Goal: Task Accomplishment & Management: Manage account settings

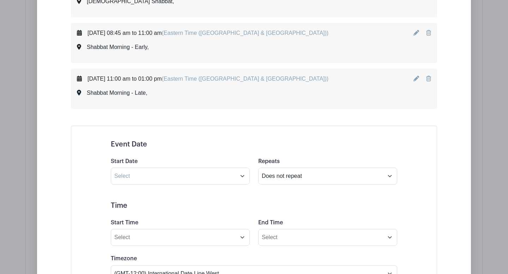
scroll to position [445, 0]
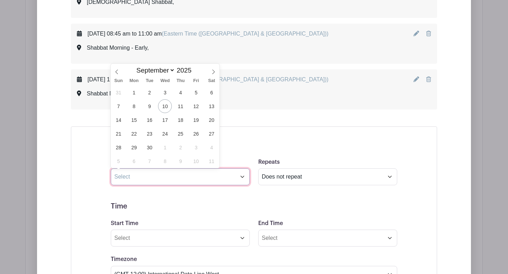
click at [242, 178] on input "text" at bounding box center [180, 177] width 139 height 17
click at [216, 106] on span "13" at bounding box center [211, 106] width 14 height 14
type input "[DATE]"
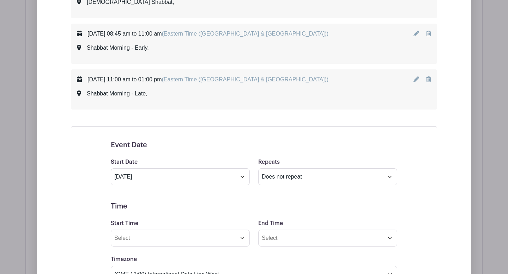
click at [243, 240] on input "Start Time" at bounding box center [180, 238] width 139 height 17
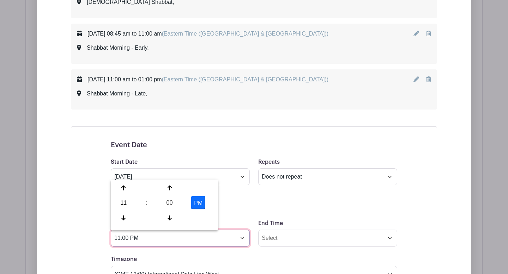
click at [128, 239] on input "11:00 PM" at bounding box center [180, 238] width 139 height 17
click at [130, 239] on input "11:00 PM" at bounding box center [180, 238] width 139 height 17
type input "5:54 PM"
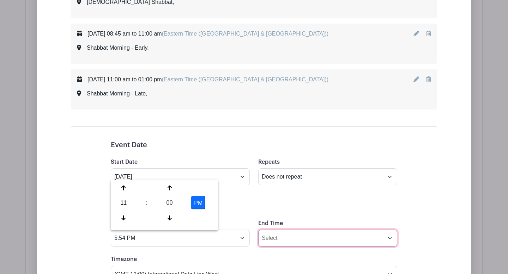
click at [272, 237] on input "End Time" at bounding box center [327, 238] width 139 height 17
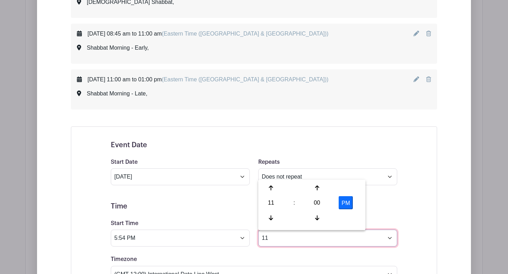
type input "1"
type input "9:30 Pm"
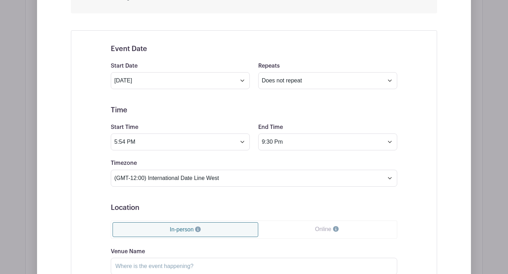
scroll to position [549, 0]
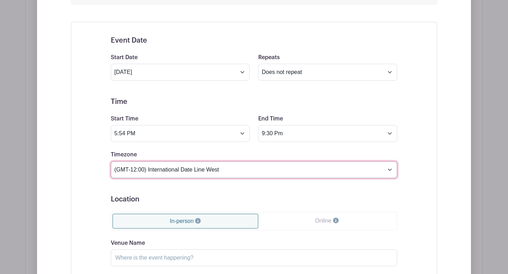
click at [389, 168] on select "(GMT-12:00) International Date Line West (GMT-11:00) [US_STATE] (GMT-11:00) [GE…" at bounding box center [254, 169] width 286 height 17
select select "Eastern Time ([GEOGRAPHIC_DATA] & [GEOGRAPHIC_DATA])"
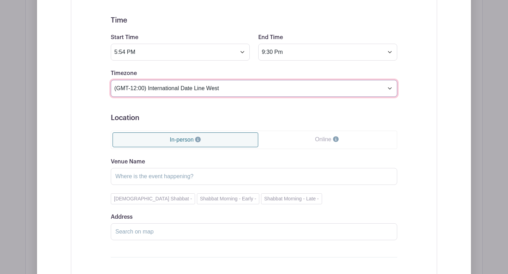
scroll to position [641, 0]
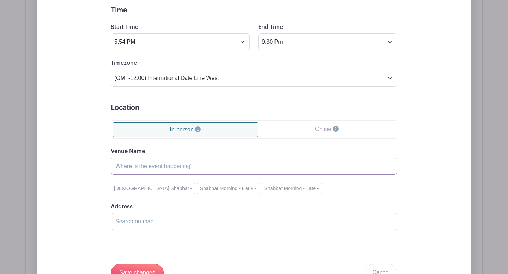
click at [201, 165] on input "Venue Name" at bounding box center [254, 166] width 286 height 17
click at [164, 168] on input "Venue Name" at bounding box center [254, 166] width 286 height 17
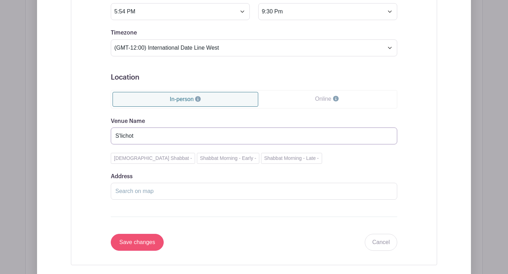
type input "S'lichot"
click at [147, 243] on input "Save changes" at bounding box center [137, 242] width 53 height 17
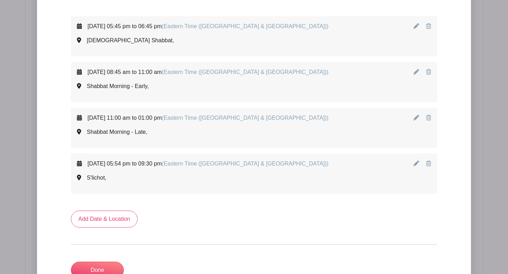
scroll to position [420, 0]
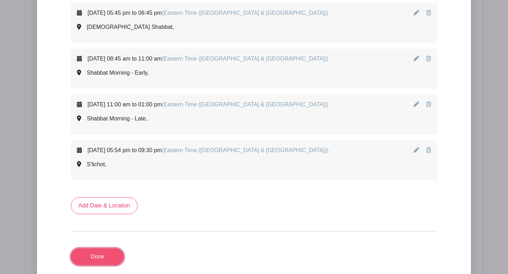
click at [97, 259] on link "Done" at bounding box center [97, 257] width 53 height 17
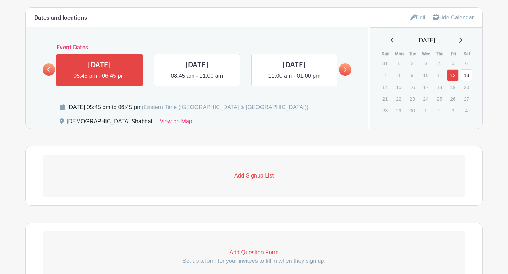
scroll to position [356, 0]
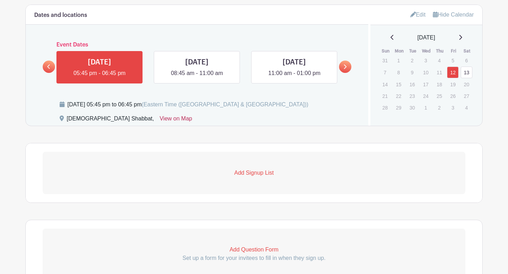
click at [159, 121] on link "View on Map" at bounding box center [175, 120] width 32 height 11
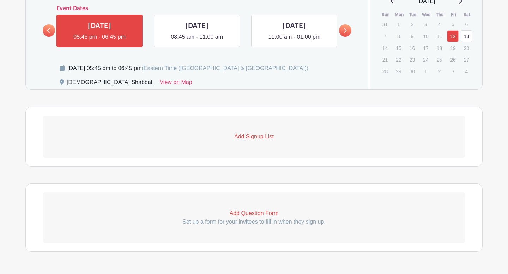
scroll to position [415, 0]
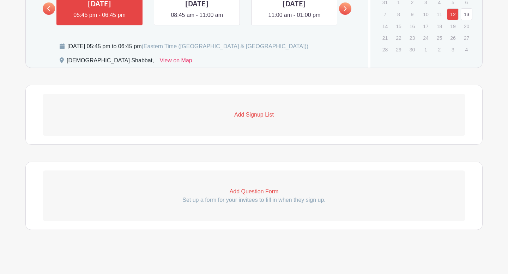
click at [247, 115] on p "Add Signup List" at bounding box center [254, 115] width 422 height 8
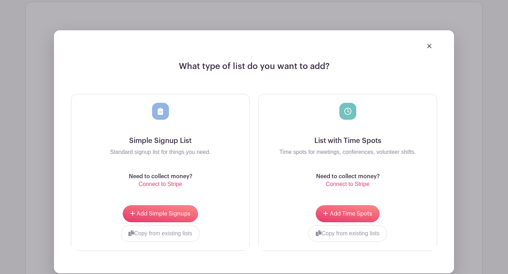
scroll to position [498, 0]
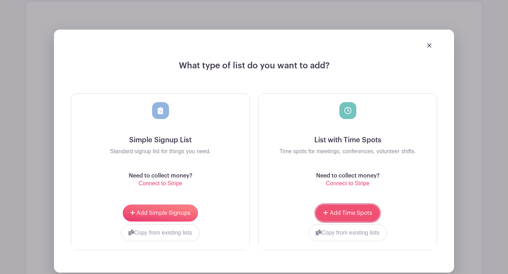
click at [354, 216] on span "Add Time Spots" at bounding box center [351, 213] width 42 height 6
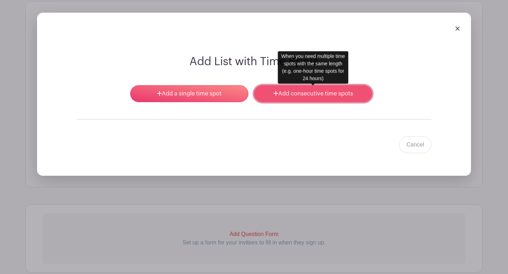
click at [301, 95] on link "Add consecutive time spots" at bounding box center [313, 93] width 118 height 17
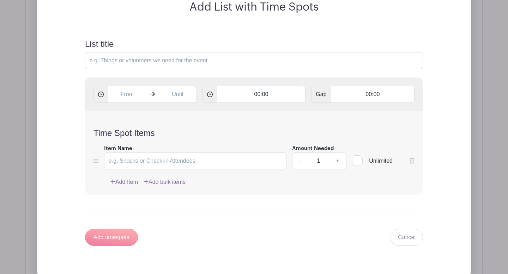
scroll to position [530, 0]
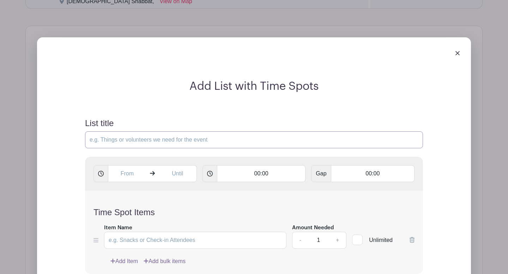
click at [141, 140] on input "List title" at bounding box center [254, 139] width 338 height 17
click at [457, 54] on img at bounding box center [457, 53] width 4 height 4
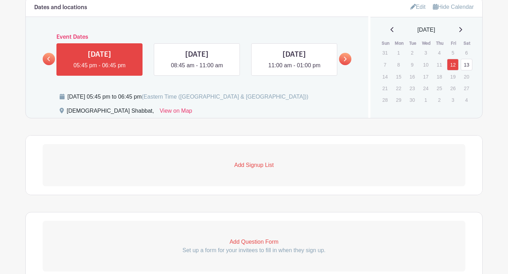
scroll to position [421, 0]
click at [259, 167] on p "Add Signup List" at bounding box center [254, 165] width 422 height 8
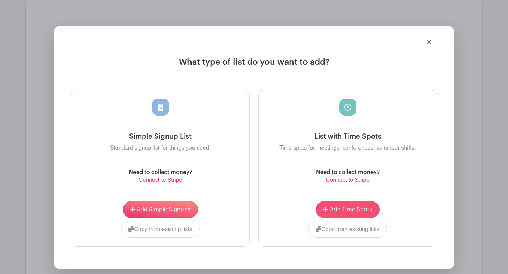
scroll to position [561, 0]
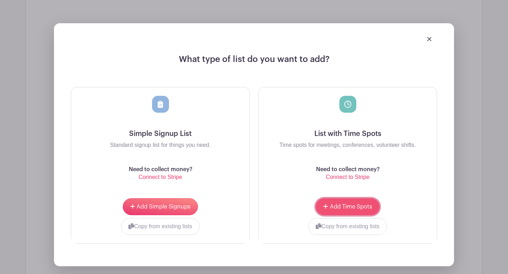
click at [349, 208] on span "Add Time Spots" at bounding box center [351, 207] width 42 height 6
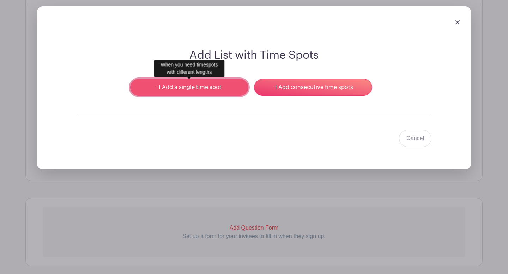
click at [216, 88] on link "Add a single time spot" at bounding box center [189, 87] width 118 height 17
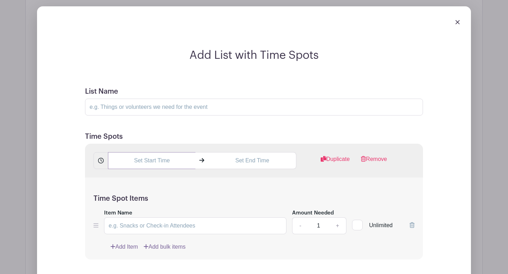
click at [159, 162] on input "text" at bounding box center [151, 160] width 87 height 17
type input "11:03 PM"
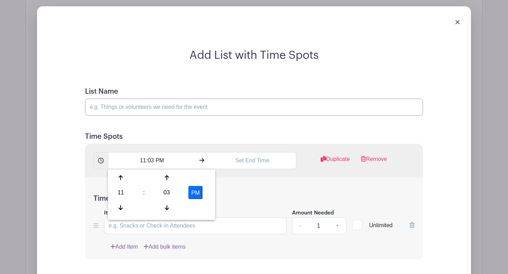
click at [148, 106] on input "List Name" at bounding box center [254, 107] width 338 height 17
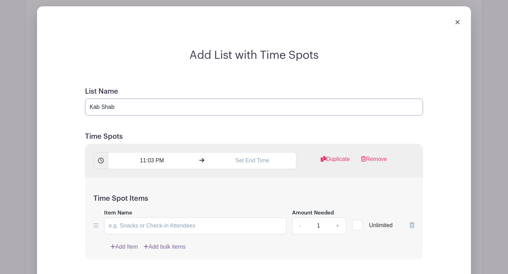
type input "Kab Shab"
drag, startPoint x: 164, startPoint y: 161, endPoint x: 133, endPoint y: 159, distance: 31.8
click at [133, 159] on input "11:03 PM" at bounding box center [151, 160] width 87 height 17
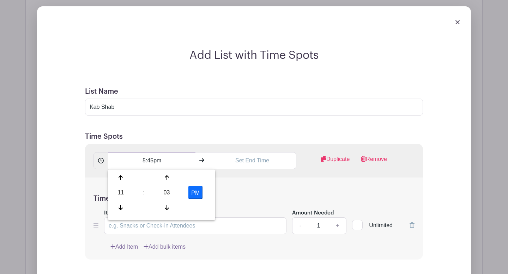
type input "5:45pm"
click at [245, 161] on input "text" at bounding box center [251, 160] width 87 height 17
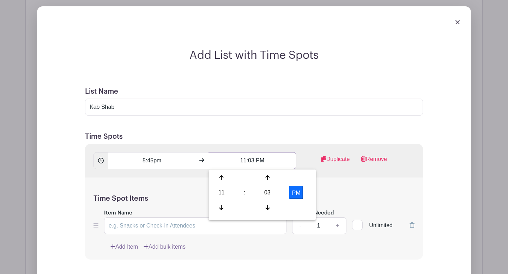
drag, startPoint x: 255, startPoint y: 161, endPoint x: 240, endPoint y: 161, distance: 15.2
click at [240, 161] on input "11:03 PM" at bounding box center [251, 160] width 87 height 17
type input "6:45 PM"
click at [278, 183] on div "Time Spot Items Item Name Amount Needed - 1 + Unlimited Add Item Add bulk items" at bounding box center [254, 219] width 338 height 82
click at [125, 227] on input "Item Name" at bounding box center [195, 226] width 182 height 17
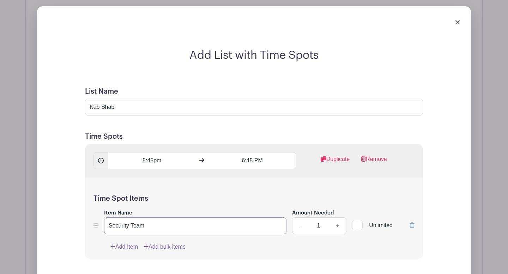
type input "Security Team"
click at [337, 226] on link "+" at bounding box center [338, 226] width 18 height 17
type input "3"
click at [371, 247] on div "Add Item Add bulk items" at bounding box center [262, 247] width 304 height 8
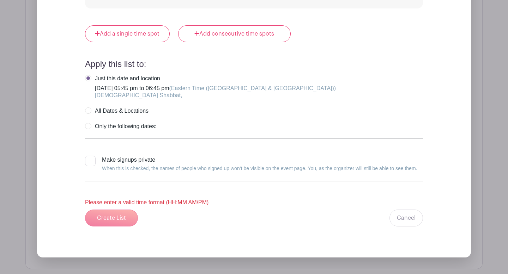
scroll to position [813, 0]
click at [119, 216] on div "Create List Cancel" at bounding box center [254, 217] width 338 height 17
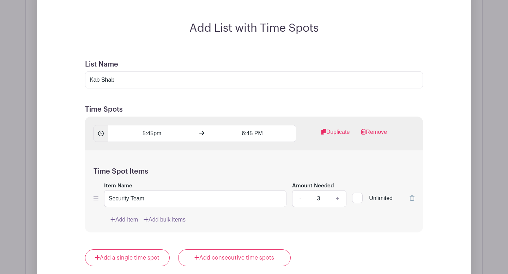
scroll to position [537, 0]
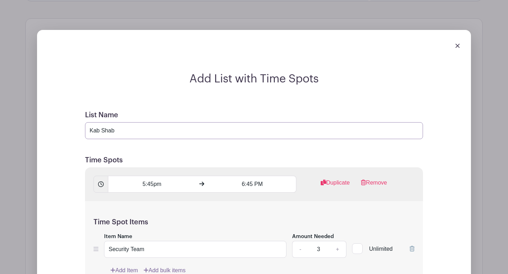
click at [129, 132] on input "Kab Shab" at bounding box center [254, 130] width 338 height 17
type input "Kab Shab 9/12"
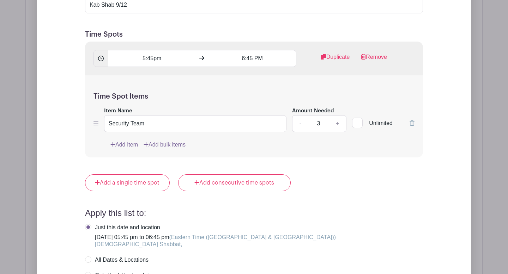
scroll to position [662, 0]
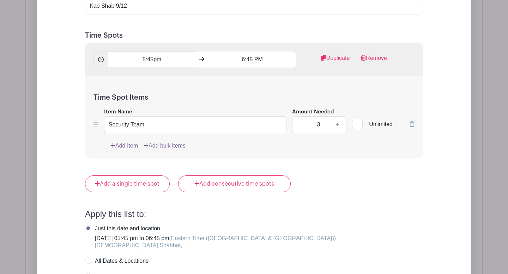
click at [153, 61] on input "5:45pm" at bounding box center [151, 59] width 87 height 17
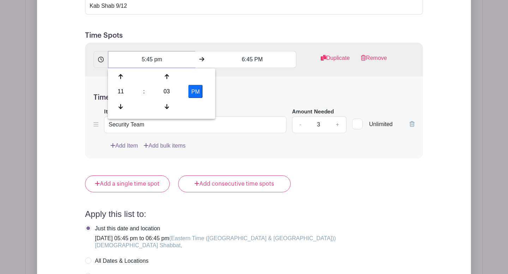
click at [162, 62] on input "5:45 pm" at bounding box center [151, 59] width 87 height 17
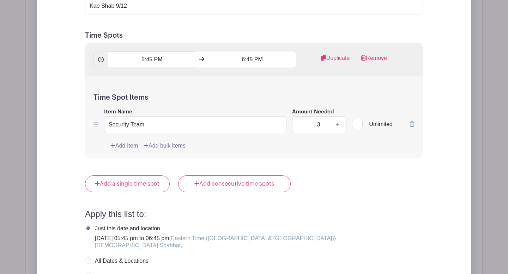
type input "5:45 PM"
click at [354, 188] on div "Add a single time spot Add consecutive time spots" at bounding box center [254, 184] width 338 height 17
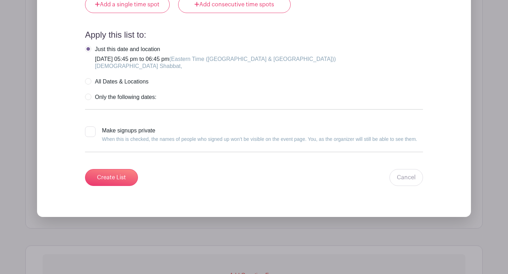
scroll to position [859, 0]
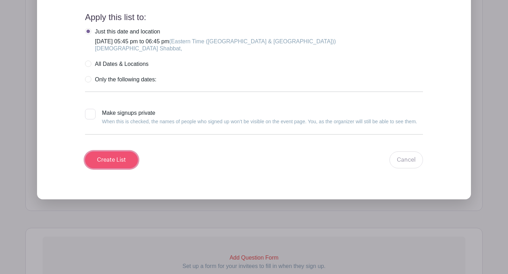
click at [123, 159] on input "Create List" at bounding box center [111, 160] width 53 height 17
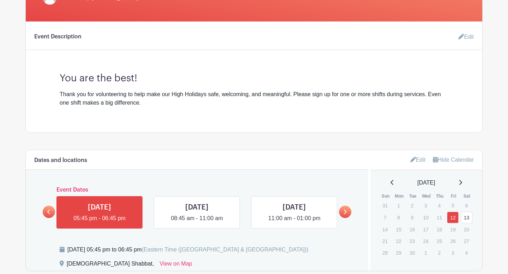
scroll to position [212, 0]
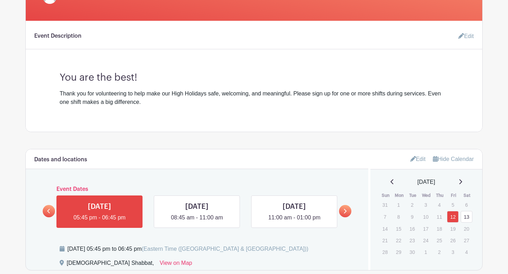
click at [417, 160] on link "Edit" at bounding box center [418, 159] width 16 height 12
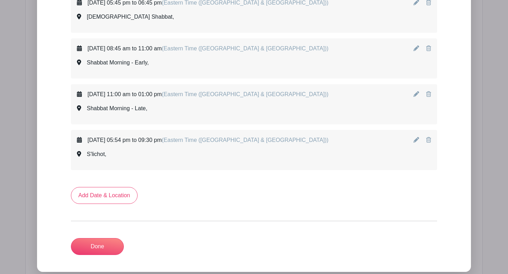
scroll to position [431, 0]
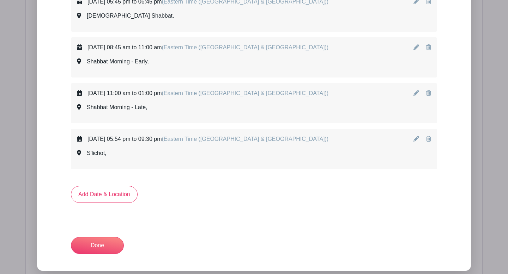
click at [417, 139] on icon at bounding box center [416, 139] width 6 height 6
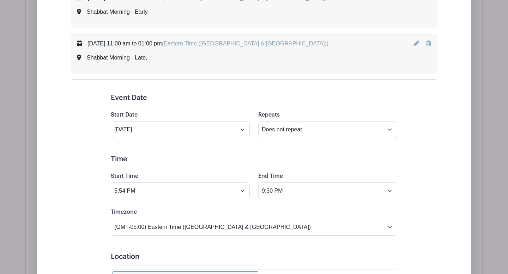
scroll to position [481, 0]
drag, startPoint x: 274, startPoint y: 192, endPoint x: 262, endPoint y: 191, distance: 12.4
click at [262, 191] on input "9:30 PM" at bounding box center [327, 190] width 139 height 17
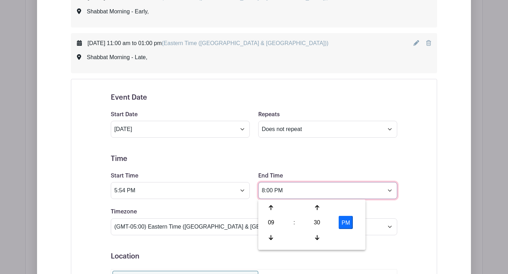
type input "8:00 PM"
click at [413, 179] on div "Event Date Start Date [DATE] Repeats Does not repeat Daily Weekly Monthly on da…" at bounding box center [254, 262] width 320 height 354
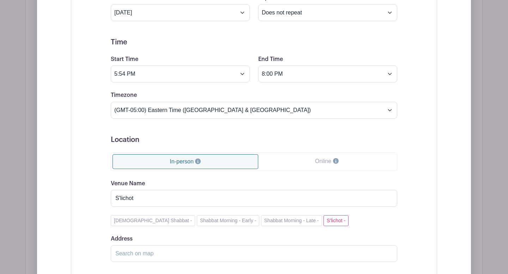
scroll to position [598, 0]
click at [139, 199] on input "S'lichot" at bounding box center [254, 198] width 286 height 17
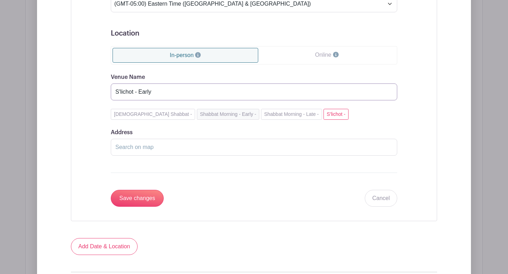
scroll to position [716, 0]
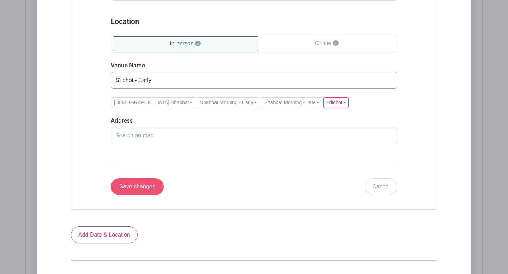
type input "S'lichot - Early"
click at [151, 189] on input "Save changes" at bounding box center [137, 186] width 53 height 17
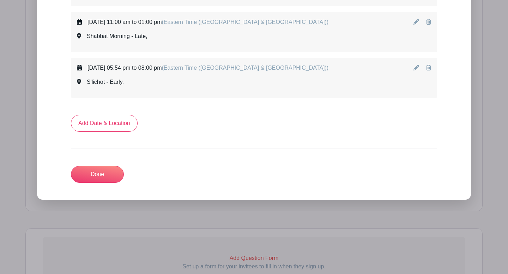
scroll to position [502, 0]
click at [412, 68] on div "[DATE] 05:54 pm to 08:00 pm (Eastern Time ([GEOGRAPHIC_DATA] & [GEOGRAPHIC_DATA…" at bounding box center [254, 77] width 354 height 28
click at [415, 68] on icon at bounding box center [416, 68] width 6 height 6
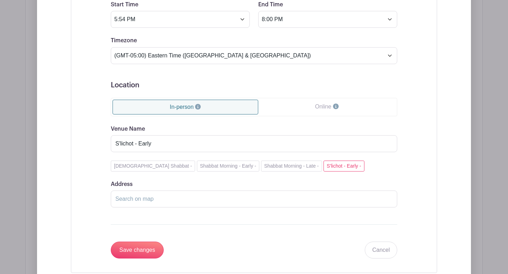
scroll to position [654, 0]
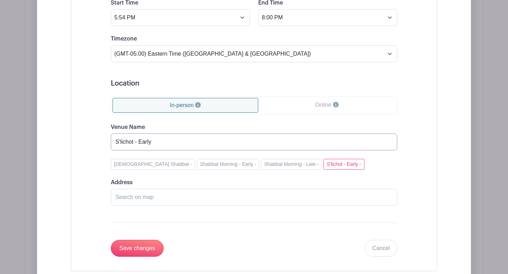
click at [121, 142] on input "S'lichot - Early" at bounding box center [254, 142] width 286 height 17
type input "Slichot - Early"
click at [144, 249] on input "Save changes" at bounding box center [137, 248] width 53 height 17
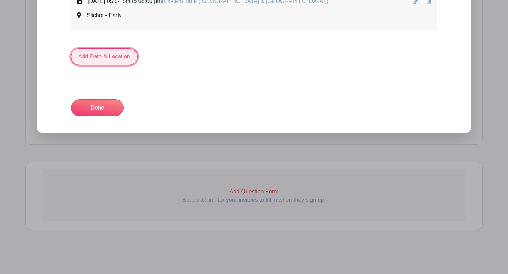
click at [118, 57] on link "Add Date & Location" at bounding box center [104, 56] width 67 height 17
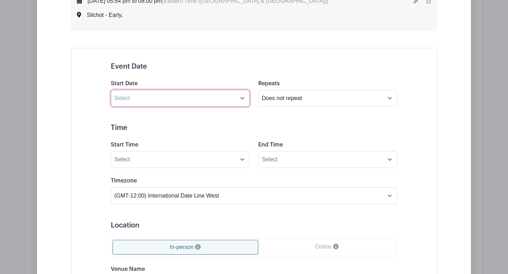
click at [242, 100] on input "text" at bounding box center [180, 98] width 139 height 17
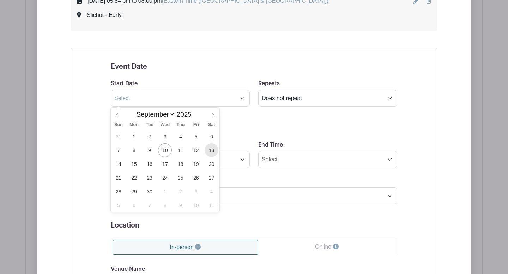
click at [213, 150] on span "13" at bounding box center [211, 150] width 14 height 14
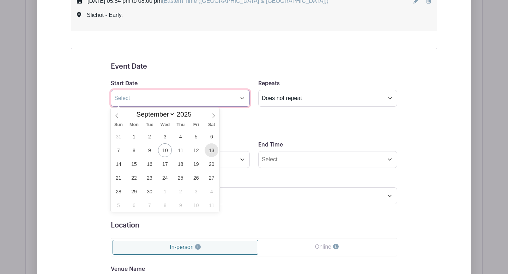
type input "[DATE]"
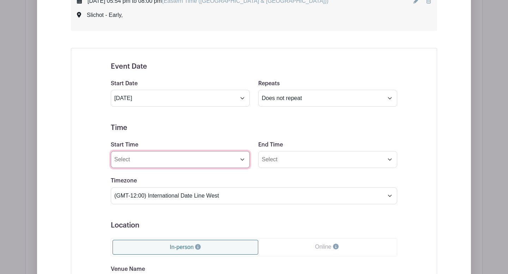
click at [152, 164] on input "Start Time" at bounding box center [180, 159] width 139 height 17
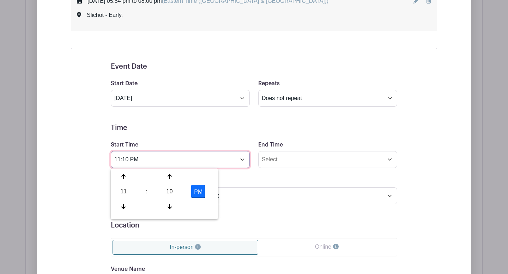
click at [129, 160] on input "11:10 PM" at bounding box center [180, 159] width 139 height 17
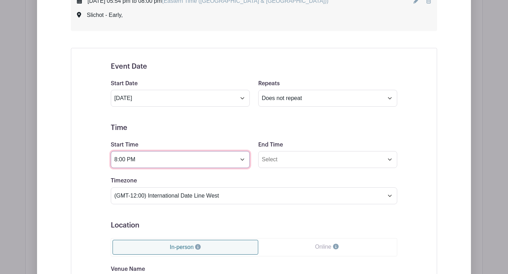
type input "8:00 PM"
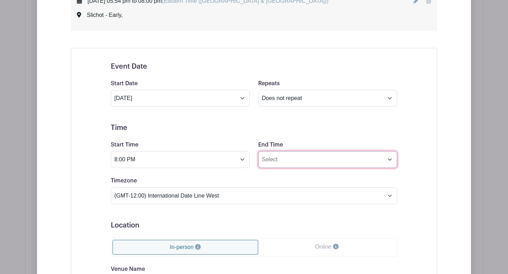
click at [273, 161] on input "End Time" at bounding box center [327, 159] width 139 height 17
type input "1"
type input "9:30 PM"
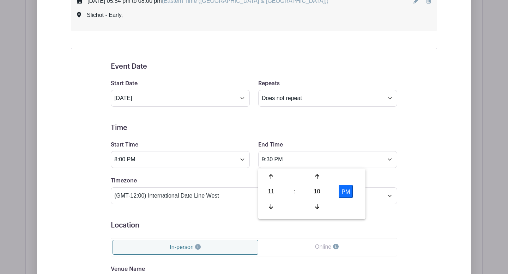
click at [228, 219] on form "Event Date Start Date [DATE] Repeats Does not repeat Daily Weekly Monthly on da…" at bounding box center [254, 230] width 286 height 337
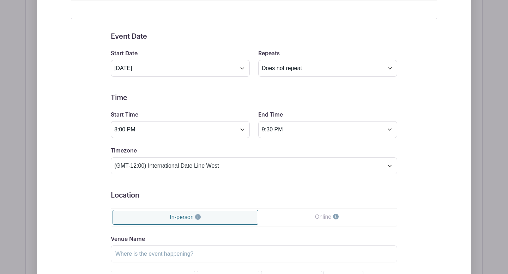
scroll to position [608, 0]
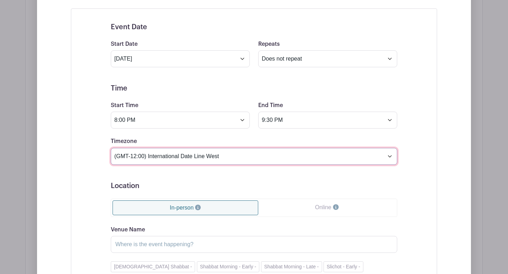
click at [389, 157] on select "(GMT-12:00) International Date Line West (GMT-11:00) [US_STATE] (GMT-11:00) [GE…" at bounding box center [254, 156] width 286 height 17
select select "Eastern Time ([GEOGRAPHIC_DATA] & [GEOGRAPHIC_DATA])"
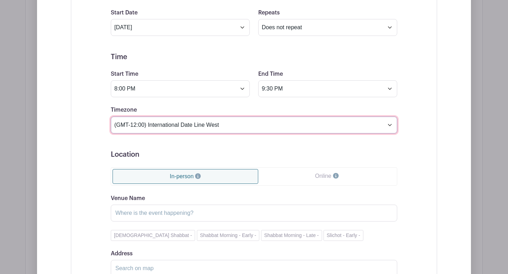
scroll to position [639, 0]
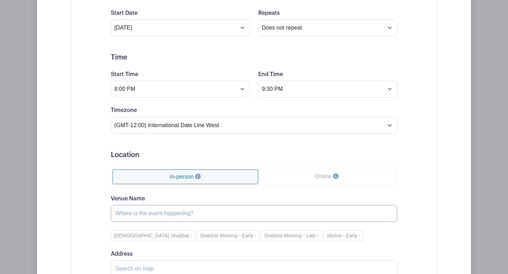
click at [162, 215] on input "Venue Name" at bounding box center [254, 213] width 286 height 17
type input "Slichot - Late"
click at [76, 207] on div "Event Date Start Date [DATE] Repeats Does not repeat Daily Weekly Monthly on da…" at bounding box center [254, 160] width 366 height 366
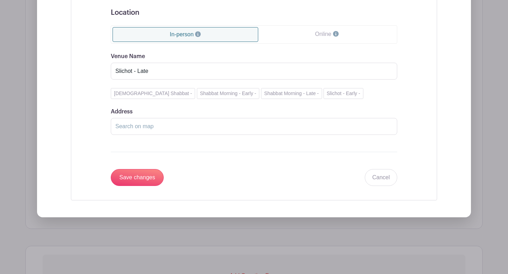
scroll to position [784, 0]
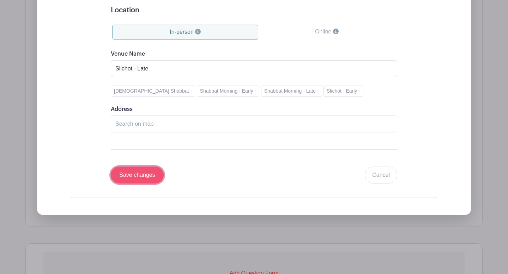
click at [131, 177] on input "Save changes" at bounding box center [137, 175] width 53 height 17
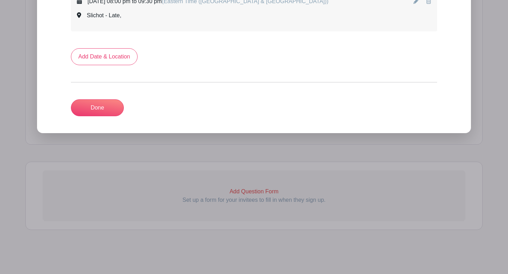
scroll to position [615, 0]
click at [87, 110] on link "Done" at bounding box center [97, 107] width 53 height 17
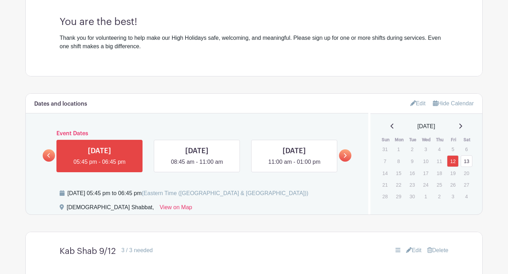
scroll to position [257, 0]
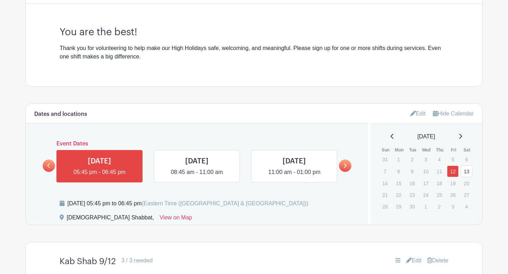
click at [414, 114] on link "Edit" at bounding box center [418, 114] width 16 height 12
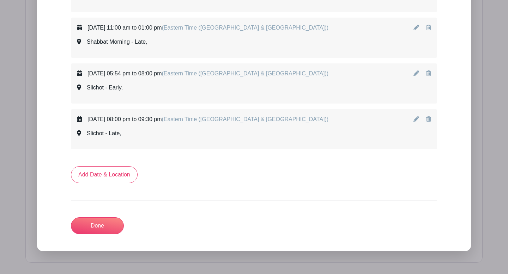
scroll to position [498, 0]
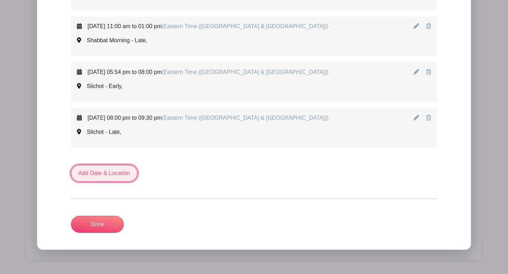
click at [122, 175] on link "Add Date & Location" at bounding box center [104, 173] width 67 height 17
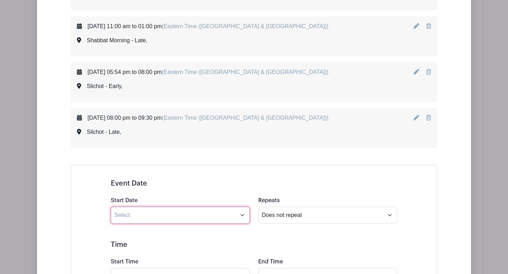
click at [243, 216] on input "text" at bounding box center [180, 215] width 139 height 17
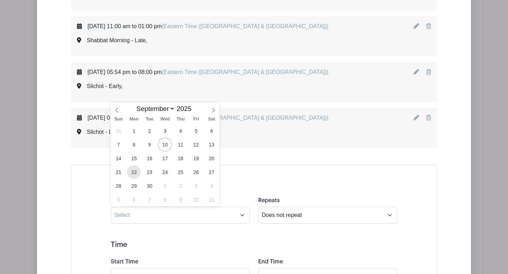
click at [134, 173] on span "22" at bounding box center [134, 172] width 14 height 14
type input "[DATE]"
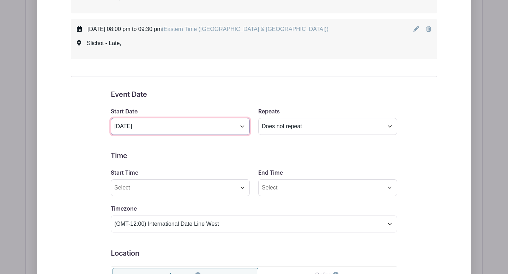
scroll to position [601, 0]
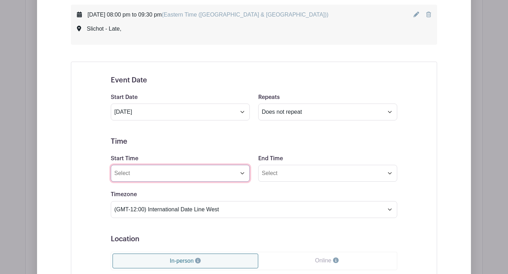
click at [242, 175] on input "Start Time" at bounding box center [180, 173] width 139 height 17
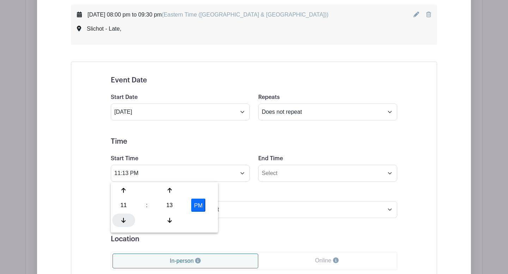
click at [124, 220] on icon at bounding box center [123, 221] width 4 height 6
click at [170, 191] on icon at bounding box center [169, 191] width 4 height 6
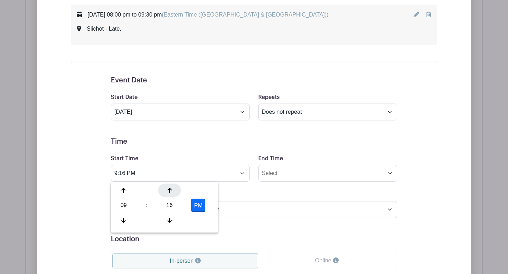
click at [170, 191] on icon at bounding box center [169, 191] width 4 height 6
click at [126, 174] on input "9:20 PM" at bounding box center [180, 173] width 139 height 17
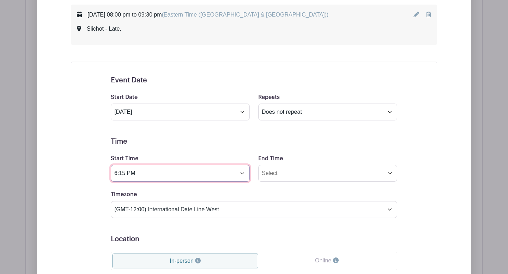
type input "6:15 PM"
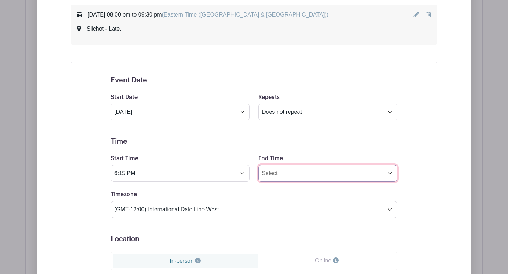
click at [277, 176] on input "End Time" at bounding box center [327, 173] width 139 height 17
drag, startPoint x: 277, startPoint y: 174, endPoint x: 253, endPoint y: 174, distance: 24.7
click at [253, 174] on div "Start Time 6:15 PM End Time 11:13 PM" at bounding box center [253, 167] width 295 height 27
type input "7:45 PM"
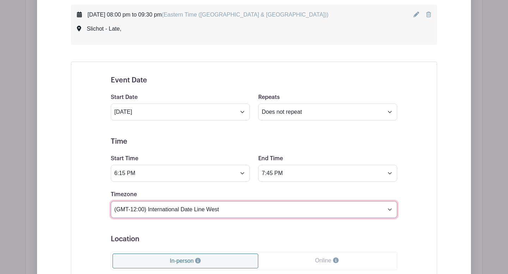
click at [387, 210] on select "(GMT-12:00) International Date Line West (GMT-11:00) [US_STATE] (GMT-11:00) [GE…" at bounding box center [254, 209] width 286 height 17
select select "Eastern Time ([GEOGRAPHIC_DATA] & [GEOGRAPHIC_DATA])"
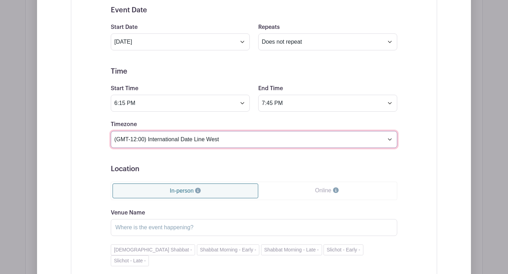
scroll to position [702, 0]
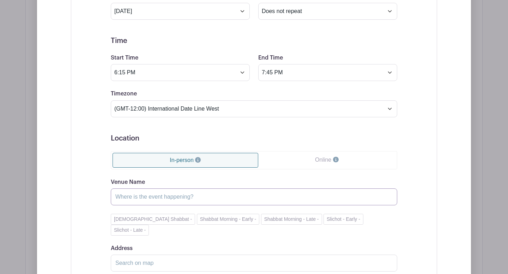
click at [177, 199] on input "Venue Name" at bounding box center [254, 197] width 286 height 17
click at [159, 199] on input "[PERSON_NAME]" at bounding box center [254, 197] width 286 height 17
click at [220, 194] on input "[PERSON_NAME][DATE]" at bounding box center [254, 197] width 286 height 17
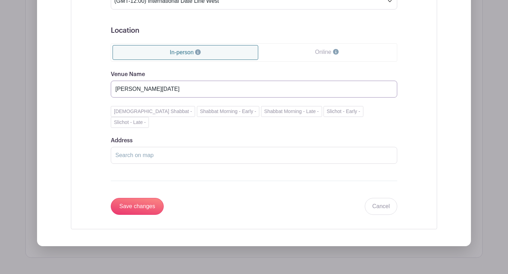
scroll to position [819, 0]
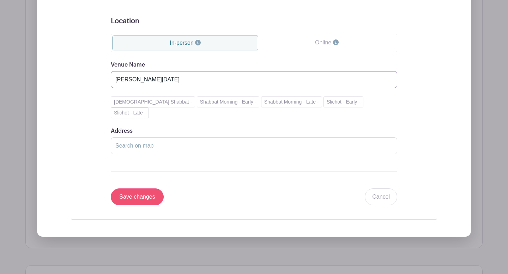
type input "[PERSON_NAME][DATE]"
click at [131, 189] on input "Save changes" at bounding box center [137, 197] width 53 height 17
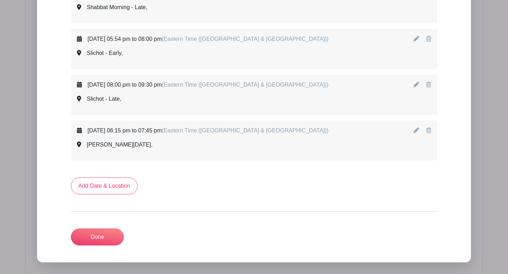
scroll to position [526, 0]
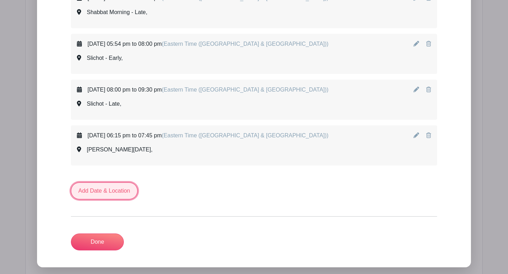
click at [117, 189] on link "Add Date & Location" at bounding box center [104, 191] width 67 height 17
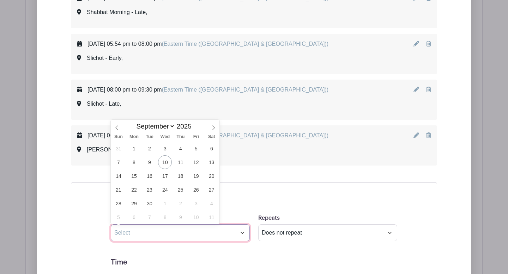
click at [243, 235] on input "text" at bounding box center [180, 233] width 139 height 17
click at [148, 193] on span "23" at bounding box center [149, 190] width 14 height 14
type input "[DATE]"
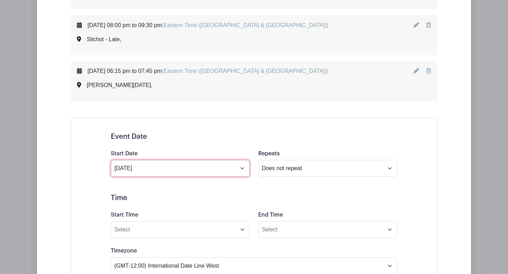
scroll to position [591, 0]
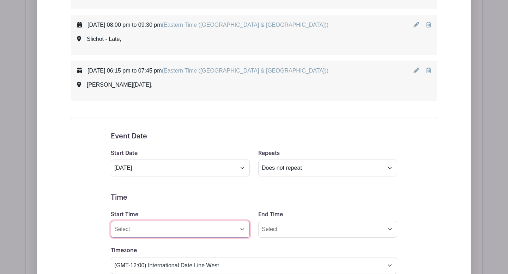
click at [242, 230] on input "Start Time" at bounding box center [180, 229] width 139 height 17
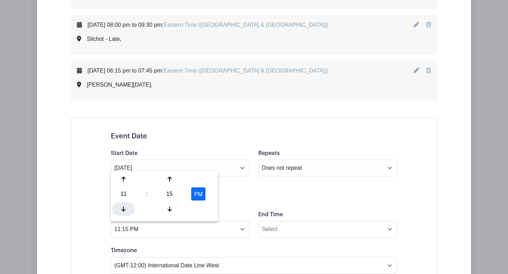
click at [124, 207] on icon at bounding box center [123, 209] width 4 height 6
click at [170, 206] on div at bounding box center [169, 208] width 23 height 13
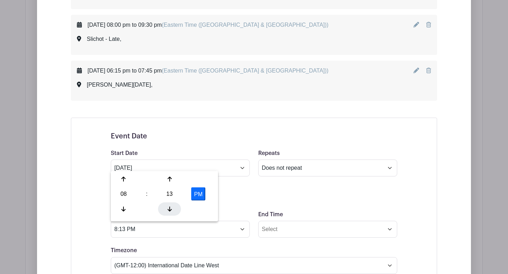
click at [170, 206] on div at bounding box center [169, 208] width 23 height 13
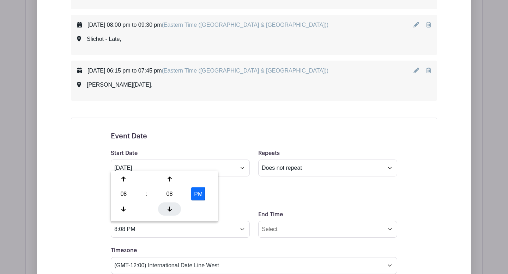
click at [170, 206] on div at bounding box center [169, 208] width 23 height 13
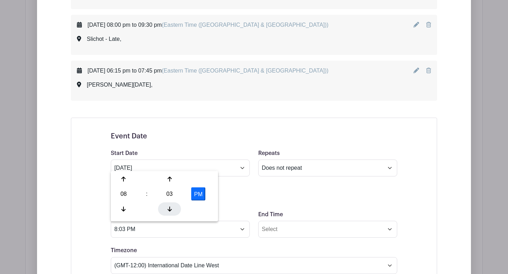
click at [170, 206] on div at bounding box center [169, 208] width 23 height 13
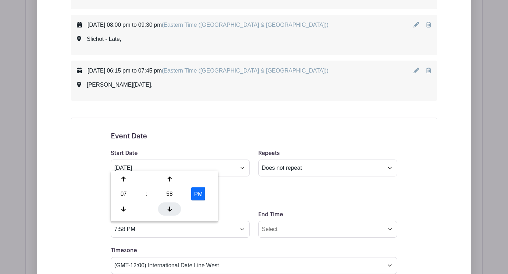
click at [170, 206] on div at bounding box center [169, 208] width 23 height 13
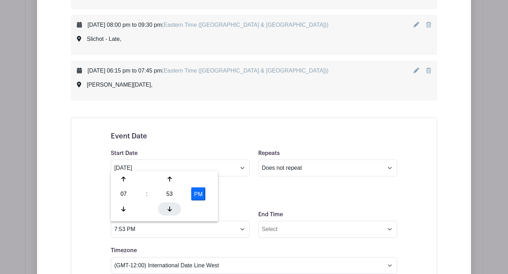
click at [170, 206] on div at bounding box center [169, 208] width 23 height 13
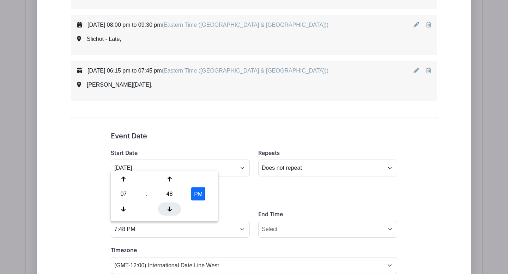
click at [170, 206] on div at bounding box center [169, 208] width 23 height 13
click at [196, 192] on button "PM" at bounding box center [198, 194] width 14 height 13
click at [123, 179] on icon at bounding box center [123, 179] width 4 height 5
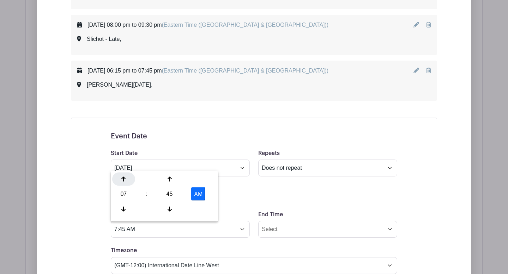
type input "8:45 AM"
click at [235, 195] on h5 "Time" at bounding box center [254, 198] width 286 height 8
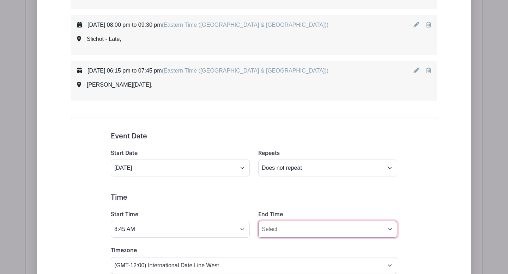
click at [390, 231] on input "End Time" at bounding box center [327, 229] width 139 height 17
click at [277, 228] on input "11:15 PM" at bounding box center [327, 229] width 139 height 17
click at [285, 231] on input "11:00 PM" at bounding box center [327, 229] width 139 height 17
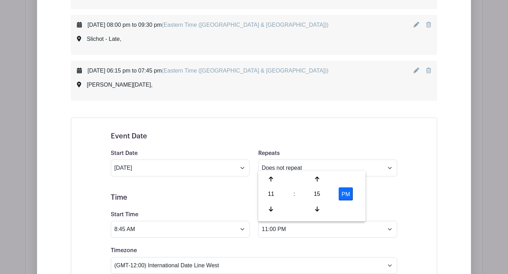
click at [346, 194] on button "PM" at bounding box center [345, 194] width 14 height 13
click at [277, 231] on input "11:15 AM" at bounding box center [327, 229] width 139 height 17
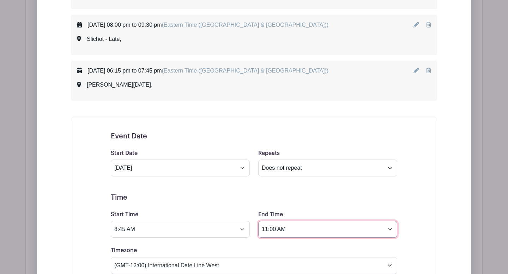
type input "11:00 AM"
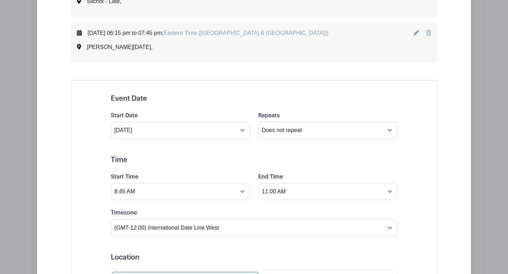
scroll to position [632, 0]
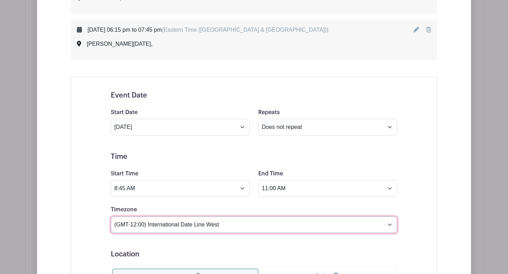
click at [389, 225] on select "(GMT-12:00) International Date Line West (GMT-11:00) [US_STATE] (GMT-11:00) [GE…" at bounding box center [254, 224] width 286 height 17
select select "Eastern Time ([GEOGRAPHIC_DATA] & [GEOGRAPHIC_DATA])"
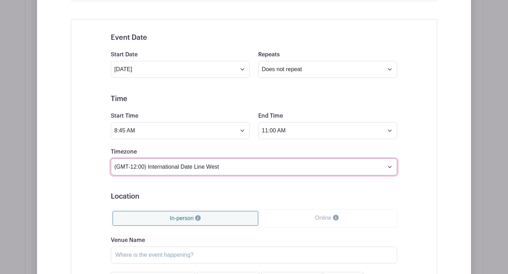
scroll to position [704, 0]
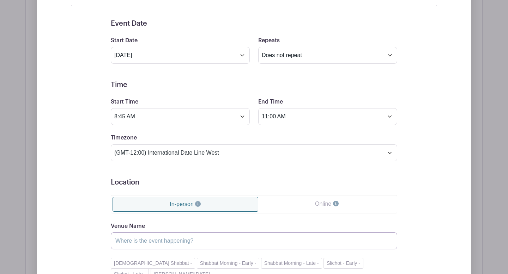
click at [212, 234] on input "Venue Name" at bounding box center [254, 241] width 286 height 17
click at [155, 244] on input "RH 1 [DATE] early" at bounding box center [254, 241] width 286 height 17
type input "RH 1 [DATE] Early"
click at [228, 224] on div "Venue Name RH 1 [DATE] Early" at bounding box center [254, 235] width 286 height 27
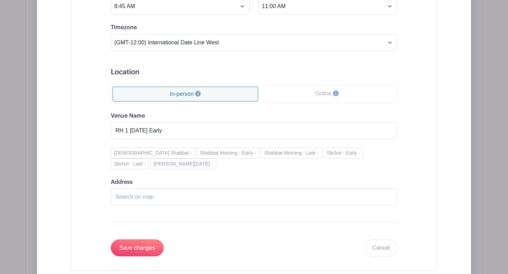
scroll to position [840, 0]
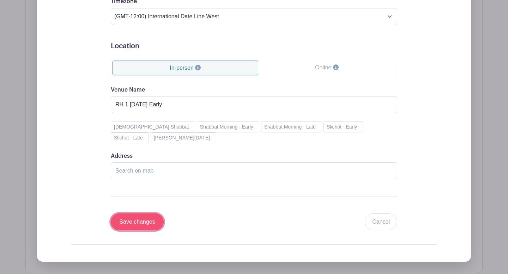
click at [135, 223] on input "Save changes" at bounding box center [137, 222] width 53 height 17
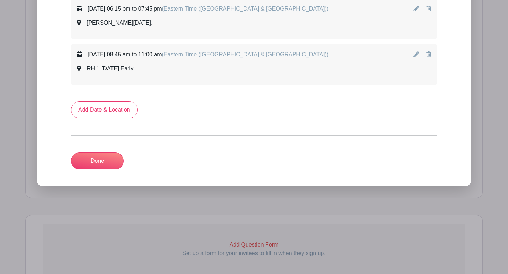
scroll to position [639, 0]
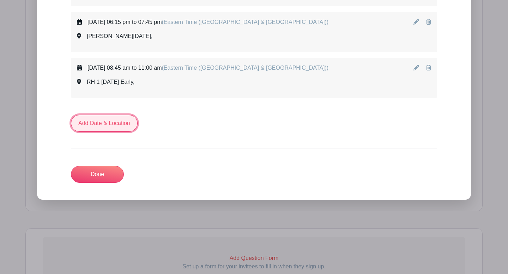
click at [116, 125] on link "Add Date & Location" at bounding box center [104, 123] width 67 height 17
select select "8"
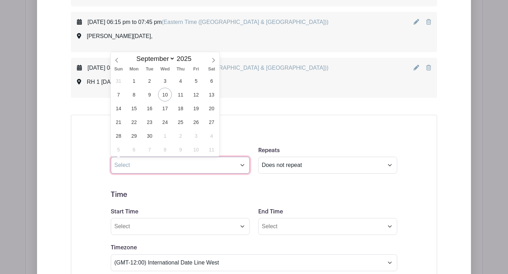
click at [244, 164] on input "text" at bounding box center [180, 165] width 139 height 17
click at [151, 122] on span "23" at bounding box center [149, 122] width 14 height 14
type input "[DATE]"
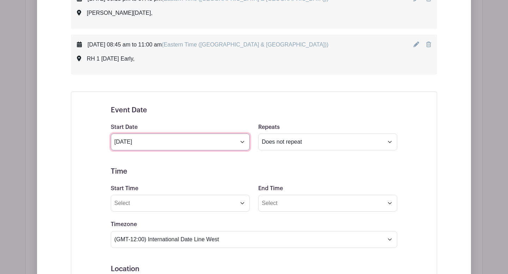
scroll to position [662, 0]
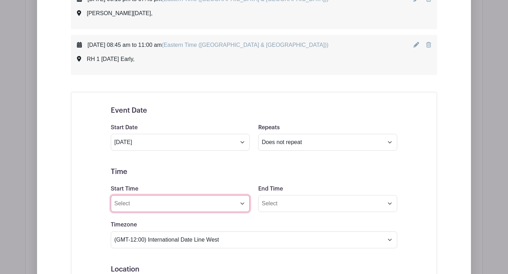
click at [244, 207] on input "Start Time" at bounding box center [180, 203] width 139 height 17
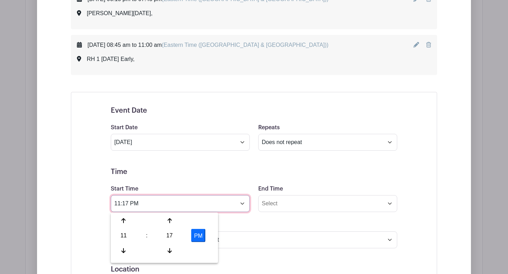
click at [129, 204] on input "11:17 PM" at bounding box center [180, 203] width 139 height 17
click at [134, 204] on input "11:00 PM" at bounding box center [180, 203] width 139 height 17
type input "11:00 AM"
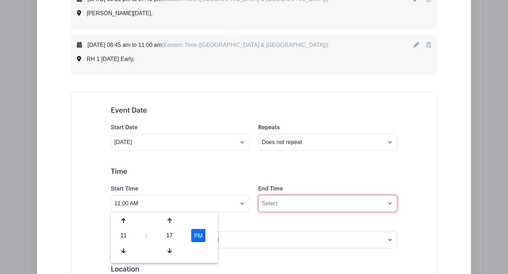
click at [274, 202] on input "End Time" at bounding box center [327, 203] width 139 height 17
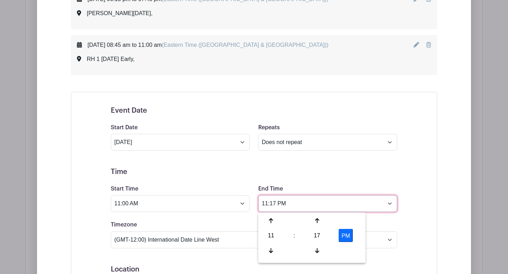
click at [276, 205] on input "11:17 PM" at bounding box center [327, 203] width 139 height 17
type input "1:00 PM"
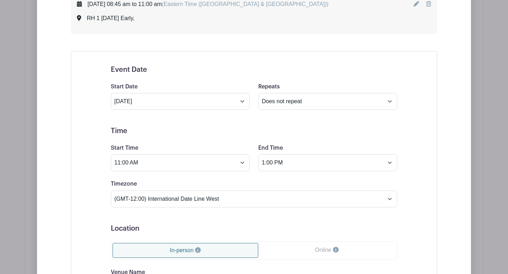
scroll to position [705, 0]
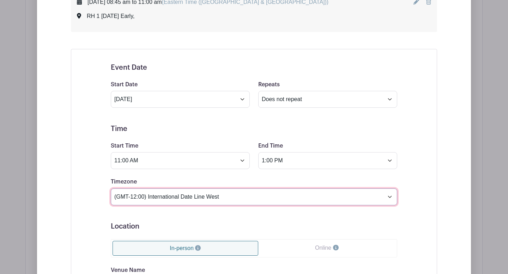
click at [391, 197] on select "(GMT-12:00) International Date Line West (GMT-11:00) [US_STATE] (GMT-11:00) [GE…" at bounding box center [254, 197] width 286 height 17
select select "Eastern Time ([GEOGRAPHIC_DATA] & [GEOGRAPHIC_DATA])"
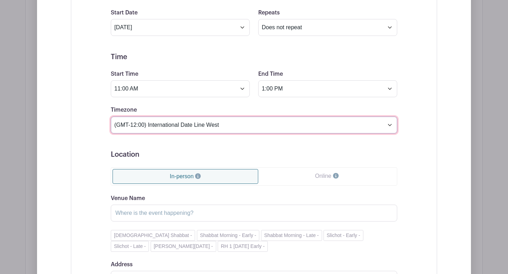
scroll to position [811, 0]
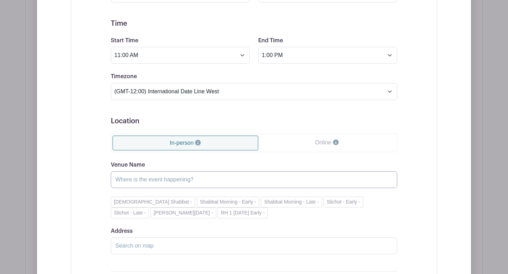
click at [160, 180] on input "Venue Name" at bounding box center [254, 179] width 286 height 17
click at [218, 214] on button "RH 1 [DATE] Early -" at bounding box center [243, 213] width 50 height 11
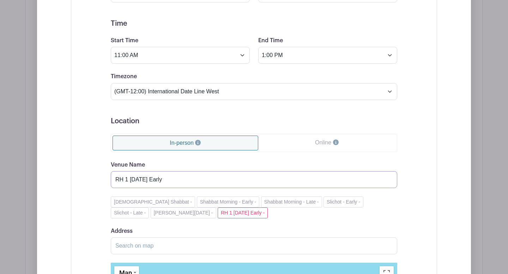
click at [166, 181] on input "RH 1 [DATE] Early" at bounding box center [254, 179] width 286 height 17
type input "RH 1 [DATE] Morning Late"
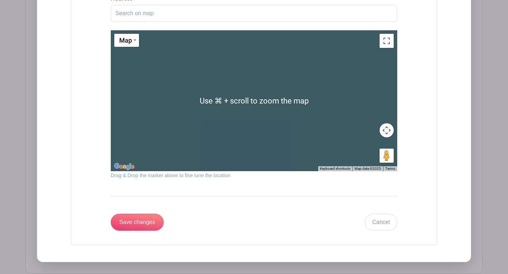
scroll to position [1052, 0]
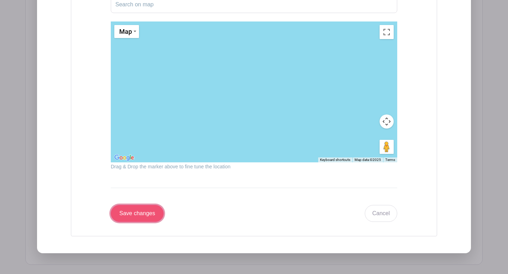
click at [143, 216] on input "Save changes" at bounding box center [137, 213] width 53 height 17
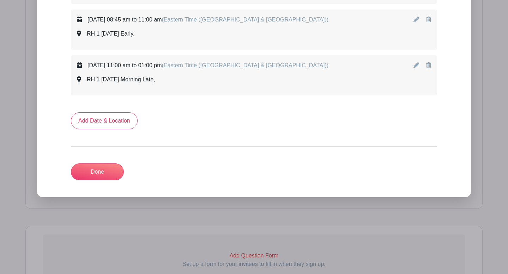
scroll to position [687, 0]
click at [415, 21] on icon at bounding box center [416, 20] width 6 height 6
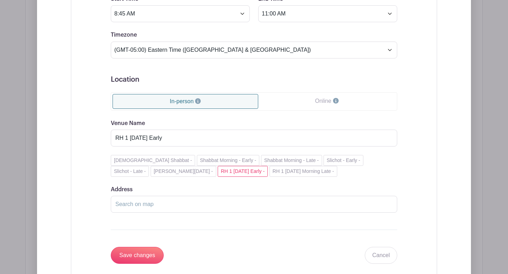
scroll to position [832, 0]
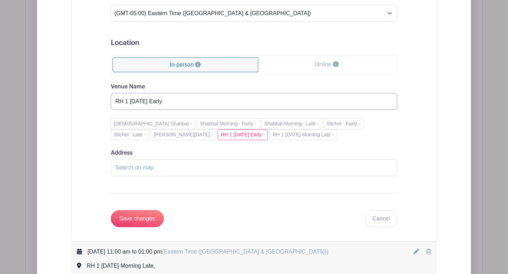
click at [153, 102] on input "RH 1 [DATE] Early" at bounding box center [254, 101] width 286 height 17
type input "RH 1 [DATE] Morning Early"
click at [138, 218] on input "Save changes" at bounding box center [137, 218] width 53 height 17
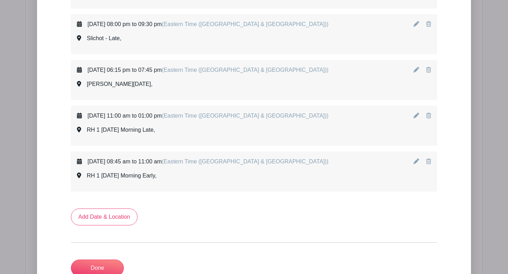
scroll to position [600, 0]
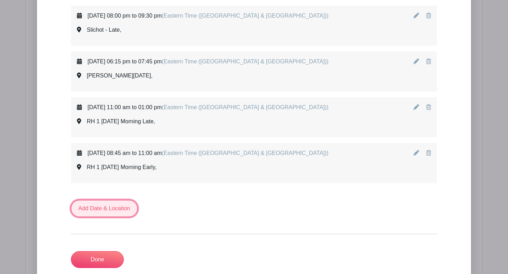
click at [124, 211] on link "Add Date & Location" at bounding box center [104, 208] width 67 height 17
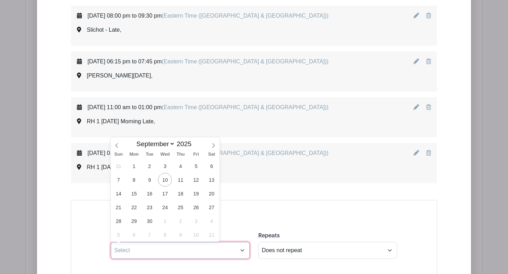
click at [242, 252] on input "text" at bounding box center [180, 250] width 139 height 17
click at [149, 206] on span "23" at bounding box center [149, 208] width 14 height 14
type input "[DATE]"
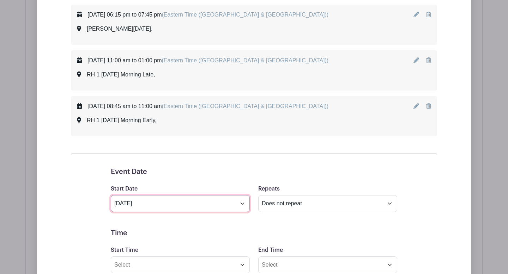
scroll to position [668, 0]
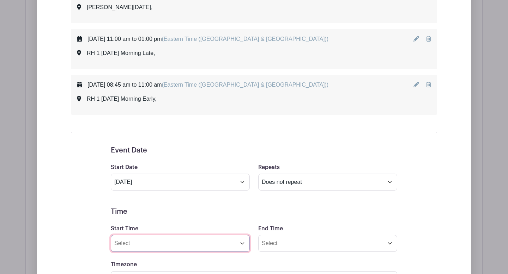
click at [242, 246] on input "Start Time" at bounding box center [180, 243] width 139 height 17
click at [129, 244] on input "11:19 PM" at bounding box center [180, 243] width 139 height 17
type input "4:30 PM"
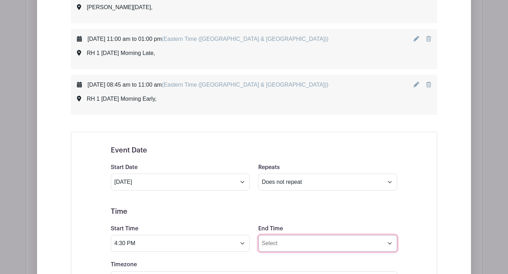
click at [280, 249] on input "End Time" at bounding box center [327, 243] width 139 height 17
click at [277, 243] on input "11:19 PM" at bounding box center [327, 243] width 139 height 17
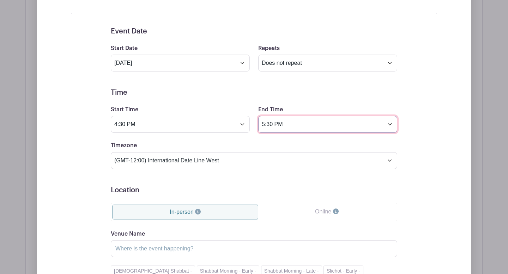
scroll to position [794, 0]
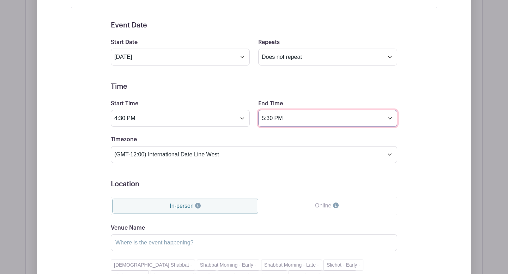
type input "5:30 PM"
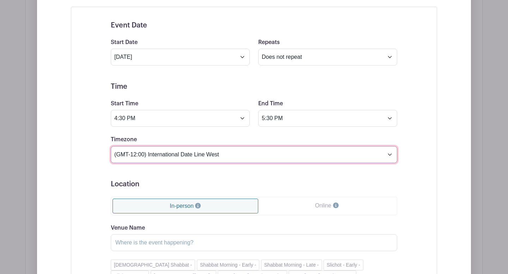
click at [389, 154] on select "(GMT-12:00) International Date Line West (GMT-11:00) [US_STATE] (GMT-11:00) [GE…" at bounding box center [254, 154] width 286 height 17
select select "Eastern Time ([GEOGRAPHIC_DATA] & [GEOGRAPHIC_DATA])"
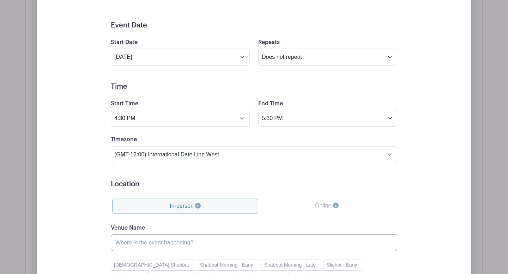
click at [183, 243] on input "Venue Name" at bounding box center [254, 242] width 286 height 17
type input "Tashlich"
click at [81, 233] on div "Event Date Start Date [DATE] Repeats Does not repeat Daily Weekly Monthly on da…" at bounding box center [254, 195] width 366 height 377
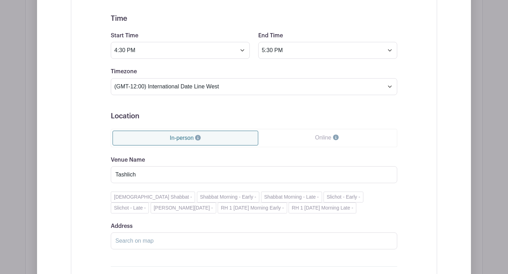
scroll to position [875, 0]
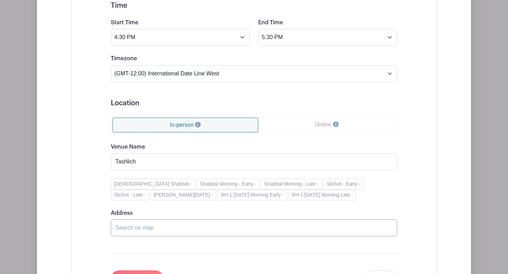
click at [120, 228] on input "Address" at bounding box center [254, 228] width 286 height 17
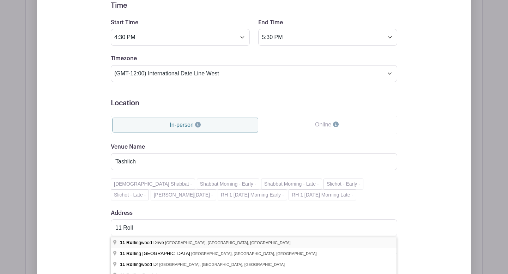
type input "[STREET_ADDRESS]"
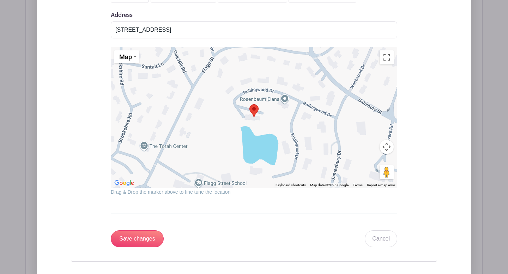
scroll to position [1141, 0]
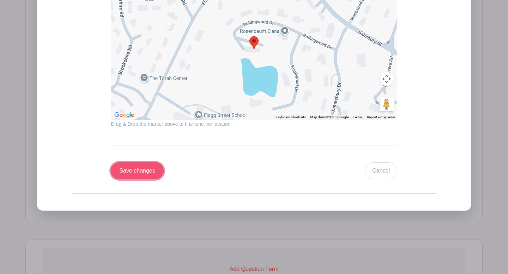
click at [133, 172] on input "Save changes" at bounding box center [137, 171] width 53 height 17
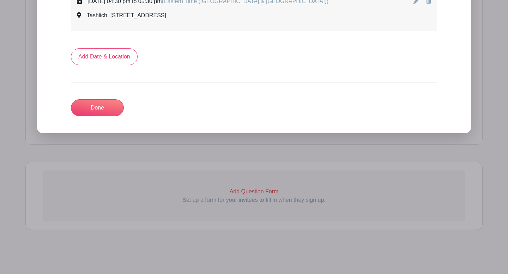
scroll to position [798, 0]
click at [108, 59] on link "Add Date & Location" at bounding box center [104, 56] width 67 height 17
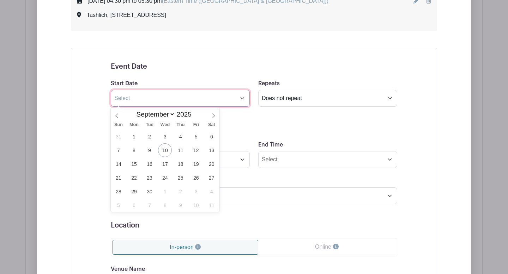
click at [243, 100] on input "text" at bounding box center [180, 98] width 139 height 17
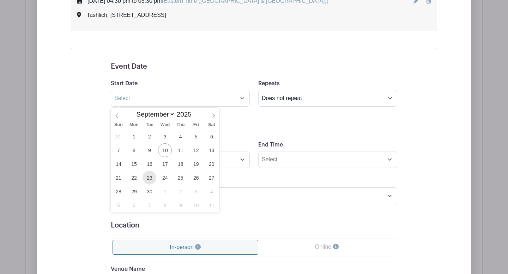
click at [149, 180] on span "23" at bounding box center [149, 178] width 14 height 14
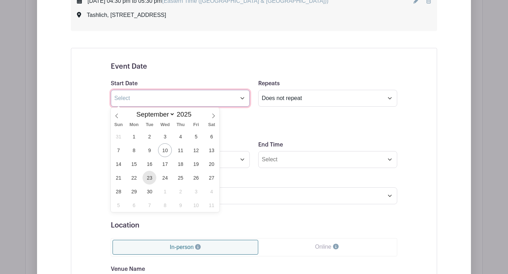
type input "[DATE]"
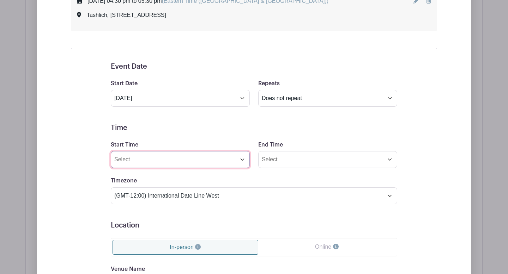
click at [241, 161] on input "Start Time" at bounding box center [180, 159] width 139 height 17
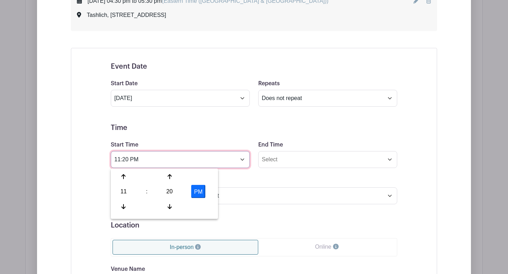
click at [129, 161] on input "11:20 PM" at bounding box center [180, 159] width 139 height 17
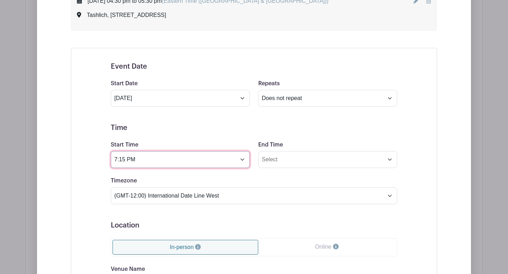
type input "7:15 PM"
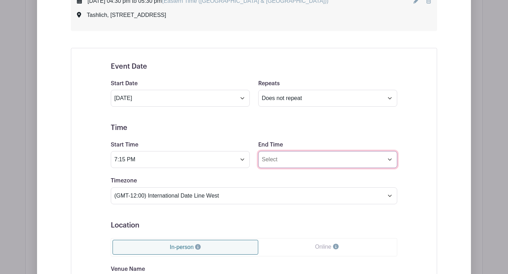
click at [272, 161] on input "End Time" at bounding box center [327, 159] width 139 height 17
click at [276, 160] on input "11:20 PM" at bounding box center [327, 159] width 139 height 17
type input "9:30 PM"
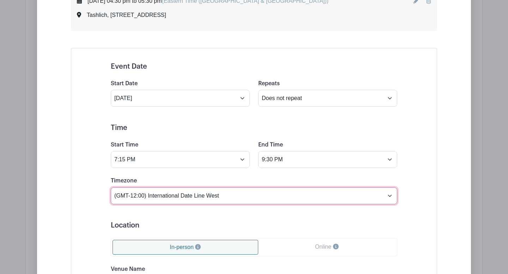
click at [388, 198] on select "(GMT-12:00) International Date Line West (GMT-11:00) [US_STATE] (GMT-11:00) [GE…" at bounding box center [254, 196] width 286 height 17
select select "Eastern Time ([GEOGRAPHIC_DATA] & [GEOGRAPHIC_DATA])"
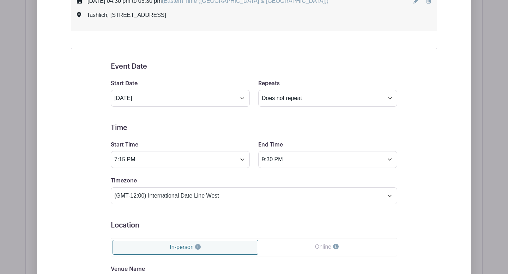
click at [216, 209] on form "Event Date Start Date [DATE] Repeats Does not repeat Daily Weekly Monthly on da…" at bounding box center [254, 241] width 286 height 359
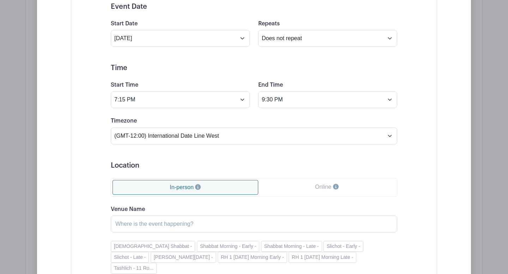
scroll to position [862, 0]
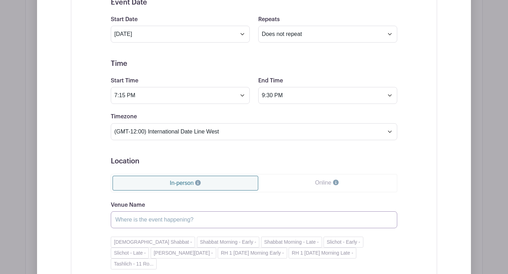
click at [201, 214] on input "Venue Name" at bounding box center [254, 220] width 286 height 17
click at [152, 219] on input "Venue Name" at bounding box center [254, 220] width 286 height 17
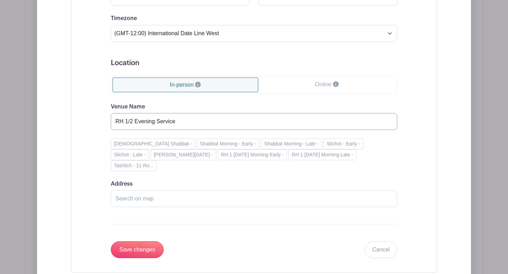
scroll to position [980, 0]
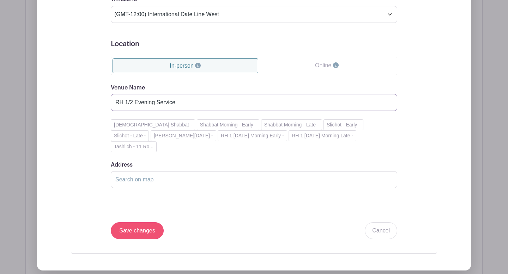
type input "RH 1/2 Evening Service"
click at [151, 222] on input "Save changes" at bounding box center [137, 230] width 53 height 17
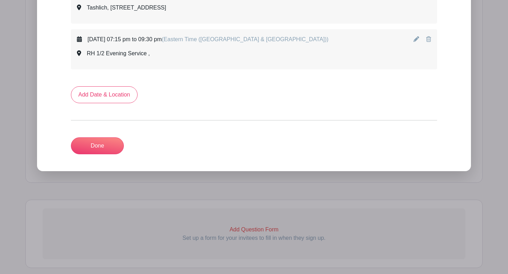
scroll to position [793, 0]
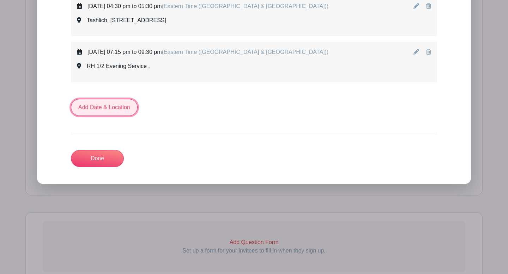
click at [127, 107] on link "Add Date & Location" at bounding box center [104, 107] width 67 height 17
select select "8"
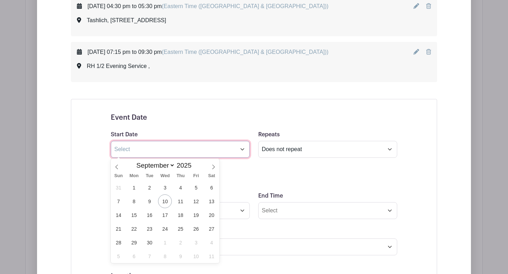
click at [243, 151] on input "text" at bounding box center [180, 149] width 139 height 17
click at [163, 232] on span "24" at bounding box center [165, 229] width 14 height 14
type input "[DATE]"
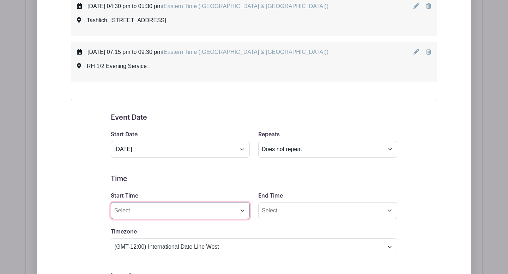
click at [241, 212] on input "Start Time" at bounding box center [180, 210] width 139 height 17
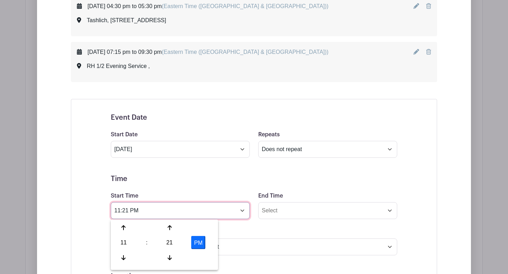
click at [135, 210] on input "11:21 PM" at bounding box center [180, 210] width 139 height 17
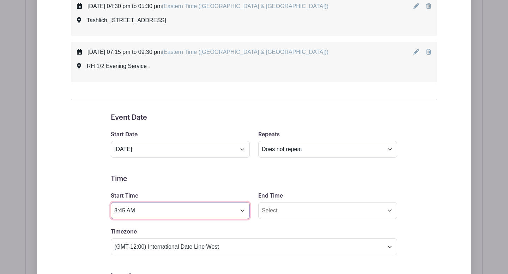
type input "8:45 AM"
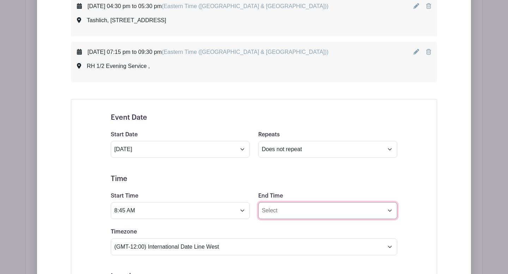
click at [271, 210] on input "End Time" at bounding box center [327, 210] width 139 height 17
click at [276, 212] on input "11:21 PM" at bounding box center [327, 210] width 139 height 17
click at [281, 210] on input "11:00 PM" at bounding box center [327, 210] width 139 height 17
type input "11:00 AM"
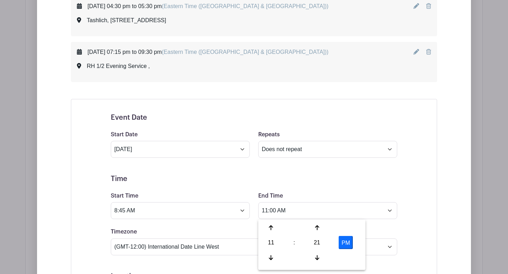
click at [293, 179] on h5 "Time" at bounding box center [254, 179] width 286 height 8
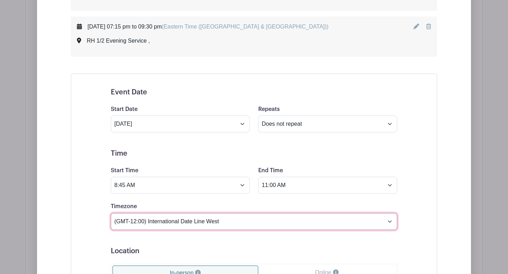
click at [389, 223] on select "(GMT-12:00) International Date Line West (GMT-11:00) [US_STATE] (GMT-11:00) [GE…" at bounding box center [254, 221] width 286 height 17
select select "Eastern Time ([GEOGRAPHIC_DATA] & [GEOGRAPHIC_DATA])"
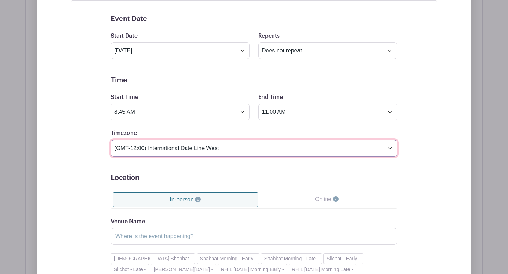
scroll to position [898, 0]
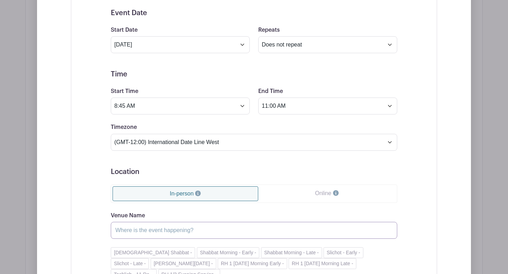
click at [194, 233] on input "Venue Name" at bounding box center [254, 230] width 286 height 17
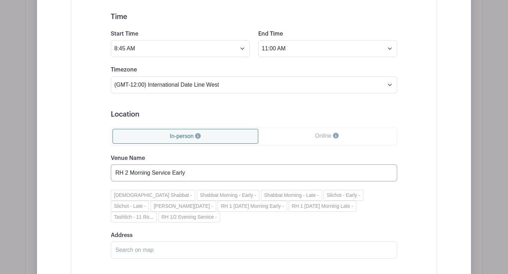
scroll to position [956, 0]
click at [129, 173] on input "RH 2 Morning Service Early" at bounding box center [254, 172] width 286 height 17
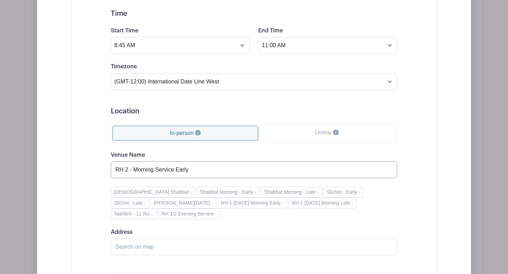
scroll to position [959, 0]
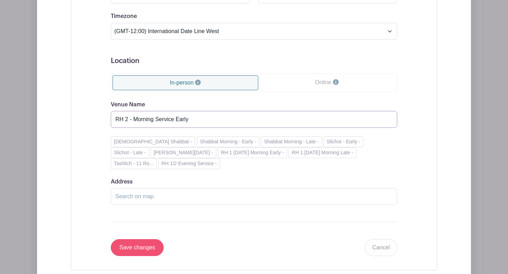
type input "RH 2 - Morning Service Early"
click at [148, 246] on input "Save changes" at bounding box center [137, 247] width 53 height 17
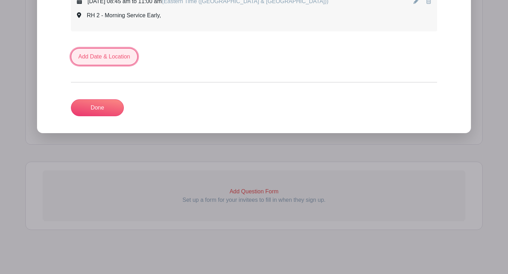
click at [118, 58] on link "Add Date & Location" at bounding box center [104, 56] width 67 height 17
select select "8"
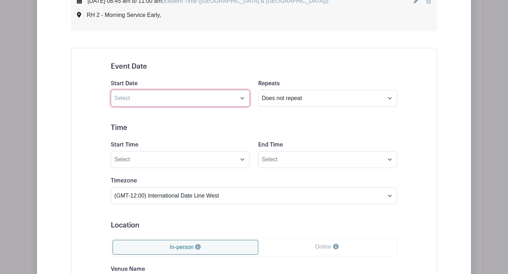
click at [140, 99] on input "text" at bounding box center [180, 98] width 139 height 17
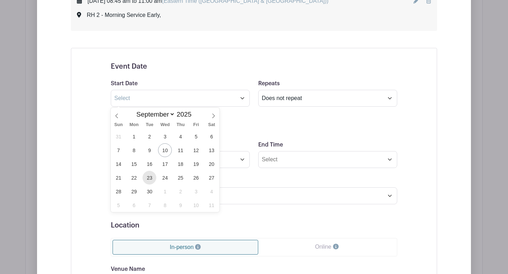
click at [151, 178] on span "23" at bounding box center [149, 178] width 14 height 14
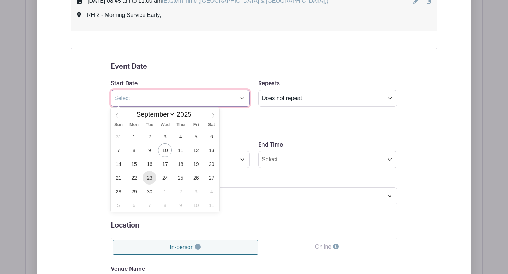
type input "[DATE]"
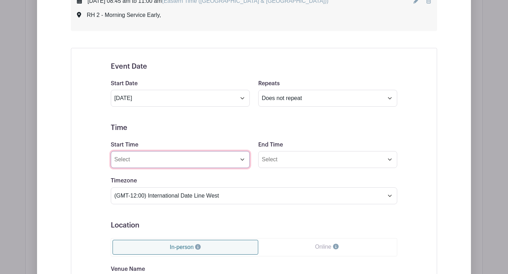
click at [243, 161] on input "Start Time" at bounding box center [180, 159] width 139 height 17
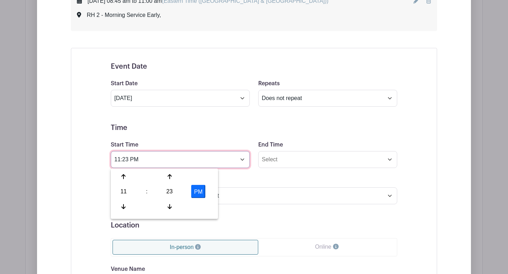
click at [134, 161] on input "11:23 PM" at bounding box center [180, 159] width 139 height 17
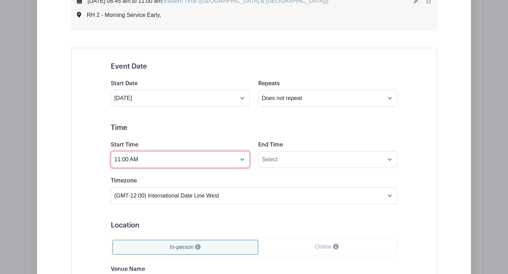
type input "11:00 AM"
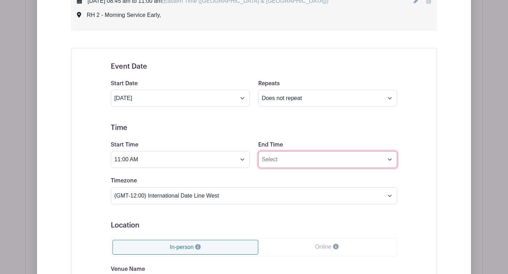
click at [265, 160] on input "End Time" at bounding box center [327, 159] width 139 height 17
type input "1:00 PM"
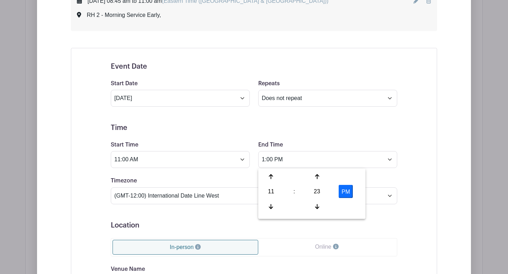
click at [319, 137] on form "Event Date Start Date [DATE] Repeats Does not repeat Daily Weekly Monthly on da…" at bounding box center [254, 241] width 286 height 359
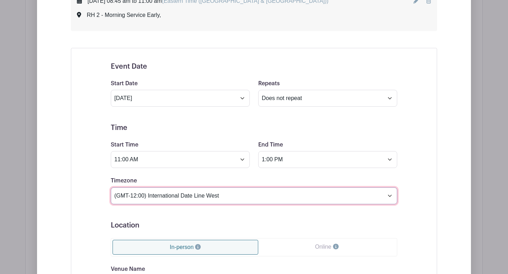
click at [387, 197] on select "(GMT-12:00) International Date Line West (GMT-11:00) [US_STATE] (GMT-11:00) [GE…" at bounding box center [254, 196] width 286 height 17
select select "Eastern Time ([GEOGRAPHIC_DATA] & [GEOGRAPHIC_DATA])"
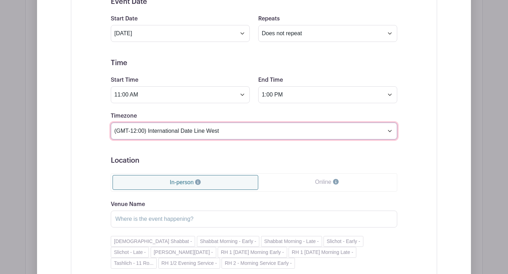
scroll to position [992, 0]
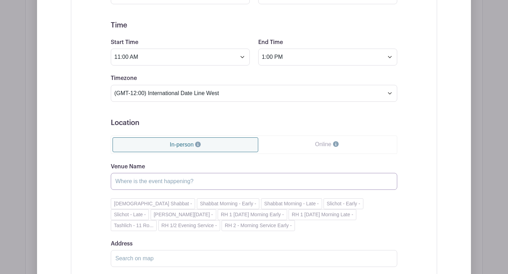
click at [177, 186] on input "Venue Name" at bounding box center [254, 181] width 286 height 17
click at [226, 227] on button "RH 2 - Morning Service Early -" at bounding box center [257, 225] width 73 height 11
click at [189, 182] on input "RH 2 - Morning Service Early" at bounding box center [254, 181] width 286 height 17
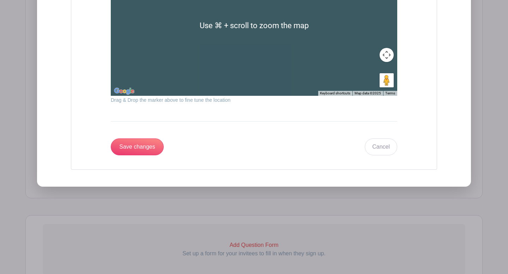
scroll to position [1320, 0]
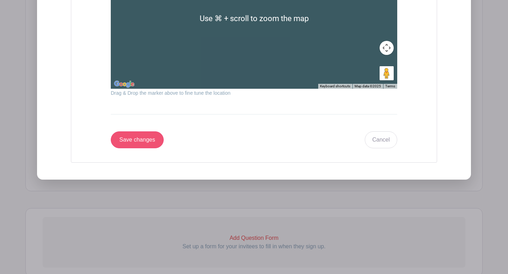
type input "RH 2 - Morning Service Late"
click at [149, 141] on input "Save changes" at bounding box center [137, 139] width 53 height 17
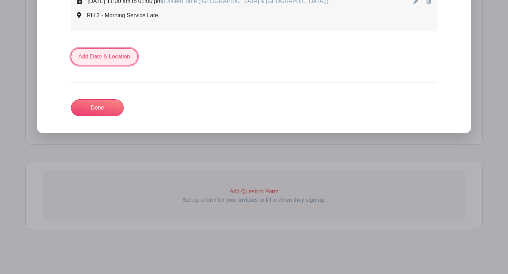
click at [97, 56] on link "Add Date & Location" at bounding box center [104, 56] width 67 height 17
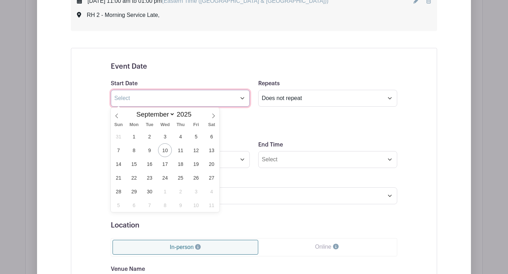
click at [243, 100] on input "text" at bounding box center [180, 98] width 139 height 17
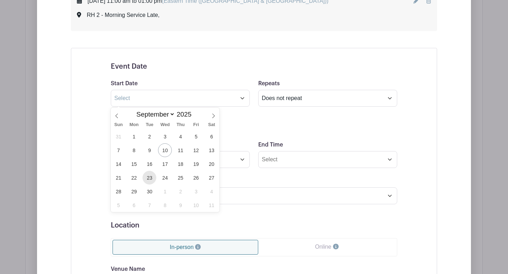
click at [147, 177] on span "23" at bounding box center [149, 178] width 14 height 14
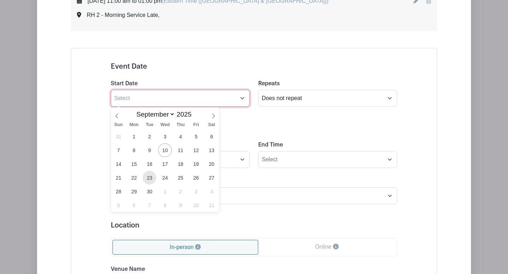
type input "[DATE]"
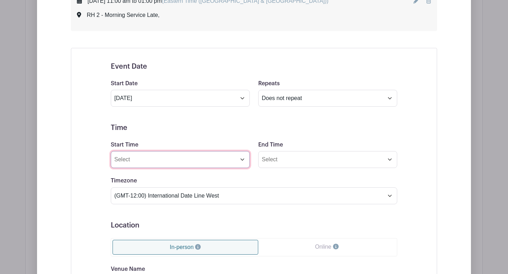
click at [241, 162] on input "Start Time" at bounding box center [180, 159] width 139 height 17
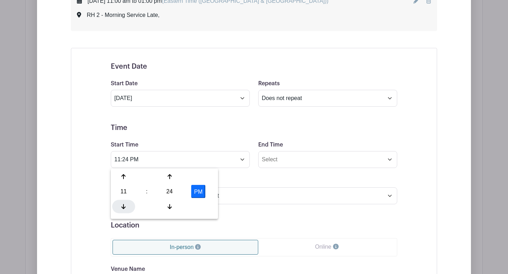
click at [124, 207] on icon at bounding box center [123, 206] width 4 height 5
click at [170, 207] on icon at bounding box center [169, 206] width 4 height 5
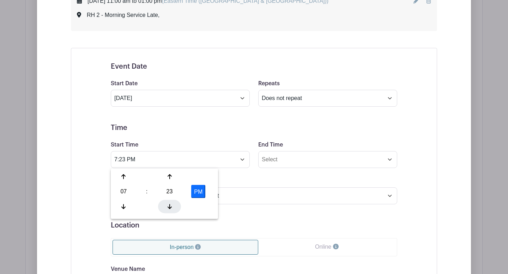
click at [170, 207] on icon at bounding box center [169, 206] width 4 height 5
type input "7:20 PM"
click at [254, 214] on form "Event Date Start Date [DATE] Repeats Does not repeat Daily Weekly Monthly on da…" at bounding box center [254, 241] width 286 height 359
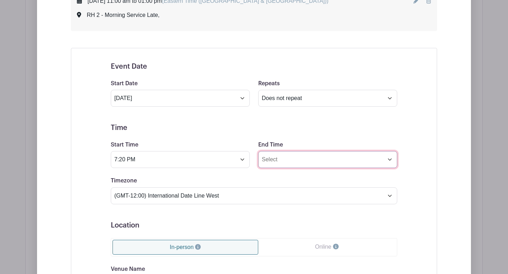
click at [388, 162] on input "End Time" at bounding box center [327, 159] width 139 height 17
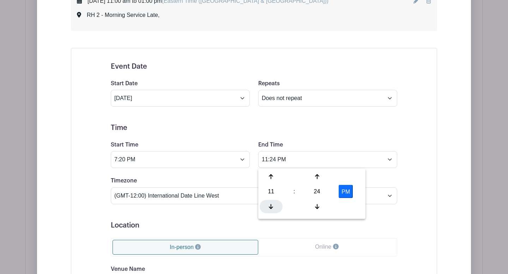
click at [271, 206] on icon at bounding box center [271, 207] width 4 height 6
click at [318, 177] on icon at bounding box center [317, 177] width 4 height 6
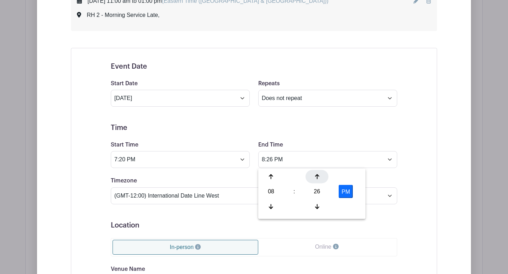
click at [318, 177] on icon at bounding box center [317, 177] width 4 height 6
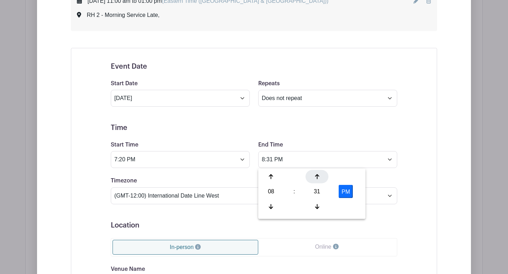
click at [318, 177] on icon at bounding box center [317, 177] width 4 height 6
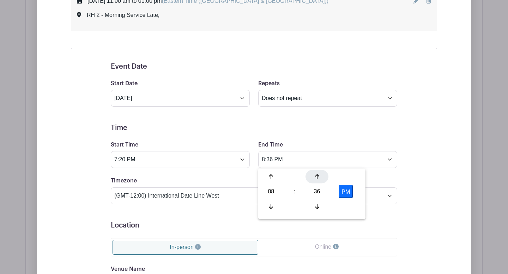
click at [318, 177] on icon at bounding box center [317, 177] width 4 height 6
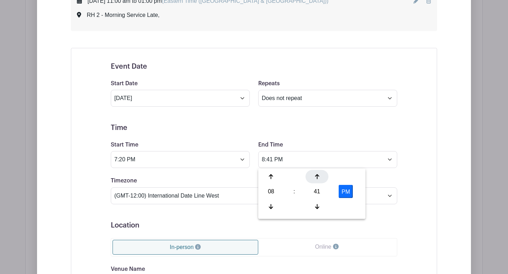
click at [318, 177] on icon at bounding box center [317, 177] width 4 height 6
type input "8:45 PM"
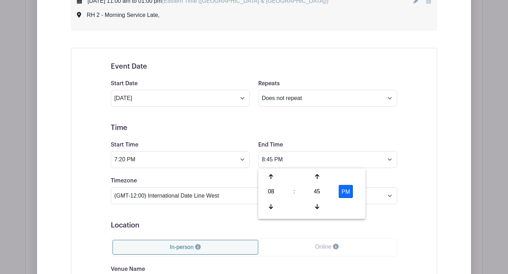
click at [345, 137] on form "Event Date Start Date [DATE] Repeats Does not repeat Daily Weekly Monthly on da…" at bounding box center [254, 241] width 286 height 359
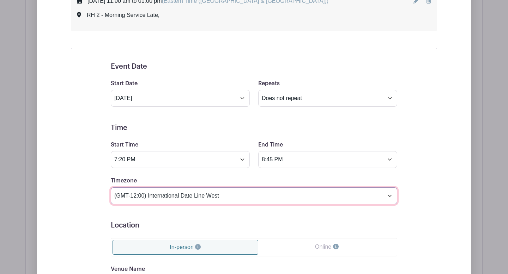
click at [387, 197] on select "(GMT-12:00) International Date Line West (GMT-11:00) [US_STATE] (GMT-11:00) [GE…" at bounding box center [254, 196] width 286 height 17
select select "Eastern Time ([GEOGRAPHIC_DATA] & [GEOGRAPHIC_DATA])"
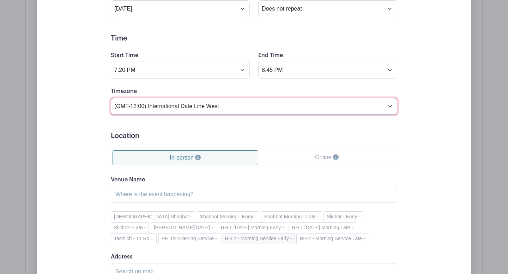
scroll to position [1042, 0]
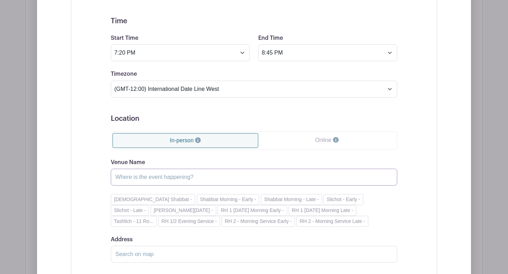
click at [152, 175] on input "Venue Name" at bounding box center [254, 177] width 286 height 17
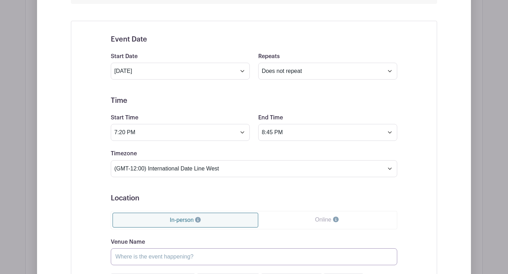
scroll to position [1037, 0]
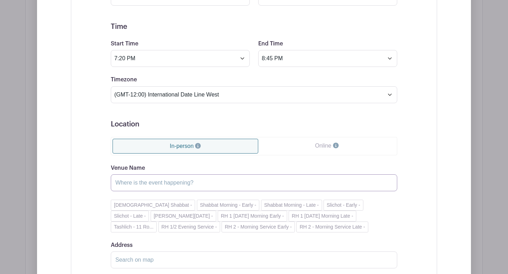
click at [160, 184] on input "Venue Name" at bounding box center [254, 183] width 286 height 17
click at [296, 227] on button "RH 2 - Morning Service Late -" at bounding box center [332, 227] width 72 height 11
drag, startPoint x: 134, startPoint y: 183, endPoint x: 153, endPoint y: 184, distance: 19.4
click at [153, 184] on input "RH 2 - Morning Service Late" at bounding box center [254, 183] width 286 height 17
drag, startPoint x: 189, startPoint y: 185, endPoint x: 175, endPoint y: 185, distance: 14.1
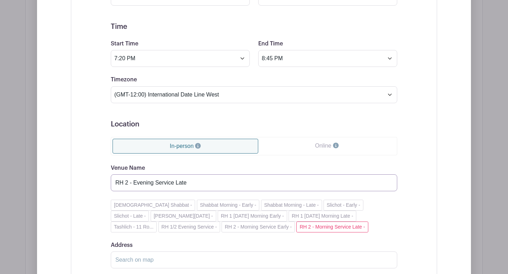
click at [175, 185] on input "RH 2 - Evening Service Late" at bounding box center [254, 183] width 286 height 17
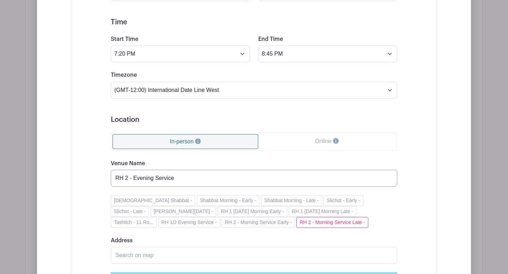
scroll to position [1041, 0]
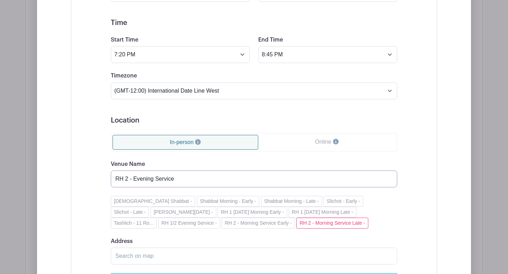
type input "RH 2 - Evening Service"
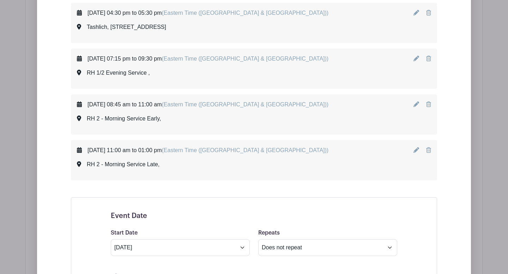
scroll to position [812, 0]
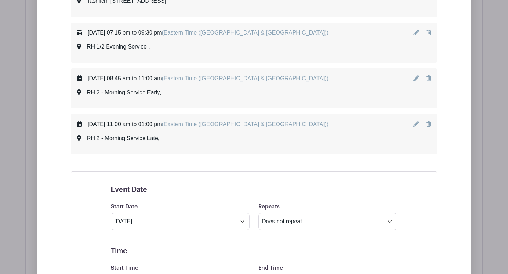
click at [246, 150] on div "[DATE] 11:00 am to 01:00 pm (Eastern Time ([GEOGRAPHIC_DATA] & [GEOGRAPHIC_DATA…" at bounding box center [253, 134] width 365 height 39
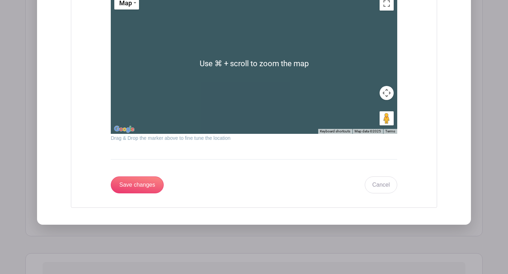
scroll to position [1311, 0]
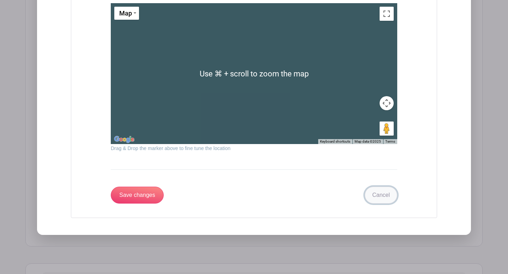
click at [377, 196] on link "Cancel" at bounding box center [381, 195] width 32 height 17
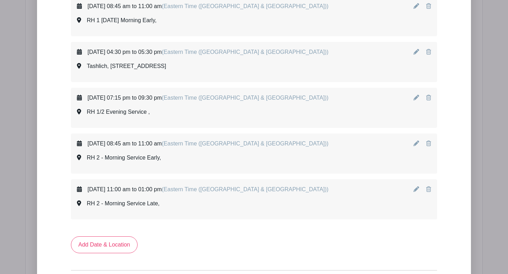
scroll to position [754, 0]
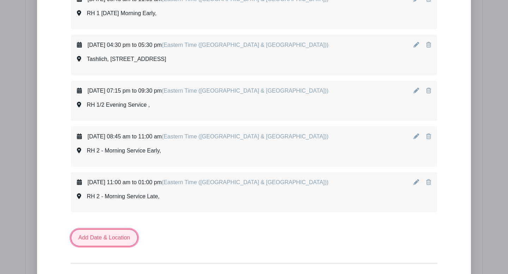
click at [126, 237] on link "Add Date & Location" at bounding box center [104, 237] width 67 height 17
select select "8"
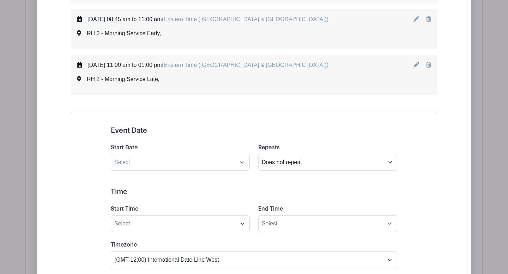
scroll to position [878, 0]
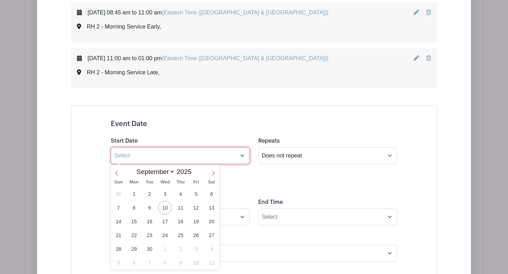
click at [243, 157] on input "text" at bounding box center [180, 155] width 139 height 17
click at [164, 234] on span "24" at bounding box center [165, 235] width 14 height 14
type input "[DATE]"
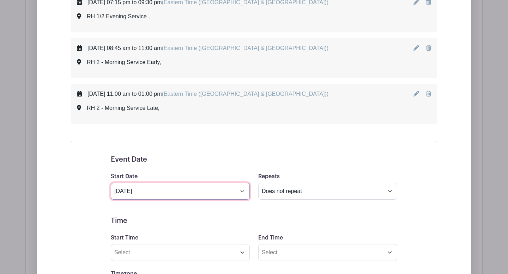
scroll to position [843, 0]
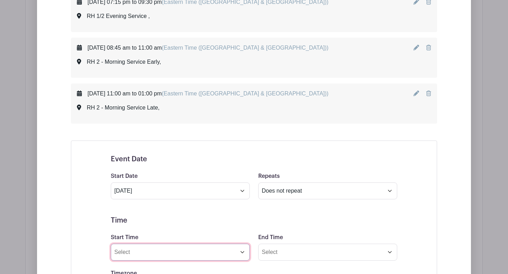
click at [243, 253] on input "Start Time" at bounding box center [180, 252] width 139 height 17
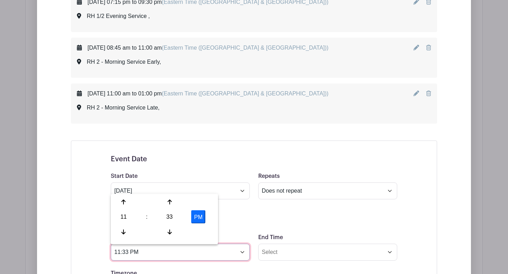
click at [130, 253] on input "11:33 PM" at bounding box center [180, 252] width 139 height 17
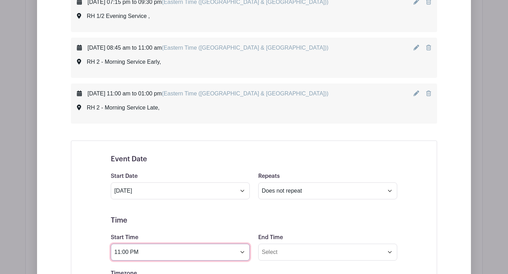
click at [135, 254] on input "11:00 PM" at bounding box center [180, 252] width 139 height 17
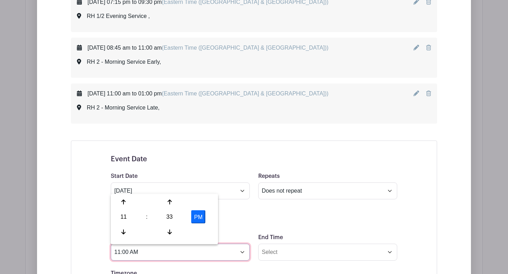
type input "11:00 AM"
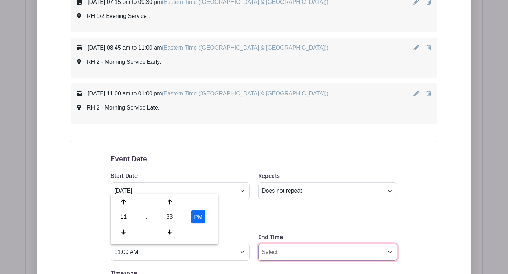
click at [276, 251] on input "End Time" at bounding box center [327, 252] width 139 height 17
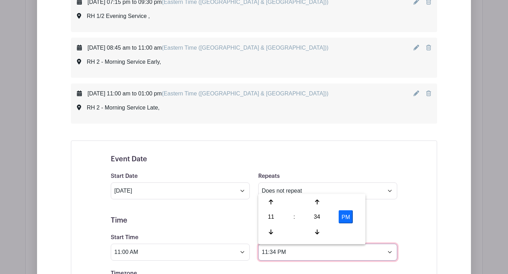
click at [268, 252] on input "11:34 PM" at bounding box center [327, 252] width 139 height 17
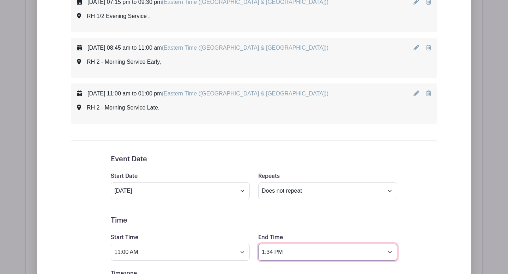
click at [273, 253] on input "1:34 PM" at bounding box center [327, 252] width 139 height 17
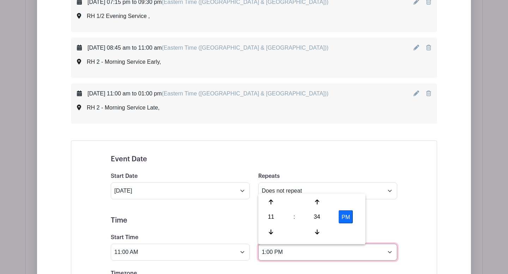
type input "1:00 PM"
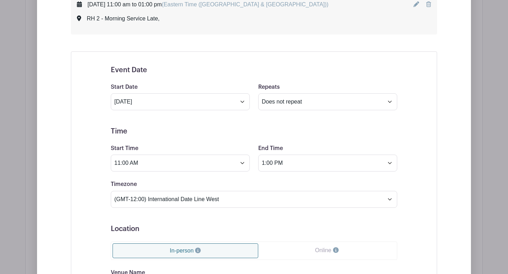
scroll to position [946, 0]
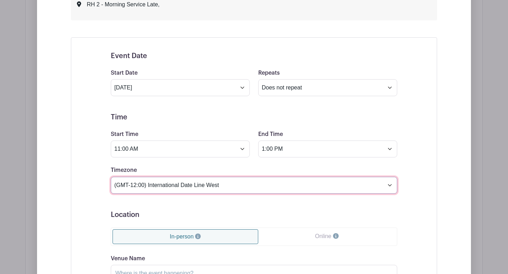
click at [390, 188] on select "(GMT-12:00) International Date Line West (GMT-11:00) [US_STATE] (GMT-11:00) [GE…" at bounding box center [254, 185] width 286 height 17
select select "Eastern Time ([GEOGRAPHIC_DATA] & [GEOGRAPHIC_DATA])"
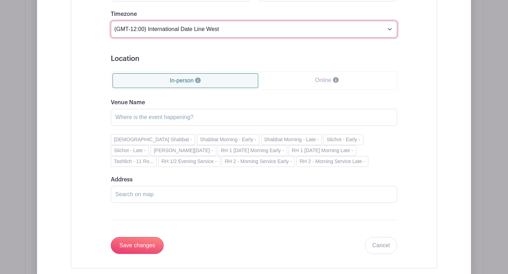
scroll to position [1114, 0]
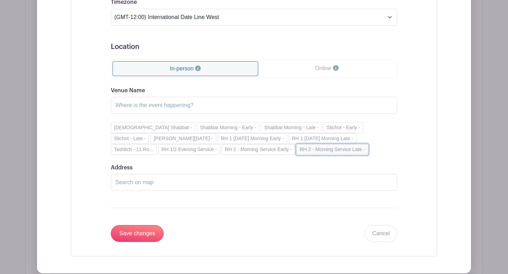
click at [296, 151] on button "RH 2 - Morning Service Late -" at bounding box center [332, 149] width 72 height 11
type input "RH 2 - Morning Service Late"
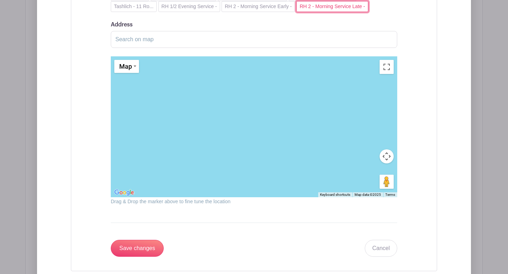
scroll to position [1387, 0]
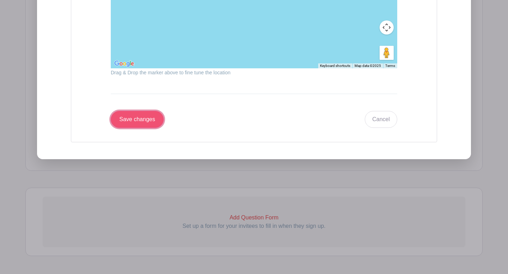
click at [129, 123] on input "Save changes" at bounding box center [137, 119] width 53 height 17
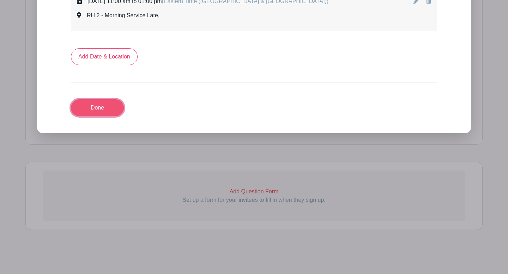
click at [105, 110] on link "Done" at bounding box center [97, 107] width 53 height 17
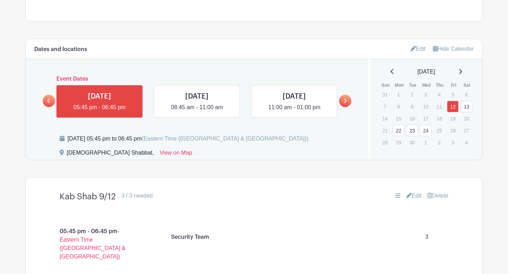
scroll to position [314, 0]
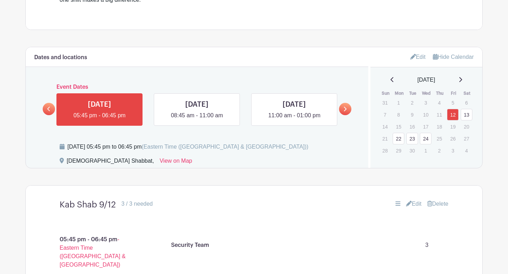
click at [420, 58] on link "Edit" at bounding box center [418, 57] width 16 height 12
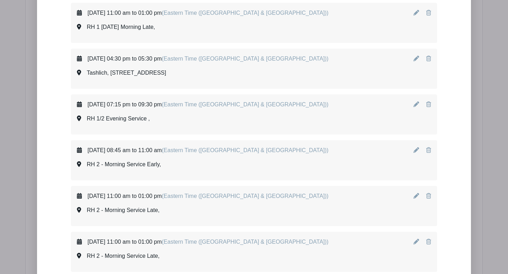
scroll to position [747, 0]
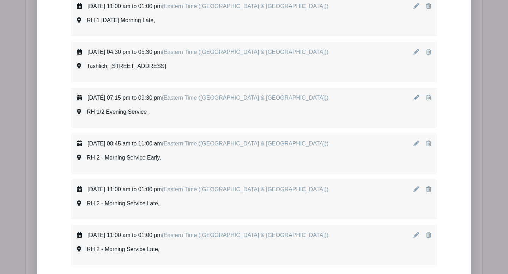
click at [429, 190] on icon at bounding box center [428, 189] width 5 height 6
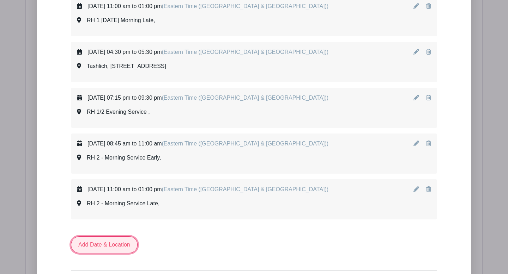
click at [128, 246] on link "Add Date & Location" at bounding box center [104, 245] width 67 height 17
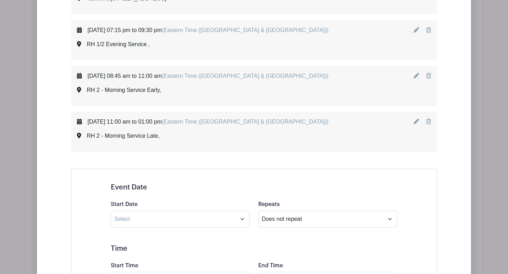
scroll to position [827, 0]
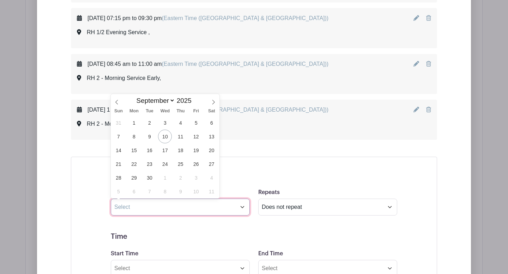
click at [242, 210] on input "text" at bounding box center [180, 207] width 139 height 17
click at [167, 165] on span "24" at bounding box center [165, 164] width 14 height 14
type input "[DATE]"
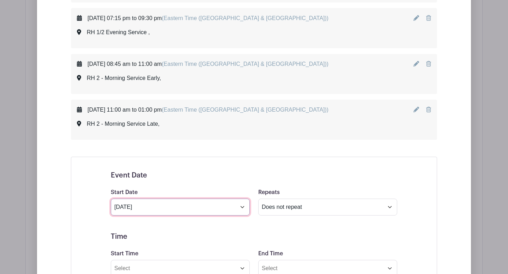
scroll to position [870, 0]
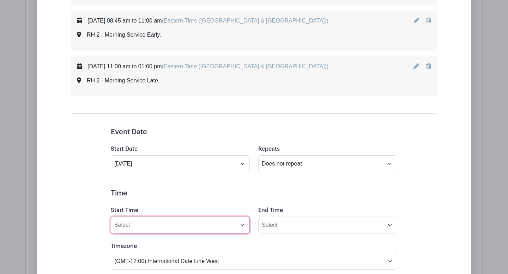
click at [243, 227] on input "Start Time" at bounding box center [180, 225] width 139 height 17
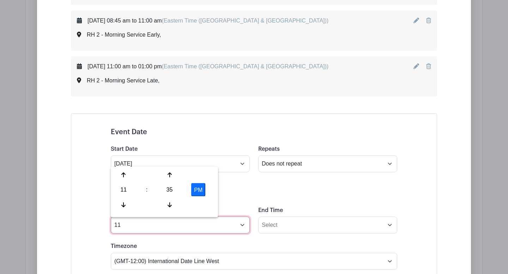
type input "1"
type input "07:20 PM"
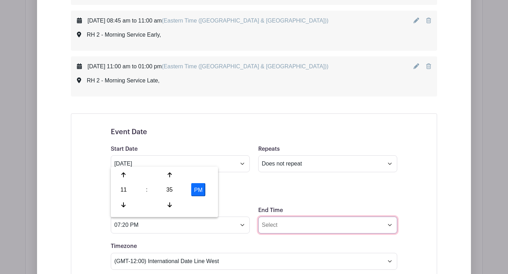
click at [269, 226] on input "End Time" at bounding box center [327, 225] width 139 height 17
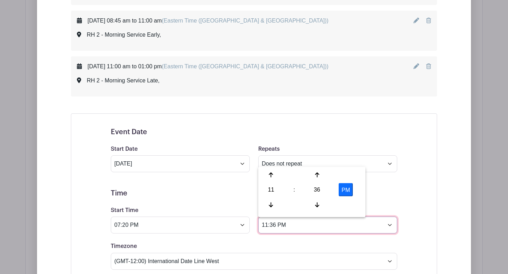
click at [276, 226] on input "11:36 PM" at bounding box center [327, 225] width 139 height 17
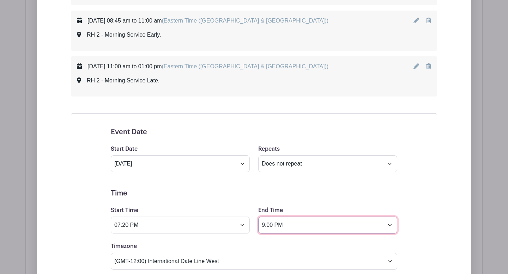
type input "9:00 PM"
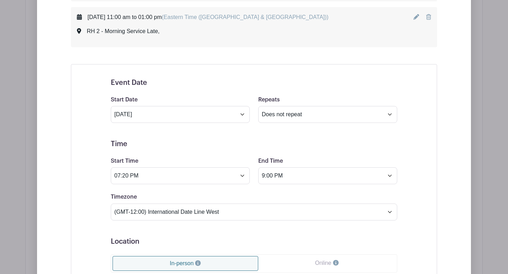
scroll to position [936, 0]
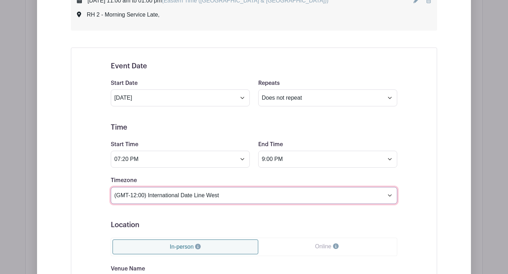
click at [390, 194] on select "(GMT-12:00) International Date Line West (GMT-11:00) [US_STATE] (GMT-11:00) [GE…" at bounding box center [254, 195] width 286 height 17
select select "Eastern Time ([GEOGRAPHIC_DATA] & [GEOGRAPHIC_DATA])"
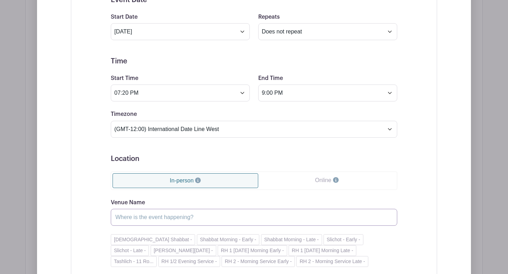
click at [185, 216] on input "Venue Name" at bounding box center [254, 217] width 286 height 17
drag, startPoint x: 133, startPoint y: 217, endPoint x: 174, endPoint y: 217, distance: 40.9
click at [174, 217] on input "RH 2 - Morning Service Late" at bounding box center [254, 217] width 286 height 17
click at [194, 218] on input "RH 2 - Evening Service and Havdallah Late" at bounding box center [254, 217] width 286 height 17
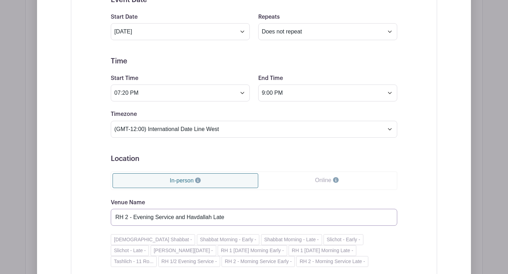
click at [194, 218] on input "RH 2 - Evening Service and Havdallah Late" at bounding box center [254, 217] width 286 height 17
click at [232, 217] on input "RH 2 - Evening Service and Havdallah Late" at bounding box center [254, 217] width 286 height 17
drag, startPoint x: 232, startPoint y: 217, endPoint x: 223, endPoint y: 214, distance: 9.6
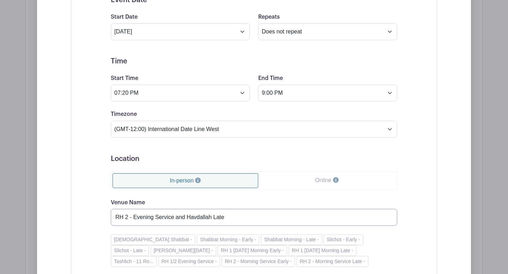
click at [223, 214] on input "RH 2 - Evening Service and Havdallah Late" at bounding box center [254, 217] width 286 height 17
click at [206, 218] on input "RH 2 - Evening Service and [GEOGRAPHIC_DATA]" at bounding box center [254, 217] width 286 height 17
click at [233, 216] on input "RH 2 - Evening Service and [GEOGRAPHIC_DATA]" at bounding box center [254, 217] width 286 height 17
click at [242, 214] on input "RH 2 - Evening Service and [GEOGRAPHIC_DATA]" at bounding box center [254, 217] width 286 height 17
type input "RH 2 - Evening Service and [GEOGRAPHIC_DATA]"
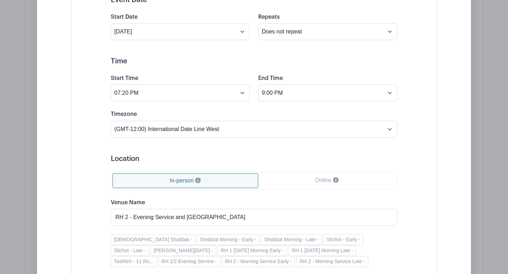
click at [82, 210] on div "Event Date Start Date [DATE] Repeats Does not repeat Daily Weekly Monthly on da…" at bounding box center [254, 174] width 366 height 387
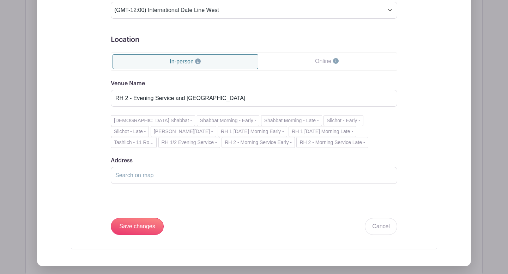
scroll to position [1162, 0]
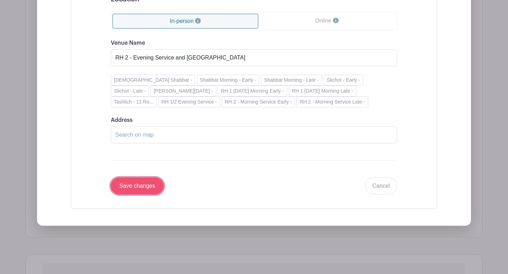
click at [140, 186] on input "Save changes" at bounding box center [137, 186] width 53 height 17
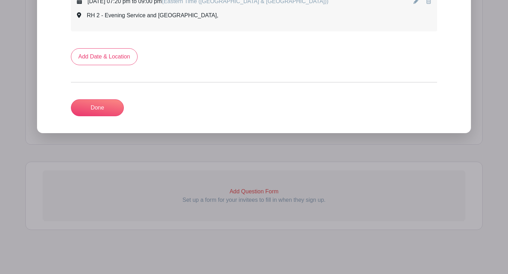
scroll to position [840, 0]
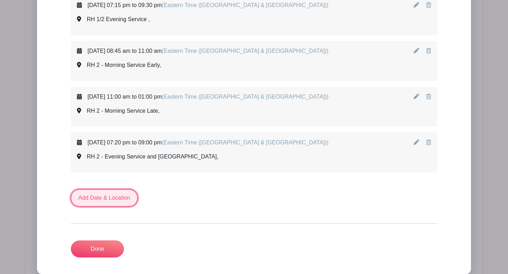
click at [124, 198] on link "Add Date & Location" at bounding box center [104, 198] width 67 height 17
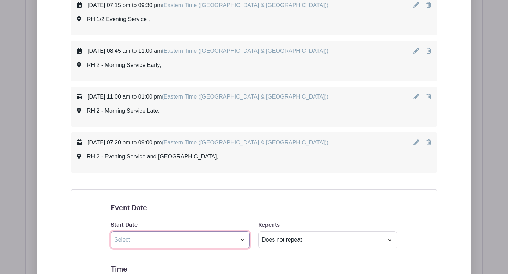
click at [243, 242] on input "text" at bounding box center [180, 240] width 139 height 17
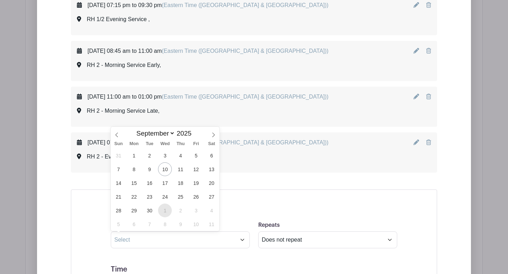
click at [166, 210] on span "1" at bounding box center [165, 211] width 14 height 14
type input "[DATE]"
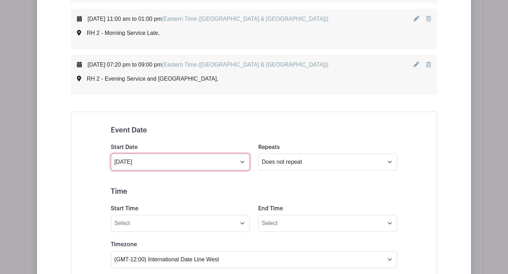
scroll to position [935, 0]
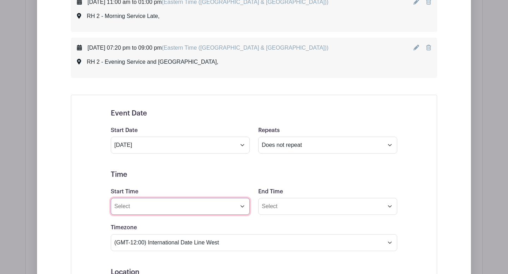
click at [244, 208] on input "Start Time" at bounding box center [180, 206] width 139 height 17
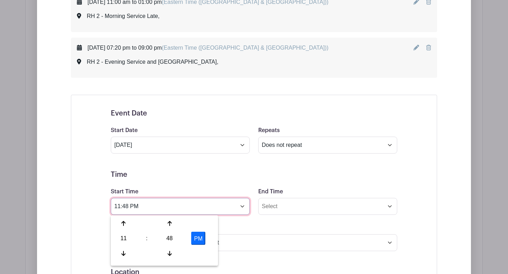
click at [129, 207] on input "11:48 PM" at bounding box center [180, 206] width 139 height 17
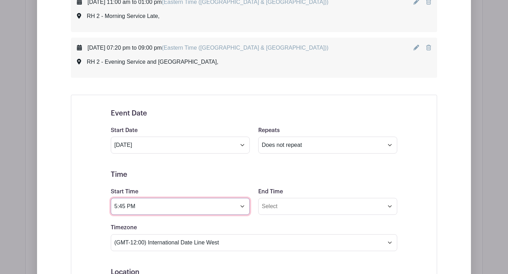
type input "5:45 PM"
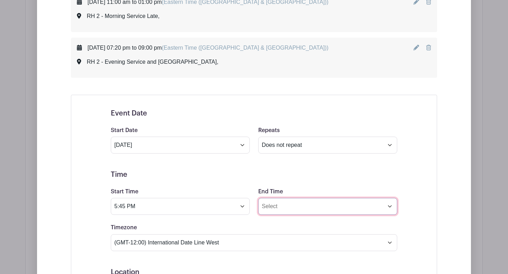
click at [265, 207] on input "End Time" at bounding box center [327, 206] width 139 height 17
drag, startPoint x: 277, startPoint y: 207, endPoint x: 261, endPoint y: 207, distance: 15.5
click at [261, 207] on input "11:48 PM" at bounding box center [327, 206] width 139 height 17
type input "7:30 PM"
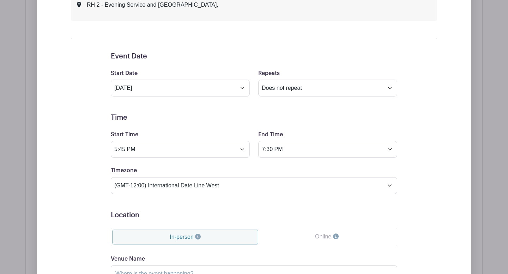
scroll to position [1010, 0]
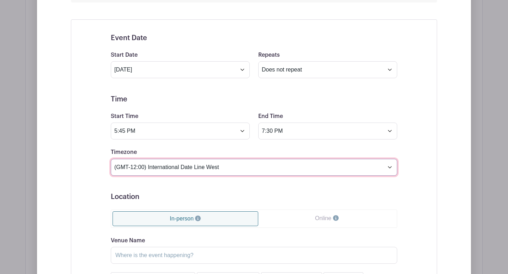
click at [390, 167] on select "(GMT-12:00) International Date Line West (GMT-11:00) [US_STATE] (GMT-11:00) [GE…" at bounding box center [254, 167] width 286 height 17
select select "Eastern Time ([GEOGRAPHIC_DATA] & [GEOGRAPHIC_DATA])"
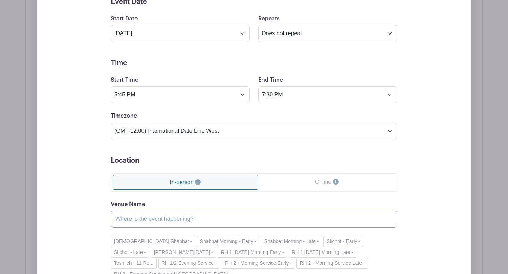
click at [188, 218] on input "Venue Name" at bounding box center [254, 219] width 286 height 17
type input "Erev Yom Kippur/ Kol Nidre"
click at [106, 194] on div "Event Date Start Date [DATE] Repeats Does not repeat Daily Weekly Monthly on da…" at bounding box center [254, 182] width 320 height 386
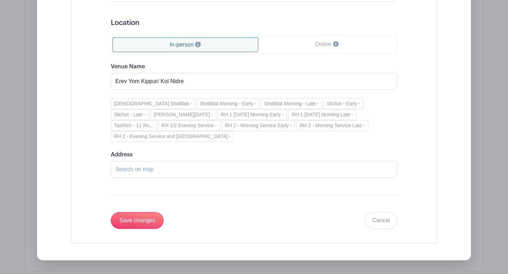
scroll to position [1213, 0]
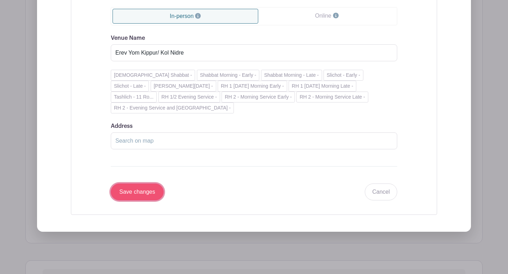
click at [146, 192] on input "Save changes" at bounding box center [137, 192] width 53 height 17
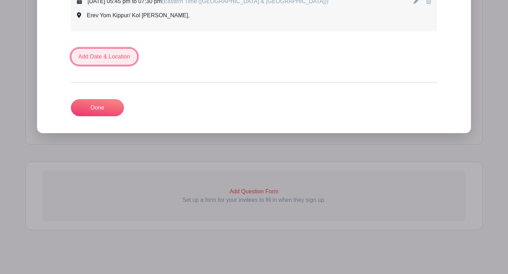
click at [121, 58] on link "Add Date & Location" at bounding box center [104, 56] width 67 height 17
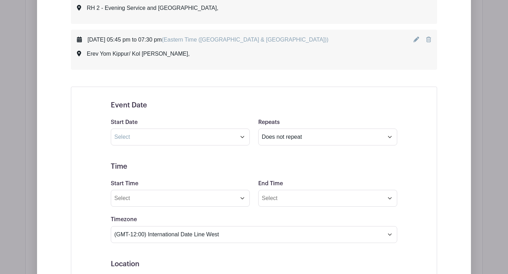
scroll to position [988, 0]
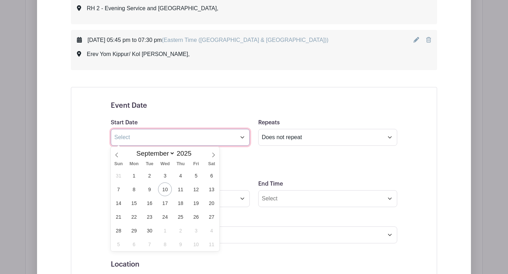
click at [243, 137] on input "text" at bounding box center [180, 137] width 139 height 17
click at [163, 231] on span "1" at bounding box center [165, 231] width 14 height 14
type input "[DATE]"
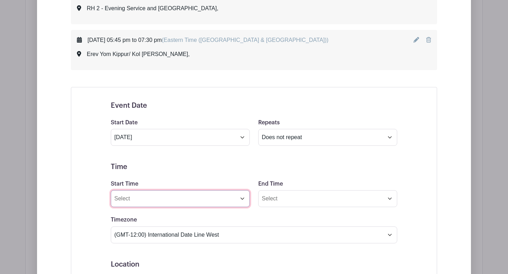
click at [241, 202] on input "Start Time" at bounding box center [180, 198] width 139 height 17
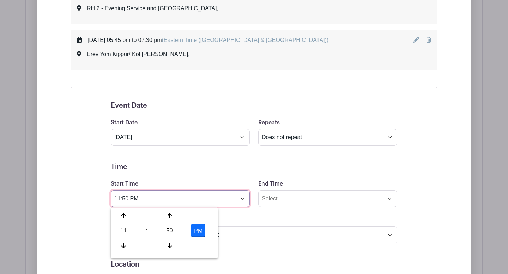
click at [130, 198] on input "11:50 PM" at bounding box center [180, 198] width 139 height 17
type input "7:30 PM"
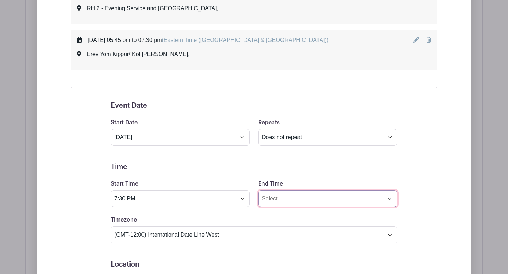
click at [263, 203] on input "End Time" at bounding box center [327, 198] width 139 height 17
click at [277, 199] on input "11:50 PM" at bounding box center [327, 198] width 139 height 17
type input "9:00 PM"
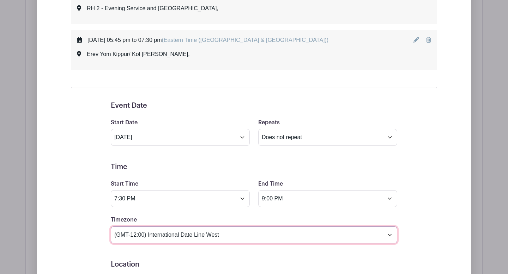
click at [388, 235] on select "(GMT-12:00) International Date Line West (GMT-11:00) [US_STATE] (GMT-11:00) [GE…" at bounding box center [254, 235] width 286 height 17
select select "Eastern Time ([GEOGRAPHIC_DATA] & [GEOGRAPHIC_DATA])"
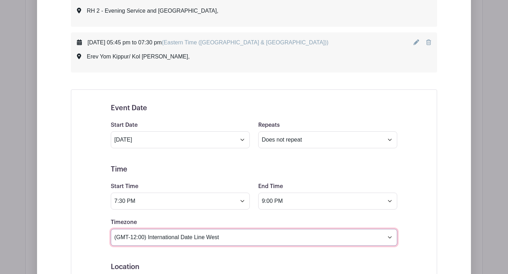
scroll to position [1000, 0]
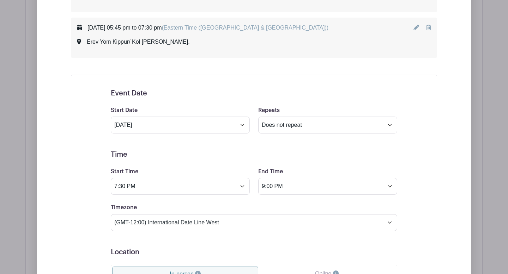
drag, startPoint x: 158, startPoint y: 42, endPoint x: 84, endPoint y: 45, distance: 74.1
click at [84, 45] on div "Erev Yom Kippur/ Kol [PERSON_NAME]," at bounding box center [202, 42] width 251 height 8
copy div "Erev Yom Kippur/ Kol [PERSON_NAME],"
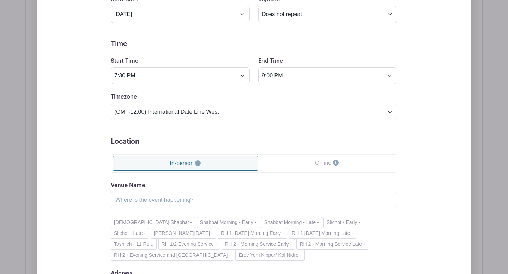
scroll to position [1127, 0]
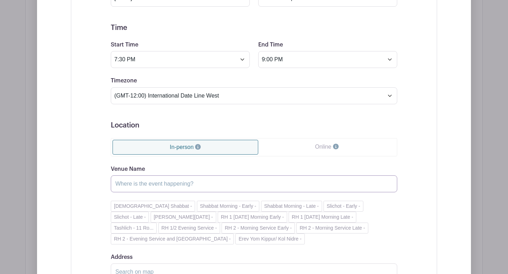
click at [140, 182] on input "Venue Name" at bounding box center [254, 184] width 286 height 17
paste input "Erev Yom Kippur/ Kol [PERSON_NAME],"
type input "Erev Yom Kippur/ Kol Nidre - Late"
click at [102, 167] on div "Event Date Start Date [DATE] Repeats Does not repeat Daily Weekly Monthly on da…" at bounding box center [254, 147] width 320 height 386
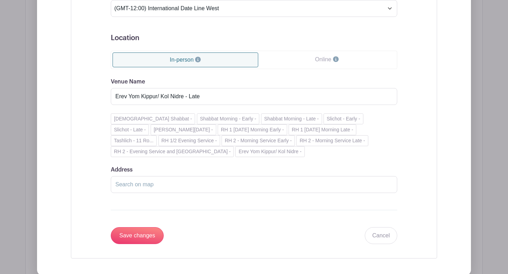
scroll to position [1244, 0]
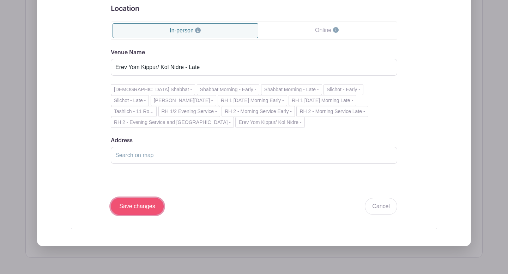
click at [143, 206] on input "Save changes" at bounding box center [137, 206] width 53 height 17
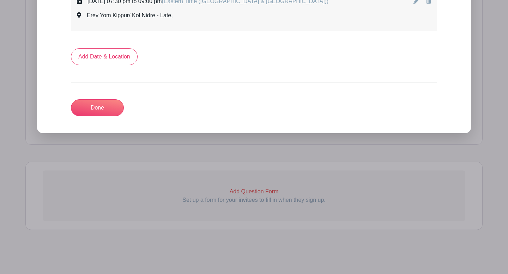
scroll to position [1073, 0]
click at [111, 62] on link "Add Date & Location" at bounding box center [104, 56] width 67 height 17
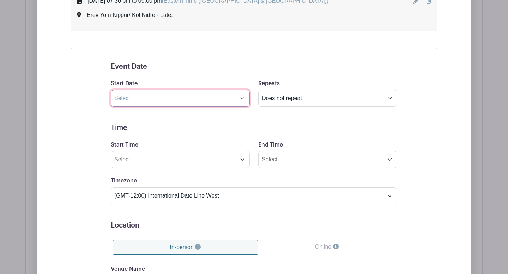
click at [242, 98] on input "text" at bounding box center [180, 98] width 139 height 17
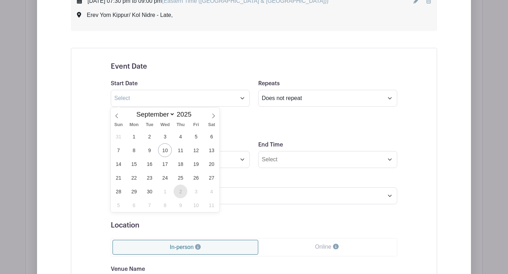
click at [180, 192] on span "2" at bounding box center [180, 192] width 14 height 14
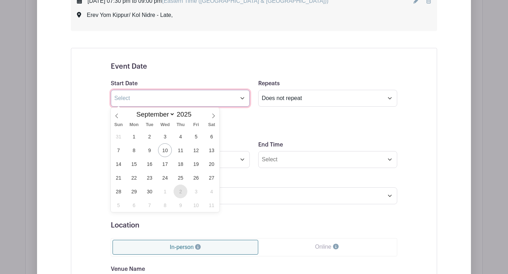
type input "[DATE]"
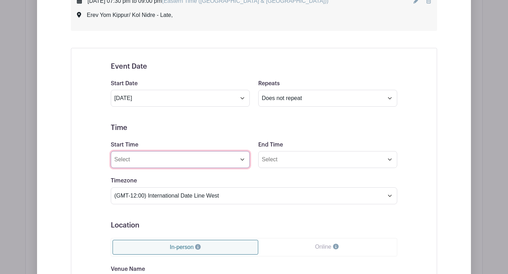
click at [242, 161] on input "Start Time" at bounding box center [180, 159] width 139 height 17
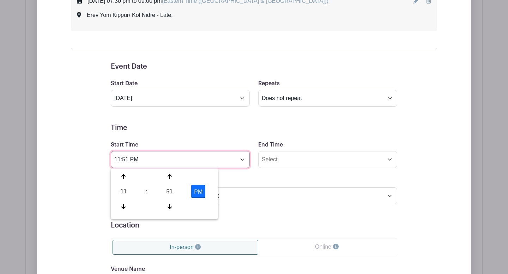
click at [134, 160] on input "11:51 PM" at bounding box center [180, 159] width 139 height 17
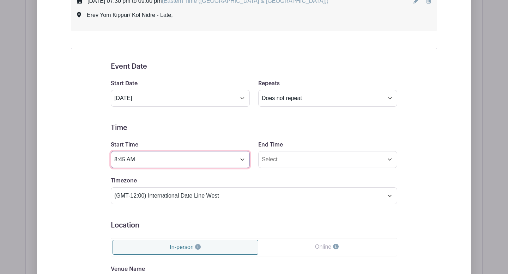
type input "8:45 AM"
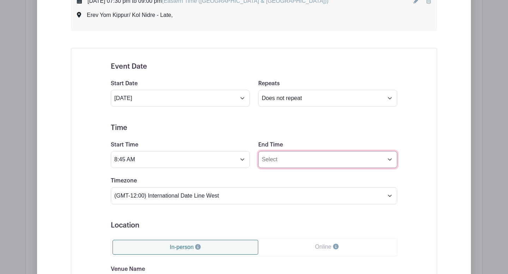
click at [277, 158] on input "End Time" at bounding box center [327, 159] width 139 height 17
click at [277, 160] on input "11:51 PM" at bounding box center [327, 159] width 139 height 17
click at [283, 160] on input "11:00 PM" at bounding box center [327, 159] width 139 height 17
type input "11:00 AM"
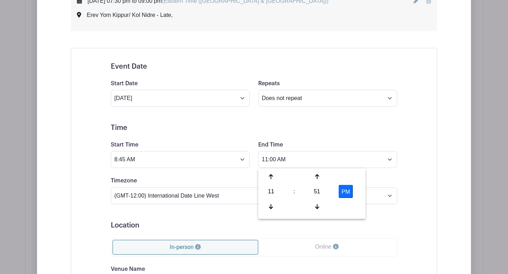
click at [241, 179] on div "Timezone (GMT-12:00) International Date Line West (GMT-11:00) [US_STATE] (GMT-1…" at bounding box center [253, 190] width 295 height 27
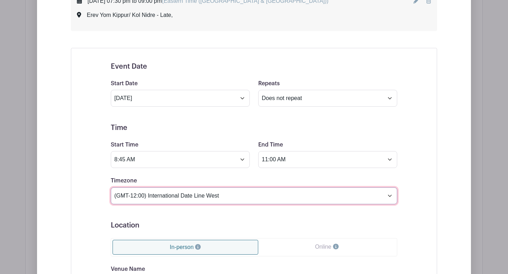
click at [389, 194] on select "(GMT-12:00) International Date Line West (GMT-11:00) [US_STATE] (GMT-11:00) [GE…" at bounding box center [254, 196] width 286 height 17
select select "Eastern Time ([GEOGRAPHIC_DATA] & [GEOGRAPHIC_DATA])"
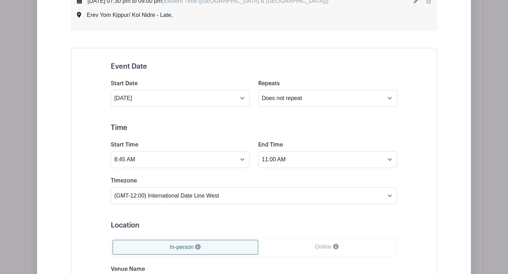
click at [82, 182] on div "Event Date Start Date [DATE] Repeats Does not repeat Daily Weekly Monthly on da…" at bounding box center [254, 247] width 366 height 398
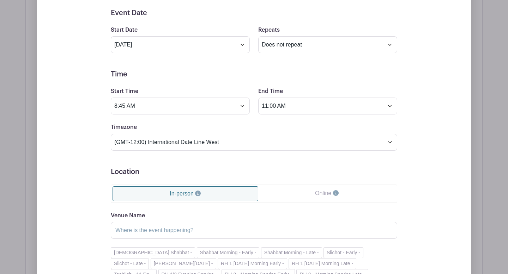
scroll to position [1134, 0]
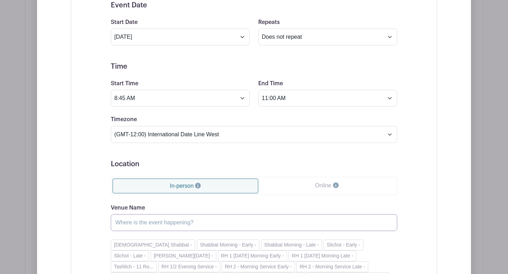
click at [130, 223] on input "Venue Name" at bounding box center [254, 222] width 286 height 17
click at [187, 225] on input "YK - 10/2 Morning Services Early (Yizkor wol be approx 10:45 AM)" at bounding box center [254, 222] width 286 height 17
type input "YK - 10/2 Morning Services - Early (Yizkor wol be approx 10:45 AM)"
click at [287, 159] on form "Event Date Start Date [DATE] Repeats Does not repeat Daily Weekly Monthly on da…" at bounding box center [254, 185] width 286 height 369
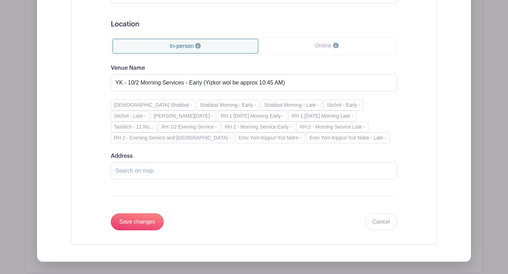
scroll to position [1282, 0]
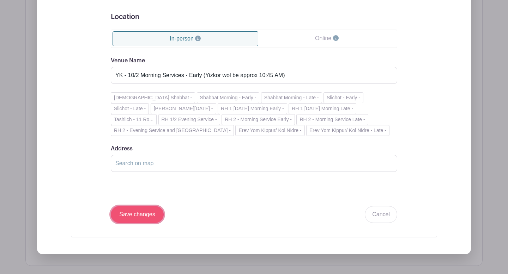
click at [126, 216] on input "Save changes" at bounding box center [137, 214] width 53 height 17
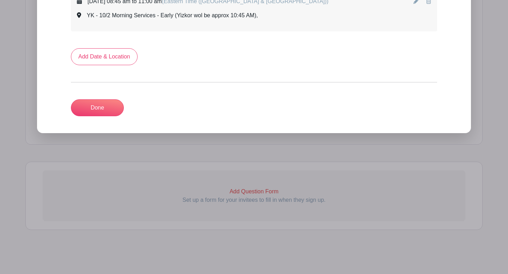
scroll to position [1119, 0]
click at [109, 57] on link "Add Date & Location" at bounding box center [104, 56] width 67 height 17
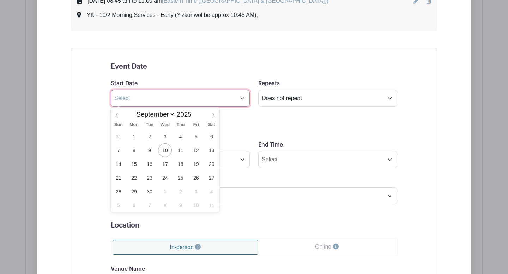
click at [242, 100] on input "text" at bounding box center [180, 98] width 139 height 17
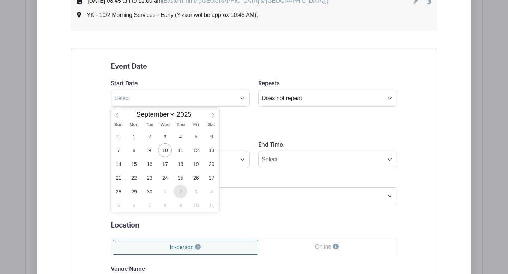
click at [179, 191] on span "2" at bounding box center [180, 192] width 14 height 14
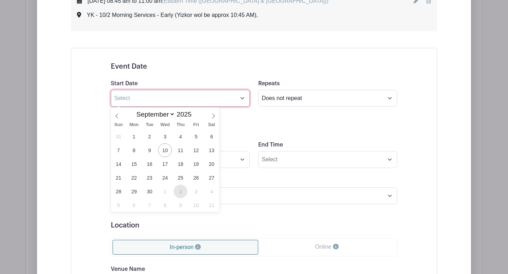
type input "[DATE]"
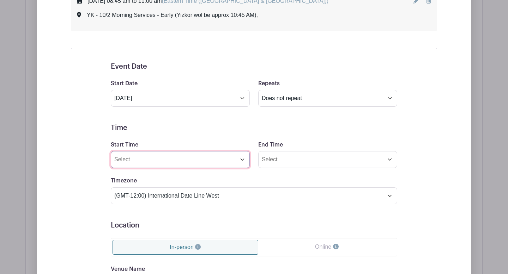
click at [244, 160] on input "Start Time" at bounding box center [180, 159] width 139 height 17
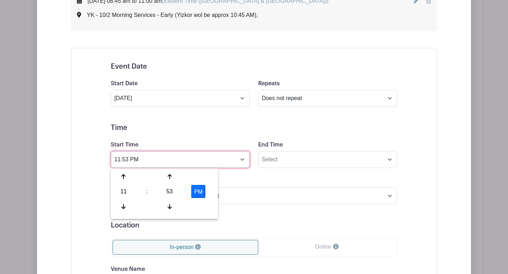
click at [134, 161] on input "11:53 PM" at bounding box center [180, 159] width 139 height 17
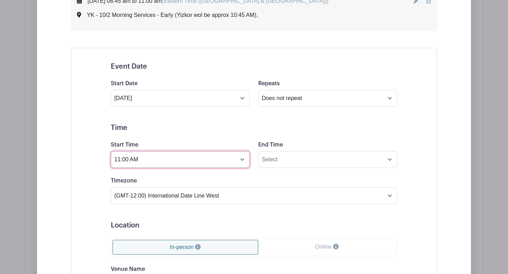
type input "11:00 AM"
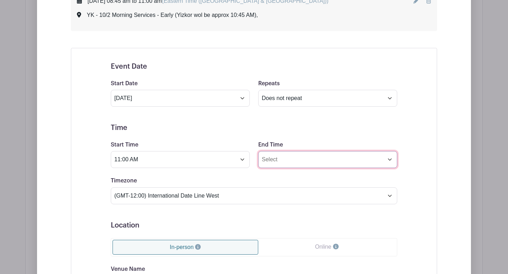
click at [277, 158] on input "End Time" at bounding box center [327, 159] width 139 height 17
click at [277, 158] on input "11:53 PM" at bounding box center [327, 159] width 139 height 17
click at [281, 159] on input "11:53 PM" at bounding box center [327, 159] width 139 height 17
click at [277, 160] on input "11:53 PM" at bounding box center [327, 159] width 139 height 17
type input "1:00 PM"
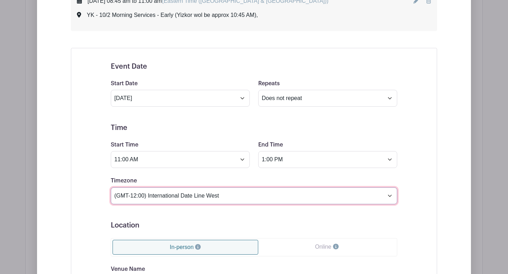
click at [387, 196] on select "(GMT-12:00) International Date Line West (GMT-11:00) [US_STATE] (GMT-11:00) [GE…" at bounding box center [254, 196] width 286 height 17
select select "Eastern Time ([GEOGRAPHIC_DATA] & [GEOGRAPHIC_DATA])"
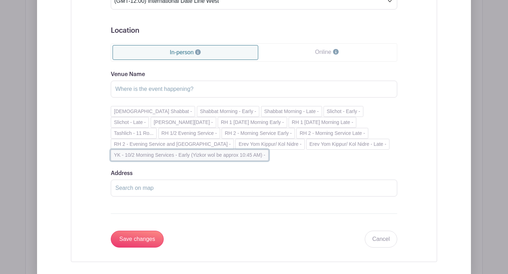
click at [241, 157] on button "YK - 10/2 Morning Services - Early (Yizkor wol be approx 10:45 AM) -" at bounding box center [190, 155] width 158 height 11
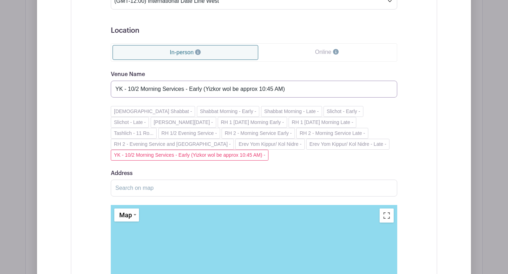
drag, startPoint x: 201, startPoint y: 90, endPoint x: 188, endPoint y: 87, distance: 13.2
click at [188, 87] on input "YK - 10/2 Morning Services - Early (Yizkor wol be approx 10:45 AM)" at bounding box center [254, 89] width 286 height 17
click at [228, 88] on input "YK - 10/2 Morning Services -Late (Yizkor wol be approx 10:45 AM)" at bounding box center [254, 89] width 286 height 17
type input "YK - 10/2 Morning Services -Late (Yizkor will be approx 10:45 AM)"
click at [380, 124] on div "[DEMOGRAPHIC_DATA] Shabbat - Shabbat Morning - Early - Shabbat Morning - Late -…" at bounding box center [254, 133] width 286 height 55
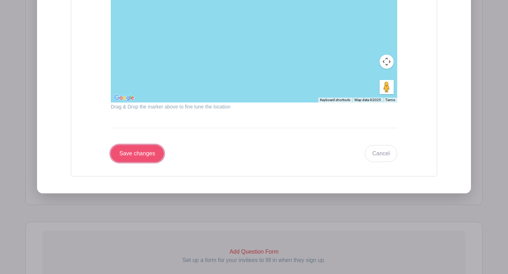
click at [127, 151] on input "Save changes" at bounding box center [137, 153] width 53 height 17
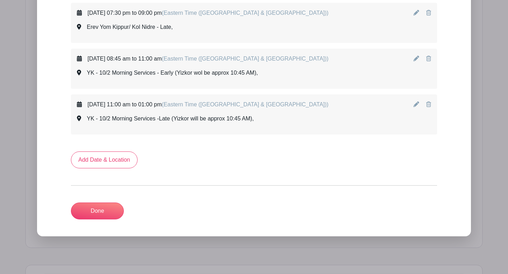
scroll to position [1055, 0]
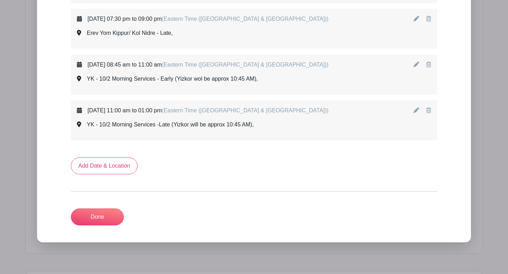
click at [415, 68] on link at bounding box center [416, 65] width 7 height 6
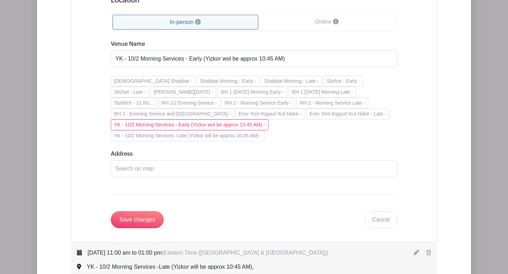
scroll to position [1277, 0]
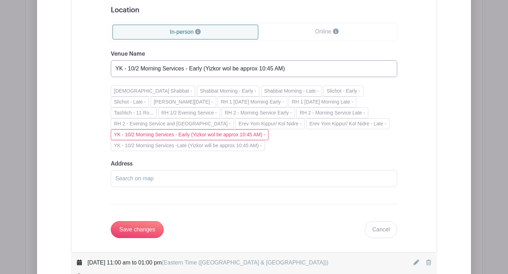
click at [231, 69] on input "YK - 10/2 Morning Services - Early (Yizkor wol be approx 10:45 AM)" at bounding box center [254, 68] width 286 height 17
type input "YK - 10/2 Morning Services - Early (Yizkor will be approx 10:45 AM)"
click at [130, 230] on input "Save changes" at bounding box center [137, 229] width 53 height 17
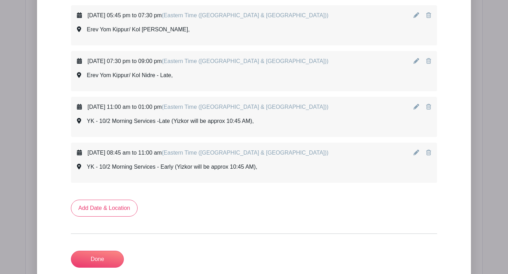
scroll to position [1018, 0]
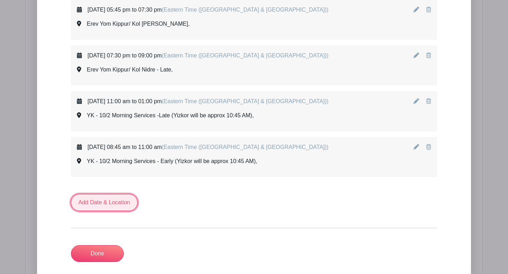
click at [119, 202] on link "Add Date & Location" at bounding box center [104, 202] width 67 height 17
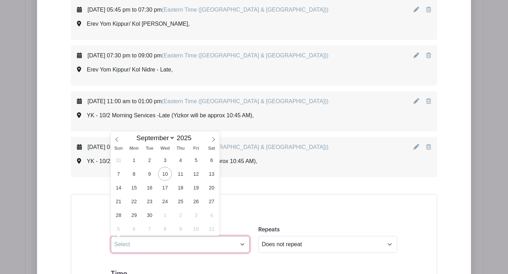
click at [242, 246] on input "text" at bounding box center [180, 244] width 139 height 17
click at [180, 214] on span "2" at bounding box center [180, 215] width 14 height 14
type input "[DATE]"
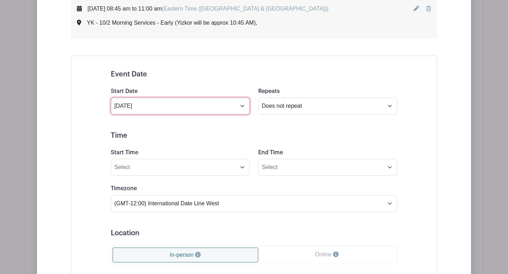
scroll to position [1187, 0]
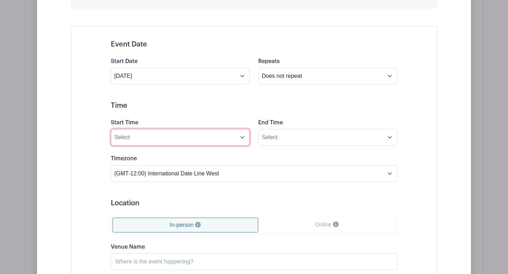
click at [241, 141] on input "Start Time" at bounding box center [180, 137] width 139 height 17
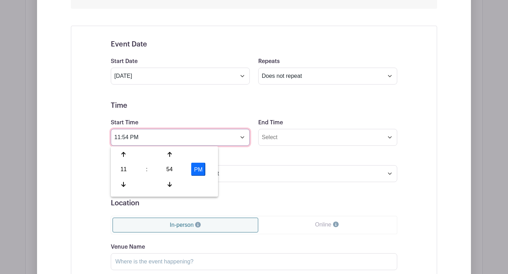
click at [129, 139] on input "11:54 PM" at bounding box center [180, 137] width 139 height 17
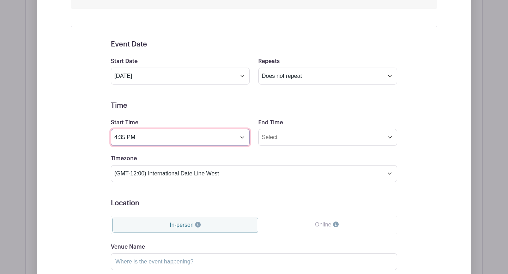
type input "4:35 PM"
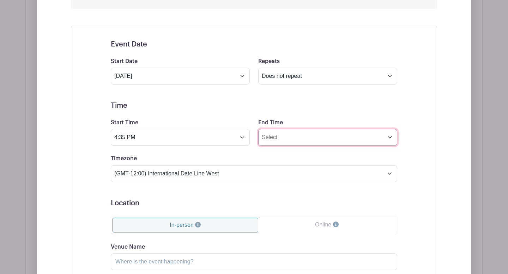
click at [276, 137] on input "End Time" at bounding box center [327, 137] width 139 height 17
click at [276, 137] on input "11:54 PM" at bounding box center [327, 137] width 139 height 17
type input "6:00 PM"
click at [286, 202] on h5 "Location" at bounding box center [254, 203] width 286 height 8
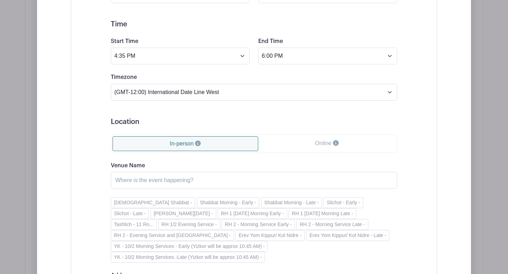
scroll to position [1325, 0]
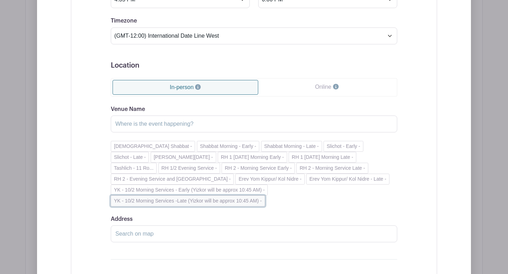
click at [232, 201] on button "YK - 10/2 Morning Services -Late (Yizkor will be approx 10:45 AM) -" at bounding box center [188, 201] width 154 height 11
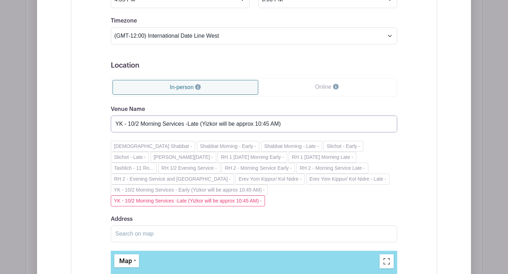
drag, startPoint x: 163, startPoint y: 124, endPoint x: 142, endPoint y: 124, distance: 20.8
click at [142, 124] on input "YK - 10/2 Morning Services -Late (Yizkor will be approx 10:45 AM)" at bounding box center [254, 124] width 286 height 17
drag, startPoint x: 198, startPoint y: 126, endPoint x: 187, endPoint y: 126, distance: 10.9
click at [187, 126] on input "YK - 10/2 Evening Services -Late (Yizkor will be approx 10:45 AM)" at bounding box center [254, 124] width 286 height 17
drag, startPoint x: 288, startPoint y: 124, endPoint x: 273, endPoint y: 123, distance: 14.8
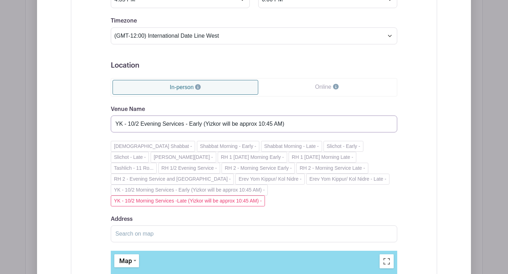
click at [273, 123] on input "YK - 10/2 Evening Services - Early (Yizkor will be approx 10:45 AM)" at bounding box center [254, 124] width 286 height 17
drag, startPoint x: 220, startPoint y: 126, endPoint x: 205, endPoint y: 124, distance: 14.9
click at [205, 124] on input "YK - 10/2 Evening Services - Early (Yizkor will be approx 10:45 AM)" at bounding box center [254, 124] width 286 height 17
click at [274, 124] on input "YK - 10/2 Evening Services - Early (Neilah will be approx 10:45 AM)" at bounding box center [254, 124] width 286 height 17
click at [276, 123] on input "YK - 10/2 Evening Services - Early (Neilah will be approx 6:10 AM)" at bounding box center [254, 124] width 286 height 17
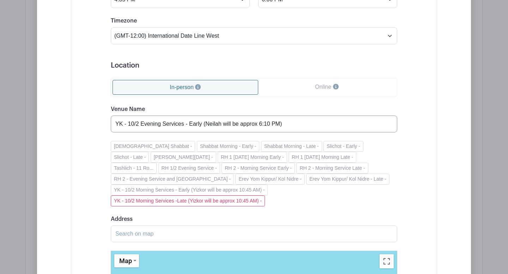
click at [308, 122] on input "YK - 10/2 Evening Services - Early (Neilah will be approx 6:10 PM)" at bounding box center [254, 124] width 286 height 17
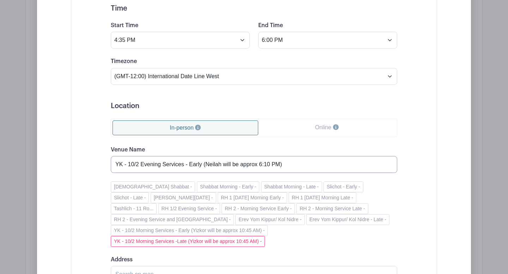
type input "YK - 10/2 Evening Services - Early (Neilah will be approx 6:10 PM)"
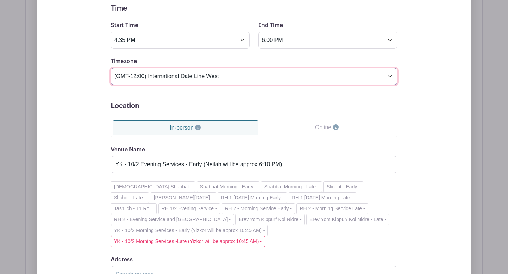
click at [389, 78] on select "(GMT-12:00) International Date Line West (GMT-11:00) [US_STATE] (GMT-11:00) [GE…" at bounding box center [254, 76] width 286 height 17
select select "Eastern Time ([GEOGRAPHIC_DATA] & [GEOGRAPHIC_DATA])"
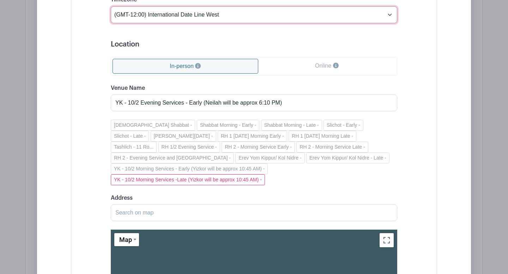
scroll to position [1336, 0]
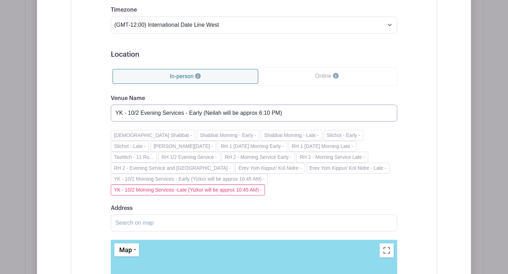
click at [280, 114] on input "YK - 10/2 Evening Services - Early (Neilah will be approx 6:10 PM)" at bounding box center [254, 113] width 286 height 17
click at [282, 115] on input "YK - 10/2 Evening Services - Early (Neilah will be approx 6:10 PM Tekiyah Gedol…" at bounding box center [254, 113] width 286 height 17
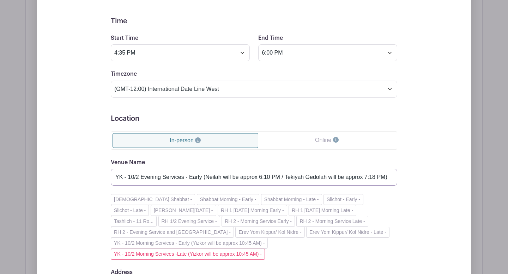
scroll to position [1254, 0]
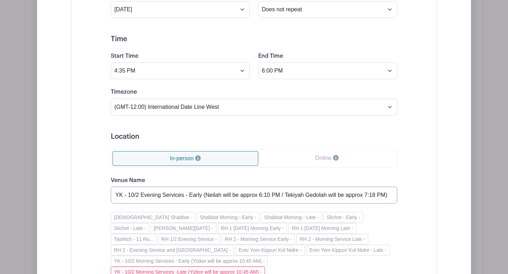
type input "YK - 10/2 Evening Services - Early (Neilah will be approx 6:10 PM / Tekiyah Ged…"
click at [273, 72] on input "6:00 PM" at bounding box center [327, 70] width 139 height 17
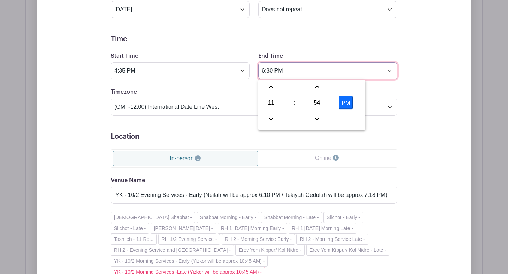
type input "6:30 PM"
click at [419, 95] on div "Event Date Start Date [DATE] Repeats Does not repeat Daily Weekly Monthly on da…" at bounding box center [254, 248] width 366 height 578
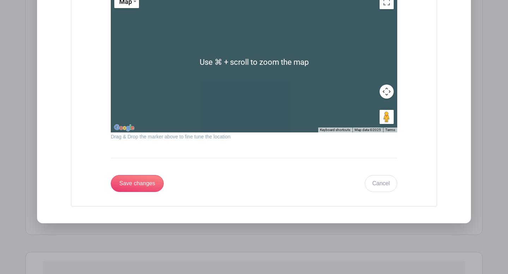
scroll to position [1670, 0]
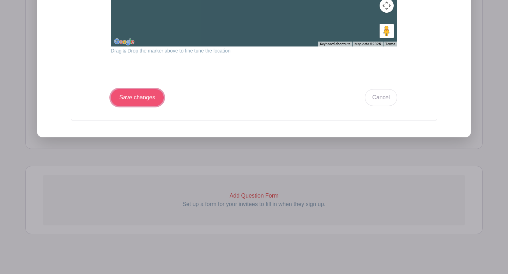
click at [149, 97] on input "Save changes" at bounding box center [137, 97] width 53 height 17
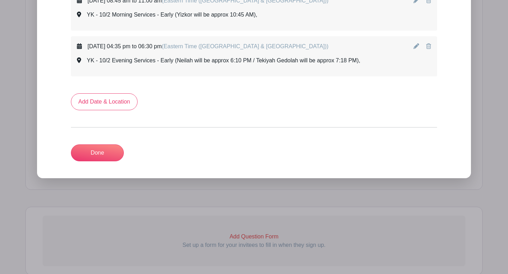
scroll to position [1136, 0]
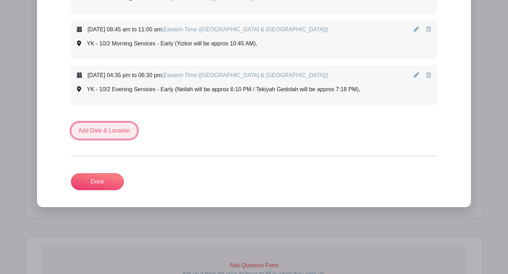
click at [118, 134] on link "Add Date & Location" at bounding box center [104, 130] width 67 height 17
select select "8"
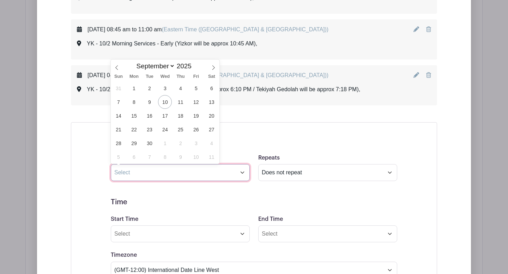
click at [242, 175] on input "text" at bounding box center [180, 172] width 139 height 17
click at [180, 143] on span "2" at bounding box center [180, 143] width 14 height 14
type input "[DATE]"
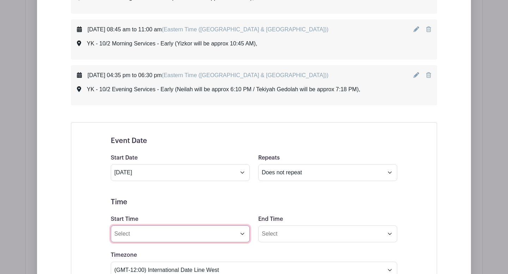
click at [244, 237] on input "Start Time" at bounding box center [180, 234] width 139 height 17
click at [130, 234] on input "11:58 PM" at bounding box center [180, 234] width 139 height 17
type input "6:30 PM"
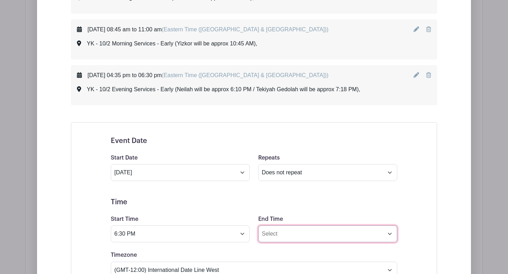
click at [274, 233] on input "End Time" at bounding box center [327, 234] width 139 height 17
click at [276, 236] on input "11:58 PM" at bounding box center [327, 234] width 139 height 17
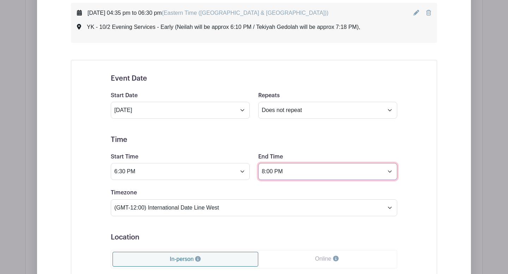
type input "8:00 PM"
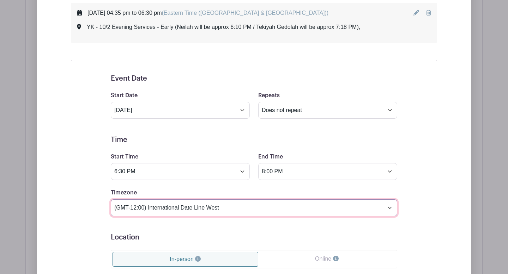
click at [387, 208] on select "(GMT-12:00) International Date Line West (GMT-11:00) [US_STATE] (GMT-11:00) [GE…" at bounding box center [254, 208] width 286 height 17
select select "Eastern Time ([GEOGRAPHIC_DATA] & [GEOGRAPHIC_DATA])"
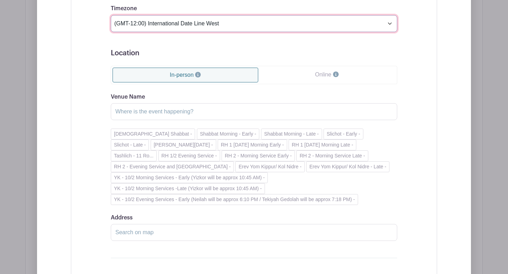
scroll to position [1409, 0]
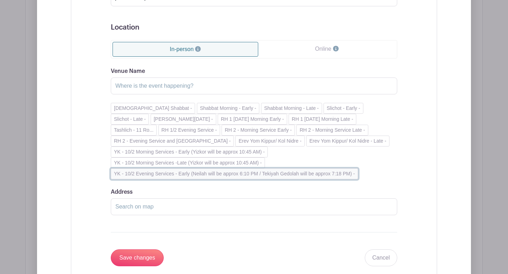
click at [256, 174] on button "YK - 10/2 Evening Services - Early (Neilah will be approx 6:10 PM / Tekiyah Ged…" at bounding box center [234, 174] width 247 height 11
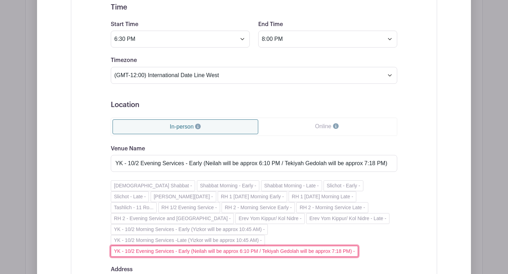
scroll to position [1313, 0]
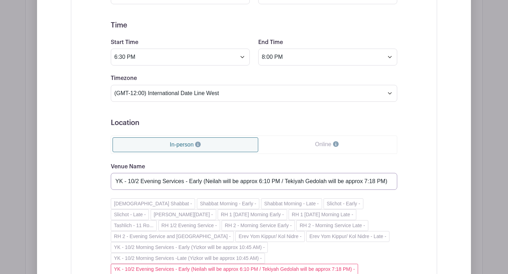
drag, startPoint x: 202, startPoint y: 181, endPoint x: 189, endPoint y: 182, distance: 12.7
click at [189, 182] on input "YK - 10/2 Evening Services - Early (Neilah will be approx 6:10 PM / Tekiyah Ged…" at bounding box center [254, 181] width 286 height 17
click at [384, 183] on input "YK - 10/2 Evening Services - Late (Neilah will be approx 6:10 PM / Tekiyah Gedo…" at bounding box center [254, 181] width 286 height 17
drag, startPoint x: 284, startPoint y: 182, endPoint x: 204, endPoint y: 183, distance: 79.7
click at [204, 183] on input "YK - 10/2 Evening Services - Late (Neilah will be approx 6:10 PM / Tekiyah Gedo…" at bounding box center [254, 181] width 286 height 17
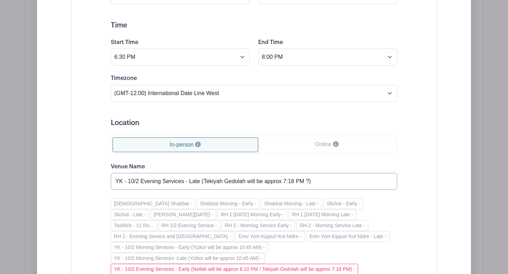
click at [308, 183] on input "YK - 10/2 Evening Services - Late (Tekiyah Gedolah will be approx 7:18 PM ?)" at bounding box center [254, 181] width 286 height 17
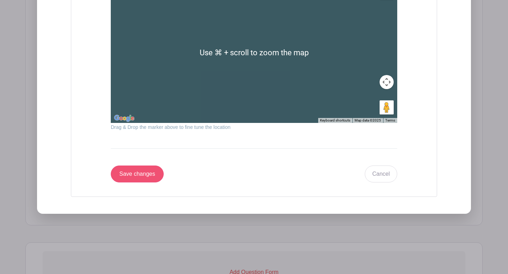
scroll to position [1712, 0]
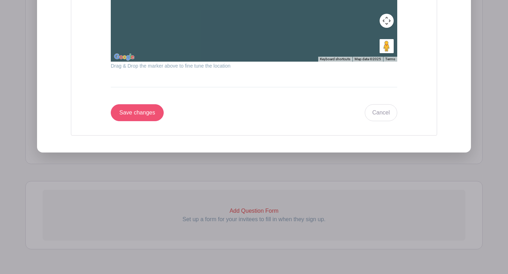
type input "YK - 10/2 Evening Services - Late (Tekiyah Gedolah will be approx 7:18 PM / Maa…"
click at [144, 117] on input "Save changes" at bounding box center [137, 112] width 53 height 17
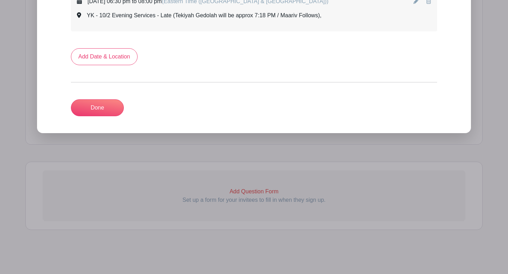
scroll to position [1256, 0]
click at [109, 56] on link "Add Date & Location" at bounding box center [104, 56] width 67 height 17
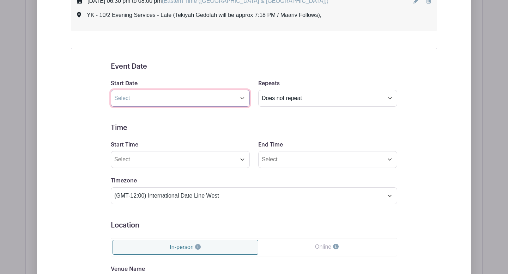
click at [242, 100] on input "text" at bounding box center [180, 98] width 139 height 17
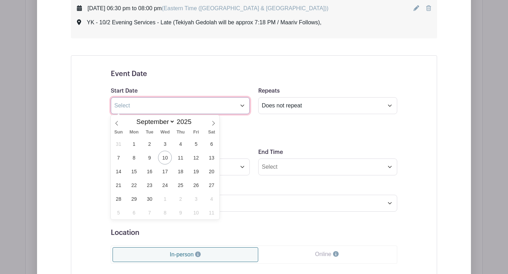
scroll to position [1255, 0]
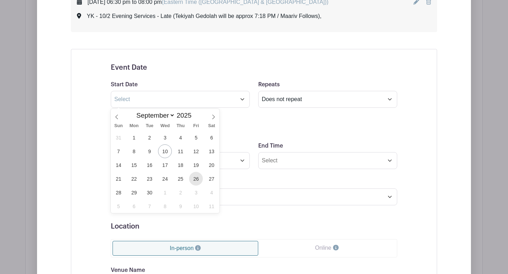
click at [197, 179] on span "26" at bounding box center [196, 179] width 14 height 14
type input "[DATE]"
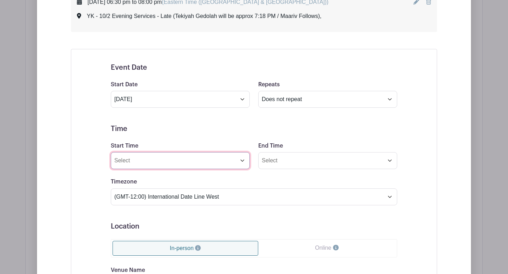
click at [243, 161] on input "Start Time" at bounding box center [180, 160] width 139 height 17
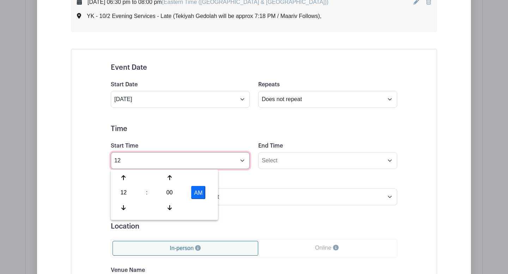
type input "1"
type input "6"
click at [196, 192] on button "AM" at bounding box center [198, 192] width 14 height 13
click at [125, 177] on icon at bounding box center [123, 178] width 4 height 5
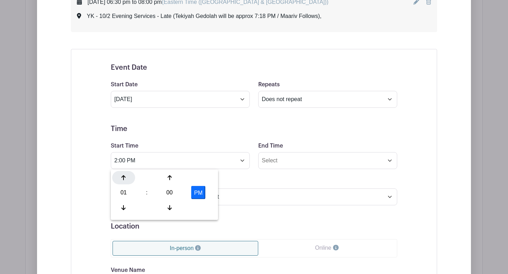
click at [125, 177] on icon at bounding box center [123, 178] width 4 height 5
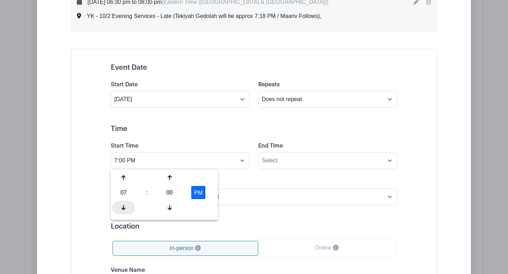
click at [122, 209] on icon at bounding box center [123, 207] width 4 height 5
click at [124, 209] on icon at bounding box center [123, 207] width 4 height 5
click at [127, 163] on input "5:00 PM" at bounding box center [180, 160] width 139 height 17
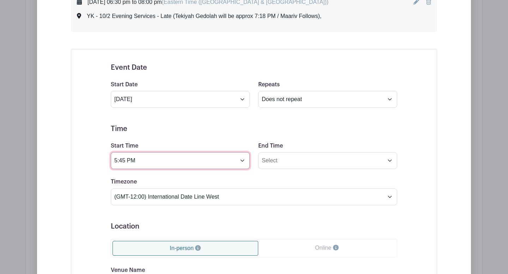
type input "5:45 PM"
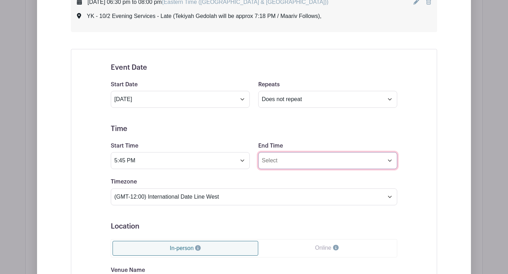
click at [275, 165] on input "End Time" at bounding box center [327, 160] width 139 height 17
click at [282, 161] on input "12:01 AM" at bounding box center [327, 160] width 139 height 17
type input "6:45 PM"
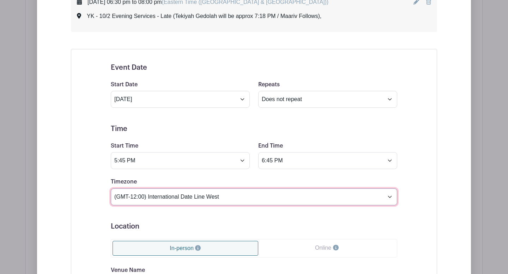
click at [388, 198] on select "(GMT-12:00) International Date Line West (GMT-11:00) [US_STATE] (GMT-11:00) [GE…" at bounding box center [254, 197] width 286 height 17
select select "Eastern Time ([GEOGRAPHIC_DATA] & [GEOGRAPHIC_DATA])"
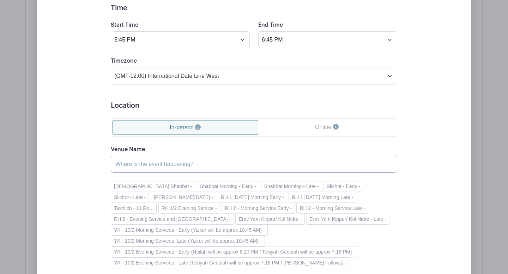
click at [159, 168] on input "Venue Name" at bounding box center [254, 164] width 286 height 17
click at [163, 146] on div "Venue Name Shabbat Shuvah" at bounding box center [254, 158] width 286 height 27
click at [164, 166] on input "Shabbat Shuvah" at bounding box center [254, 164] width 286 height 17
click at [116, 163] on input "Shabbat Shuvah" at bounding box center [254, 164] width 286 height 17
type input "Kab Shab - Shabbat Shuvah"
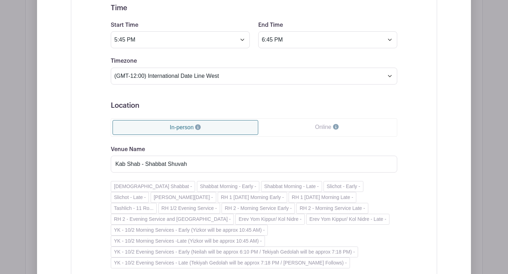
click at [297, 147] on div "Venue Name Kab Shab - Shabbat Shuvah" at bounding box center [254, 158] width 286 height 27
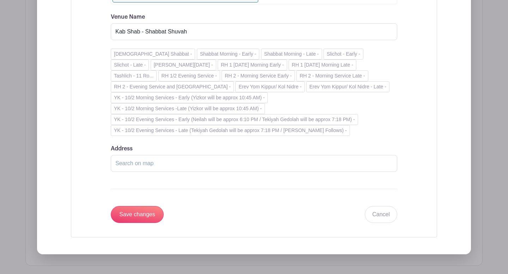
scroll to position [1550, 0]
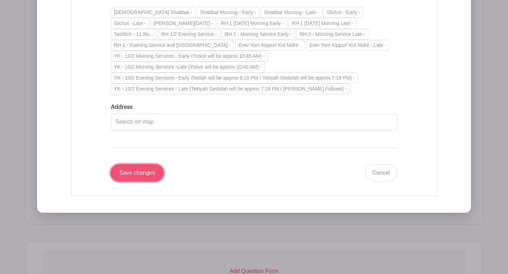
click at [139, 174] on input "Save changes" at bounding box center [137, 173] width 53 height 17
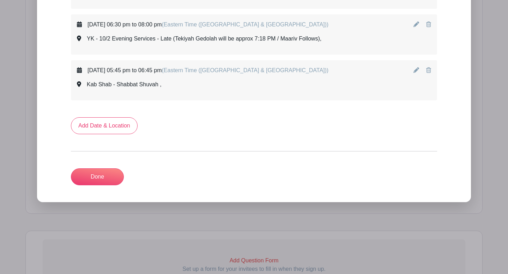
scroll to position [1231, 0]
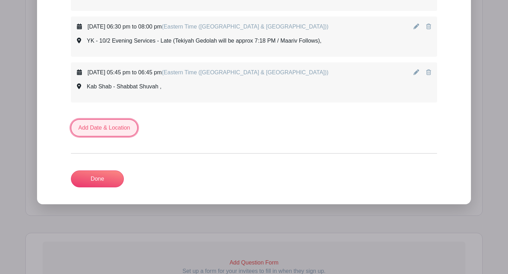
click at [114, 129] on link "Add Date & Location" at bounding box center [104, 128] width 67 height 17
select select "8"
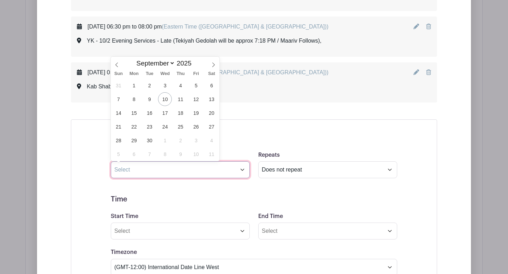
click at [241, 173] on input "text" at bounding box center [180, 169] width 139 height 17
click at [214, 128] on span "27" at bounding box center [211, 127] width 14 height 14
type input "[DATE]"
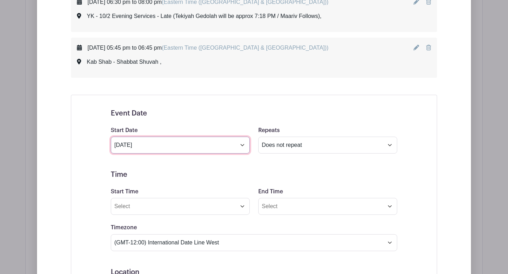
scroll to position [1272, 0]
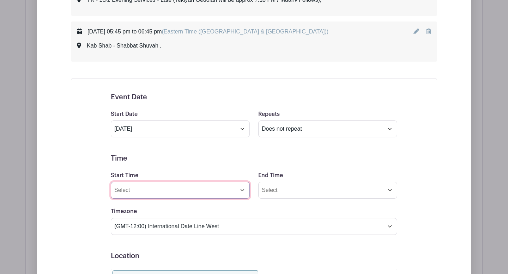
click at [243, 190] on input "Start Time" at bounding box center [180, 190] width 139 height 17
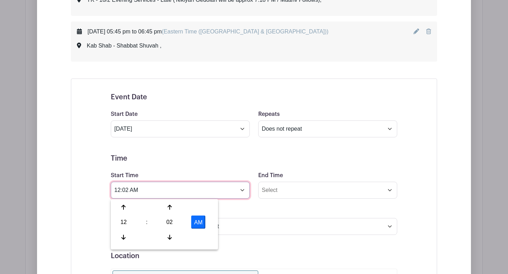
click at [129, 191] on input "12:02 AM" at bounding box center [180, 190] width 139 height 17
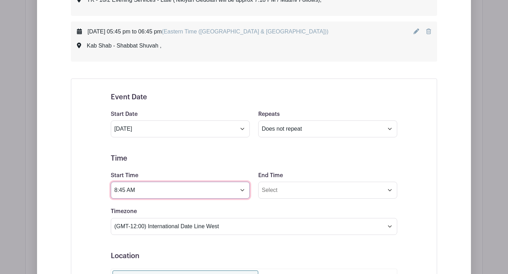
type input "8:45 AM"
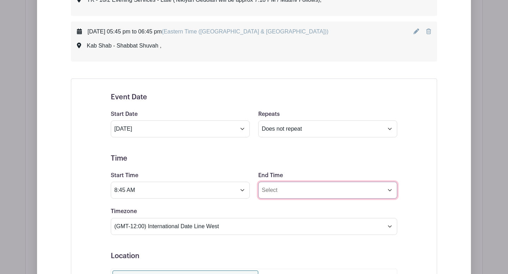
click at [279, 189] on input "End Time" at bounding box center [327, 190] width 139 height 17
type input "12:02 AM"
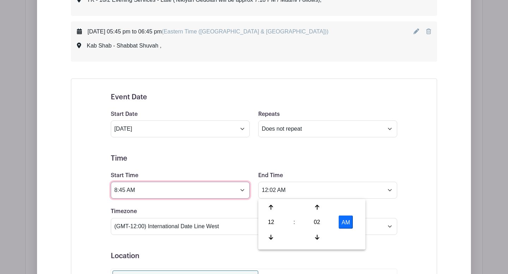
click at [126, 192] on input "8:45 AM" at bounding box center [180, 190] width 139 height 17
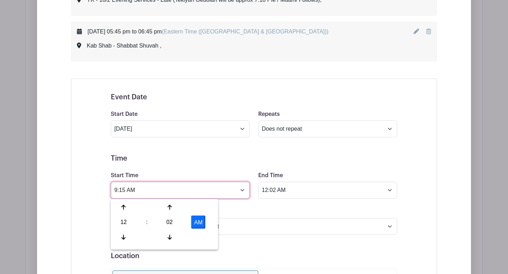
type input "9:15 AM"
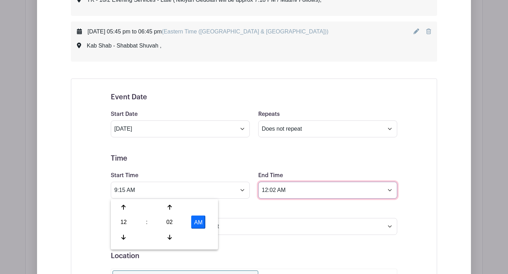
click at [277, 190] on input "12:02 AM" at bounding box center [327, 190] width 139 height 17
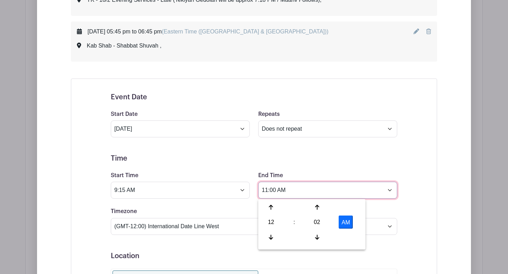
type input "11:00 AM"
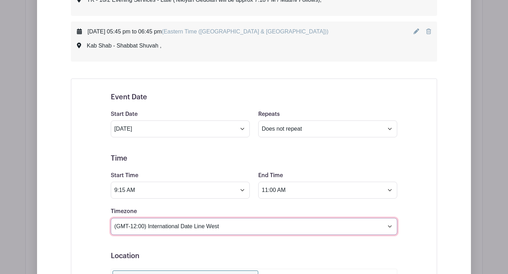
click at [388, 227] on select "(GMT-12:00) International Date Line West (GMT-11:00) [US_STATE] (GMT-11:00) [GE…" at bounding box center [254, 226] width 286 height 17
select select "Eastern Time ([GEOGRAPHIC_DATA] & [GEOGRAPHIC_DATA])"
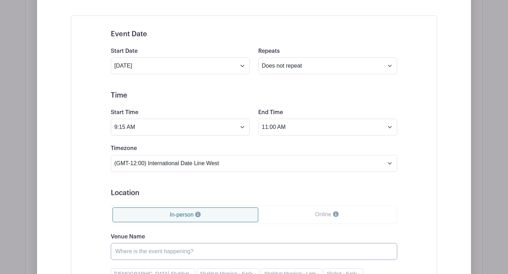
click at [169, 253] on input "Venue Name" at bounding box center [254, 251] width 286 height 17
type input "Shabbat Shuvah - Early"
click at [104, 220] on div "Event Date Start Date [DATE] Repeats Does not repeat Daily Weekly Monthly on da…" at bounding box center [254, 242] width 320 height 441
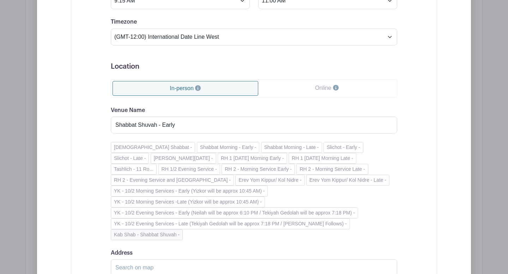
scroll to position [1465, 0]
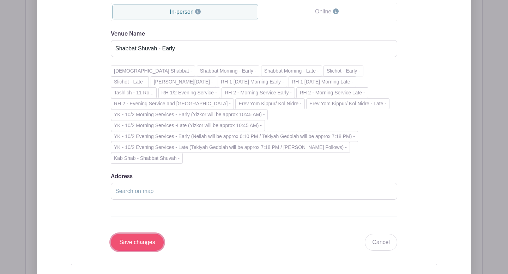
click at [143, 245] on input "Save changes" at bounding box center [137, 242] width 53 height 17
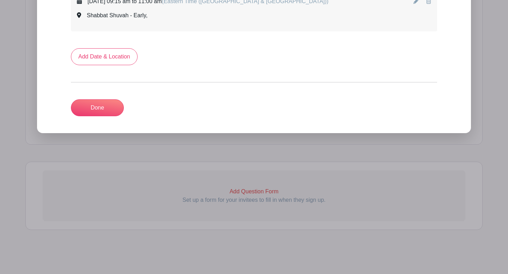
scroll to position [1348, 0]
click at [103, 56] on link "Add Date & Location" at bounding box center [104, 56] width 67 height 17
select select "8"
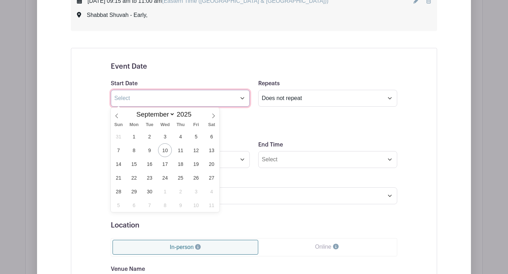
click at [241, 100] on input "text" at bounding box center [180, 98] width 139 height 17
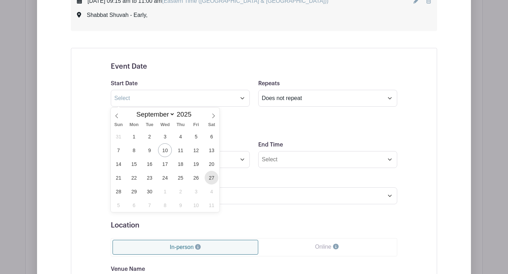
click at [215, 178] on span "27" at bounding box center [211, 178] width 14 height 14
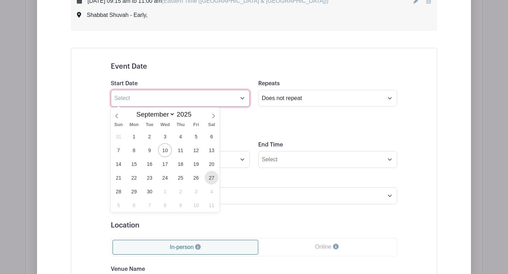
type input "[DATE]"
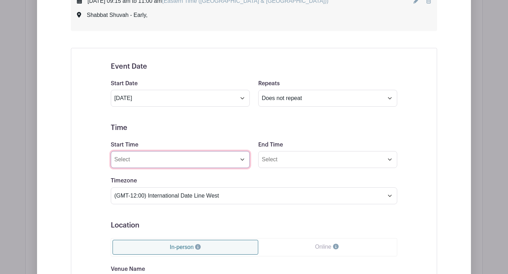
click at [245, 160] on input "Start Time" at bounding box center [180, 159] width 139 height 17
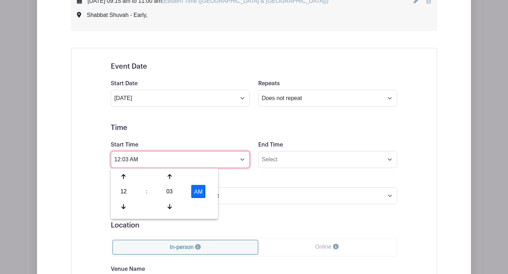
click at [129, 161] on input "12:03 AM" at bounding box center [180, 159] width 139 height 17
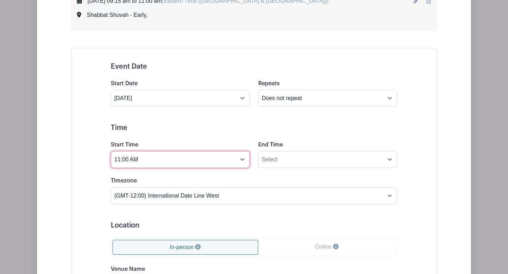
type input "11:00 AM"
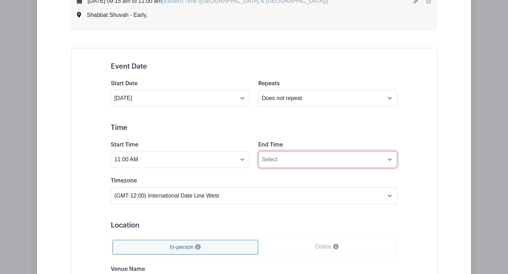
click at [267, 160] on input "End Time" at bounding box center [327, 159] width 139 height 17
click at [282, 161] on input "12:04 AM" at bounding box center [327, 159] width 139 height 17
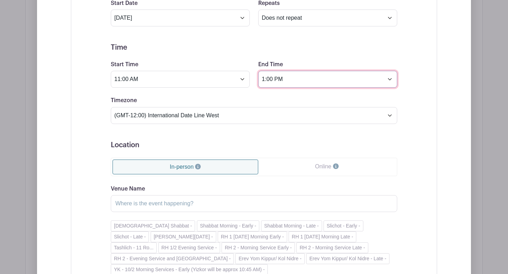
scroll to position [1531, 0]
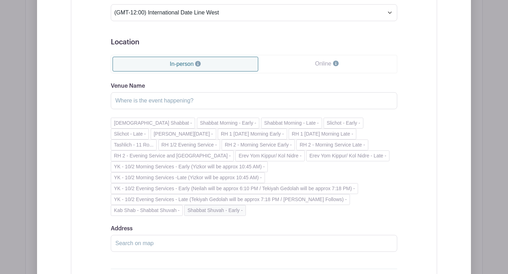
type input "1:00 PM"
click at [218, 212] on button "Shabbat Shuvah - Early -" at bounding box center [214, 210] width 61 height 11
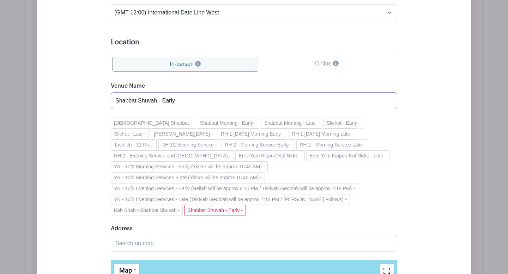
drag, startPoint x: 177, startPoint y: 103, endPoint x: 162, endPoint y: 102, distance: 14.5
click at [162, 102] on input "Shabbat Shuvah - Early" at bounding box center [254, 100] width 286 height 17
type input "Shabbat Shuvah - Late"
click at [90, 93] on div "Event Date Start Date [DATE] Repeats Does not repeat Daily Weekly Monthly on da…" at bounding box center [254, 170] width 366 height 611
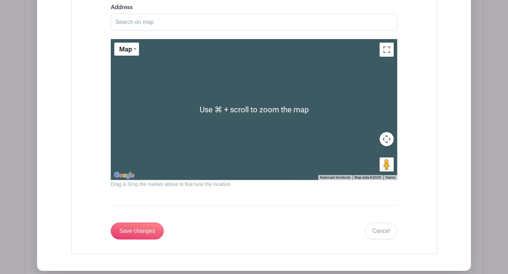
scroll to position [1820, 0]
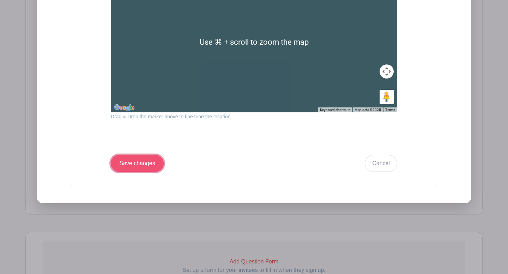
click at [140, 168] on input "Save changes" at bounding box center [137, 163] width 53 height 17
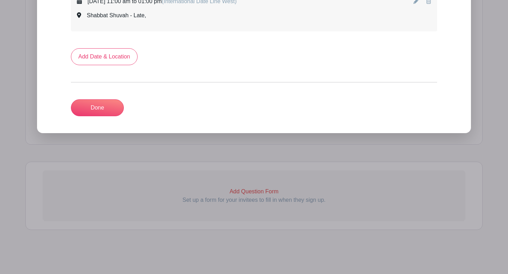
scroll to position [1206, 0]
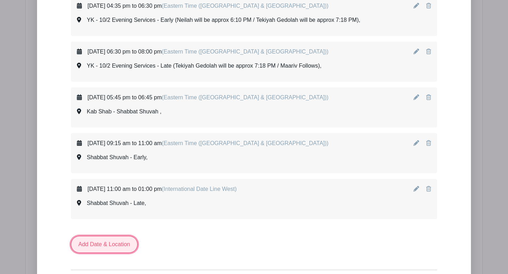
click at [98, 242] on link "Add Date & Location" at bounding box center [104, 244] width 67 height 17
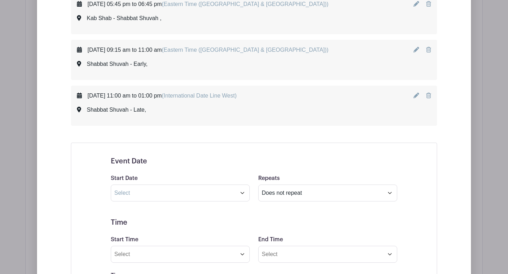
scroll to position [1330, 0]
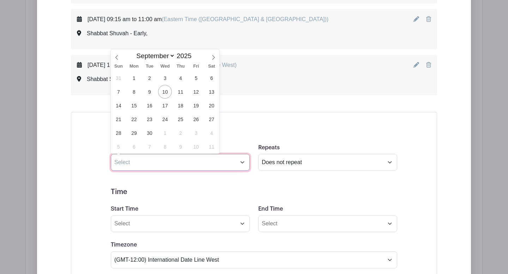
click at [243, 163] on input "text" at bounding box center [180, 162] width 139 height 17
click at [200, 130] on span "3" at bounding box center [196, 133] width 14 height 14
type input "[DATE]"
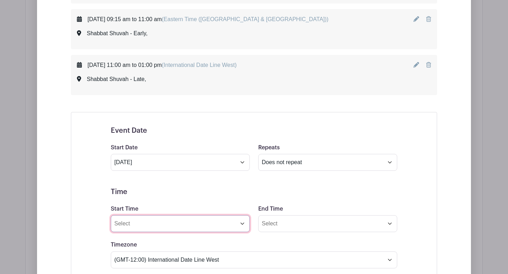
click at [242, 225] on input "Start Time" at bounding box center [180, 223] width 139 height 17
click at [134, 225] on input "12:05 AM" at bounding box center [180, 223] width 139 height 17
type input "5:45 PM"
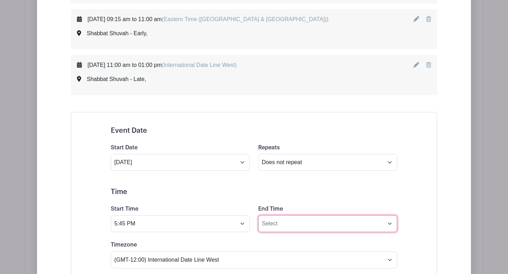
click at [263, 223] on input "End Time" at bounding box center [327, 223] width 139 height 17
click at [281, 224] on input "12:05 AM" at bounding box center [327, 223] width 139 height 17
type input "6:45 PM"
click at [243, 189] on h5 "Time" at bounding box center [254, 192] width 286 height 8
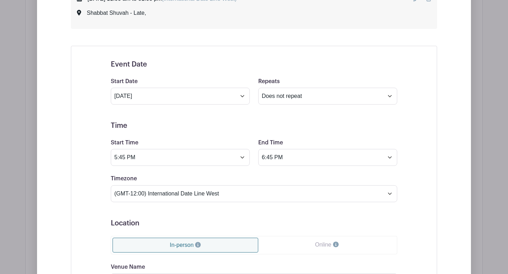
scroll to position [1434, 0]
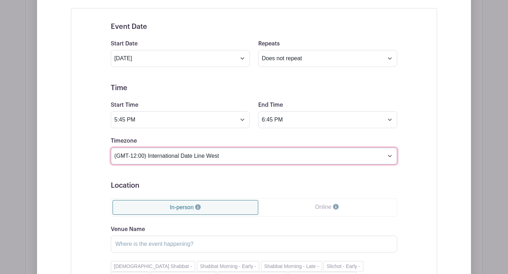
click at [389, 157] on select "(GMT-12:00) International Date Line West (GMT-11:00) [US_STATE] (GMT-11:00) [GE…" at bounding box center [254, 156] width 286 height 17
select select "Eastern Time ([GEOGRAPHIC_DATA] & [GEOGRAPHIC_DATA])"
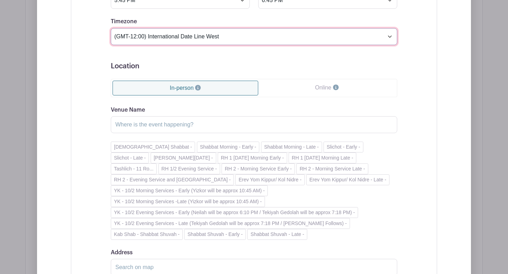
scroll to position [1569, 0]
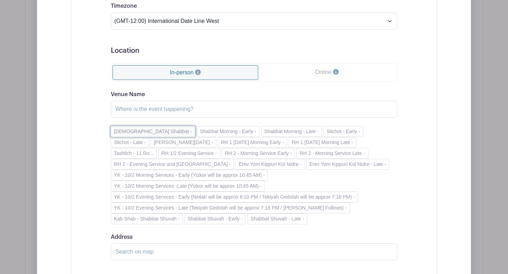
click at [140, 133] on button "[DEMOGRAPHIC_DATA] Shabbat -" at bounding box center [153, 131] width 84 height 11
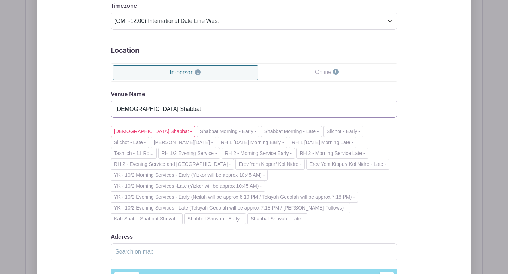
click at [188, 108] on input "[DEMOGRAPHIC_DATA] Shabbat" at bounding box center [254, 109] width 286 height 17
type input "[DEMOGRAPHIC_DATA] Shabbat - 10/3"
click at [103, 108] on div "Event Date Start Date [DATE] Repeats Does not repeat Daily Weekly Monthly on da…" at bounding box center [254, 178] width 320 height 599
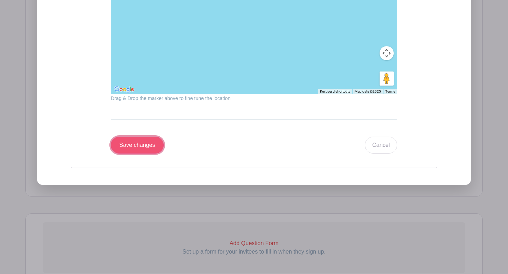
click at [140, 150] on input "Save changes" at bounding box center [137, 145] width 53 height 17
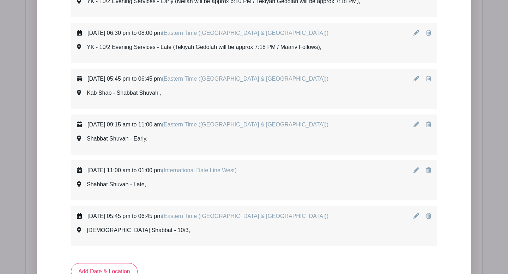
scroll to position [1240, 0]
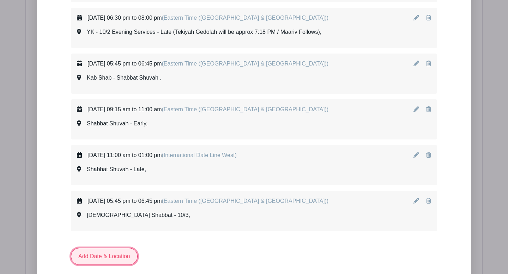
click at [125, 252] on link "Add Date & Location" at bounding box center [104, 256] width 67 height 17
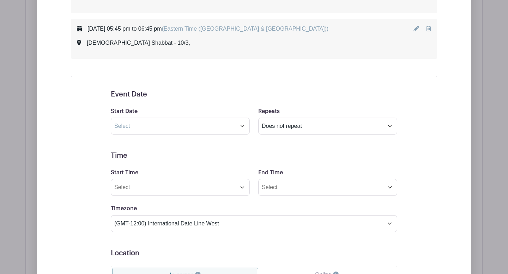
scroll to position [1420, 0]
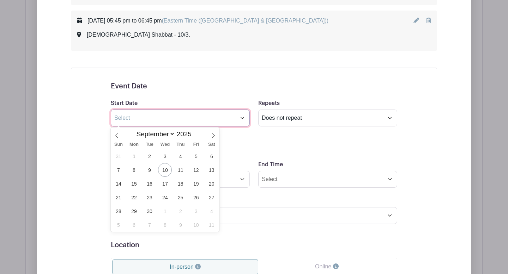
click at [243, 121] on input "text" at bounding box center [180, 118] width 139 height 17
click at [213, 213] on span "4" at bounding box center [211, 211] width 14 height 14
type input "[DATE]"
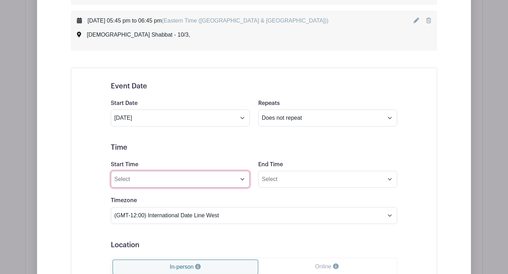
click at [242, 182] on input "Start Time" at bounding box center [180, 179] width 139 height 17
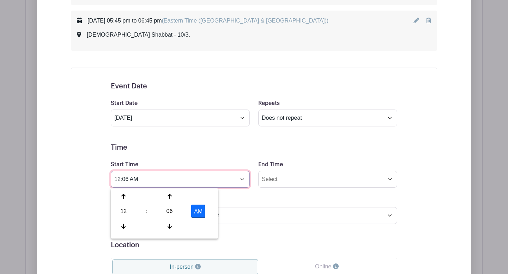
click at [129, 180] on input "12:06 AM" at bounding box center [180, 179] width 139 height 17
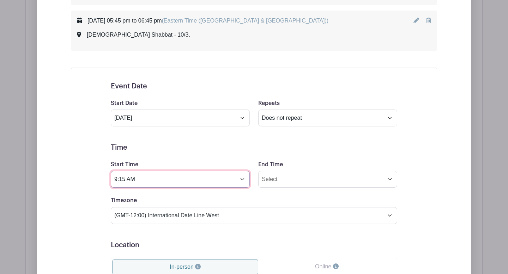
type input "9:15 AM"
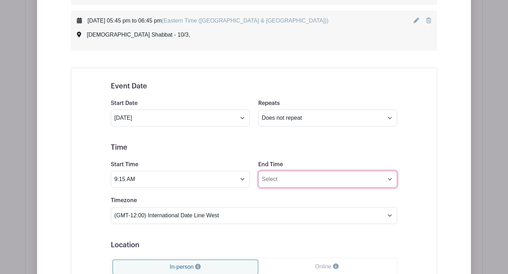
click at [268, 183] on input "End Time" at bounding box center [327, 179] width 139 height 17
click at [276, 179] on input "12:06 AM" at bounding box center [327, 179] width 139 height 17
type input "11:00 AM"
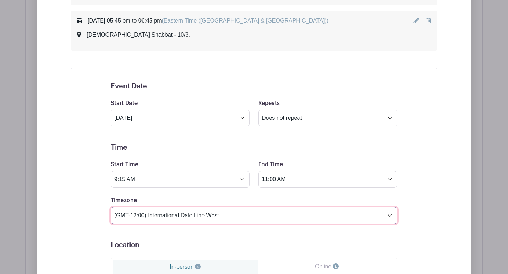
click at [388, 216] on select "(GMT-12:00) International Date Line West (GMT-11:00) [US_STATE] (GMT-11:00) [GE…" at bounding box center [254, 215] width 286 height 17
select select "Eastern Time ([GEOGRAPHIC_DATA] & [GEOGRAPHIC_DATA])"
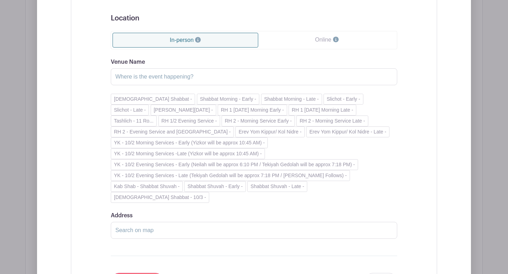
scroll to position [1667, 0]
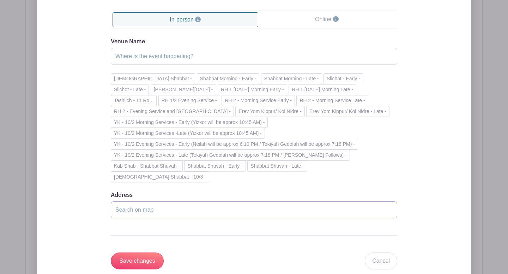
click at [177, 202] on input "Address" at bounding box center [254, 210] width 286 height 17
type input "Just a regular Shabbat Morning - Early"
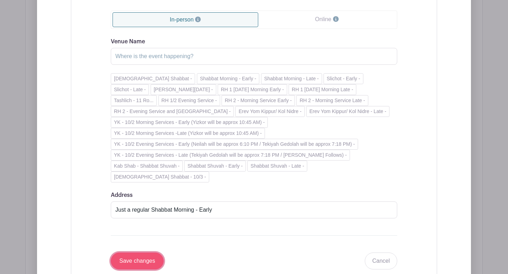
click at [148, 254] on input "Save changes" at bounding box center [137, 261] width 53 height 17
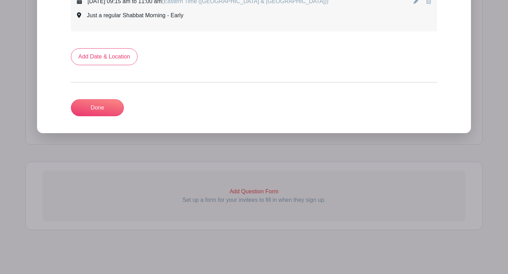
scroll to position [1486, 0]
click at [116, 61] on link "Add Date & Location" at bounding box center [104, 56] width 67 height 17
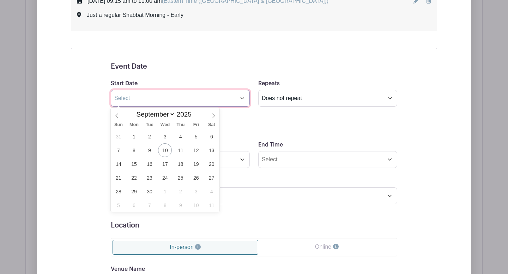
click at [243, 99] on input "text" at bounding box center [180, 98] width 139 height 17
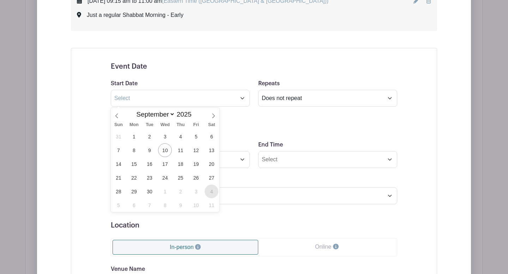
click at [212, 192] on span "4" at bounding box center [211, 192] width 14 height 14
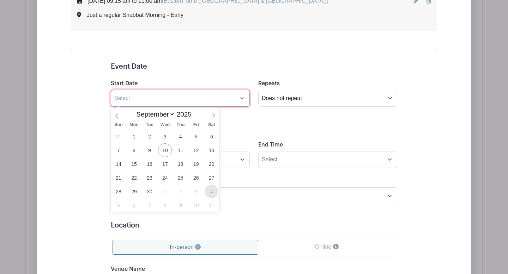
type input "[DATE]"
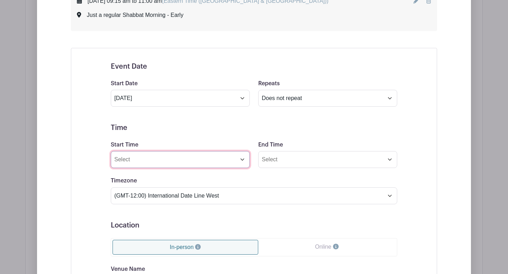
click at [243, 161] on input "Start Time" at bounding box center [180, 159] width 139 height 17
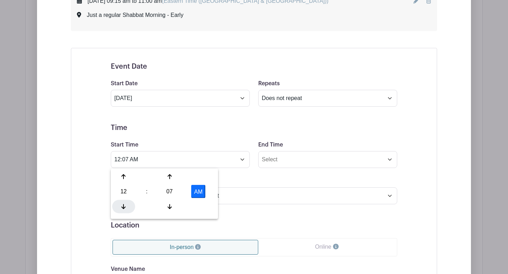
click at [125, 207] on icon at bounding box center [123, 207] width 4 height 6
click at [129, 161] on input "11:07 PM" at bounding box center [180, 159] width 139 height 17
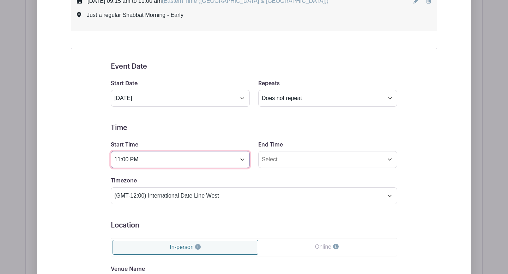
click at [134, 161] on input "11:00 PM" at bounding box center [180, 159] width 139 height 17
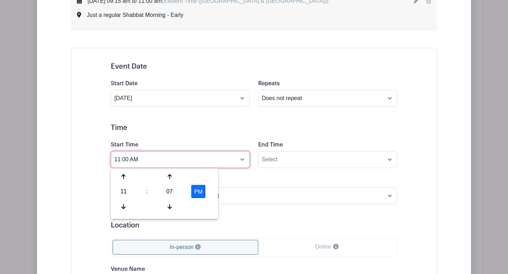
type input "11:00 AM"
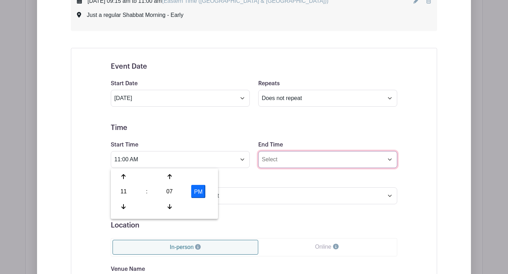
click at [268, 165] on input "End Time" at bounding box center [327, 159] width 139 height 17
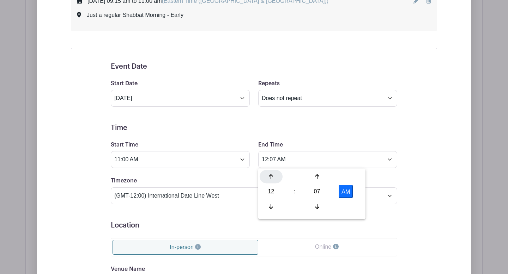
click at [270, 178] on icon at bounding box center [271, 177] width 4 height 5
click at [274, 160] on input "1:07 AM" at bounding box center [327, 159] width 139 height 17
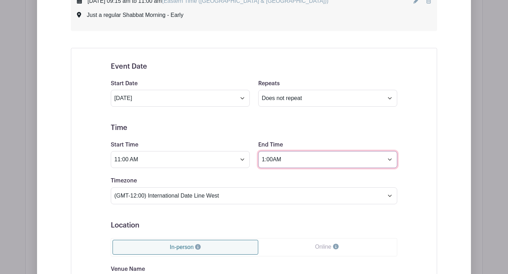
click at [274, 160] on input "1:00AM" at bounding box center [327, 159] width 139 height 17
click at [279, 160] on input "1:00 AM" at bounding box center [327, 159] width 139 height 17
type input "1:00 PM"
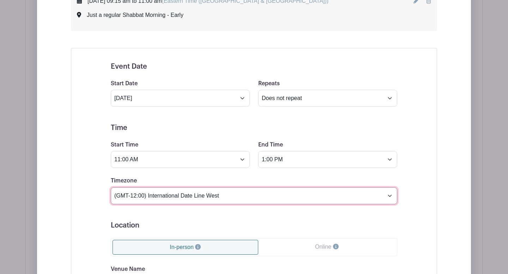
click at [390, 198] on select "(GMT-12:00) International Date Line West (GMT-11:00) [US_STATE] (GMT-11:00) [GE…" at bounding box center [254, 196] width 286 height 17
select select "Eastern Time ([GEOGRAPHIC_DATA] & [GEOGRAPHIC_DATA])"
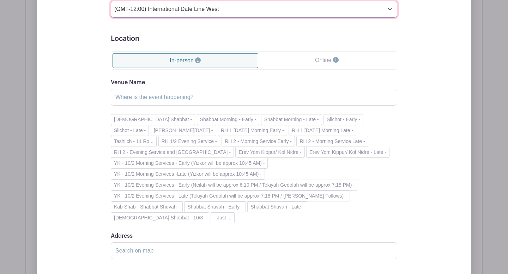
scroll to position [1688, 0]
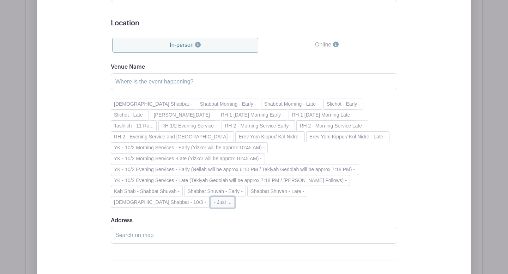
click at [210, 203] on button "- Just ..." at bounding box center [222, 202] width 24 height 11
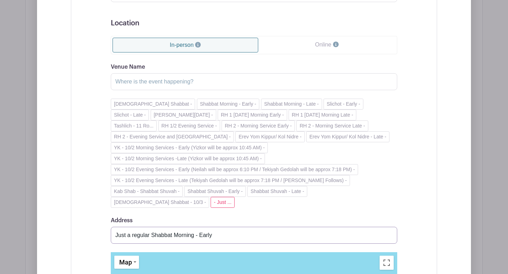
drag, startPoint x: 213, startPoint y: 237, endPoint x: 200, endPoint y: 235, distance: 12.7
click at [200, 235] on input "Just a regular Shabbat Morning - Early" at bounding box center [254, 235] width 286 height 17
type input "Just a regular Shabbat Morning - Late"
click at [244, 208] on div "[DEMOGRAPHIC_DATA] Shabbat - Shabbat Morning - Early - Shabbat Morning - Late -…" at bounding box center [254, 153] width 286 height 109
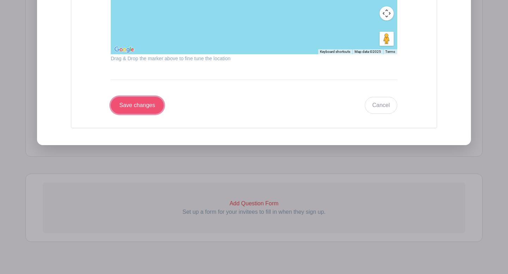
click at [146, 109] on input "Save changes" at bounding box center [137, 105] width 53 height 17
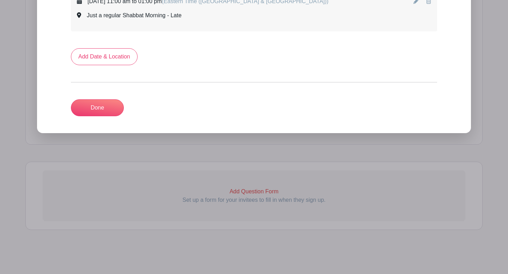
scroll to position [1531, 0]
click at [126, 56] on link "Add Date & Location" at bounding box center [104, 56] width 67 height 17
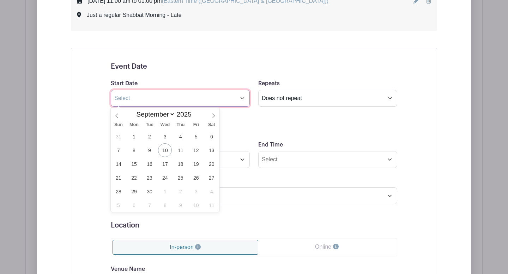
click at [244, 100] on input "text" at bounding box center [180, 98] width 139 height 17
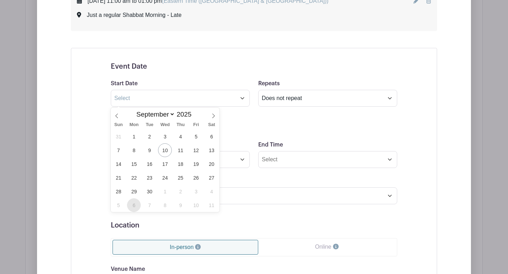
click at [133, 208] on span "6" at bounding box center [134, 205] width 14 height 14
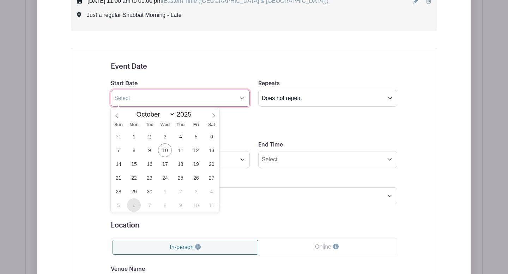
type input "[DATE]"
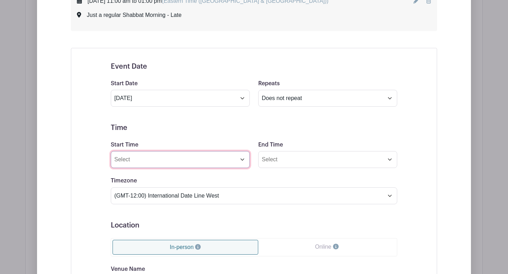
click at [244, 163] on input "Start Time" at bounding box center [180, 159] width 139 height 17
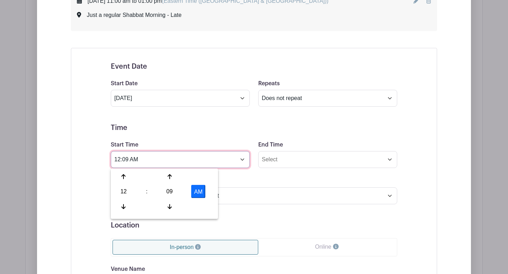
click at [136, 160] on input "12:09 AM" at bounding box center [180, 159] width 139 height 17
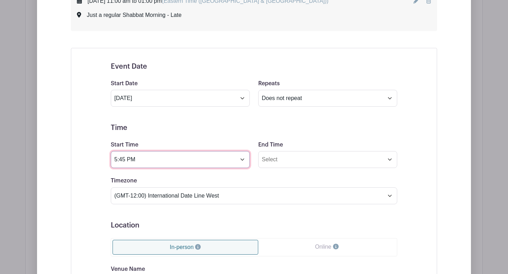
type input "5:45 PM"
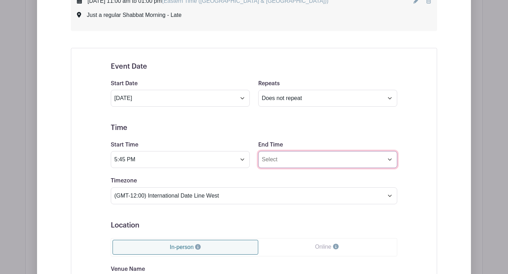
click at [281, 161] on input "End Time" at bounding box center [327, 159] width 139 height 17
click at [282, 162] on input "12:09 AM" at bounding box center [327, 159] width 139 height 17
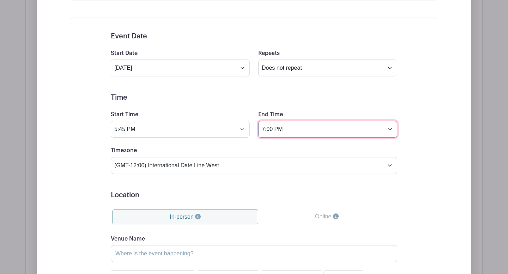
type input "7:00 PM"
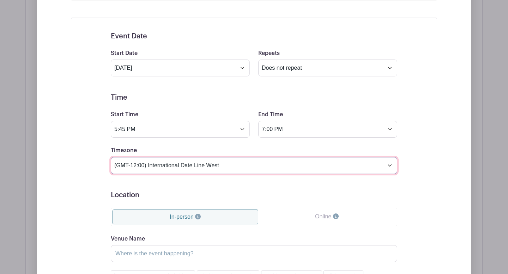
click at [390, 166] on select "(GMT-12:00) International Date Line West (GMT-11:00) [US_STATE] (GMT-11:00) [GE…" at bounding box center [254, 165] width 286 height 17
select select "Eastern Time ([GEOGRAPHIC_DATA] & [GEOGRAPHIC_DATA])"
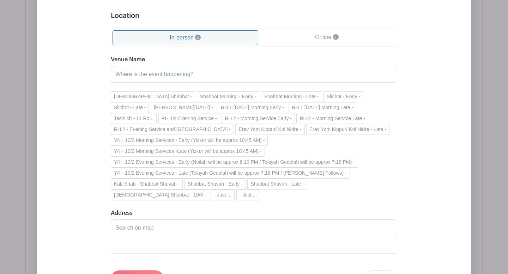
scroll to position [1751, 0]
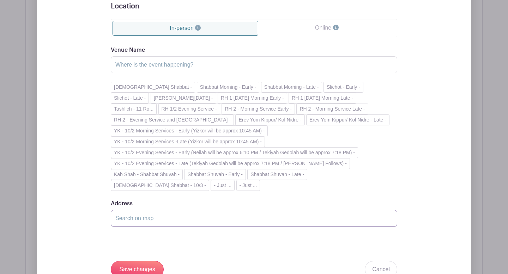
click at [158, 220] on input "Address" at bounding box center [254, 218] width 286 height 17
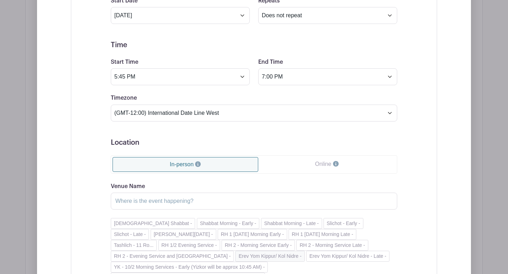
scroll to position [1612, 0]
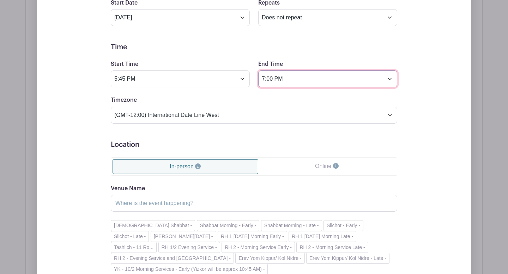
drag, startPoint x: 275, startPoint y: 79, endPoint x: 261, endPoint y: 81, distance: 13.9
click at [261, 81] on input "7:00 PM" at bounding box center [327, 79] width 139 height 17
type input "8:00 PM"
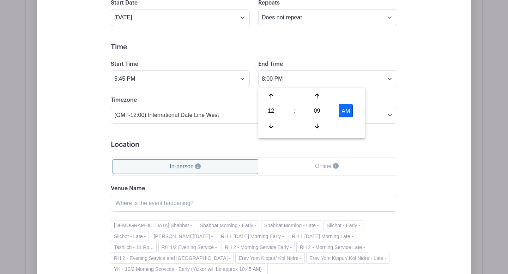
click at [404, 141] on div "Event Date Start Date [DATE] Repeats Does not repeat Daily Weekly Monthly on da…" at bounding box center [254, 199] width 320 height 452
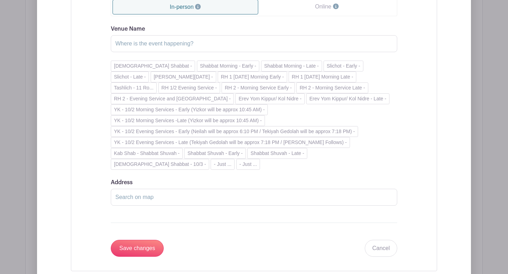
scroll to position [1786, 0]
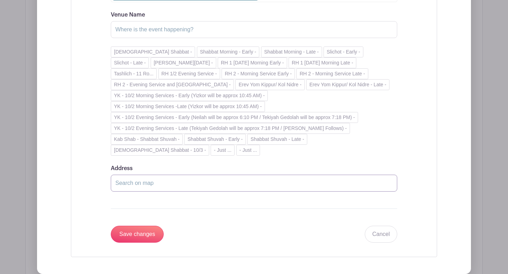
click at [142, 184] on input "Address" at bounding box center [254, 183] width 286 height 17
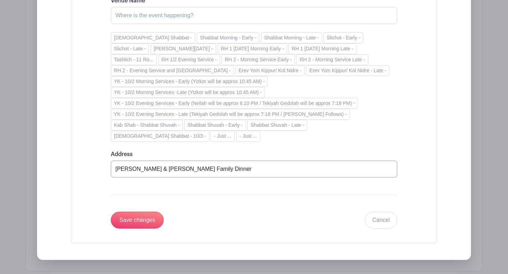
scroll to position [1816, 0]
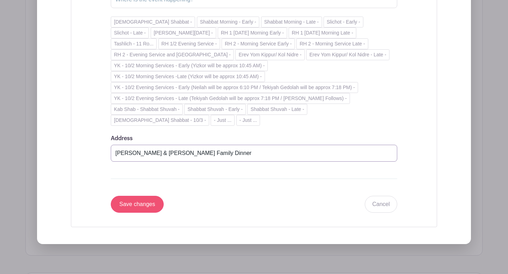
type input "[PERSON_NAME] & [PERSON_NAME] Family Dinner"
click at [134, 203] on input "Save changes" at bounding box center [137, 204] width 53 height 17
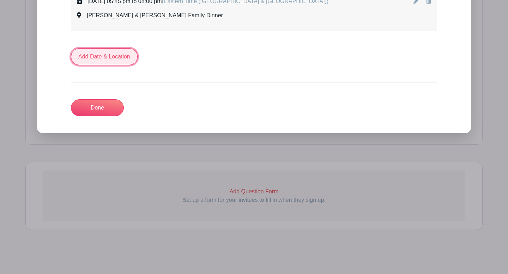
click at [110, 59] on link "Add Date & Location" at bounding box center [104, 56] width 67 height 17
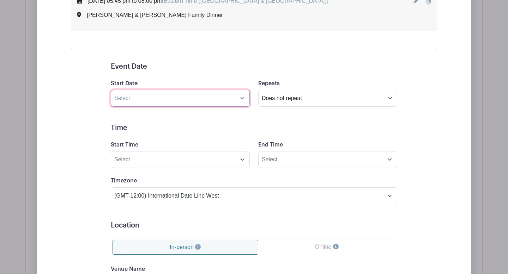
click at [244, 101] on input "text" at bounding box center [180, 98] width 139 height 17
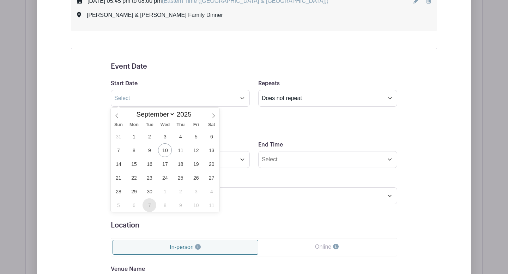
click at [150, 206] on span "7" at bounding box center [149, 205] width 14 height 14
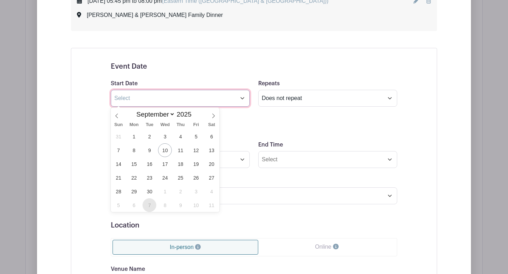
type input "[DATE]"
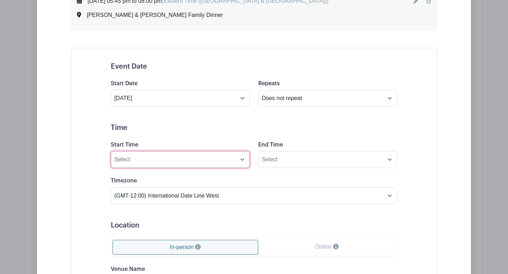
click at [243, 160] on input "Start Time" at bounding box center [180, 159] width 139 height 17
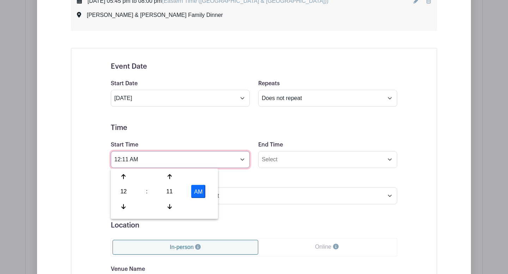
click at [129, 161] on input "12:11 AM" at bounding box center [180, 159] width 139 height 17
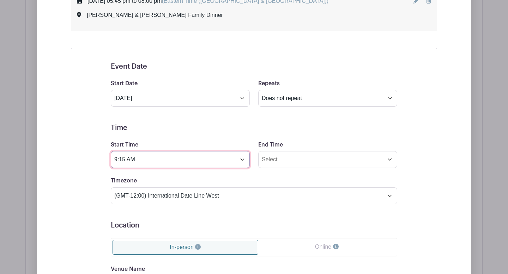
type input "9:15 AM"
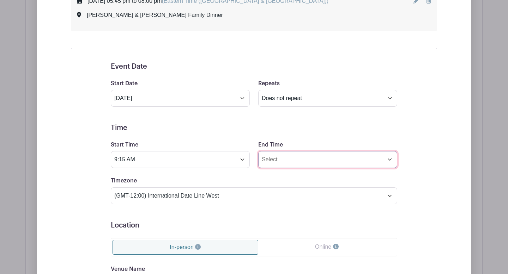
click at [264, 161] on input "End Time" at bounding box center [327, 159] width 139 height 17
click at [277, 160] on input "12:11 AM" at bounding box center [327, 159] width 139 height 17
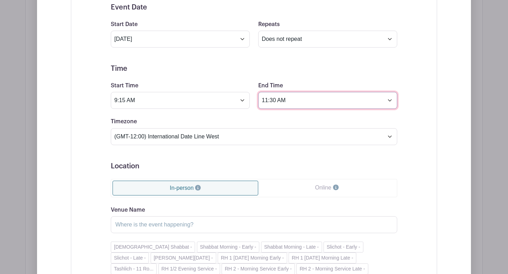
scroll to position [1647, 0]
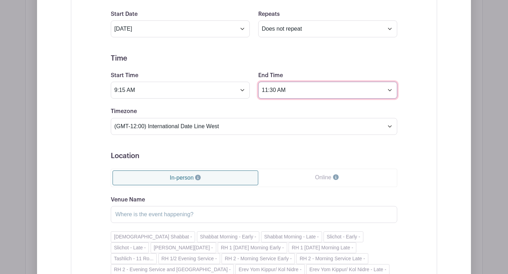
type input "11:30 AM"
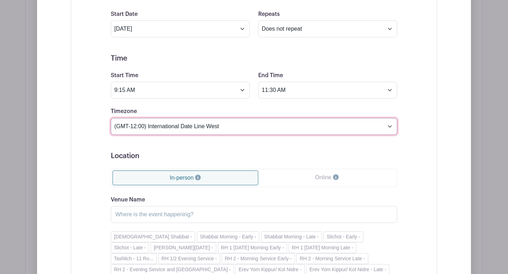
click at [386, 128] on select "(GMT-12:00) International Date Line West (GMT-11:00) [US_STATE] (GMT-11:00) [GE…" at bounding box center [254, 126] width 286 height 17
select select "Eastern Time ([GEOGRAPHIC_DATA] & [GEOGRAPHIC_DATA])"
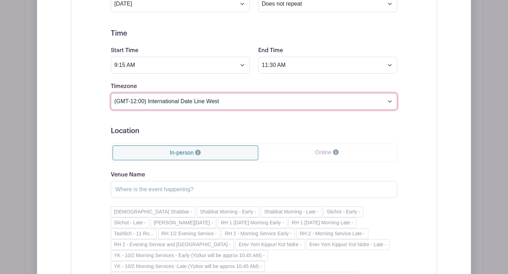
scroll to position [1680, 0]
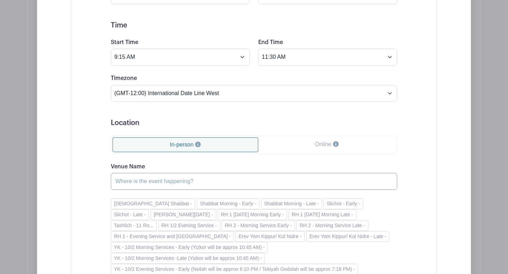
click at [186, 181] on input "Venue Name" at bounding box center [254, 181] width 286 height 17
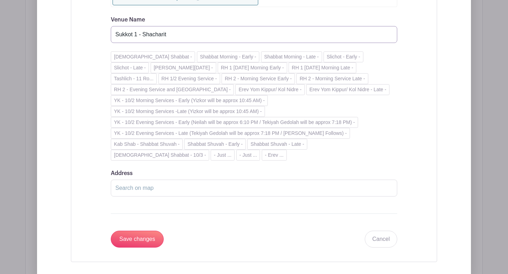
scroll to position [1836, 0]
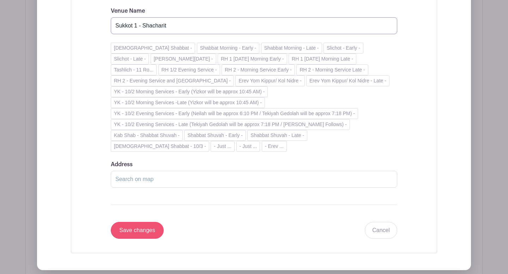
type input "Sukkot 1 - Shacharit"
click at [134, 234] on input "Save changes" at bounding box center [137, 230] width 53 height 17
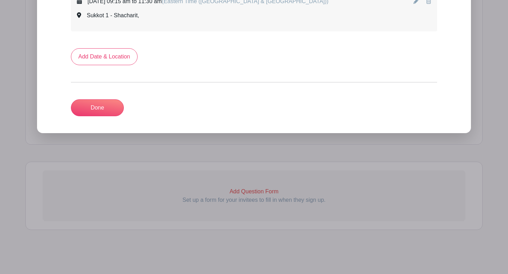
scroll to position [1623, 0]
click at [111, 59] on link "Add Date & Location" at bounding box center [104, 56] width 67 height 17
select select "8"
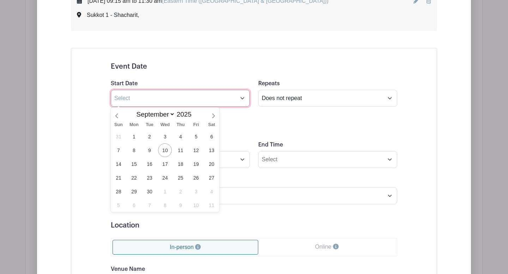
click at [243, 99] on input "text" at bounding box center [180, 98] width 139 height 17
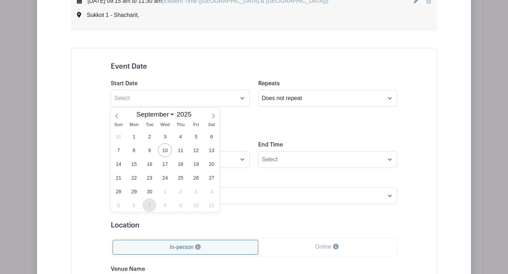
click at [151, 205] on span "7" at bounding box center [149, 205] width 14 height 14
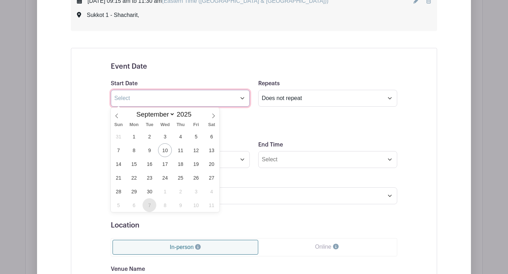
type input "[DATE]"
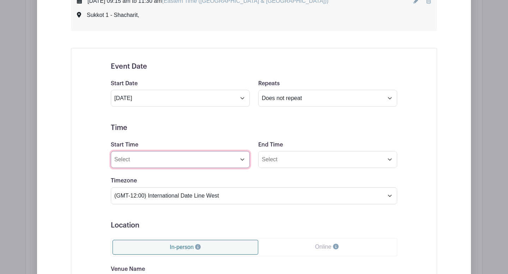
click at [242, 160] on input "Start Time" at bounding box center [180, 159] width 139 height 17
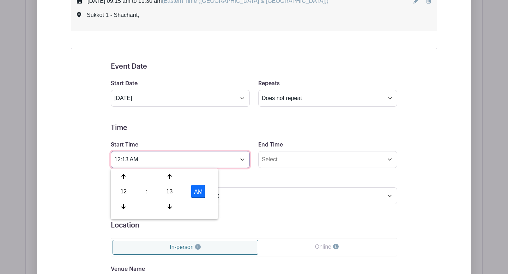
click at [134, 161] on input "12:13 AM" at bounding box center [180, 159] width 139 height 17
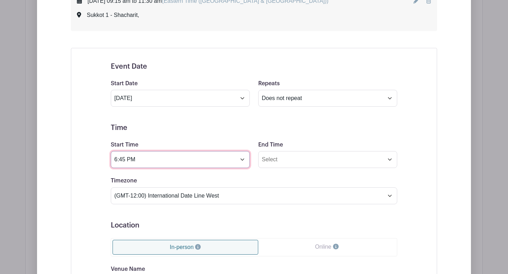
type input "6:45 PM"
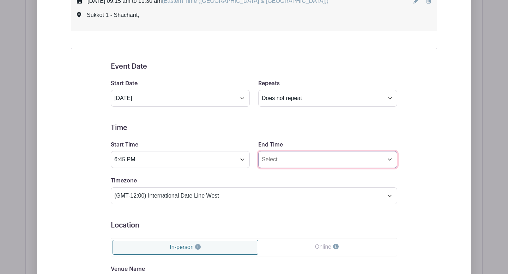
click at [266, 160] on input "End Time" at bounding box center [327, 159] width 139 height 17
click at [282, 161] on input "12:13 AM" at bounding box center [327, 159] width 139 height 17
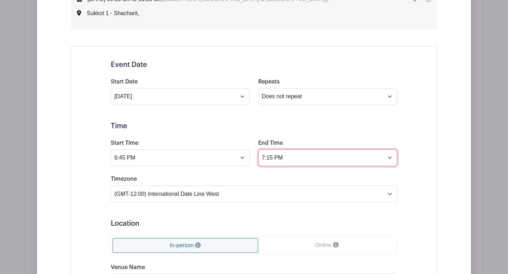
type input "7:15 PM"
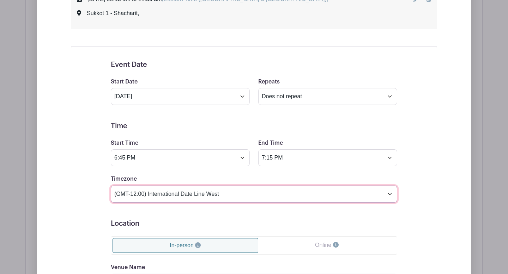
click at [391, 195] on select "(GMT-12:00) International Date Line West (GMT-11:00) [US_STATE] (GMT-11:00) [GE…" at bounding box center [254, 194] width 286 height 17
select select "Eastern Time ([GEOGRAPHIC_DATA] & [GEOGRAPHIC_DATA])"
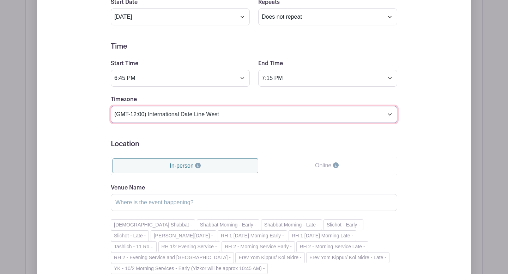
scroll to position [1706, 0]
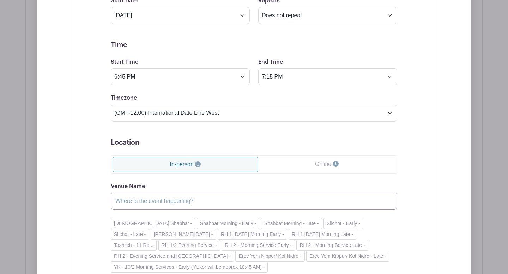
click at [206, 204] on input "Venue Name" at bounding box center [254, 201] width 286 height 17
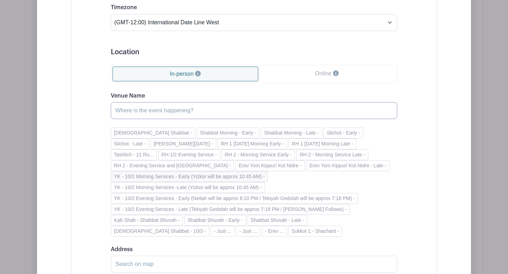
scroll to position [1855, 0]
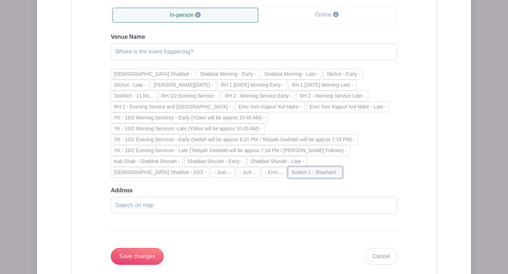
click at [288, 175] on button "Sukkot 1 - Shacharit -" at bounding box center [315, 172] width 54 height 11
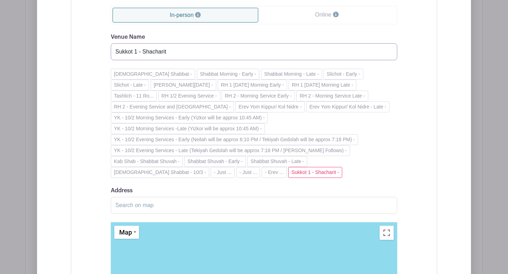
drag, startPoint x: 170, startPoint y: 52, endPoint x: 144, endPoint y: 52, distance: 26.1
click at [144, 52] on input "Sukkot 1 - Shacharit" at bounding box center [254, 51] width 286 height 17
click at [137, 51] on input "Sukkot 1 - Maariv Only" at bounding box center [254, 51] width 286 height 17
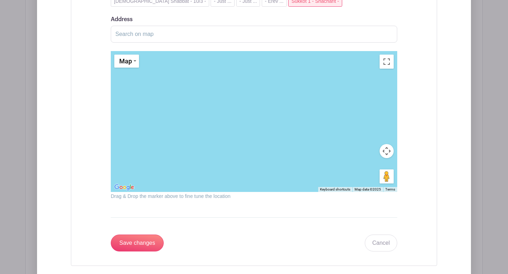
scroll to position [2042, 0]
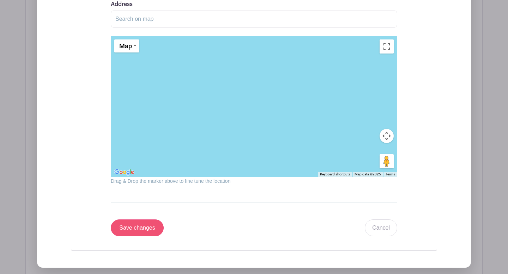
type input "Sukkot 1/2 - Maariv Only"
click at [146, 231] on input "Save changes" at bounding box center [137, 228] width 53 height 17
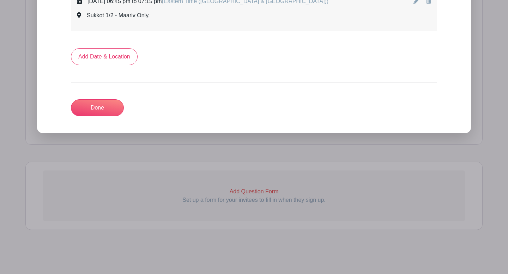
scroll to position [1669, 0]
click at [125, 60] on link "Add Date & Location" at bounding box center [104, 56] width 67 height 17
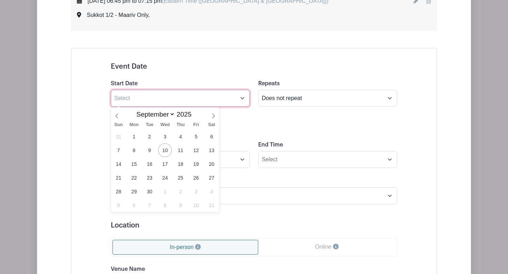
click at [243, 97] on input "text" at bounding box center [180, 98] width 139 height 17
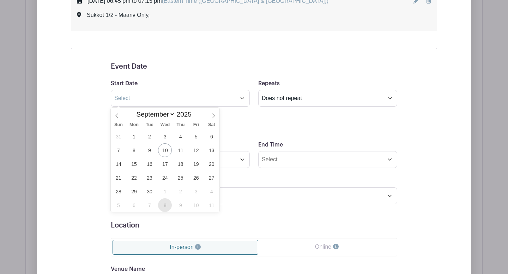
click at [166, 205] on span "8" at bounding box center [165, 205] width 14 height 14
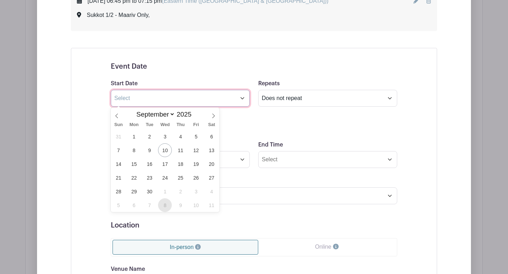
type input "[DATE]"
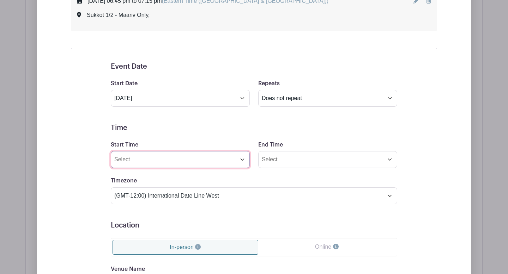
click at [241, 161] on input "Start Time" at bounding box center [180, 159] width 139 height 17
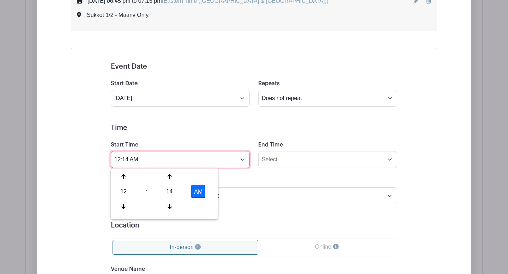
click at [130, 159] on input "12:14 AM" at bounding box center [180, 159] width 139 height 17
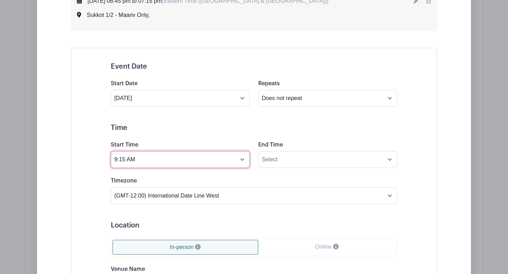
type input "9:15 AM"
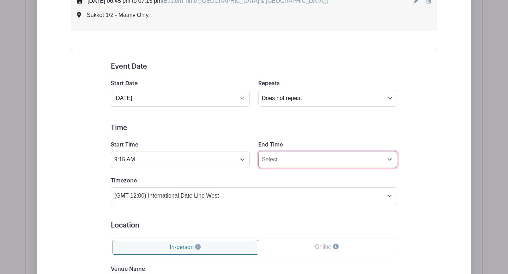
click at [269, 161] on input "End Time" at bounding box center [327, 159] width 139 height 17
drag, startPoint x: 276, startPoint y: 161, endPoint x: 263, endPoint y: 160, distance: 13.4
click at [263, 160] on input "12:14 AM" at bounding box center [327, 159] width 139 height 17
type input "11:00 AM"
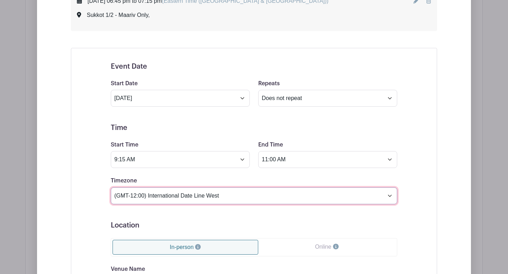
click at [387, 195] on select "(GMT-12:00) International Date Line West (GMT-11:00) [US_STATE] (GMT-11:00) [GE…" at bounding box center [254, 196] width 286 height 17
select select "Eastern Time ([GEOGRAPHIC_DATA] & [GEOGRAPHIC_DATA])"
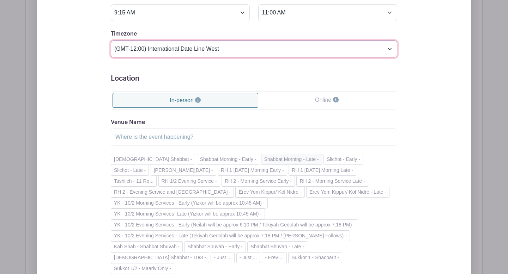
scroll to position [1859, 0]
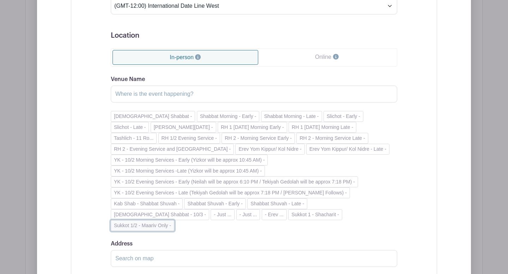
click at [174, 220] on button "Sukkot 1/2 - Maariv Only -" at bounding box center [142, 225] width 63 height 11
click at [140, 94] on input "Sukkot 1/2 - Maariv Only" at bounding box center [254, 94] width 286 height 17
drag, startPoint x: 173, startPoint y: 94, endPoint x: 144, endPoint y: 94, distance: 28.6
click at [144, 94] on input "Sukkot 2 - Maariv Only" at bounding box center [254, 94] width 286 height 17
click at [155, 96] on input "Sukkot 2 - Morig Services" at bounding box center [254, 94] width 286 height 17
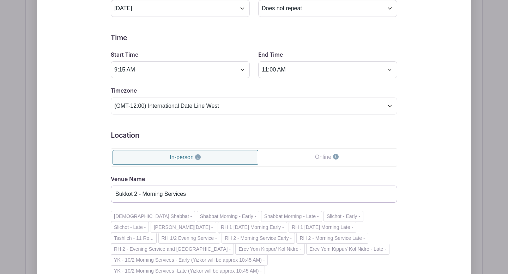
scroll to position [1755, 0]
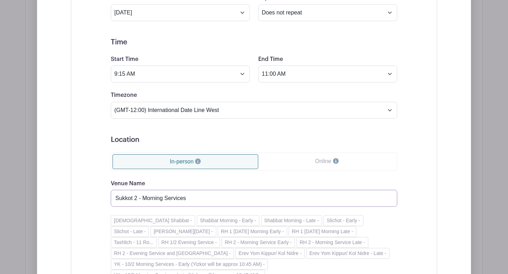
type input "Sukkot 2 - Morning Services"
click at [390, 74] on input "11:00 AM" at bounding box center [327, 74] width 139 height 17
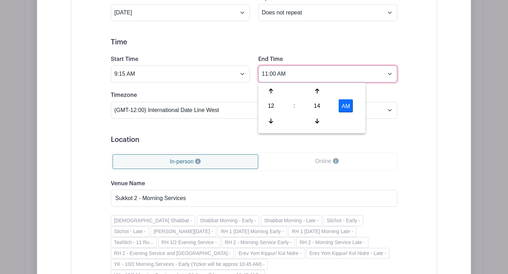
click at [269, 74] on input "11:00 AM" at bounding box center [327, 74] width 139 height 17
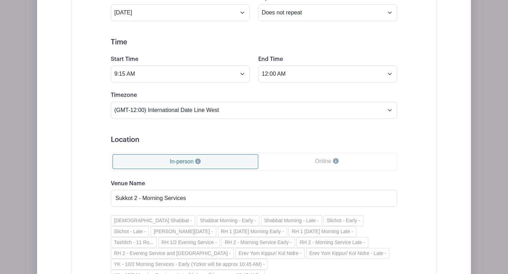
click at [416, 74] on div "Event Date Start Date [DATE] Repeats Does not repeat Daily Weekly Monthly on da…" at bounding box center [254, 278] width 366 height 633
click at [283, 75] on input "12:00 AM" at bounding box center [327, 74] width 139 height 17
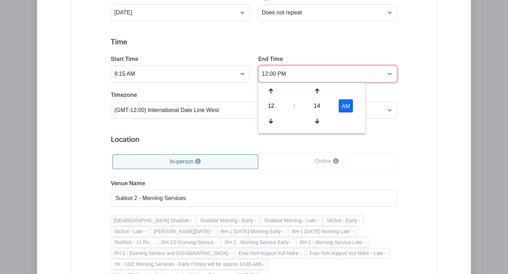
type input "12:00 PM"
click at [426, 80] on div "Event Date Start Date [DATE] Repeats Does not repeat Daily Weekly Monthly on da…" at bounding box center [254, 278] width 366 height 633
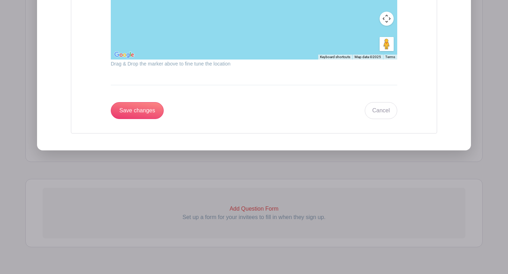
scroll to position [2223, 0]
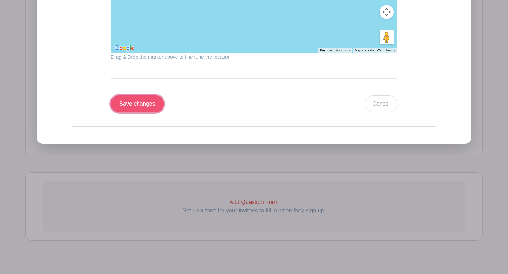
click at [145, 96] on input "Save changes" at bounding box center [137, 104] width 53 height 17
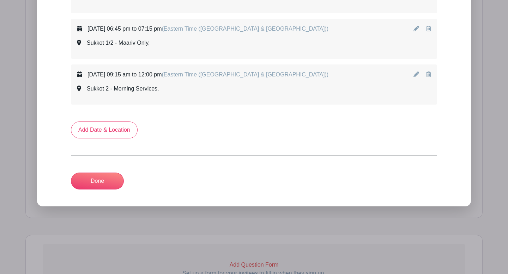
scroll to position [1611, 0]
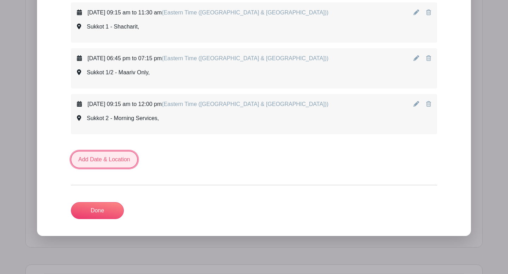
click at [116, 159] on link "Add Date & Location" at bounding box center [104, 159] width 67 height 17
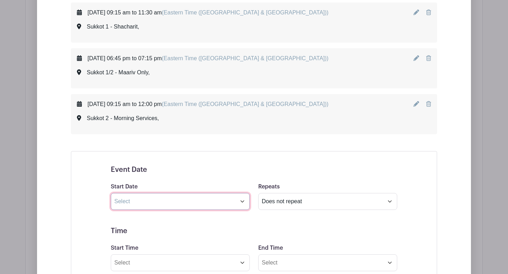
click at [243, 203] on input "text" at bounding box center [180, 201] width 139 height 17
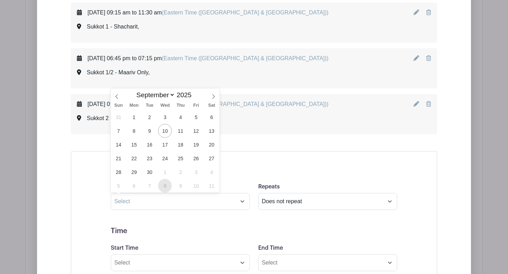
click at [168, 187] on span "8" at bounding box center [165, 186] width 14 height 14
type input "[DATE]"
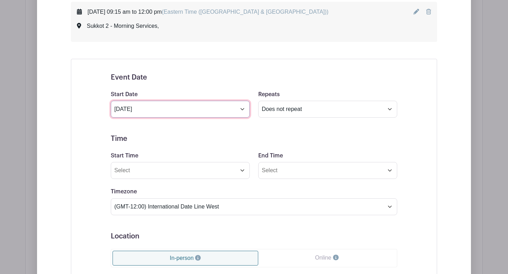
scroll to position [1714, 0]
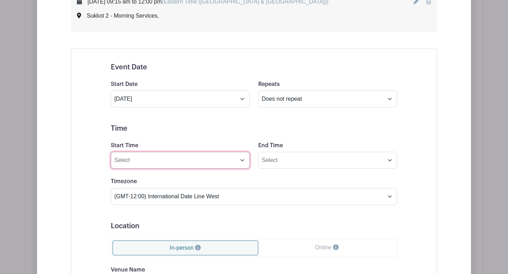
click at [243, 163] on input "Start Time" at bounding box center [180, 160] width 139 height 17
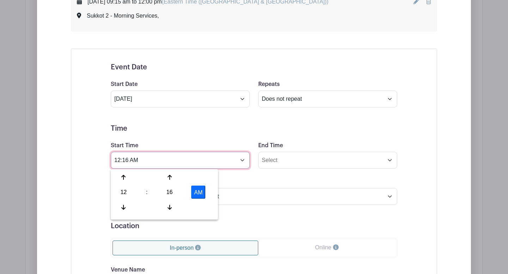
click at [134, 163] on input "12:16 AM" at bounding box center [180, 160] width 139 height 17
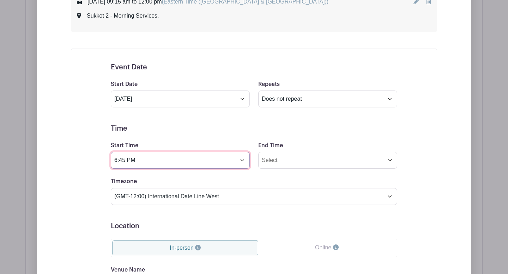
type input "6:45 PM"
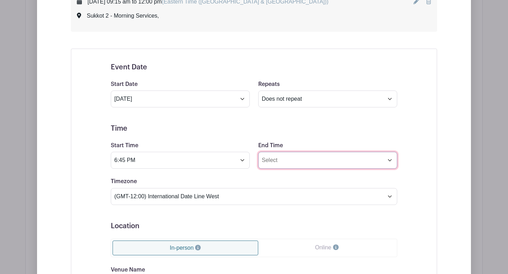
click at [266, 159] on input "End Time" at bounding box center [327, 160] width 139 height 17
click at [280, 160] on input "12:17 AM" at bounding box center [327, 160] width 139 height 17
type input "8:15 PM"
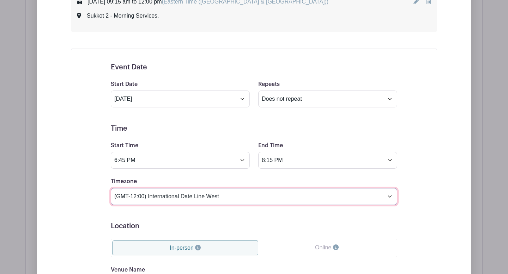
click at [387, 197] on select "(GMT-12:00) International Date Line West (GMT-11:00) [US_STATE] (GMT-11:00) [GE…" at bounding box center [254, 196] width 286 height 17
select select "Eastern Time ([GEOGRAPHIC_DATA] & [GEOGRAPHIC_DATA])"
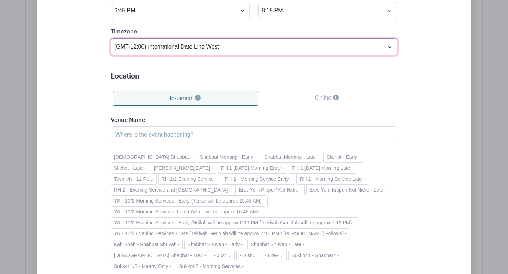
scroll to position [1985, 0]
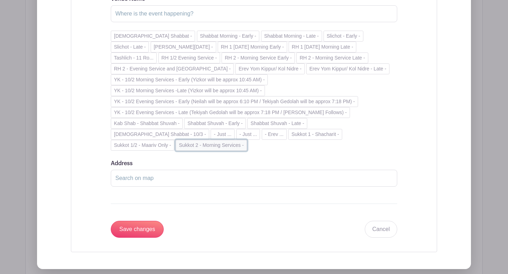
click at [247, 140] on button "Sukkot 2 - Morning Services -" at bounding box center [211, 145] width 71 height 11
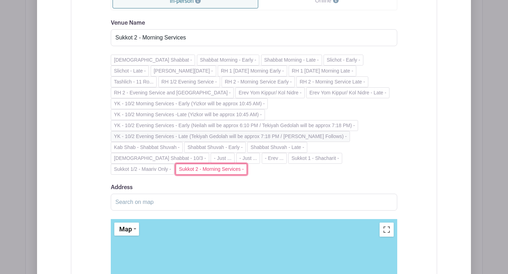
scroll to position [1960, 0]
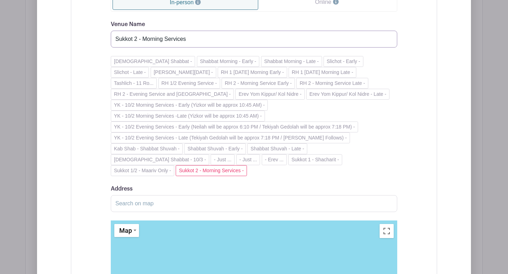
drag, startPoint x: 192, startPoint y: 44, endPoint x: 147, endPoint y: 39, distance: 45.4
click at [147, 39] on input "Sukkot 2 - Morning Services" at bounding box center [254, 39] width 286 height 17
click at [163, 40] on input "Sukkot 2 - Morning Services" at bounding box center [254, 39] width 286 height 17
click at [193, 39] on input "Sukkot 2 - Evening Services" at bounding box center [254, 39] width 286 height 17
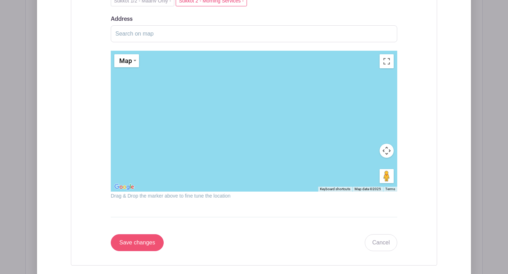
type input "Sukkot 2 - Evening Services - [GEOGRAPHIC_DATA] 7:07 PM"
click at [151, 234] on input "Save changes" at bounding box center [137, 242] width 53 height 17
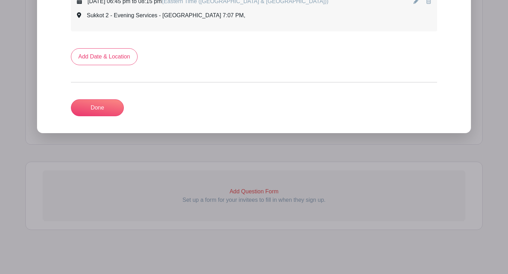
scroll to position [1761, 0]
click at [113, 57] on link "Add Date & Location" at bounding box center [104, 56] width 67 height 17
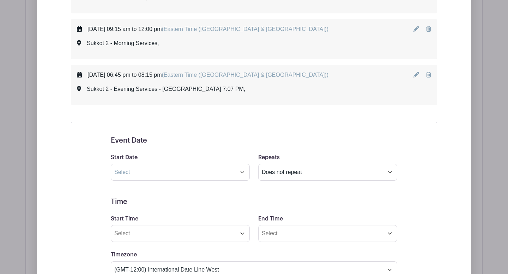
scroll to position [1697, 0]
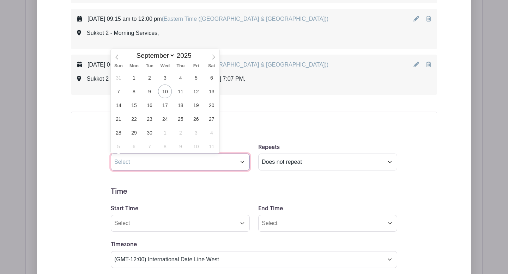
click at [241, 163] on input "text" at bounding box center [180, 162] width 139 height 17
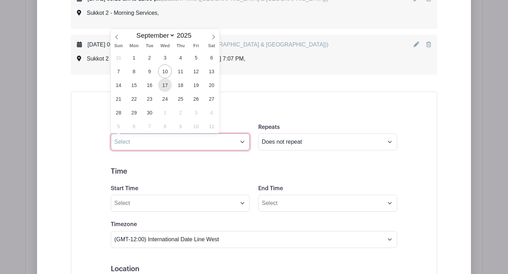
scroll to position [1718, 0]
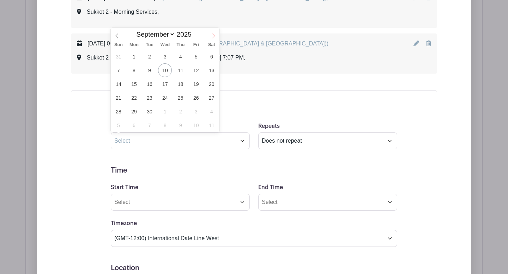
click at [214, 35] on icon at bounding box center [213, 35] width 5 height 5
select select "9"
click at [197, 69] on span "10" at bounding box center [196, 70] width 14 height 14
type input "[DATE]"
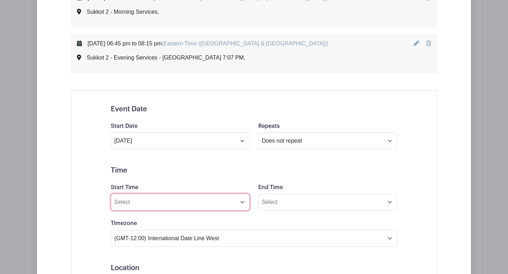
click at [242, 204] on input "Start Time" at bounding box center [180, 202] width 139 height 17
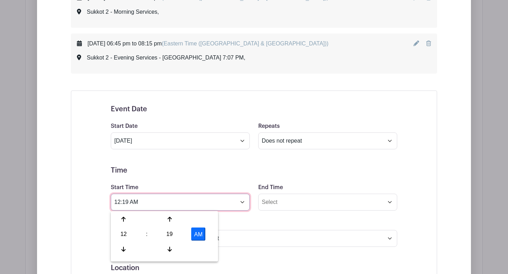
click at [135, 203] on input "12:19 AM" at bounding box center [180, 202] width 139 height 17
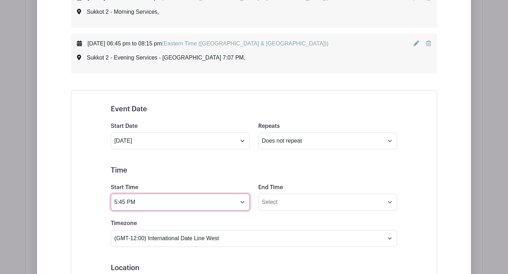
type input "5:45 PM"
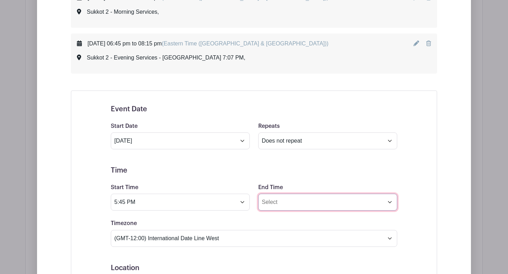
click at [273, 206] on input "End Time" at bounding box center [327, 202] width 139 height 17
click at [281, 204] on input "12:19 AM" at bounding box center [327, 202] width 139 height 17
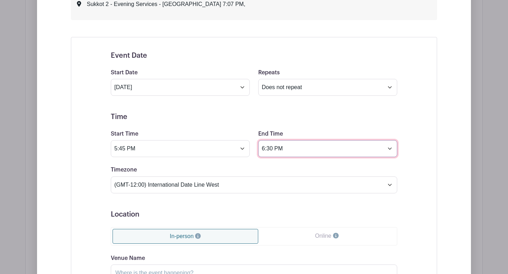
scroll to position [1784, 0]
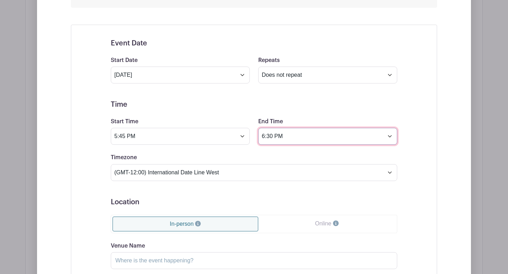
type input "6:30 PM"
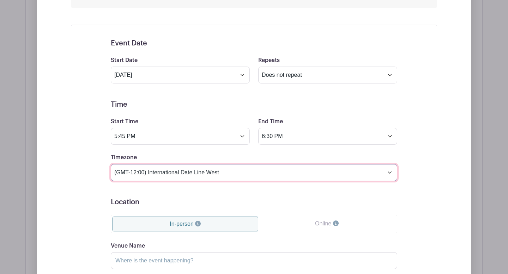
click at [388, 172] on select "(GMT-12:00) International Date Line West (GMT-11:00) [US_STATE] (GMT-11:00) [GE…" at bounding box center [254, 172] width 286 height 17
select select "Eastern Time ([GEOGRAPHIC_DATA] & [GEOGRAPHIC_DATA])"
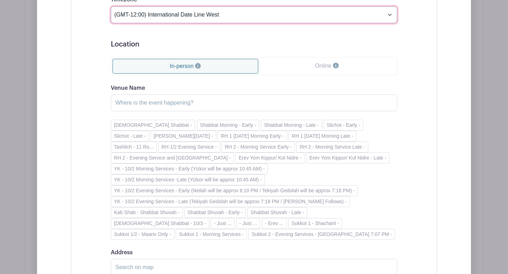
scroll to position [1941, 0]
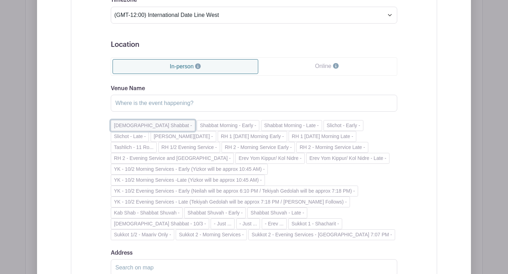
click at [145, 128] on button "[DEMOGRAPHIC_DATA] Shabbat -" at bounding box center [153, 125] width 84 height 11
type input "[DEMOGRAPHIC_DATA] Shabbat"
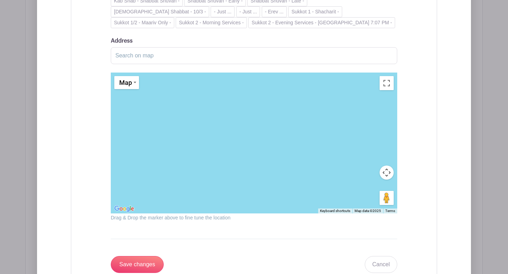
scroll to position [2179, 0]
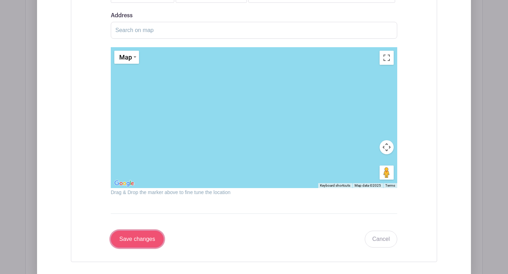
click at [147, 240] on input "Save changes" at bounding box center [137, 239] width 53 height 17
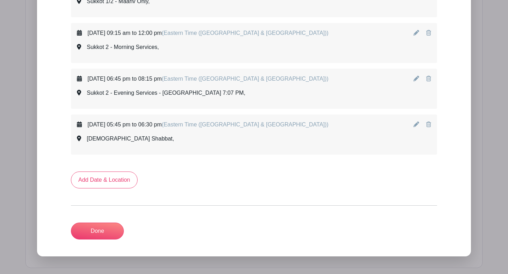
scroll to position [1664, 0]
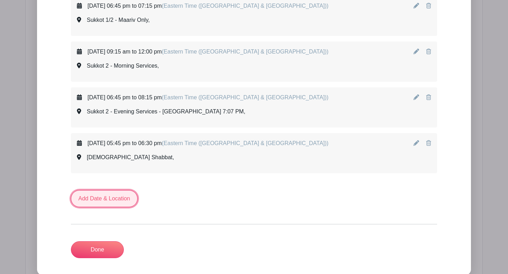
click at [118, 199] on link "Add Date & Location" at bounding box center [104, 198] width 67 height 17
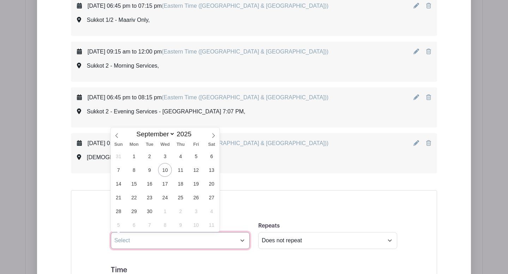
click at [242, 241] on input "text" at bounding box center [180, 240] width 139 height 17
click at [213, 137] on icon at bounding box center [213, 136] width 2 height 5
select select "9"
click at [215, 169] on span "11" at bounding box center [211, 170] width 14 height 14
type input "[DATE]"
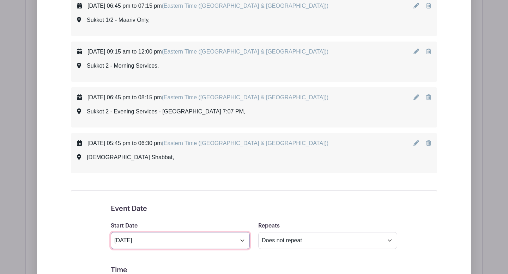
scroll to position [1762, 0]
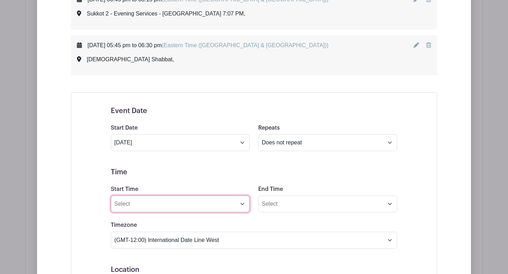
click at [244, 206] on input "Start Time" at bounding box center [180, 204] width 139 height 17
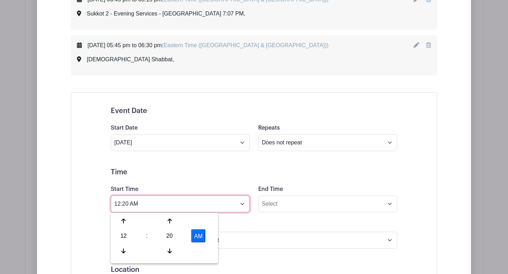
click at [130, 204] on input "12:20 AM" at bounding box center [180, 204] width 139 height 17
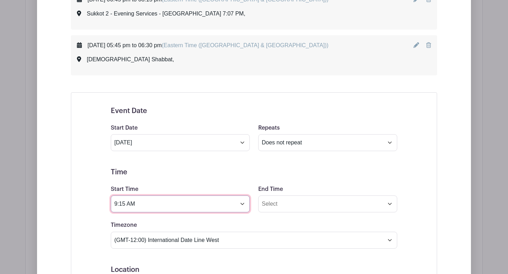
type input "9:15 AM"
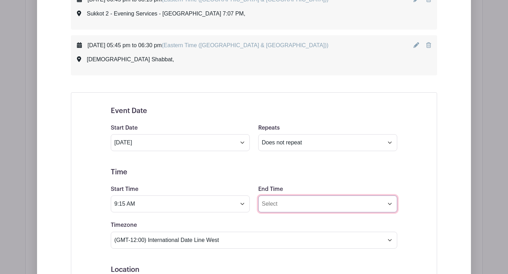
click at [390, 206] on input "End Time" at bounding box center [327, 204] width 139 height 17
click at [276, 204] on input "12:21 AM" at bounding box center [327, 204] width 139 height 17
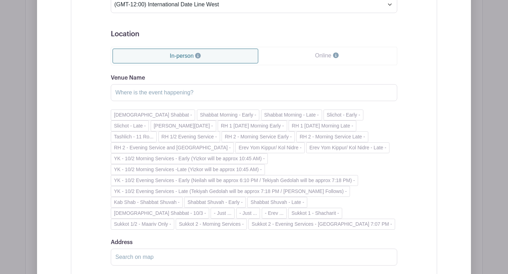
scroll to position [2012, 0]
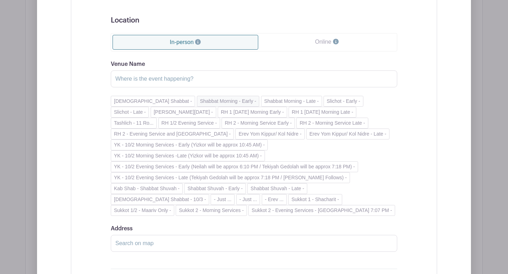
type input "11:00 AM"
click at [198, 103] on button "Shabbat Morning - Early -" at bounding box center [228, 101] width 63 height 11
type input "Shabbat Morning - Early"
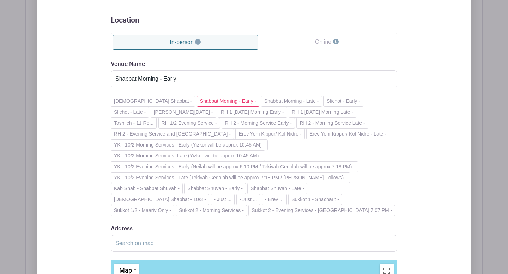
click at [274, 61] on div "Venue Name Shabbat Morning - Early" at bounding box center [254, 73] width 286 height 27
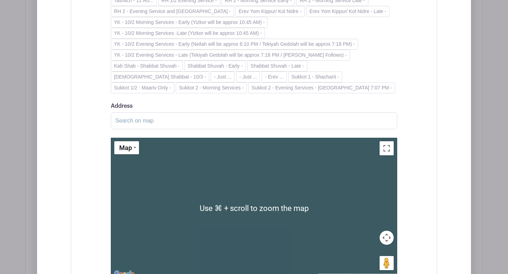
scroll to position [2371, 0]
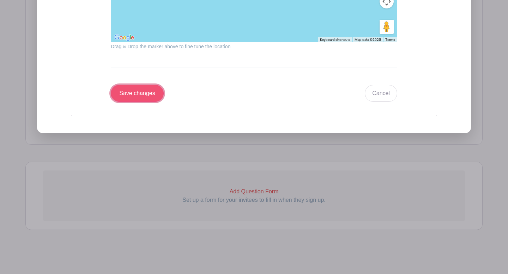
click at [152, 93] on input "Save changes" at bounding box center [137, 93] width 53 height 17
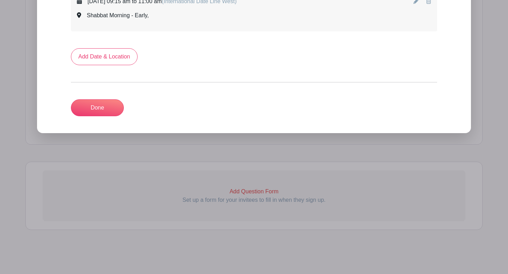
scroll to position [1852, 0]
click at [118, 55] on link "Add Date & Location" at bounding box center [104, 56] width 67 height 17
select select "8"
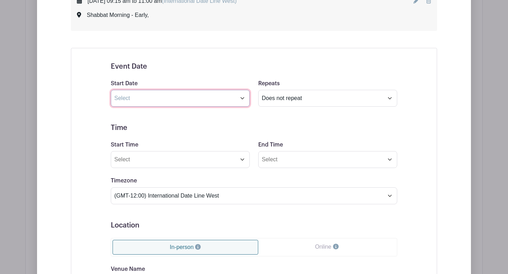
click at [243, 100] on input "text" at bounding box center [180, 98] width 139 height 17
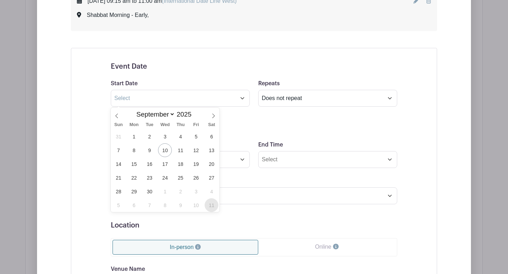
click at [214, 204] on span "11" at bounding box center [211, 205] width 14 height 14
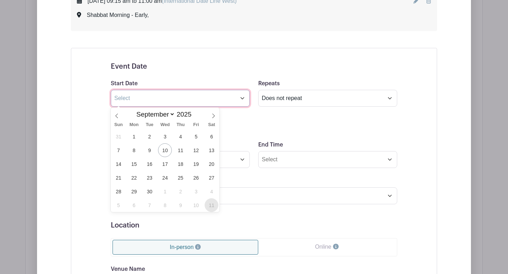
type input "[DATE]"
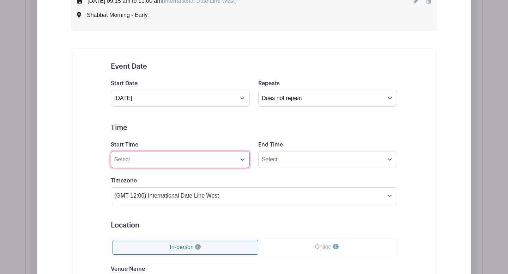
click at [243, 161] on input "Start Time" at bounding box center [180, 159] width 139 height 17
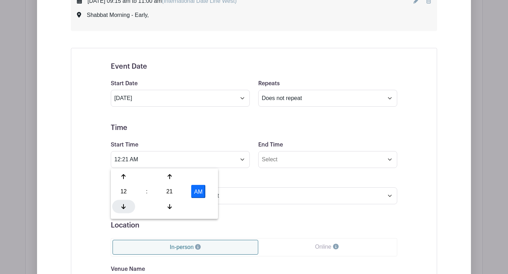
click at [126, 207] on div at bounding box center [123, 206] width 23 height 13
click at [129, 159] on input "11:21 PM" at bounding box center [180, 159] width 139 height 17
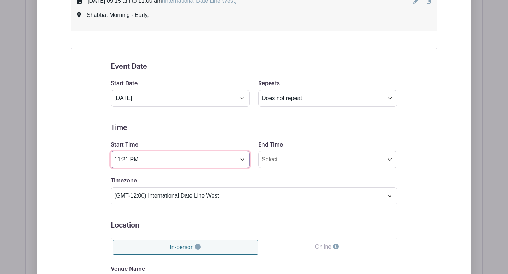
click at [136, 160] on input "11:21 PM" at bounding box center [180, 159] width 139 height 17
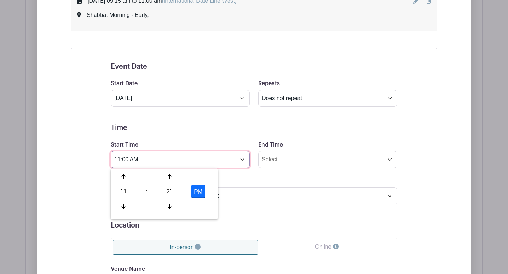
type input "11:00 AM"
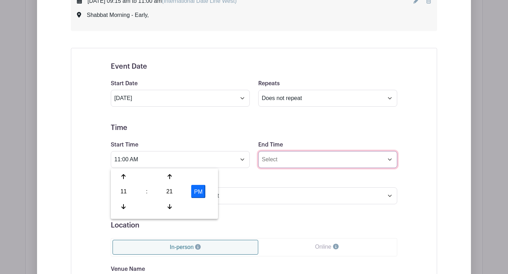
click at [268, 166] on input "End Time" at bounding box center [327, 159] width 139 height 17
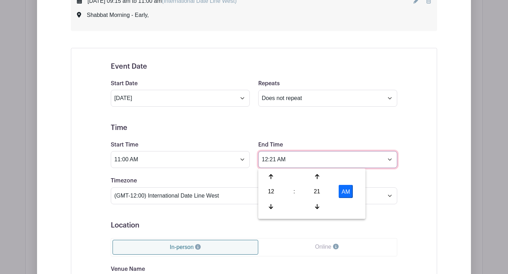
click at [282, 160] on input "12:21 AM" at bounding box center [327, 159] width 139 height 17
type input "1:00 PM"
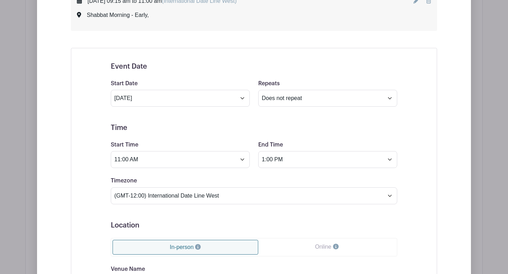
click at [237, 178] on div "Timezone (GMT-12:00) International Date Line West (GMT-11:00) [US_STATE] (GMT-1…" at bounding box center [253, 190] width 295 height 27
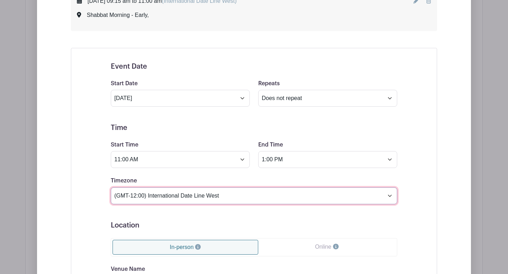
click at [386, 198] on select "(GMT-12:00) International Date Line West (GMT-11:00) [US_STATE] (GMT-11:00) [GE…" at bounding box center [254, 196] width 286 height 17
select select "Eastern Time ([GEOGRAPHIC_DATA] & [GEOGRAPHIC_DATA])"
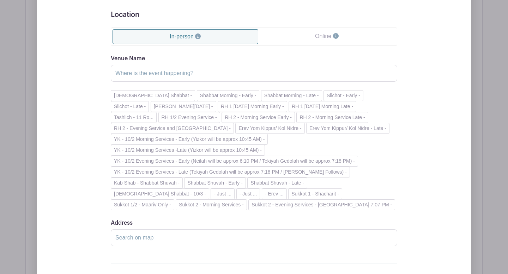
scroll to position [2063, 0]
click at [261, 95] on button "Shabbat Morning - Late -" at bounding box center [291, 96] width 61 height 11
type input "Shabbat Morning - Late"
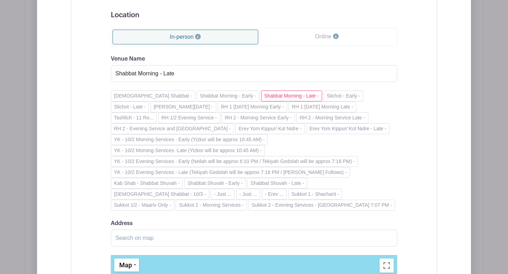
click at [286, 59] on div "Venue Name Shabbat Morning - Late" at bounding box center [254, 68] width 286 height 27
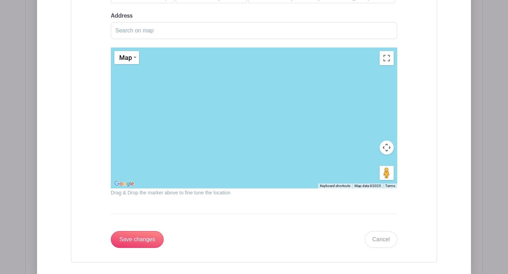
scroll to position [2385, 0]
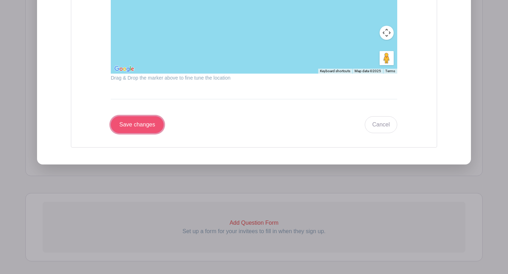
click at [152, 121] on input "Save changes" at bounding box center [137, 124] width 53 height 17
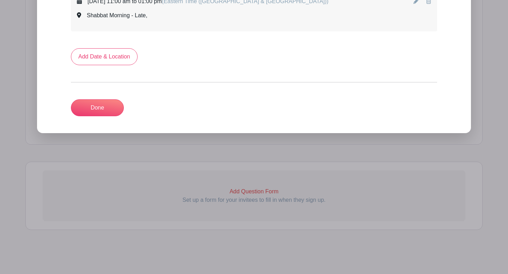
scroll to position [1898, 0]
click at [103, 61] on link "Add Date & Location" at bounding box center [104, 56] width 67 height 17
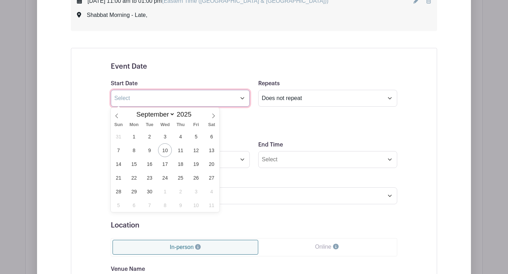
click at [244, 100] on input "text" at bounding box center [180, 98] width 139 height 17
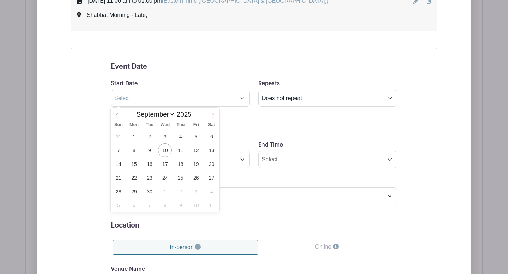
click at [212, 116] on icon at bounding box center [213, 116] width 5 height 5
select select "9"
click at [135, 164] on span "13" at bounding box center [134, 164] width 14 height 14
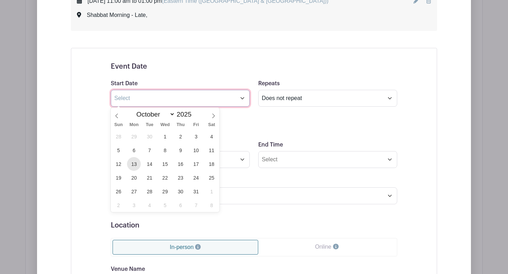
type input "[DATE]"
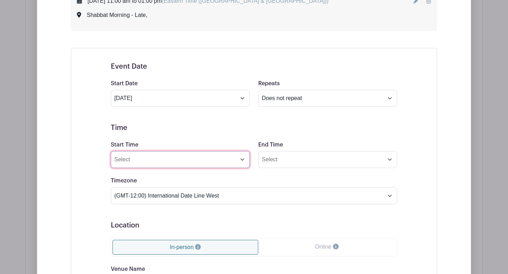
click at [243, 160] on input "Start Time" at bounding box center [180, 159] width 139 height 17
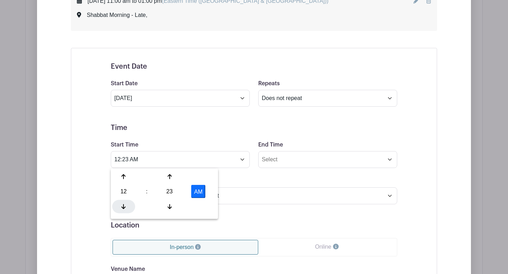
click at [123, 208] on icon at bounding box center [123, 207] width 4 height 6
click at [203, 192] on button "PM" at bounding box center [198, 191] width 14 height 13
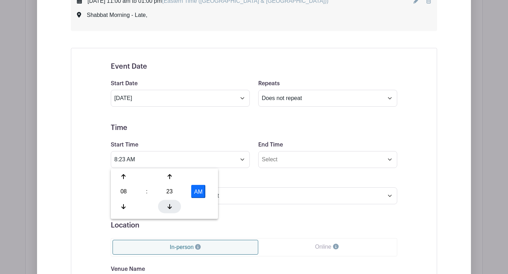
click at [170, 203] on div at bounding box center [169, 206] width 23 height 13
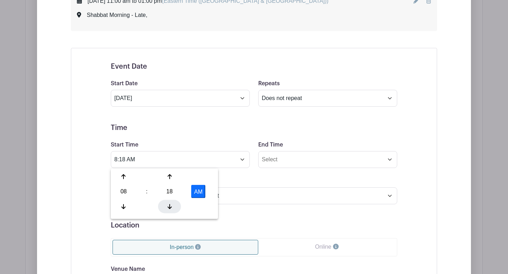
click at [172, 203] on div at bounding box center [169, 206] width 23 height 13
click at [171, 203] on div at bounding box center [169, 206] width 23 height 13
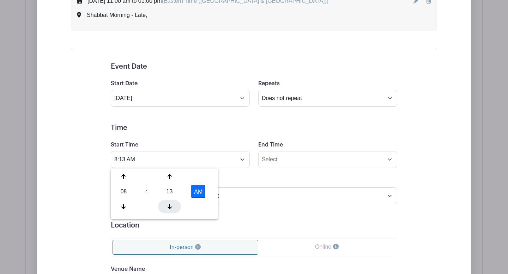
click at [171, 203] on div at bounding box center [169, 206] width 23 height 13
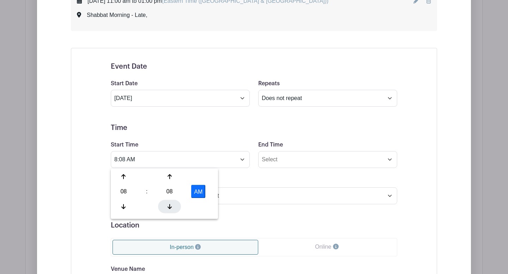
click at [171, 203] on div at bounding box center [169, 206] width 23 height 13
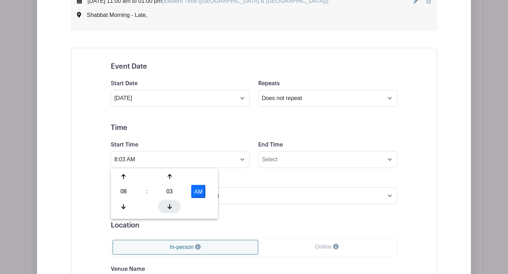
click at [171, 203] on div at bounding box center [169, 206] width 23 height 13
click at [171, 206] on icon at bounding box center [169, 207] width 4 height 6
type input "8:00 AM"
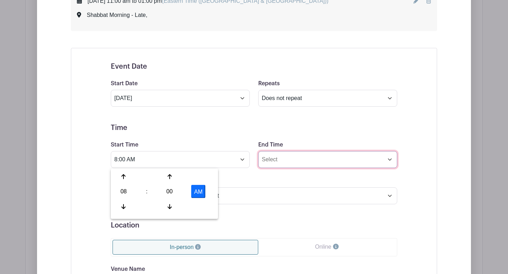
click at [390, 161] on input "End Time" at bounding box center [327, 159] width 139 height 17
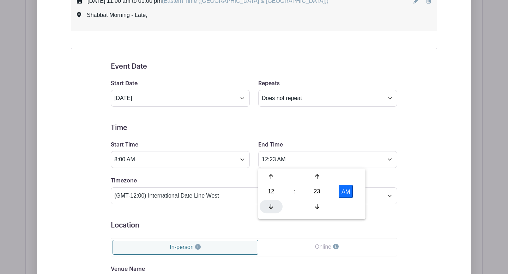
click at [272, 206] on icon at bounding box center [271, 207] width 4 height 6
click at [314, 203] on div at bounding box center [316, 206] width 23 height 13
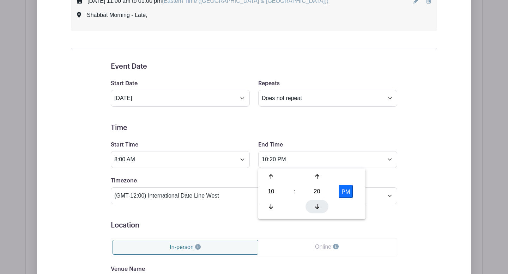
click at [314, 203] on div at bounding box center [316, 206] width 23 height 13
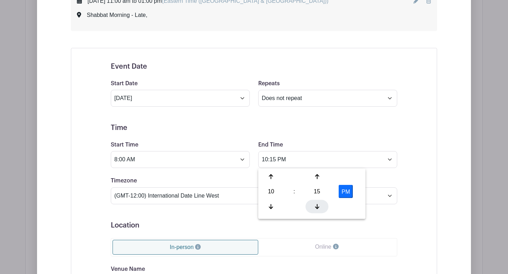
click at [314, 203] on div at bounding box center [316, 206] width 23 height 13
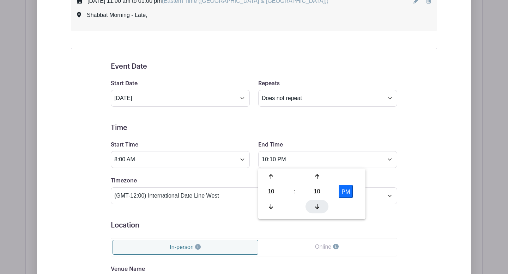
click at [314, 203] on div at bounding box center [316, 206] width 23 height 13
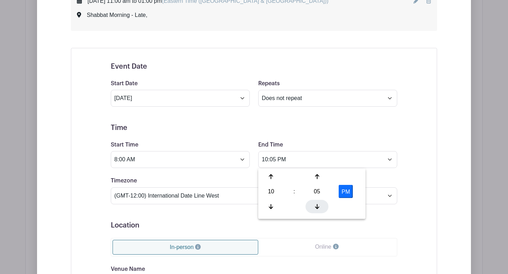
click at [314, 203] on div at bounding box center [316, 206] width 23 height 13
click at [312, 206] on div at bounding box center [316, 206] width 23 height 13
click at [318, 205] on icon at bounding box center [317, 207] width 4 height 6
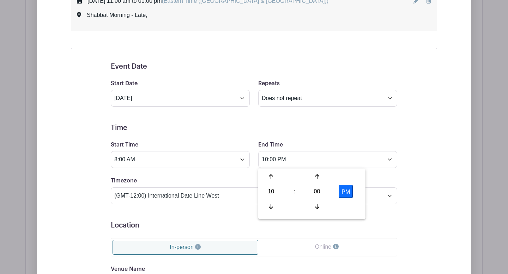
click at [344, 193] on button "PM" at bounding box center [345, 191] width 14 height 13
type input "10:00 AM"
click at [363, 126] on h5 "Time" at bounding box center [254, 128] width 286 height 8
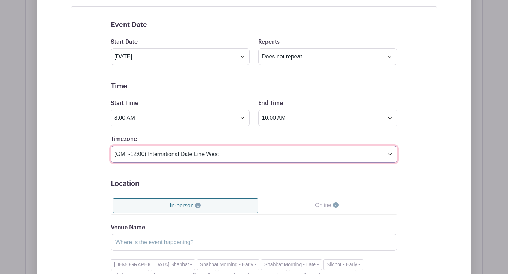
click at [389, 152] on select "(GMT-12:00) International Date Line West (GMT-11:00) [US_STATE] (GMT-11:00) [GE…" at bounding box center [254, 154] width 286 height 17
select select "Eastern Time ([GEOGRAPHIC_DATA] & [GEOGRAPHIC_DATA])"
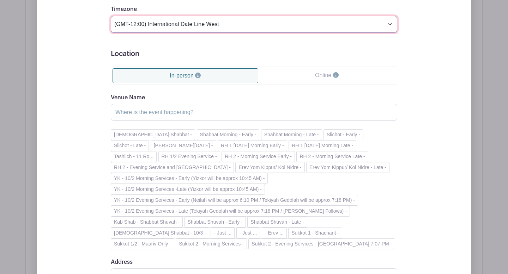
scroll to position [2105, 0]
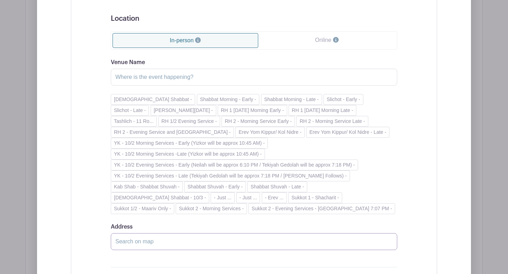
click at [172, 241] on input "Address" at bounding box center [254, 241] width 286 height 17
click at [138, 245] on input "[PERSON_NAME]" at bounding box center [254, 241] width 286 height 17
click at [172, 241] on input "[PERSON_NAME]" at bounding box center [254, 241] width 286 height 17
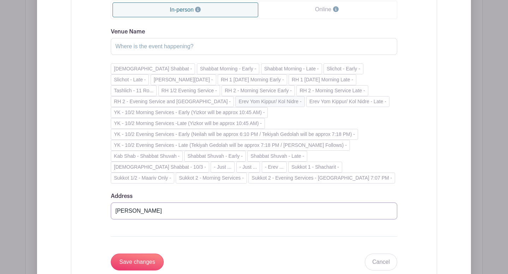
scroll to position [2163, 0]
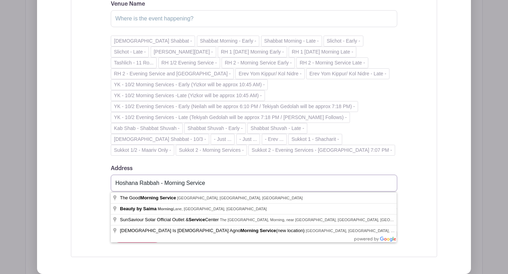
type input "Hoshana Rabbah - Morning Service"
click at [398, 129] on div "Event Date Start Date [DATE] Repeats Does not repeat Daily Weekly Monthly on da…" at bounding box center [254, 19] width 320 height 463
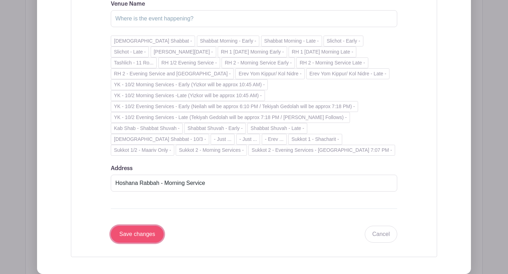
click at [139, 236] on input "Save changes" at bounding box center [137, 234] width 53 height 17
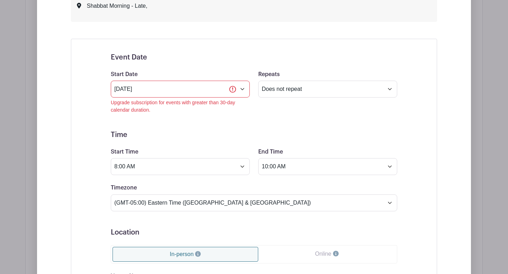
scroll to position [1954, 0]
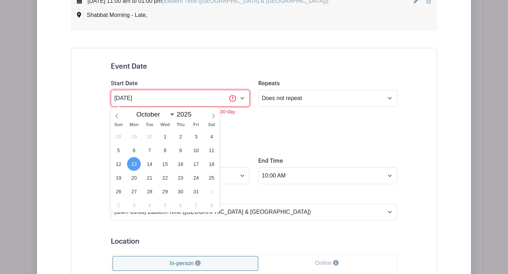
click at [232, 99] on input "[DATE]" at bounding box center [180, 98] width 139 height 17
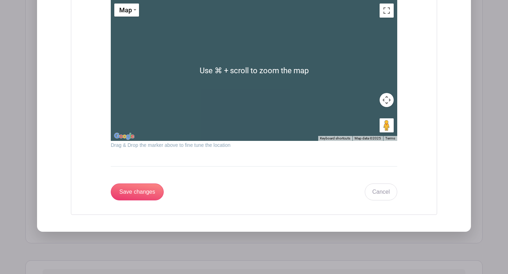
scroll to position [2437, 0]
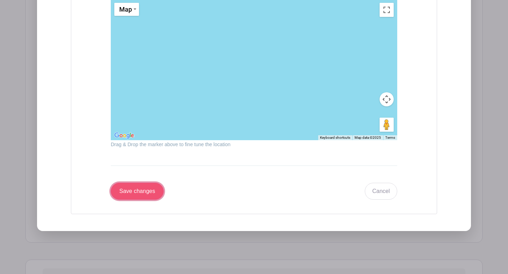
click at [134, 193] on input "Save changes" at bounding box center [137, 191] width 53 height 17
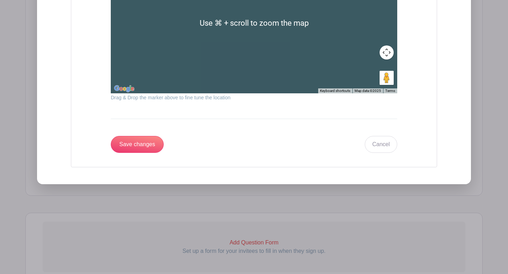
scroll to position [2487, 0]
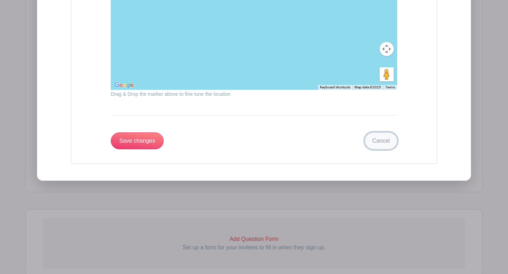
click at [378, 143] on link "Cancel" at bounding box center [381, 141] width 32 height 17
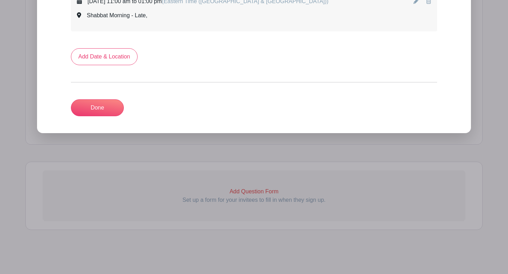
scroll to position [1954, 0]
click at [101, 107] on link "Done" at bounding box center [97, 107] width 53 height 17
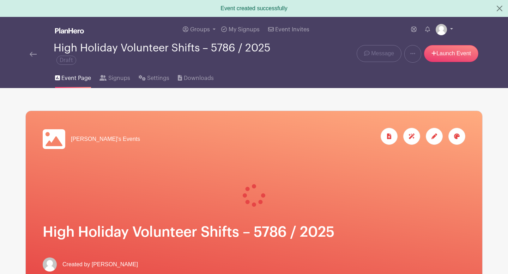
click at [442, 30] on img at bounding box center [440, 29] width 11 height 11
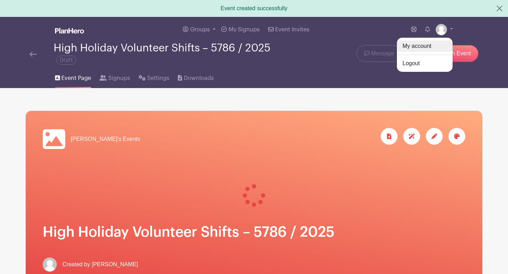
click at [411, 45] on link "My account" at bounding box center [425, 46] width 56 height 11
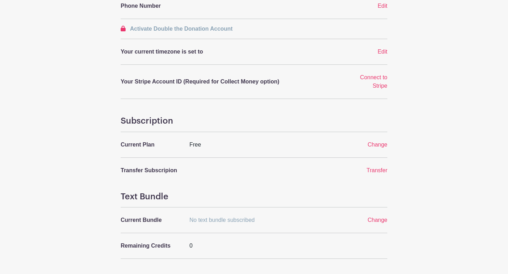
scroll to position [202, 0]
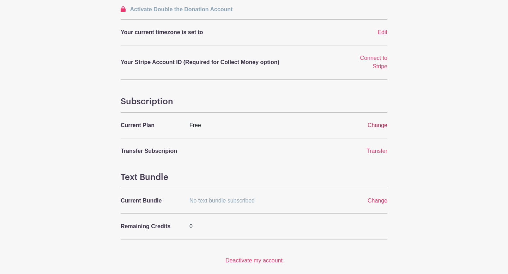
click at [376, 126] on span "Change" at bounding box center [377, 125] width 20 height 6
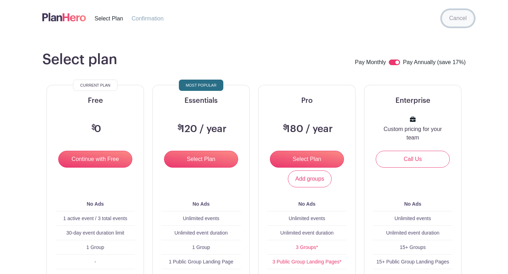
click at [458, 19] on link "Cancel" at bounding box center [457, 18] width 32 height 17
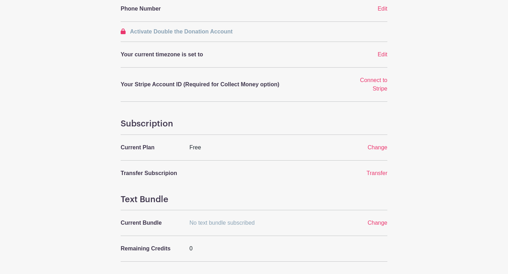
scroll to position [202, 0]
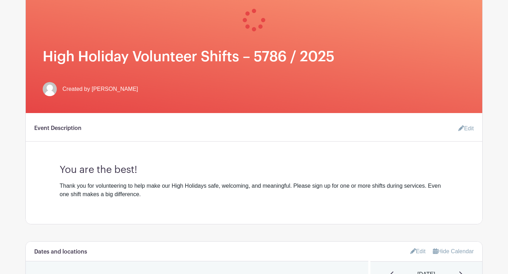
scroll to position [90, 0]
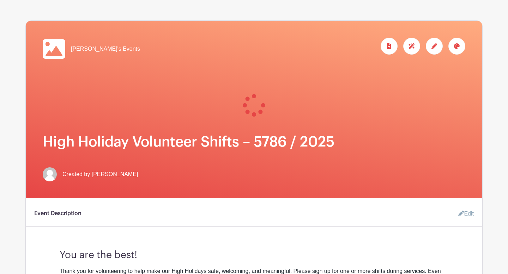
click at [435, 44] on icon at bounding box center [434, 46] width 6 height 6
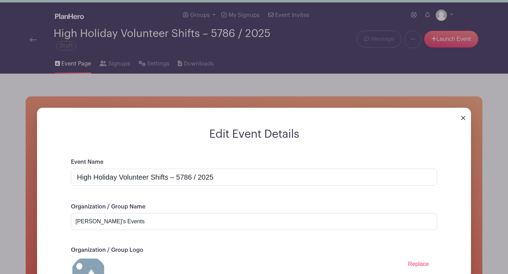
scroll to position [0, 0]
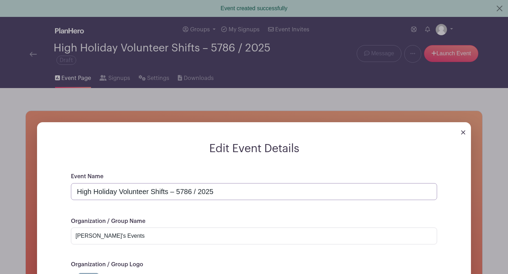
click at [120, 192] on input "High Holiday Volunteer Shifts – 5786 / 2025" at bounding box center [254, 191] width 366 height 17
type input "High Holiday Security Team Volunteer Shifts – 5786 / 2025"
click at [326, 162] on form "Edit Event Details Event Name High Holiday Security Team Volunteer Shifts – 578…" at bounding box center [254, 258] width 434 height 232
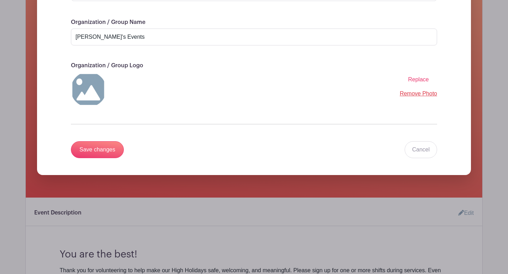
scroll to position [201, 0]
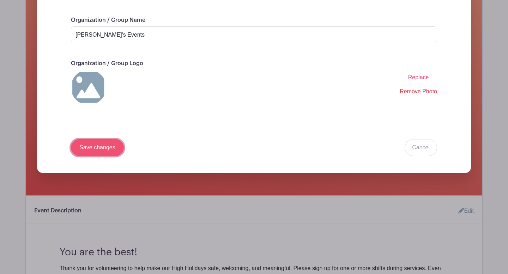
click at [101, 149] on input "Save changes" at bounding box center [97, 147] width 53 height 17
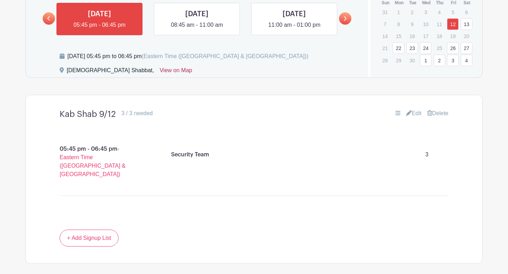
scroll to position [368, 0]
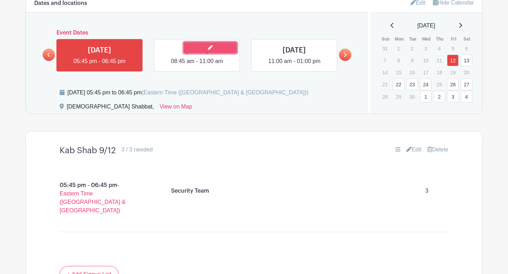
click at [198, 48] on link at bounding box center [210, 47] width 53 height 11
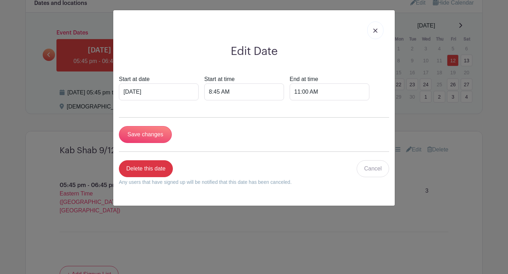
click at [376, 32] on img at bounding box center [375, 31] width 4 height 4
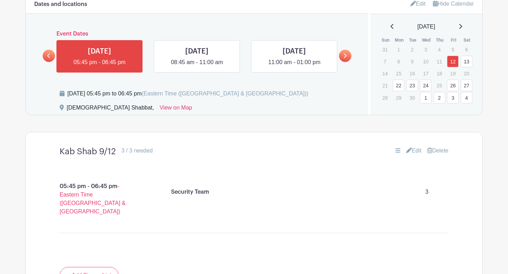
scroll to position [349, 0]
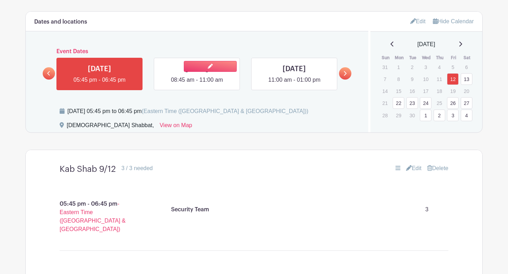
click at [233, 72] on div at bounding box center [229, 66] width 22 height 17
click at [197, 84] on link at bounding box center [197, 84] width 0 height 0
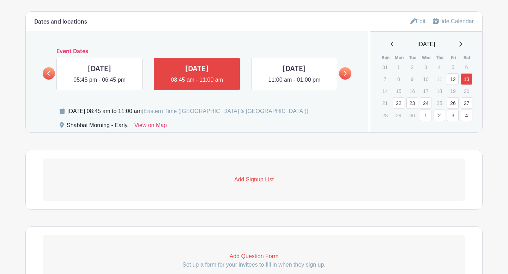
click at [251, 179] on p "Add Signup List" at bounding box center [254, 180] width 422 height 8
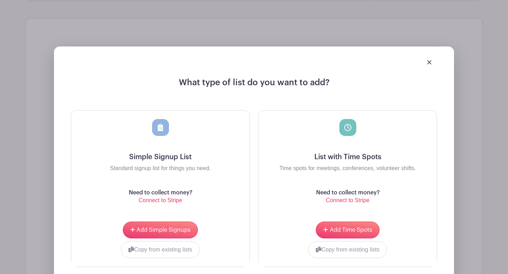
scroll to position [483, 0]
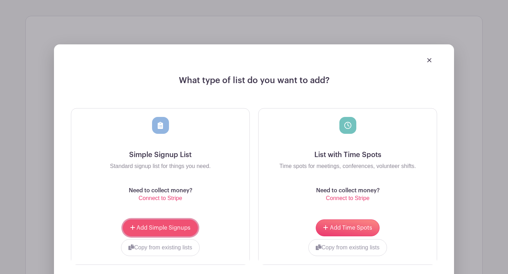
click at [178, 226] on span "Add Simple Signups" at bounding box center [163, 228] width 54 height 6
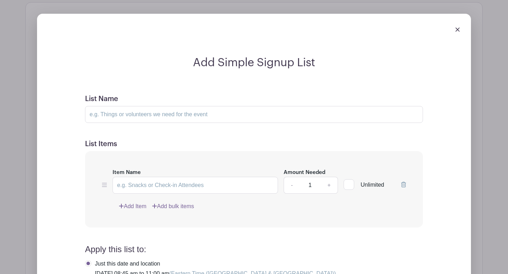
scroll to position [559, 0]
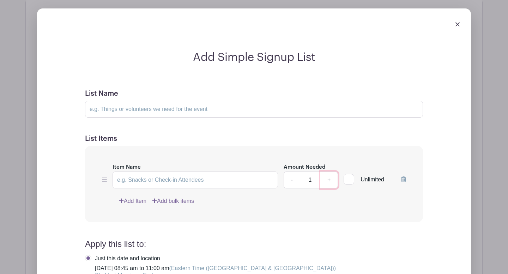
click at [329, 184] on link "+" at bounding box center [329, 180] width 18 height 17
type input "3"
click at [264, 236] on form "List Name List Items Item Name Amount Needed - 3 + Unlimited Add Item Add bulk …" at bounding box center [253, 242] width 355 height 323
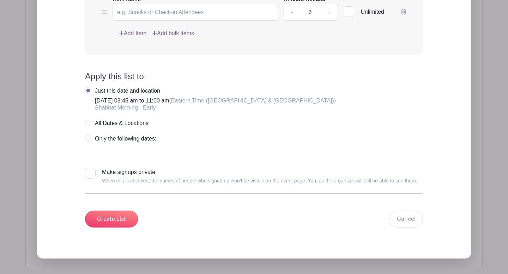
scroll to position [736, 0]
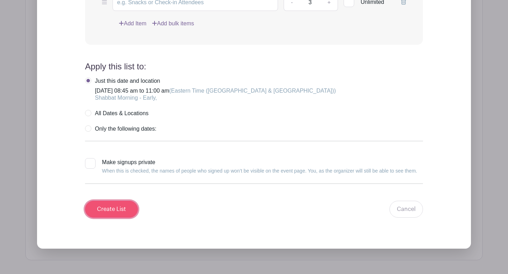
click at [118, 208] on input "Create List" at bounding box center [111, 209] width 53 height 17
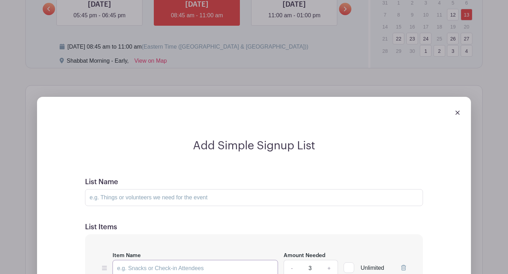
scroll to position [544, 0]
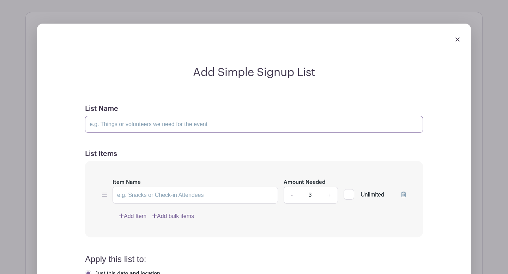
click at [116, 126] on input "List Name" at bounding box center [254, 124] width 338 height 17
click at [156, 126] on input "Shabbat Morning Services (Selichot" at bounding box center [254, 124] width 338 height 17
click at [199, 127] on input "Shabbat Morning Services - Early (Selichot" at bounding box center [254, 124] width 338 height 17
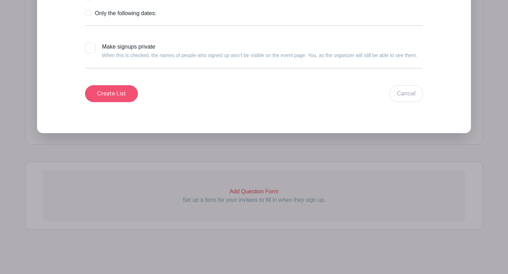
type input "Shabbat Morning Services - Early (Selichot)"
click at [118, 92] on input "Create List" at bounding box center [111, 93] width 53 height 17
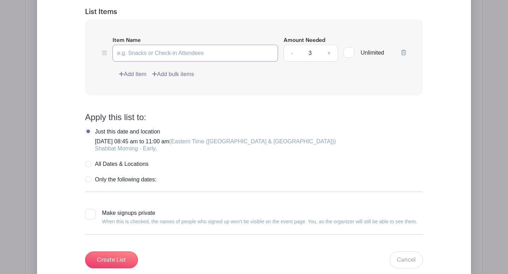
scroll to position [708, 0]
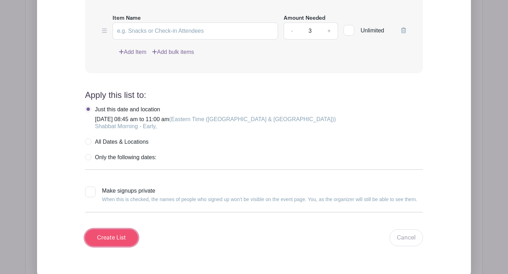
click at [118, 239] on input "Create List" at bounding box center [111, 237] width 53 height 17
click at [183, 90] on form "List Name Shabbat Morning Services - Early (Selichot) List Items Item Name Amou…" at bounding box center [253, 93] width 355 height 323
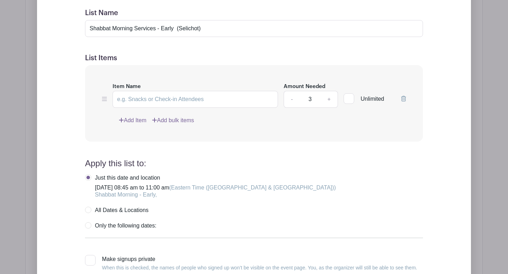
scroll to position [638, 0]
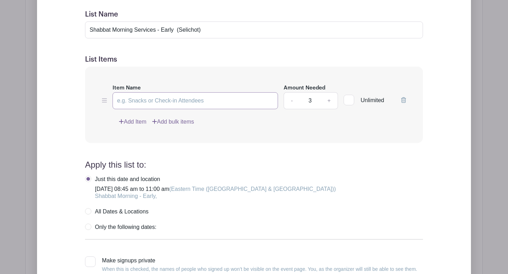
click at [139, 101] on input "Item Name" at bounding box center [194, 100] width 165 height 17
drag, startPoint x: 154, startPoint y: 102, endPoint x: 104, endPoint y: 101, distance: 49.7
click at [104, 101] on div "Item Name Security Team Amount Needed - 3 + Unlimited" at bounding box center [254, 97] width 304 height 26
type input "Security Team"
click at [197, 162] on h4 "Apply this list to:" at bounding box center [254, 165] width 338 height 10
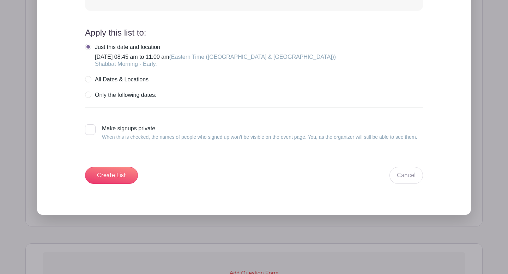
scroll to position [785, 0]
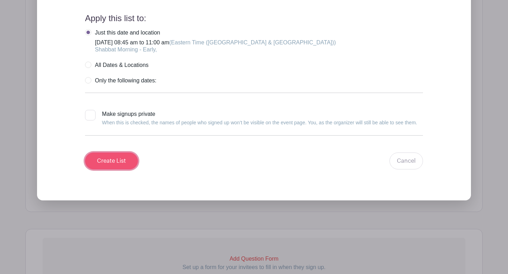
click at [123, 161] on input "Create List" at bounding box center [111, 161] width 53 height 17
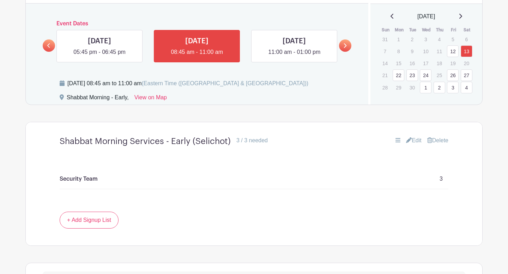
scroll to position [368, 0]
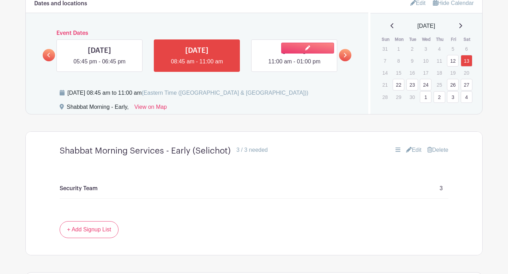
click at [294, 66] on link at bounding box center [294, 66] width 0 height 0
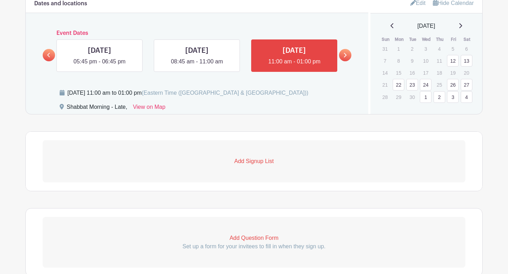
click at [252, 161] on p "Add Signup List" at bounding box center [254, 161] width 422 height 8
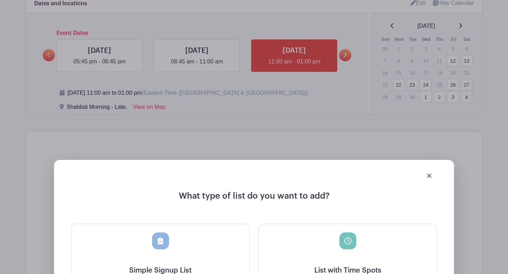
scroll to position [452, 0]
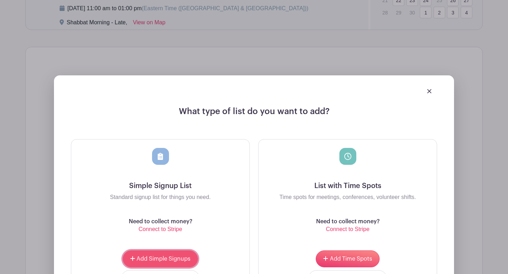
click at [172, 259] on span "Add Simple Signups" at bounding box center [163, 259] width 54 height 6
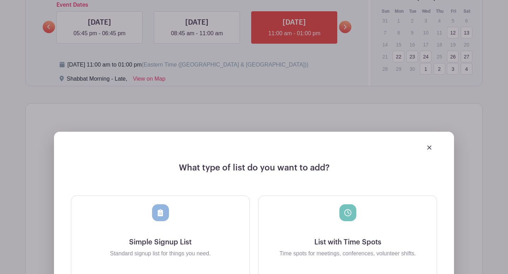
scroll to position [509, 0]
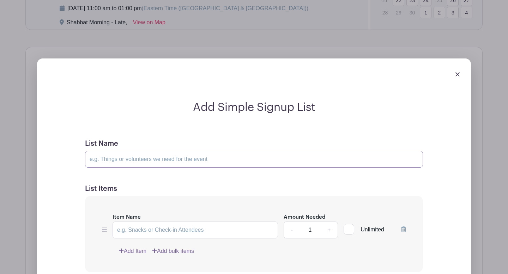
click at [139, 160] on input "List Name" at bounding box center [254, 159] width 338 height 17
drag, startPoint x: 175, startPoint y: 160, endPoint x: 161, endPoint y: 161, distance: 13.1
click at [161, 161] on input "Shabbat Morning Services - Early (Selichot)" at bounding box center [254, 159] width 338 height 17
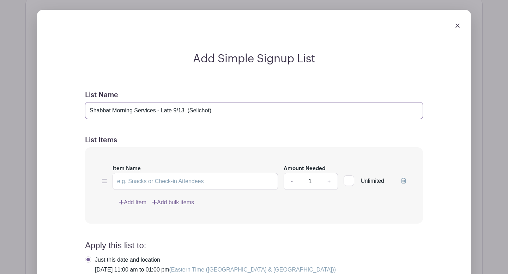
scroll to position [558, 0]
type input "Shabbat Morning Services - Late 9/13 (Selichot)"
click at [177, 183] on input "Item Name" at bounding box center [194, 181] width 165 height 17
paste input "Security Team"
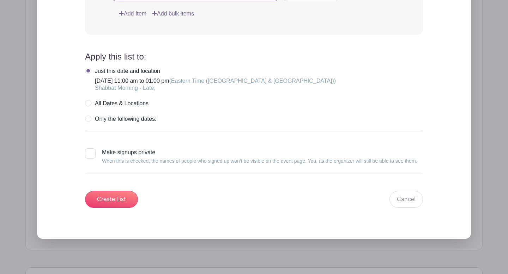
scroll to position [768, 0]
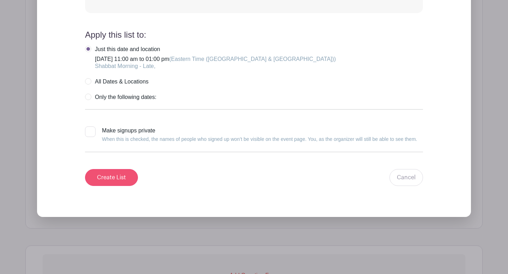
type input "Security Team"
click at [117, 177] on input "Create List" at bounding box center [111, 177] width 53 height 17
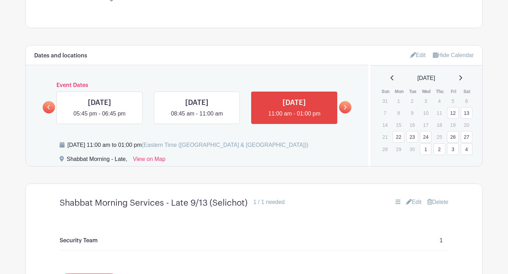
scroll to position [311, 0]
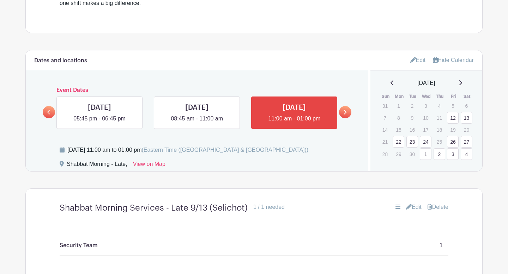
click at [346, 115] on icon at bounding box center [344, 112] width 3 height 5
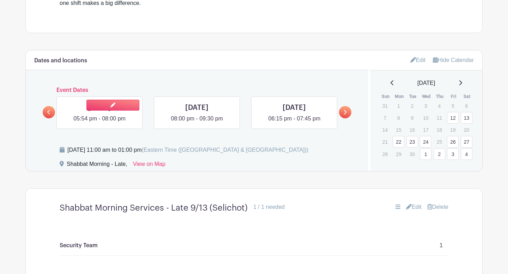
click at [99, 123] on link at bounding box center [99, 123] width 0 height 0
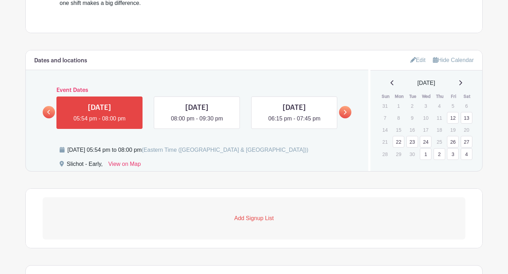
click at [251, 218] on p "Add Signup List" at bounding box center [254, 218] width 422 height 8
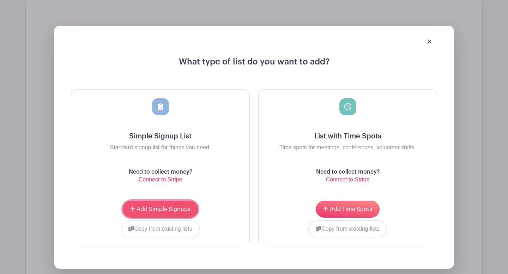
click at [183, 209] on span "Add Simple Signups" at bounding box center [163, 210] width 54 height 6
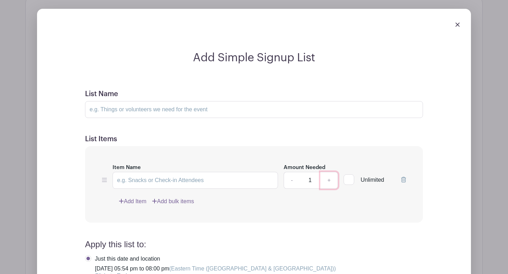
click at [329, 183] on link "+" at bounding box center [329, 180] width 18 height 17
type input "3"
click at [202, 181] on input "Item Name" at bounding box center [194, 180] width 165 height 17
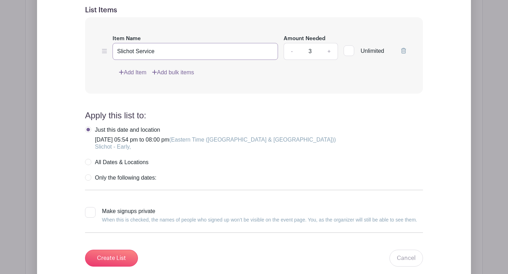
scroll to position [706, 0]
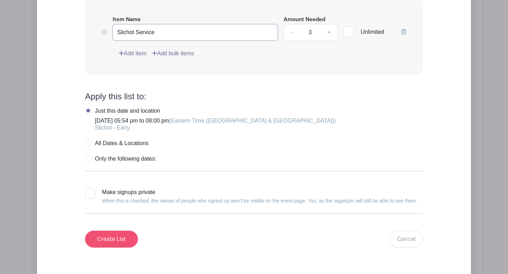
type input "Slichot Service"
click at [111, 238] on input "Create List" at bounding box center [111, 239] width 53 height 17
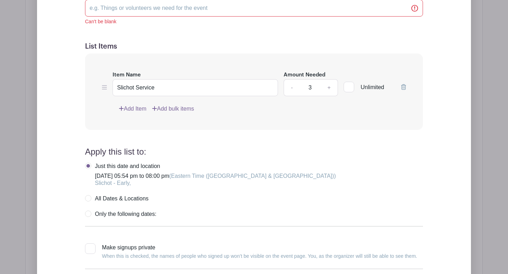
scroll to position [568, 0]
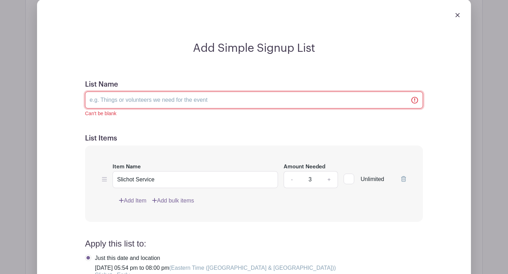
click at [99, 102] on input "List Name" at bounding box center [254, 100] width 338 height 17
type input "Slichot Service"
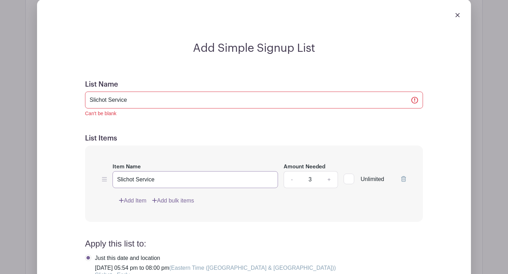
drag, startPoint x: 166, startPoint y: 178, endPoint x: 86, endPoint y: 176, distance: 80.4
click at [86, 176] on div "Item Name Slichot Service Amount Needed - 3 + Unlimited Add Item Add bulk items" at bounding box center [254, 184] width 338 height 76
paste input "ecurity Team"
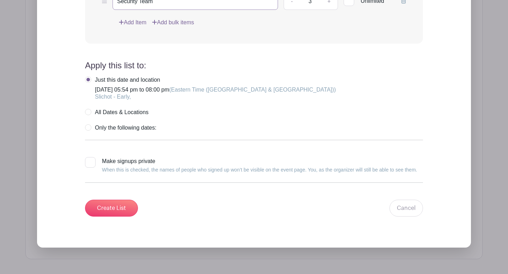
scroll to position [757, 0]
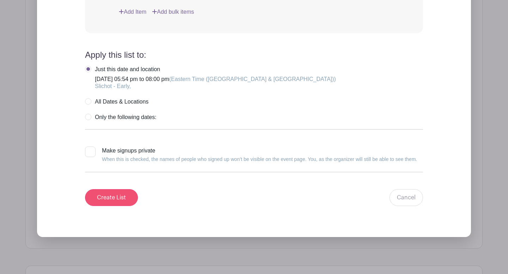
type input "Security Team"
click at [117, 197] on input "Create List" at bounding box center [111, 197] width 53 height 17
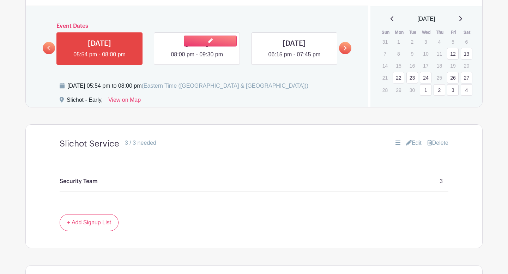
click at [197, 59] on link at bounding box center [197, 59] width 0 height 0
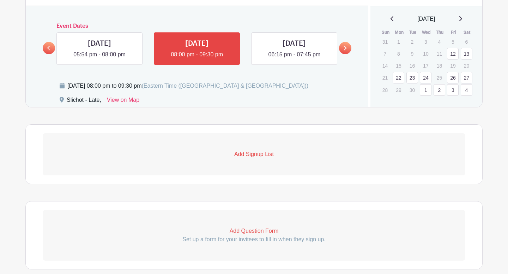
click at [250, 157] on p "Add Signup List" at bounding box center [254, 154] width 422 height 8
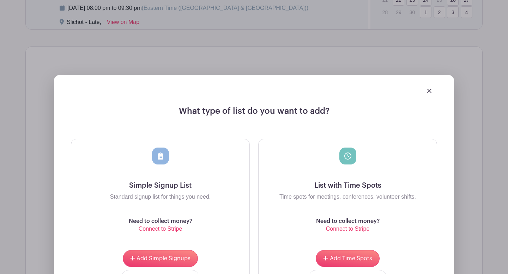
scroll to position [502, 0]
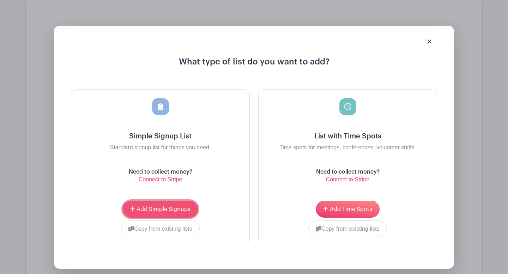
click at [177, 209] on span "Add Simple Signups" at bounding box center [163, 210] width 54 height 6
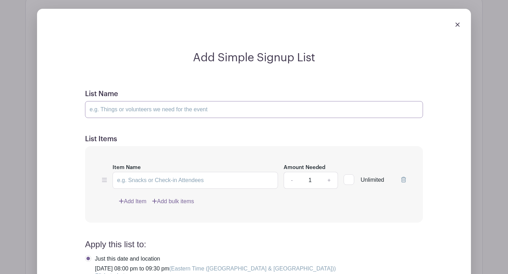
click at [151, 111] on input "List Name" at bounding box center [254, 109] width 338 height 17
type input "Slichot Service - Late"
click at [144, 177] on input "Item Name" at bounding box center [194, 180] width 165 height 17
paste input "Security Team"
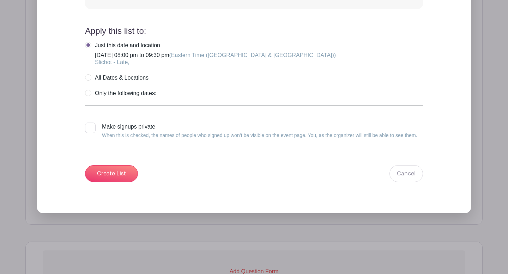
scroll to position [773, 0]
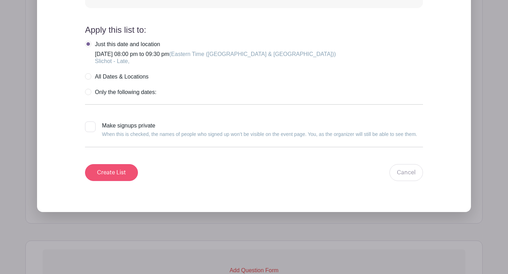
type input "Security Team"
click at [111, 173] on input "Create List" at bounding box center [111, 172] width 53 height 17
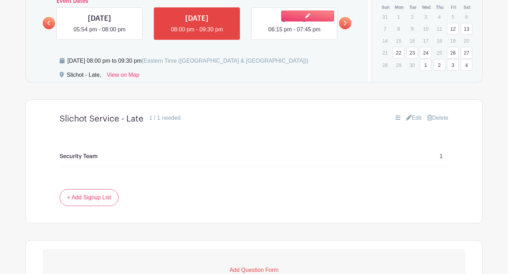
click at [294, 34] on link at bounding box center [294, 34] width 0 height 0
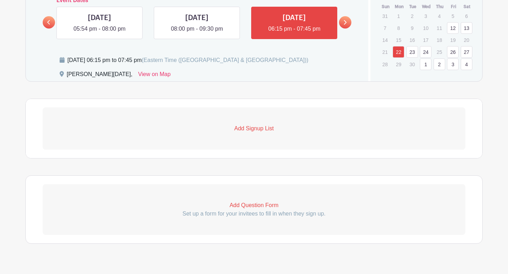
scroll to position [402, 0]
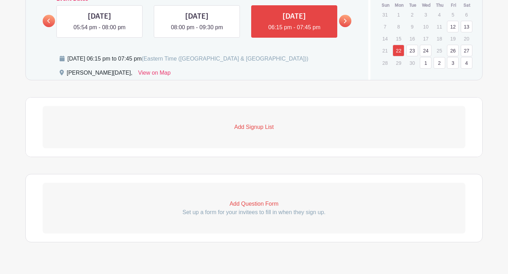
click at [252, 127] on p "Add Signup List" at bounding box center [254, 127] width 422 height 8
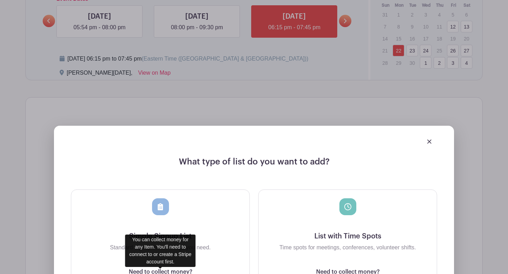
scroll to position [466, 0]
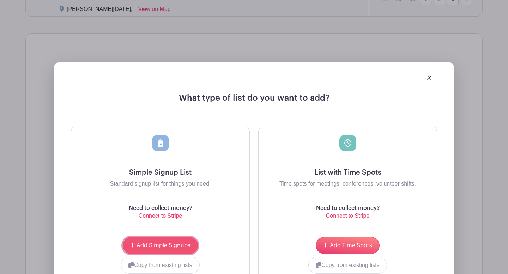
click at [172, 250] on button "Add Simple Signups" at bounding box center [160, 245] width 75 height 17
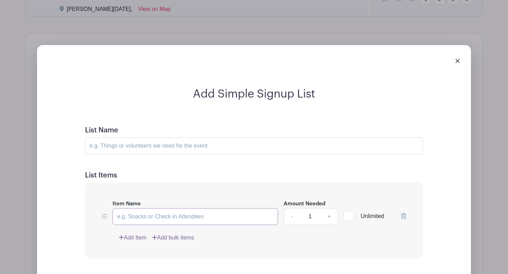
click at [164, 217] on input "Item Name" at bounding box center [194, 216] width 165 height 17
click at [138, 148] on input "List Name" at bounding box center [254, 145] width 338 height 17
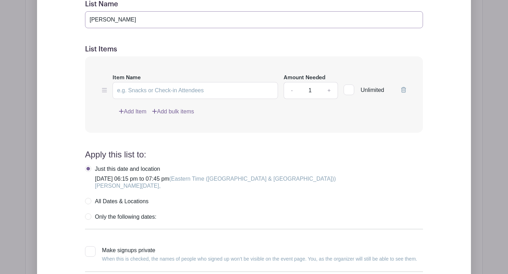
scroll to position [639, 0]
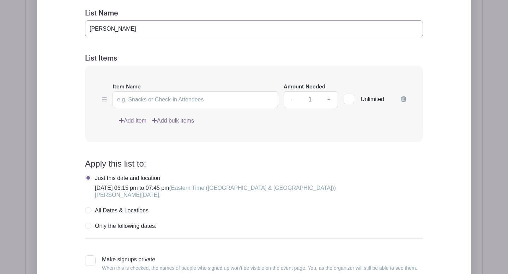
type input "Erev Rosh HaShannah"
click at [145, 100] on input "Item Name" at bounding box center [194, 99] width 165 height 17
paste input "Security Team"
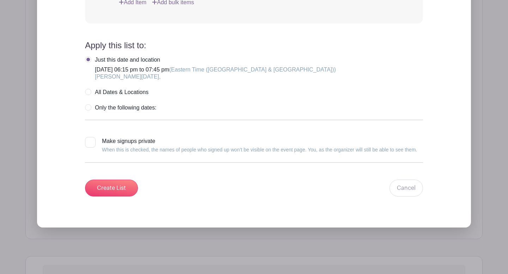
scroll to position [757, 0]
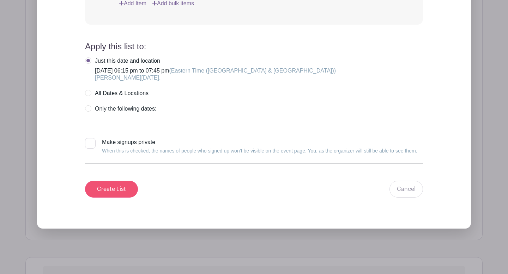
type input "Security Team"
click at [117, 187] on input "Create List" at bounding box center [111, 189] width 53 height 17
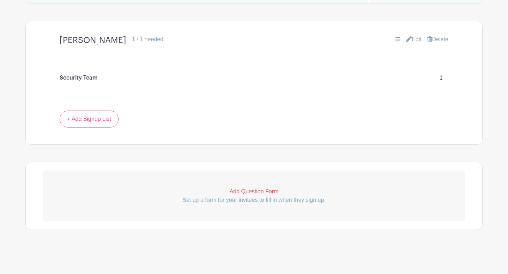
scroll to position [383, 0]
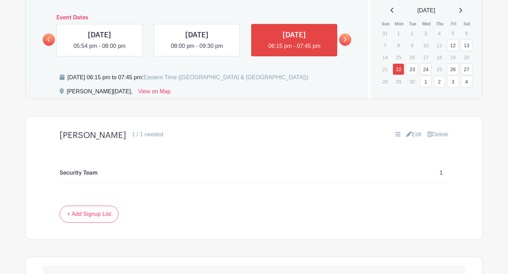
click at [415, 135] on link "Edit" at bounding box center [414, 134] width 16 height 8
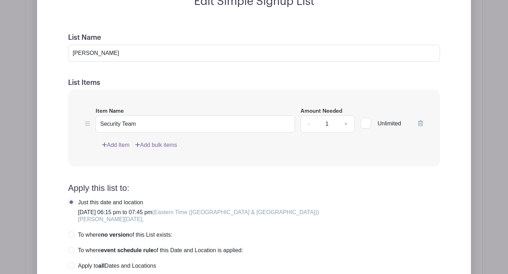
scroll to position [569, 0]
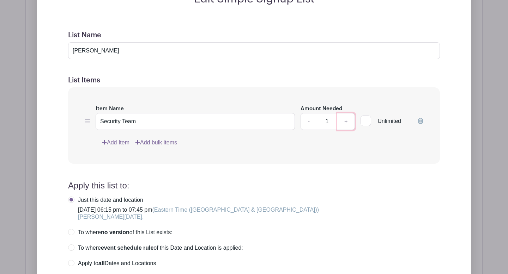
click at [344, 126] on link "+" at bounding box center [346, 121] width 18 height 17
type input "3"
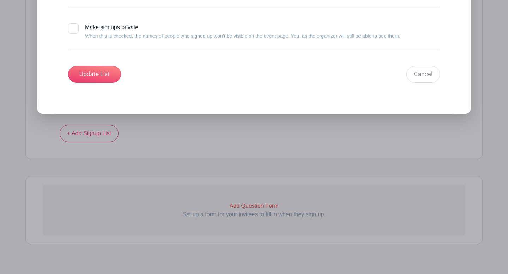
scroll to position [854, 0]
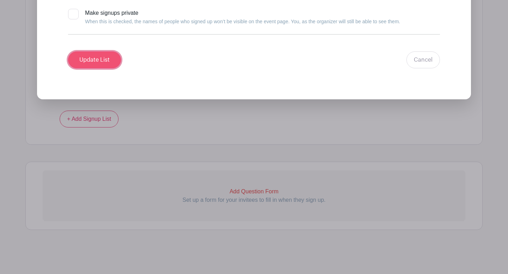
click at [92, 60] on input "Update List" at bounding box center [94, 59] width 53 height 17
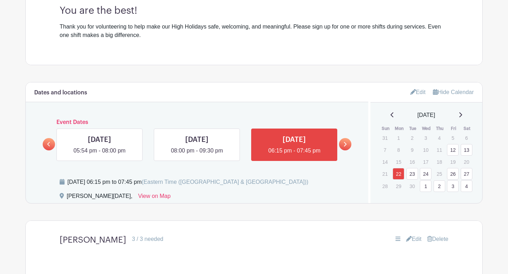
scroll to position [274, 0]
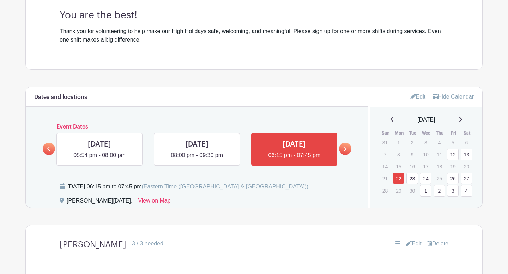
click at [346, 149] on icon at bounding box center [345, 149] width 3 height 5
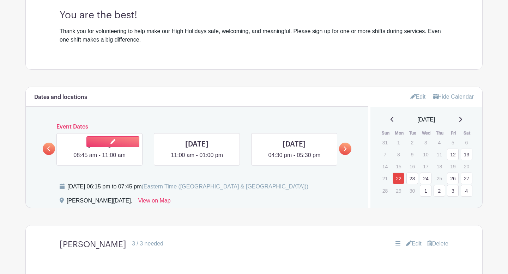
click at [99, 160] on link at bounding box center [99, 160] width 0 height 0
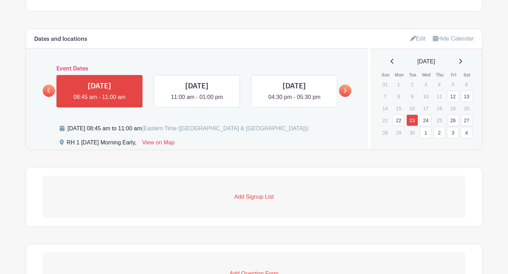
scroll to position [333, 0]
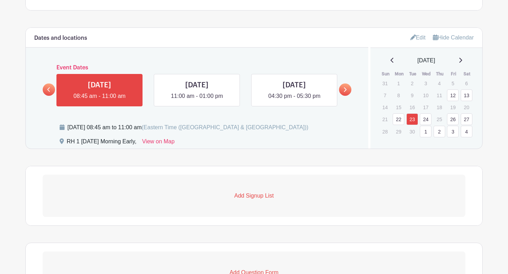
click at [251, 197] on p "Add Signup List" at bounding box center [254, 196] width 422 height 8
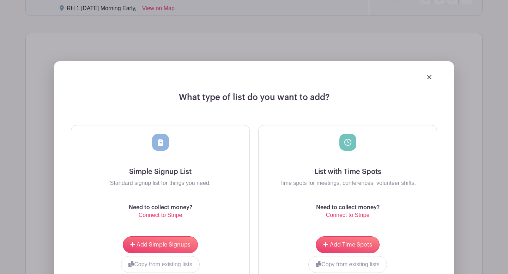
scroll to position [469, 0]
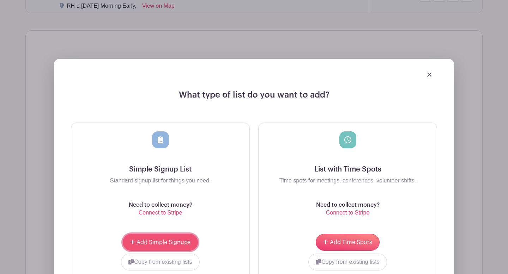
click at [168, 245] on span "Add Simple Signups" at bounding box center [163, 243] width 54 height 6
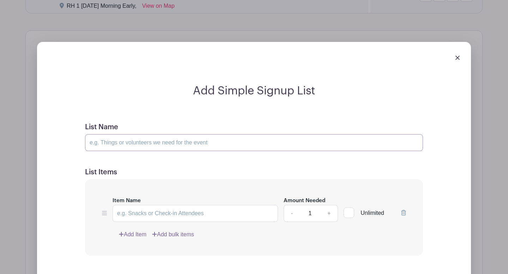
click at [121, 145] on input "List Name" at bounding box center [254, 142] width 338 height 17
click at [103, 145] on input "Erev Rosh HaShannah" at bounding box center [254, 142] width 338 height 17
click at [146, 143] on input "Rosh HaShannah" at bounding box center [254, 142] width 338 height 17
type input "Rosh HaShannah - Morning Services - Early"
click at [149, 211] on input "Item Name" at bounding box center [194, 213] width 165 height 17
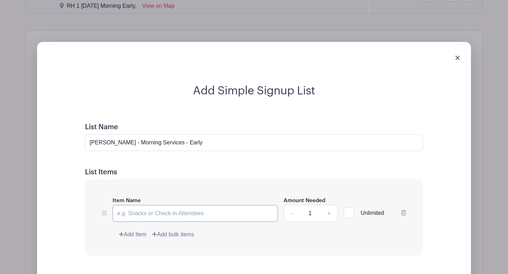
paste input "Security Team"
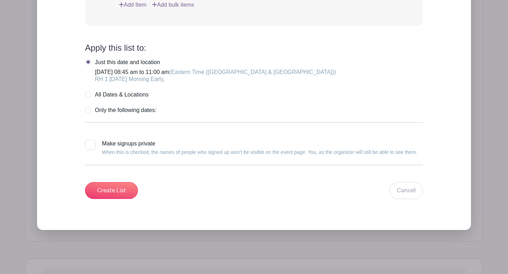
scroll to position [760, 0]
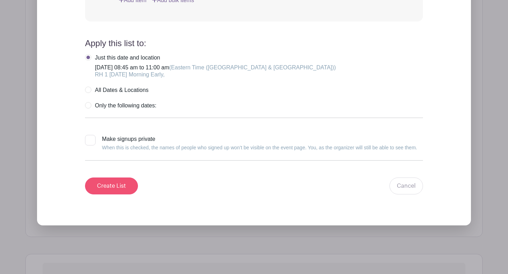
type input "Security Team"
click at [122, 185] on input "Create List" at bounding box center [111, 186] width 53 height 17
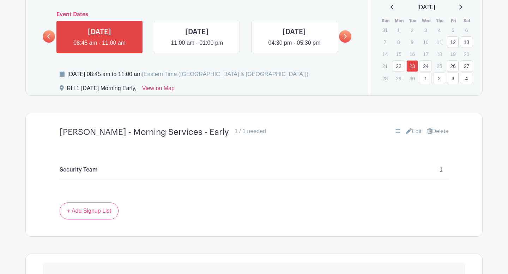
click at [415, 131] on link "Edit" at bounding box center [414, 131] width 16 height 8
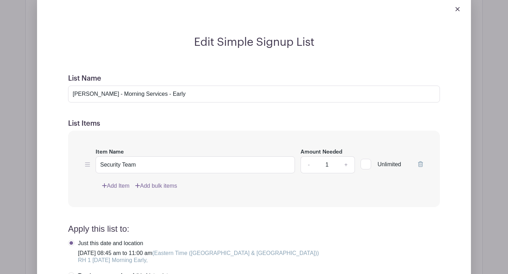
scroll to position [534, 0]
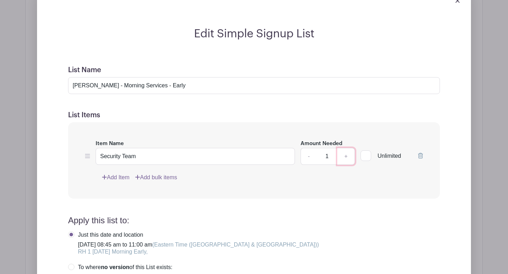
click at [344, 159] on link "+" at bounding box center [346, 156] width 18 height 17
type input "3"
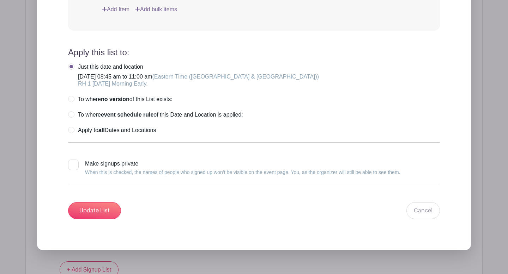
scroll to position [731, 0]
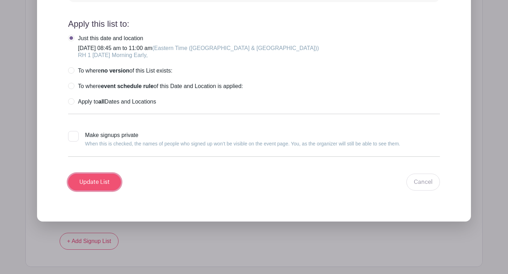
click at [101, 185] on input "Update List" at bounding box center [94, 182] width 53 height 17
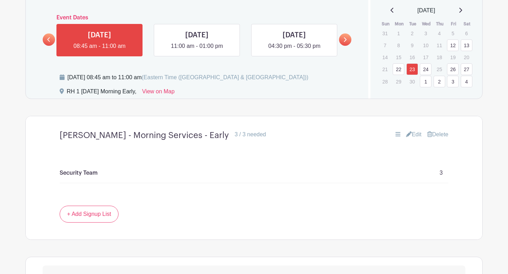
scroll to position [381, 0]
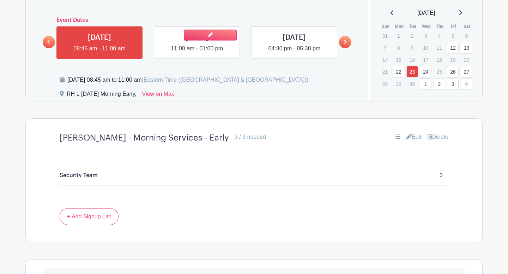
click at [197, 53] on link at bounding box center [197, 53] width 0 height 0
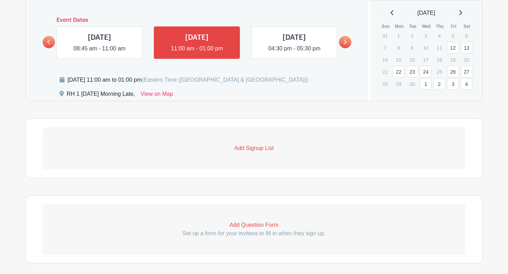
click at [245, 151] on p "Add Signup List" at bounding box center [254, 148] width 422 height 8
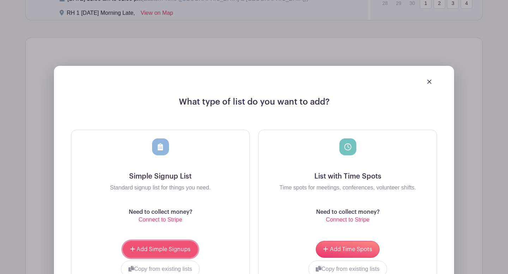
click at [172, 250] on span "Add Simple Signups" at bounding box center [163, 250] width 54 height 6
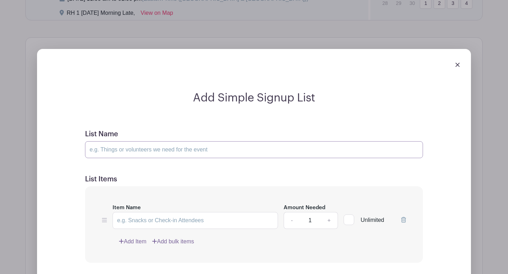
click at [139, 152] on input "List Name" at bounding box center [254, 149] width 338 height 17
click at [103, 151] on input "Erev Rosh HaShannah" at bounding box center [254, 149] width 338 height 17
click at [144, 147] on input "Rosh HaShannah" at bounding box center [254, 149] width 338 height 17
type input "Rosh HaShannah 1 - morning Services Early"
click at [152, 222] on input "Item Name" at bounding box center [194, 220] width 165 height 17
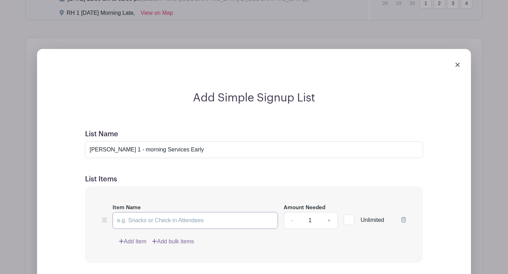
paste input "Security Team"
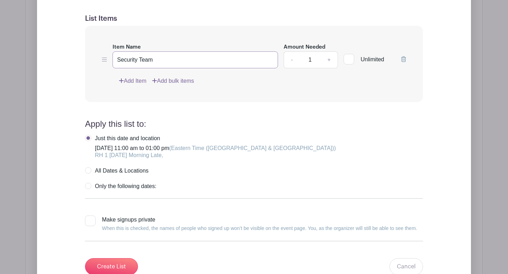
scroll to position [536, 0]
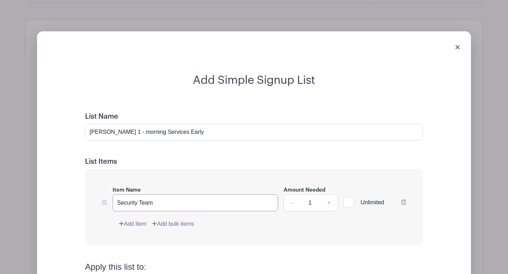
type input "Security Team"
drag, startPoint x: 204, startPoint y: 133, endPoint x: 189, endPoint y: 134, distance: 15.5
click at [189, 134] on input "Rosh HaShannah 1 - morning Services Early" at bounding box center [254, 132] width 338 height 17
type input "Rosh HaShannah 1 - morning Services Late"
click at [329, 204] on link "+" at bounding box center [329, 203] width 18 height 17
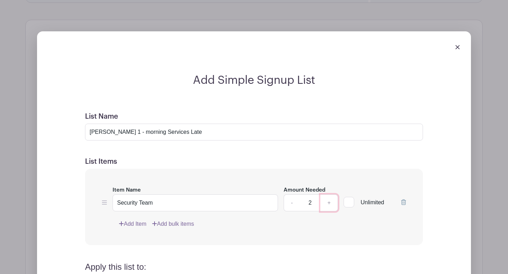
click at [329, 204] on link "+" at bounding box center [329, 203] width 18 height 17
type input "3"
click at [317, 239] on div "Item Name Security Team Amount Needed - 3 + Unlimited Add Item Add bulk items" at bounding box center [254, 207] width 338 height 76
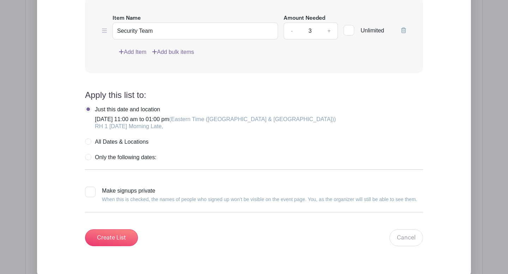
scroll to position [782, 0]
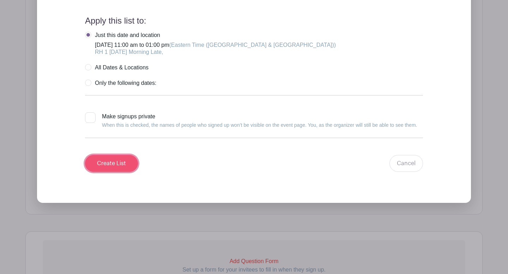
click at [118, 167] on input "Create List" at bounding box center [111, 163] width 53 height 17
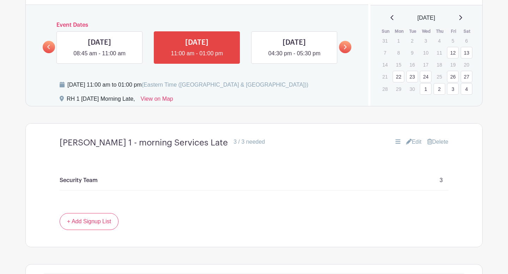
scroll to position [376, 0]
click at [294, 57] on link at bounding box center [294, 57] width 0 height 0
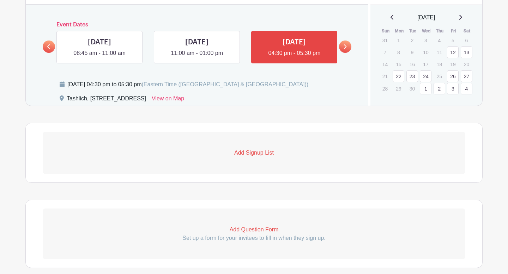
click at [250, 155] on p "Add Signup List" at bounding box center [254, 153] width 422 height 8
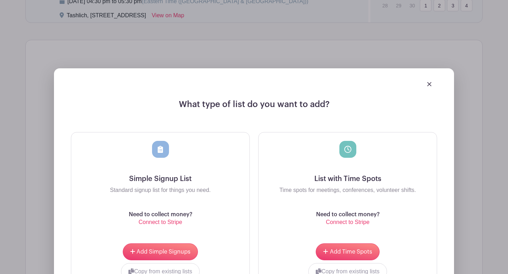
scroll to position [470, 0]
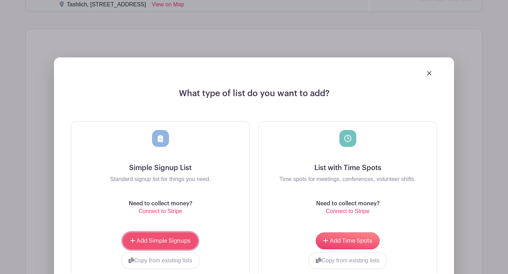
click at [181, 239] on span "Add Simple Signups" at bounding box center [163, 241] width 54 height 6
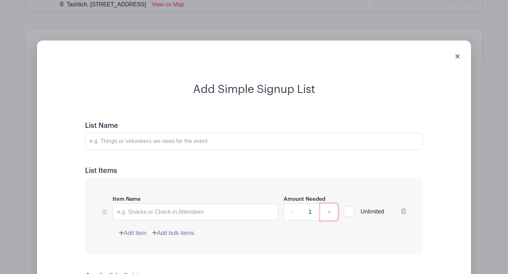
click at [328, 214] on link "+" at bounding box center [329, 212] width 18 height 17
type input "2"
click at [194, 141] on input "List Name" at bounding box center [254, 141] width 338 height 17
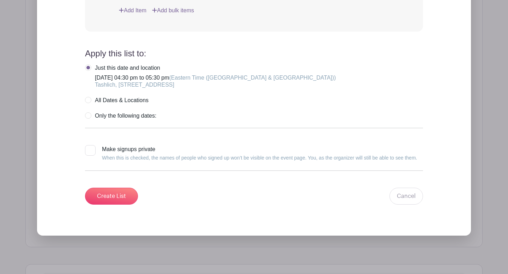
scroll to position [657, 0]
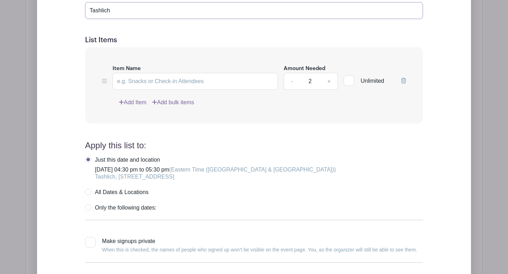
type input "Tashlich"
click at [133, 86] on input "Item Name" at bounding box center [194, 81] width 165 height 17
paste input "Security Team"
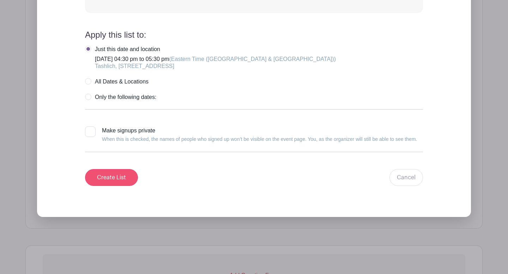
type input "Security Team"
click at [114, 176] on input "Create List" at bounding box center [111, 177] width 53 height 17
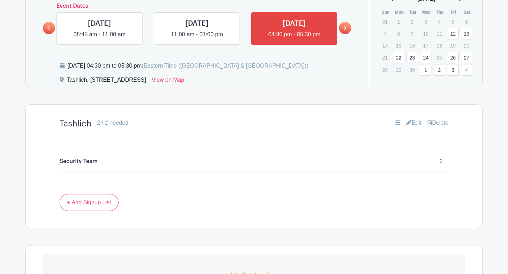
click at [345, 31] on link at bounding box center [345, 28] width 12 height 12
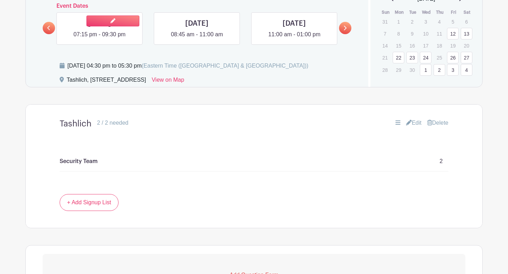
click at [99, 39] on link at bounding box center [99, 39] width 0 height 0
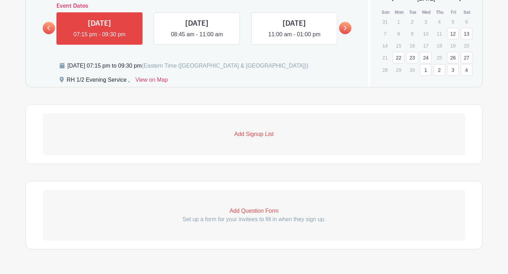
click at [258, 135] on p "Add Signup List" at bounding box center [254, 134] width 422 height 8
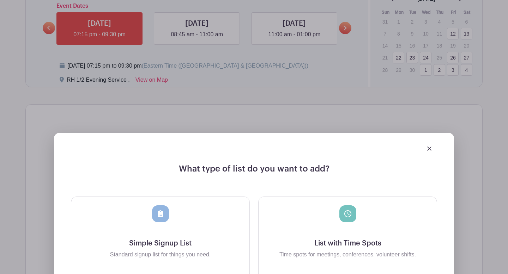
scroll to position [545, 0]
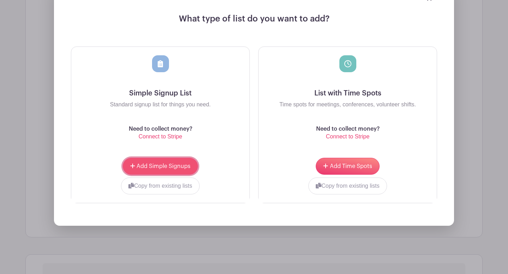
click at [164, 169] on span "Add Simple Signups" at bounding box center [163, 167] width 54 height 6
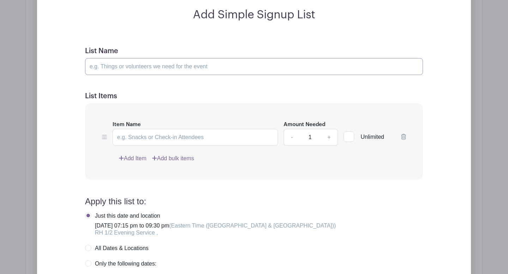
click at [147, 63] on input "List Name" at bounding box center [254, 66] width 338 height 17
type input "RH 1/2 Evening Services"
click at [328, 139] on link "+" at bounding box center [329, 137] width 18 height 17
type input "3"
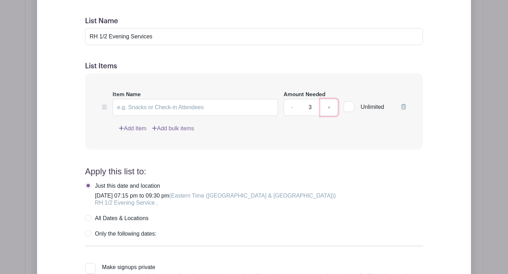
scroll to position [632, 0]
click at [133, 106] on input "Item Name" at bounding box center [194, 107] width 165 height 17
paste input "Security Team"
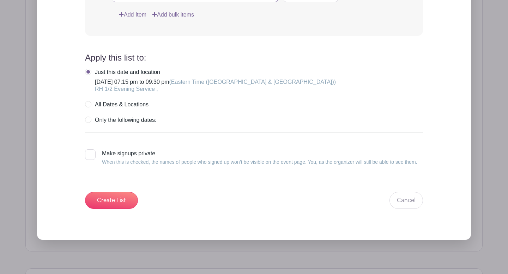
scroll to position [748, 0]
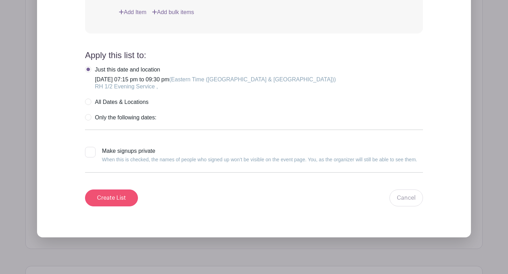
type input "Security Team"
click at [121, 200] on input "Create List" at bounding box center [111, 198] width 53 height 17
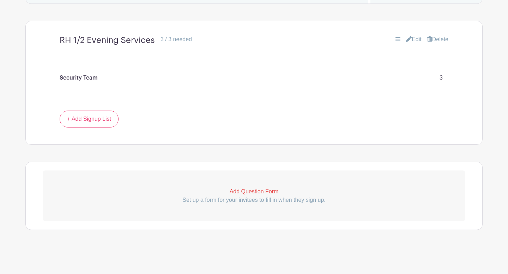
scroll to position [374, 0]
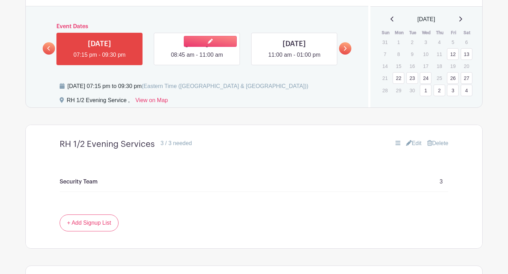
click at [197, 59] on link at bounding box center [197, 59] width 0 height 0
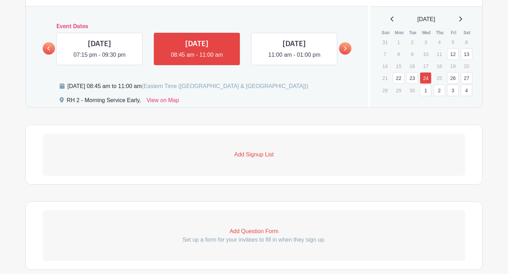
click at [242, 153] on p "Add Signup List" at bounding box center [254, 155] width 422 height 8
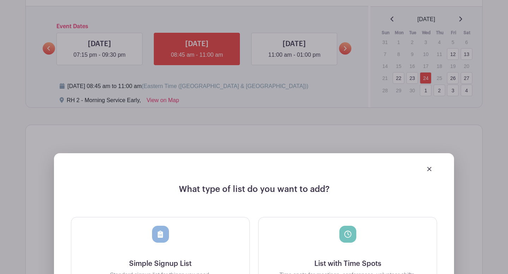
scroll to position [427, 0]
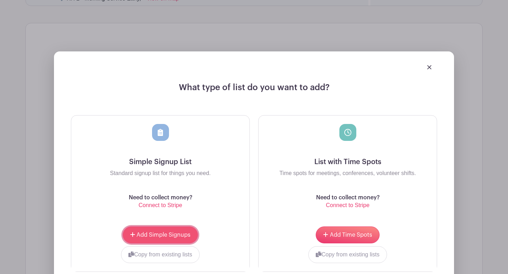
click at [167, 233] on span "Add Simple Signups" at bounding box center [163, 235] width 54 height 6
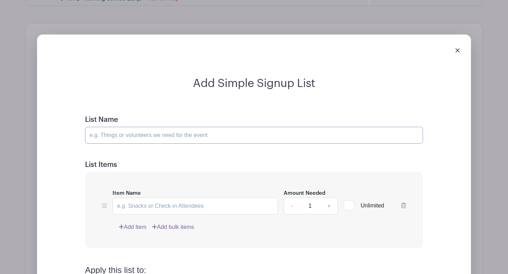
click at [140, 134] on input "List Name" at bounding box center [254, 135] width 338 height 17
type input "RH 2 Morning Services - Early"
click at [139, 207] on input "Item Name" at bounding box center [194, 206] width 165 height 17
paste input "Security Team"
type input "Security Team"
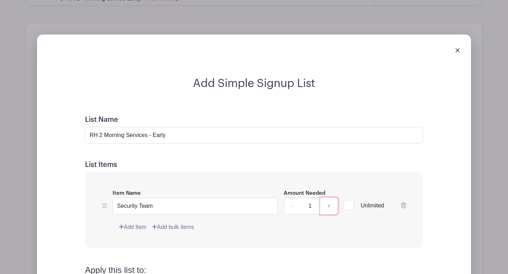
click at [330, 206] on link "+" at bounding box center [329, 206] width 18 height 17
type input "3"
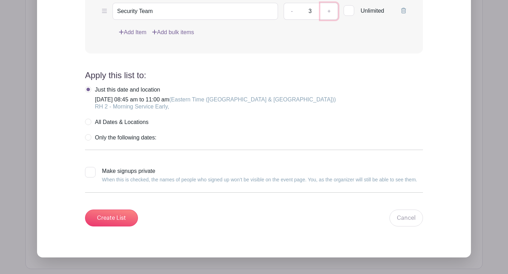
scroll to position [736, 0]
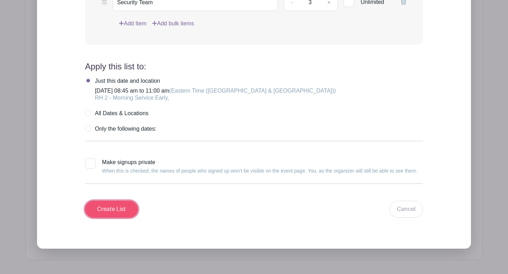
click at [122, 207] on input "Create List" at bounding box center [111, 209] width 53 height 17
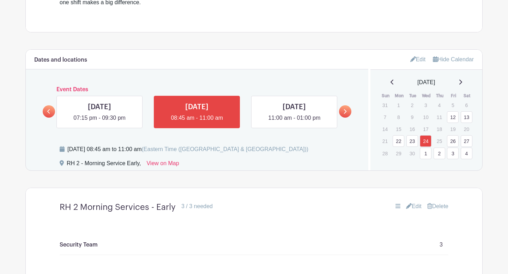
scroll to position [308, 0]
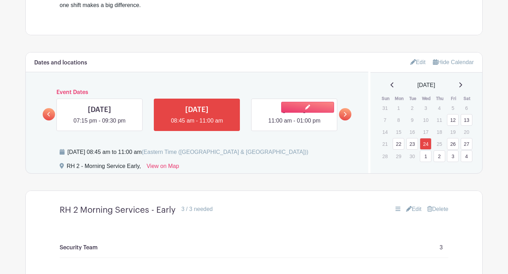
click at [294, 125] on link at bounding box center [294, 125] width 0 height 0
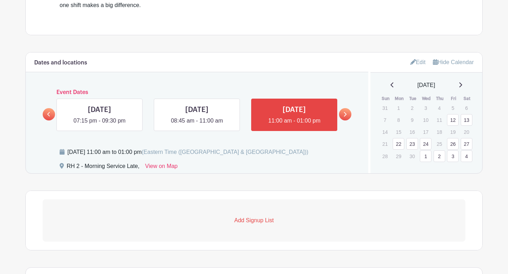
click at [254, 220] on p "Add Signup List" at bounding box center [254, 220] width 422 height 8
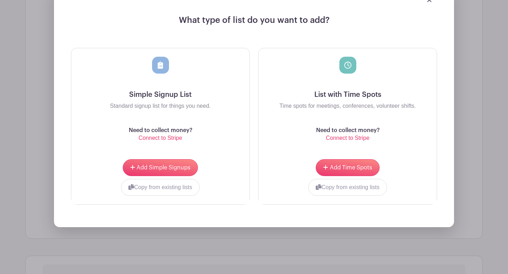
scroll to position [587, 0]
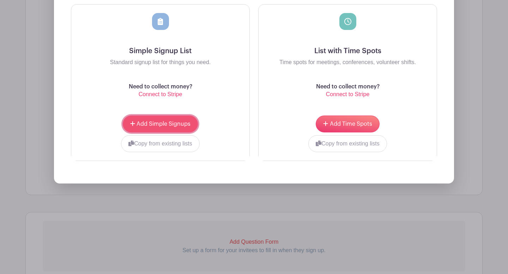
click at [175, 122] on span "Add Simple Signups" at bounding box center [163, 124] width 54 height 6
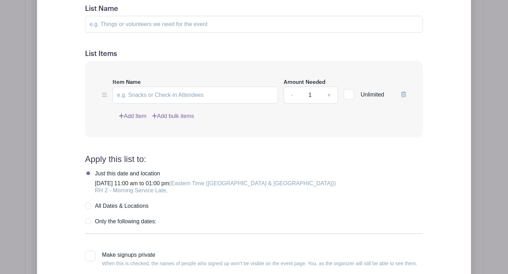
scroll to position [594, 0]
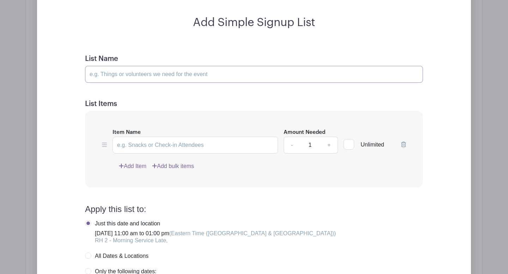
click at [113, 76] on input "List Name" at bounding box center [254, 74] width 338 height 17
type input "RH 2 Morning Services - Late"
click at [155, 146] on input "Item Name" at bounding box center [194, 145] width 165 height 17
paste input "Security Team"
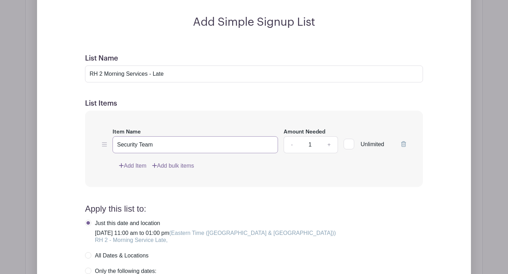
type input "Security Team"
click at [326, 145] on link "+" at bounding box center [329, 144] width 18 height 17
type input "3"
click at [257, 218] on form "List Name RH 2 Morning Services - Late List Items Item Name Security Team Amoun…" at bounding box center [253, 207] width 355 height 323
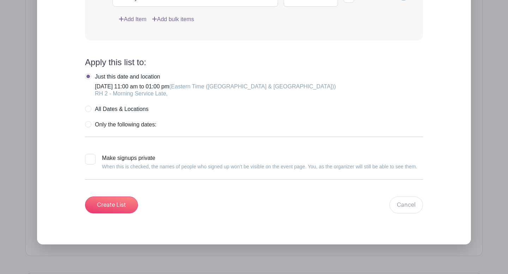
scroll to position [749, 0]
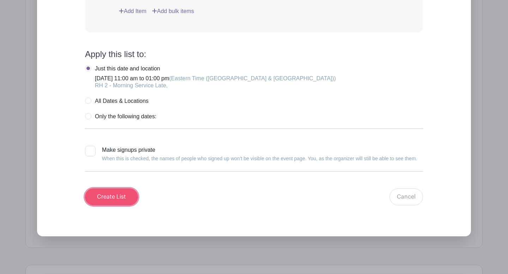
click at [118, 198] on input "Create List" at bounding box center [111, 197] width 53 height 17
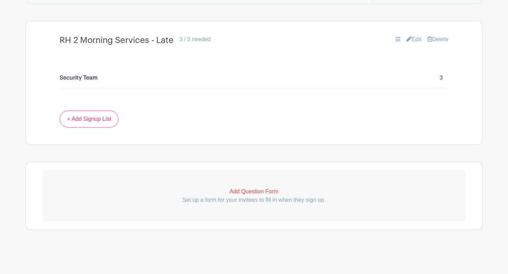
scroll to position [375, 0]
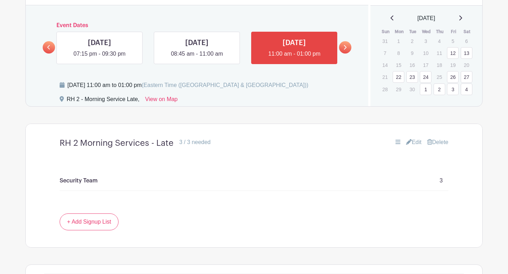
click at [344, 50] on icon at bounding box center [344, 47] width 3 height 5
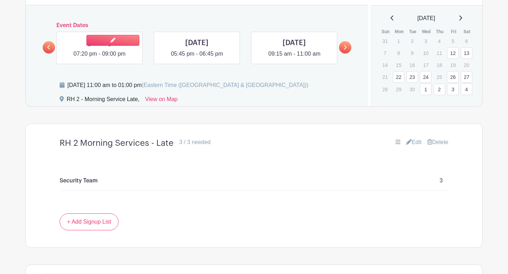
click at [99, 58] on link at bounding box center [99, 58] width 0 height 0
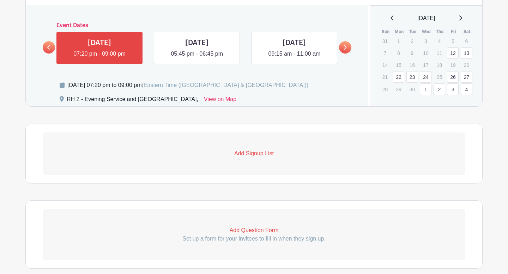
click at [258, 155] on p "Add Signup List" at bounding box center [254, 153] width 422 height 8
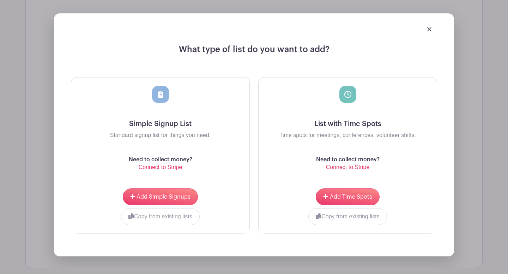
scroll to position [518, 0]
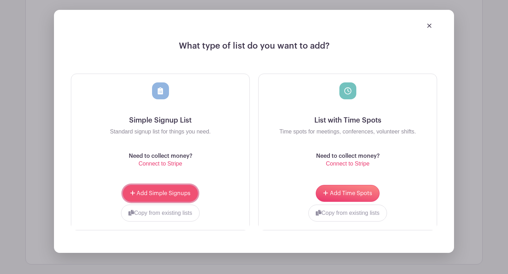
click at [183, 197] on button "Add Simple Signups" at bounding box center [160, 193] width 75 height 17
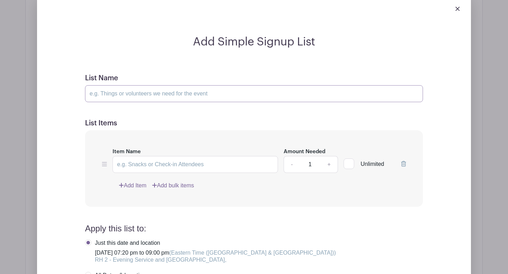
click at [155, 97] on input "List Name" at bounding box center [254, 93] width 338 height 17
drag, startPoint x: 126, startPoint y: 94, endPoint x: 105, endPoint y: 94, distance: 20.8
click at [105, 94] on input "RH 2 Morning Services - Early" at bounding box center [254, 93] width 338 height 17
drag, startPoint x: 163, startPoint y: 94, endPoint x: 148, endPoint y: 94, distance: 15.2
click at [148, 94] on input "RH 2 Evening Services - Early" at bounding box center [254, 93] width 338 height 17
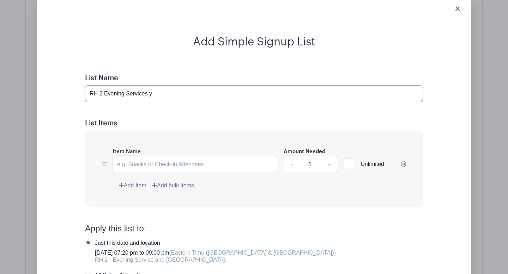
click at [154, 96] on input "RH 2 Evening Services y" at bounding box center [254, 93] width 338 height 17
type input "RH 2 Evening Services (Havdalah 7:32, Maariv 7:35)"
click at [146, 167] on input "Item Name" at bounding box center [194, 164] width 165 height 17
type input "R"
paste input "Security Team"
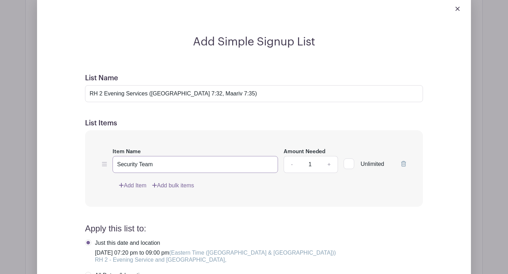
type input "Security Team"
click at [328, 166] on link "+" at bounding box center [329, 164] width 18 height 17
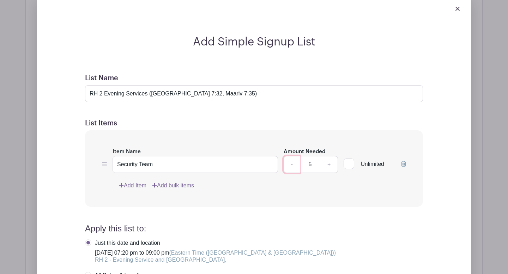
click at [295, 165] on link "-" at bounding box center [291, 164] width 16 height 17
type input "3"
click at [334, 231] on h4 "Apply this list to:" at bounding box center [254, 229] width 338 height 10
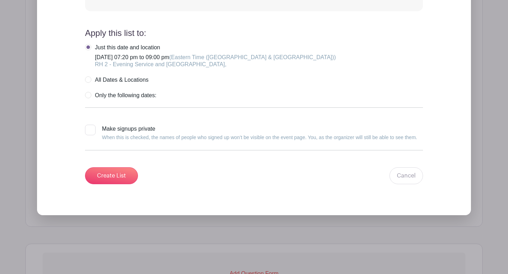
scroll to position [780, 0]
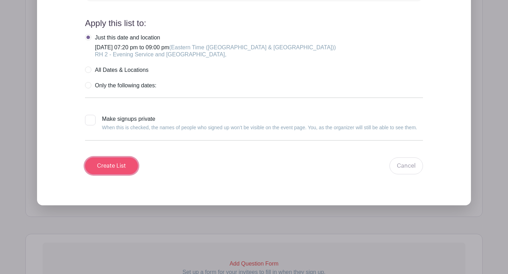
click at [116, 167] on input "Create List" at bounding box center [111, 166] width 53 height 17
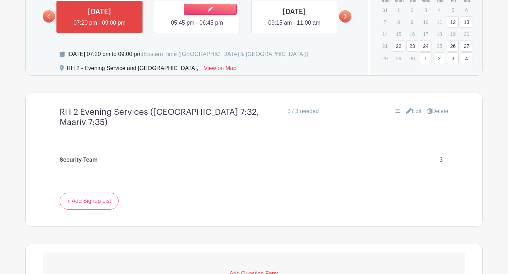
click at [197, 27] on link at bounding box center [197, 27] width 0 height 0
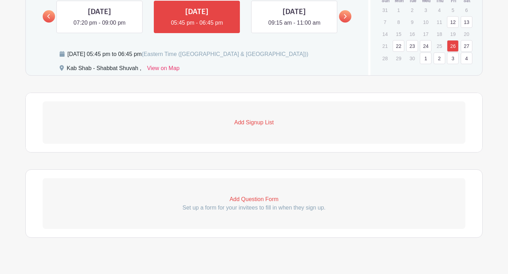
click at [261, 124] on p "Add Signup List" at bounding box center [254, 122] width 422 height 8
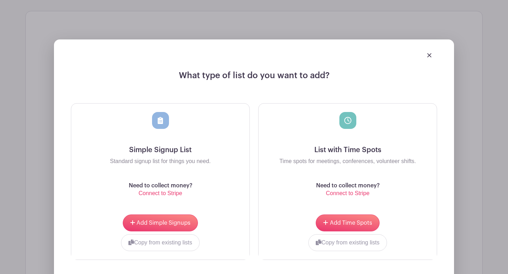
scroll to position [510, 0]
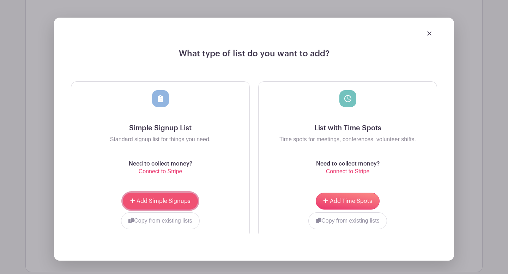
click at [171, 197] on button "Add Simple Signups" at bounding box center [160, 201] width 75 height 17
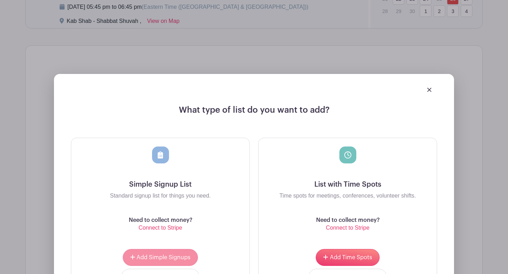
scroll to position [567, 0]
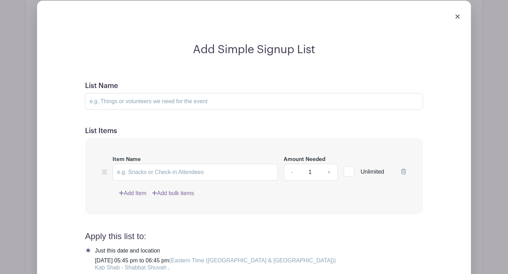
click at [171, 197] on link "Add bulk items" at bounding box center [173, 193] width 42 height 8
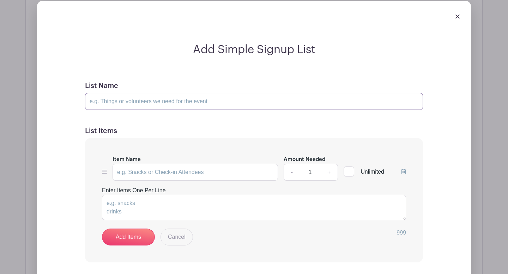
click at [163, 98] on input "List Name" at bounding box center [254, 101] width 338 height 17
type input "Kab Shab 9/26 - Shabbat Shuvah"
click at [204, 174] on input "Item Name" at bounding box center [194, 172] width 165 height 17
paste input "Security Team"
type input "Security Team"
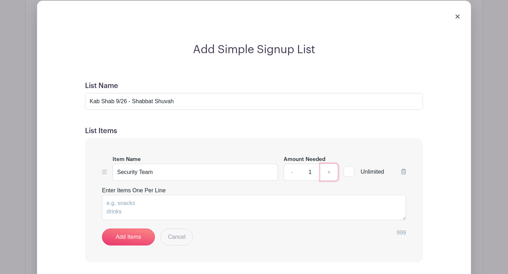
click at [329, 173] on link "+" at bounding box center [329, 172] width 18 height 17
type input "2"
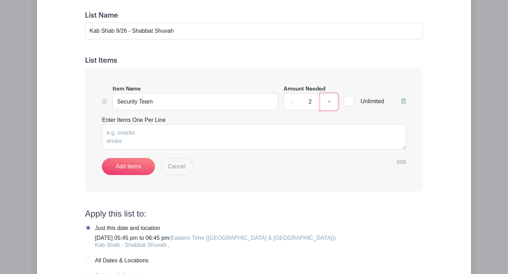
scroll to position [636, 0]
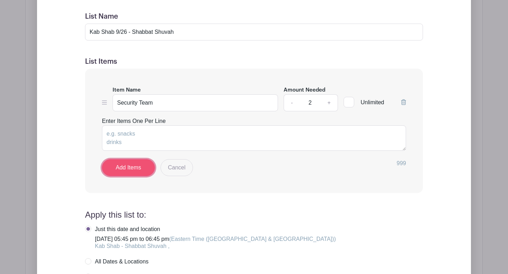
click at [137, 169] on link "Add Items" at bounding box center [128, 167] width 53 height 17
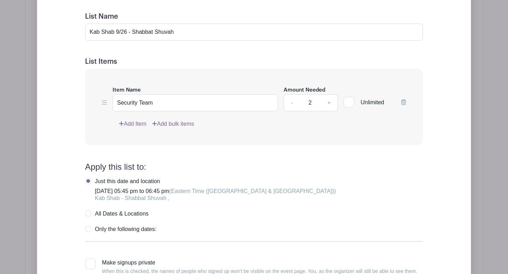
scroll to position [736, 0]
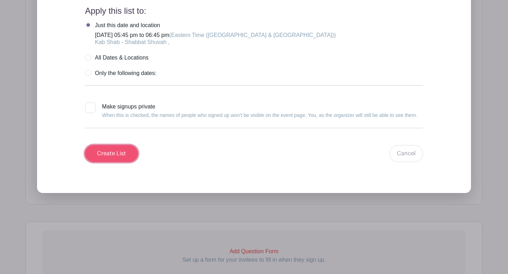
click at [116, 152] on input "Create List" at bounding box center [111, 153] width 53 height 17
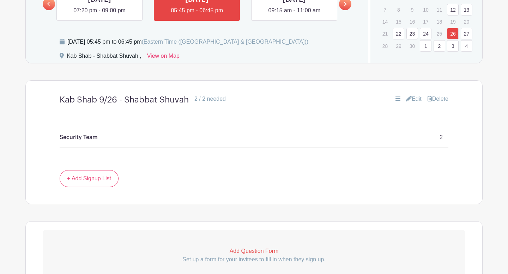
scroll to position [366, 0]
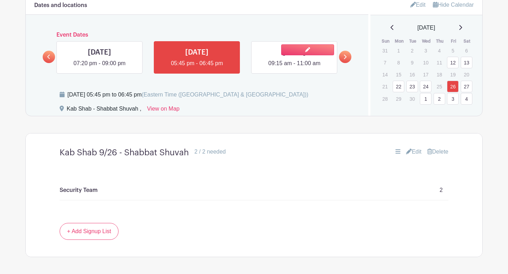
click at [294, 68] on link at bounding box center [294, 68] width 0 height 0
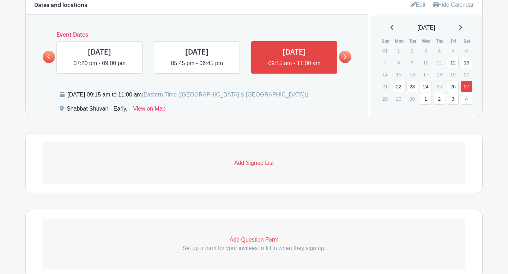
click at [251, 165] on p "Add Signup List" at bounding box center [254, 163] width 422 height 8
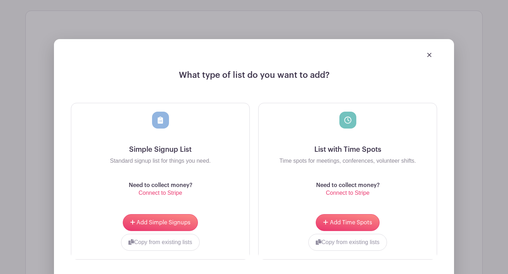
scroll to position [503, 0]
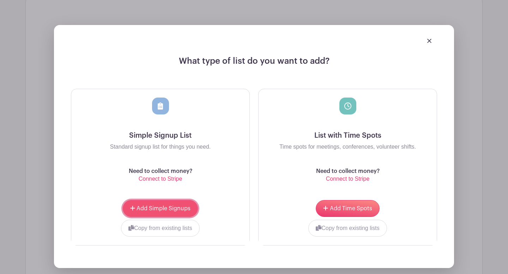
click at [172, 211] on span "Add Simple Signups" at bounding box center [163, 209] width 54 height 6
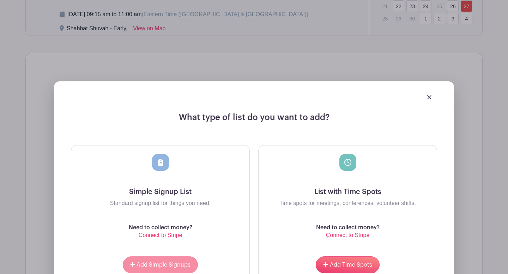
scroll to position [559, 0]
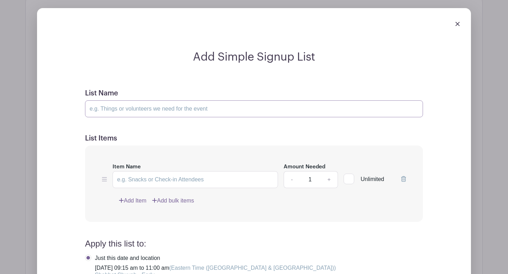
click at [138, 107] on input "List Name" at bounding box center [254, 108] width 338 height 17
drag, startPoint x: 199, startPoint y: 110, endPoint x: 179, endPoint y: 112, distance: 19.8
click at [179, 112] on input "Shabbat Morning Services - Early (Selichot)" at bounding box center [254, 108] width 338 height 17
type input "Shabbat Morning Services - Early (Shabbat Shuvah)"
click at [195, 183] on input "Item Name" at bounding box center [194, 179] width 165 height 17
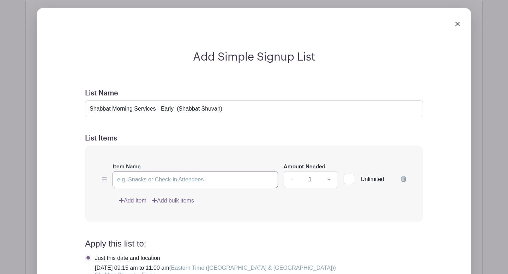
paste input "Security Team"
type input "Security Team"
click at [327, 183] on link "+" at bounding box center [329, 179] width 18 height 17
type input "3"
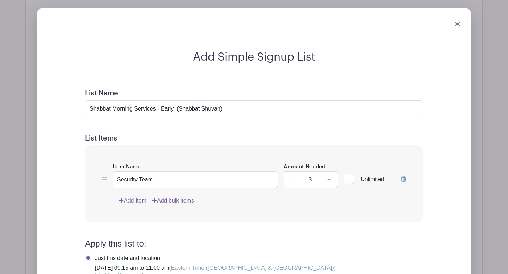
click at [451, 126] on div "Add Simple Signup List List Name Shabbat Morning Services - Early (Shabbat Shuv…" at bounding box center [254, 217] width 434 height 418
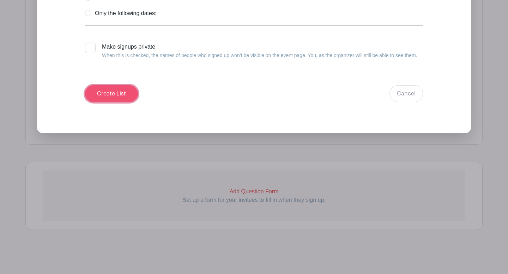
click at [119, 98] on input "Create List" at bounding box center [111, 93] width 53 height 17
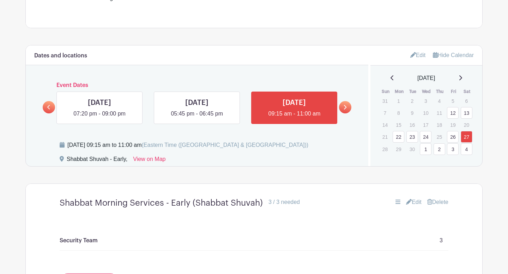
scroll to position [273, 0]
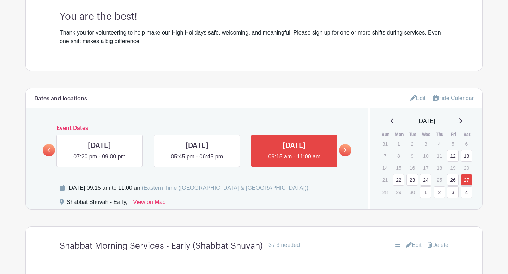
click at [347, 149] on link at bounding box center [345, 150] width 12 height 12
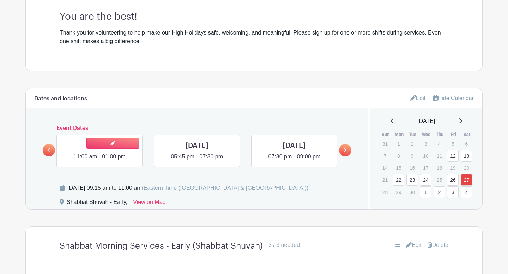
click at [99, 161] on link at bounding box center [99, 161] width 0 height 0
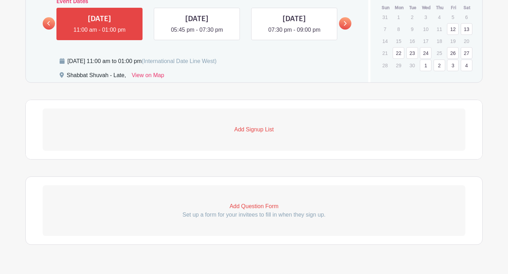
scroll to position [413, 0]
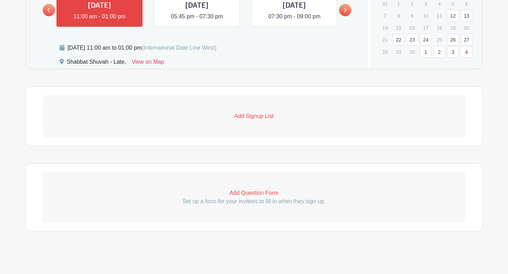
click at [251, 117] on p "Add Signup List" at bounding box center [254, 116] width 422 height 8
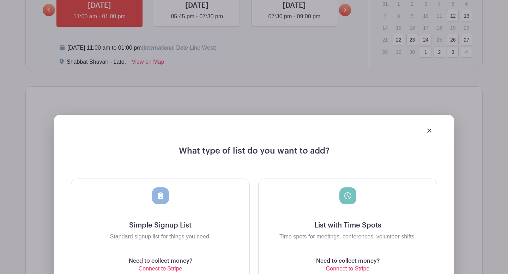
scroll to position [467, 0]
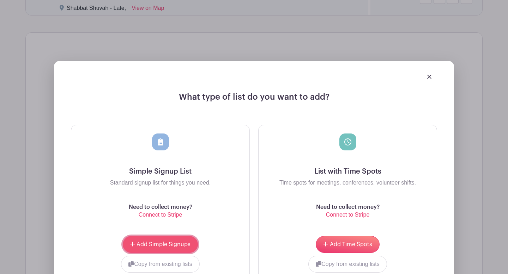
click at [168, 241] on button "Add Simple Signups" at bounding box center [160, 244] width 75 height 17
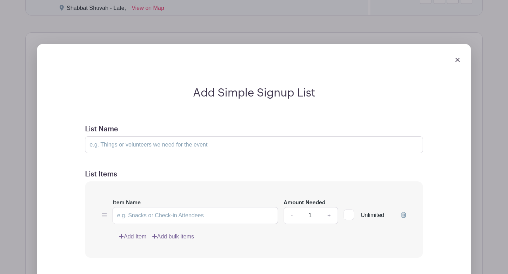
scroll to position [569, 0]
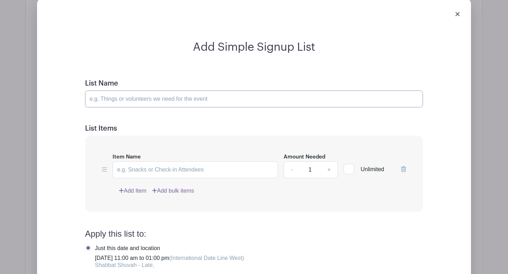
click at [131, 101] on input "List Name" at bounding box center [254, 99] width 338 height 17
click at [211, 100] on input "Shabbat Morning Services - Late 9/13 (Selichot)" at bounding box center [254, 99] width 338 height 17
drag, startPoint x: 186, startPoint y: 97, endPoint x: 181, endPoint y: 98, distance: 4.9
click at [181, 98] on input "Shabbat Morning Services - Late 9/13 (Shabbat Shuvah)" at bounding box center [254, 99] width 338 height 17
type input "Shabbat Morning Services - Late 9/27 (Shabbat Shuvah)"
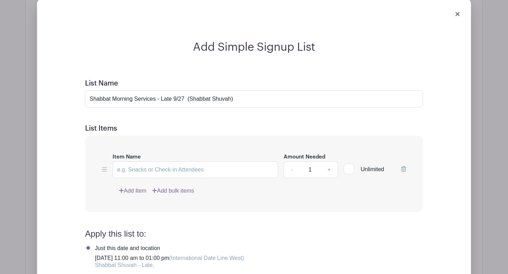
click at [196, 122] on form "List Name Shabbat Morning Services - Late 9/27 (Shabbat Shuvah) List Items Item…" at bounding box center [253, 232] width 355 height 323
click at [156, 173] on input "Item Name" at bounding box center [194, 169] width 165 height 17
paste input "Security Team"
type input "Security Team"
click at [331, 172] on link "+" at bounding box center [329, 169] width 18 height 17
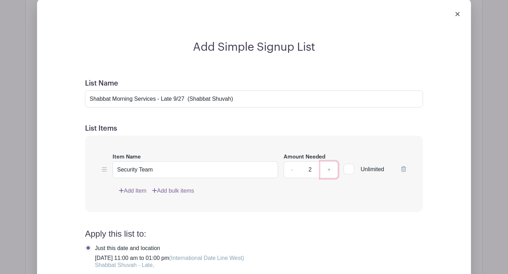
click at [331, 172] on link "+" at bounding box center [329, 169] width 18 height 17
type input "3"
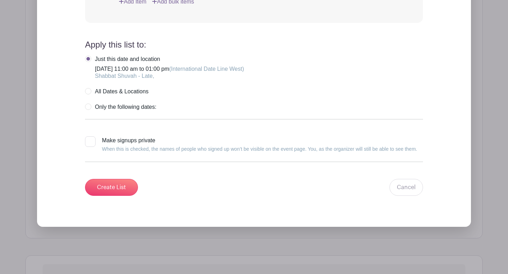
scroll to position [816, 0]
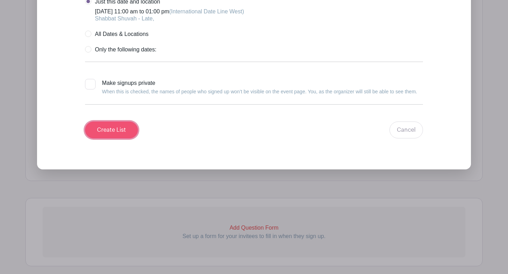
click at [116, 130] on input "Create List" at bounding box center [111, 130] width 53 height 17
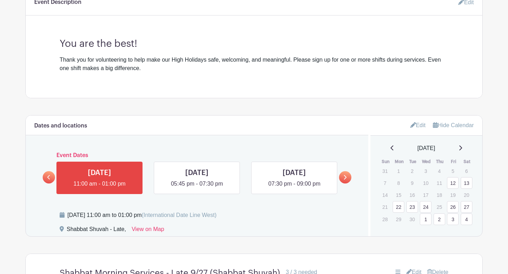
scroll to position [260, 0]
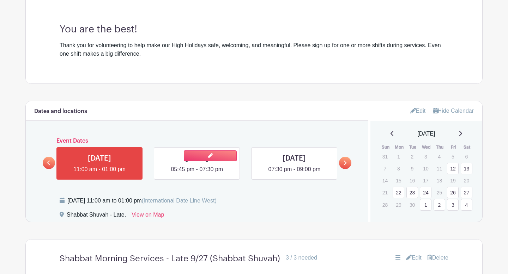
click at [197, 174] on link at bounding box center [197, 174] width 0 height 0
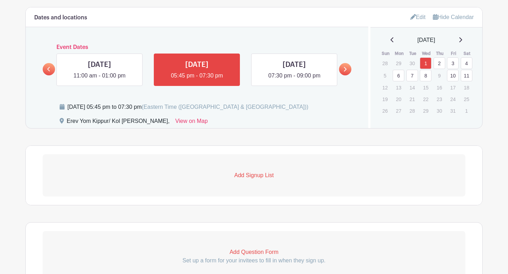
scroll to position [357, 0]
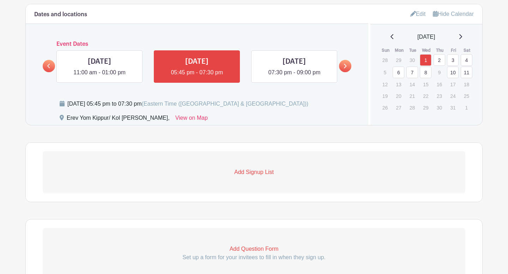
click at [263, 172] on p "Add Signup List" at bounding box center [254, 172] width 422 height 8
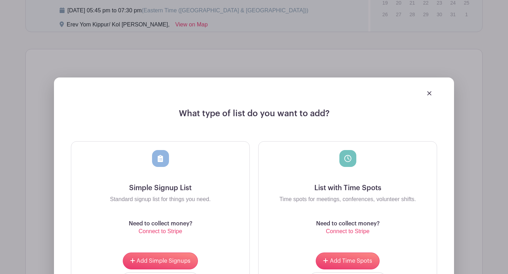
scroll to position [461, 0]
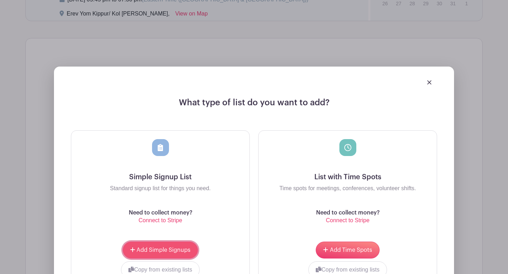
click at [160, 246] on button "Add Simple Signups" at bounding box center [160, 250] width 75 height 17
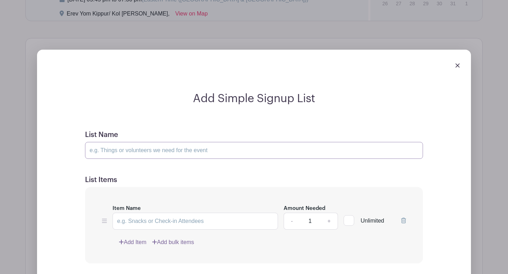
click at [128, 151] on input "List Name" at bounding box center [254, 150] width 338 height 17
click at [205, 152] on input "Erev Yom Kippur (Minchah - 6 PM, Kol Niedre -" at bounding box center [254, 150] width 338 height 17
click at [218, 153] on input "Erev Yom Kippur (Minchah - 6 PM, Kol Nedrei -" at bounding box center [254, 150] width 338 height 17
click at [221, 152] on input "Erev Yom Kippur (Minchah - 6 PM, Kol Nedrei - 6:30PM" at bounding box center [254, 150] width 338 height 17
click at [233, 150] on input "Erev Yom Kippur (Minchah - 6 PM, Kol Nedrei - 6:30 PM" at bounding box center [254, 150] width 338 height 17
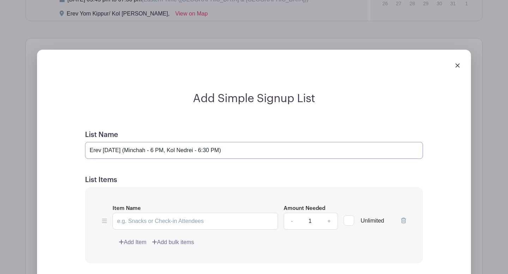
type input "Erev Yom Kippur (Minchah - 6 PM, Kol Nedrei - 6:30 PM)"
click at [241, 222] on input "Item Name" at bounding box center [194, 221] width 165 height 17
paste input "Security Team"
type input "Security Team"
click at [325, 223] on link "+" at bounding box center [329, 221] width 18 height 17
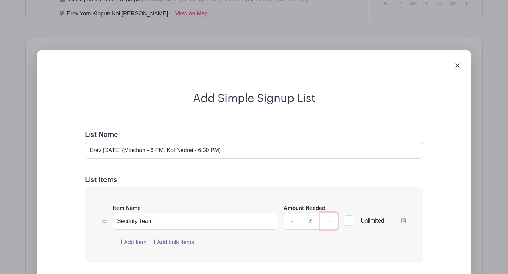
click at [325, 223] on link "+" at bounding box center [329, 221] width 18 height 17
type input "3"
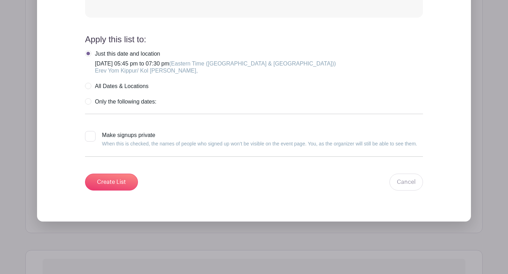
scroll to position [789, 0]
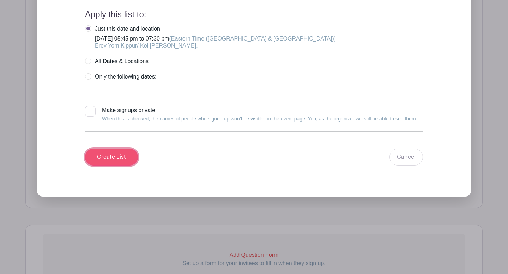
click at [121, 156] on input "Create List" at bounding box center [111, 157] width 53 height 17
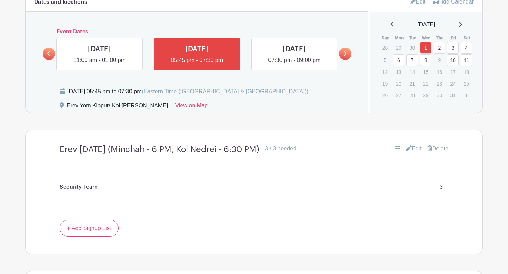
scroll to position [370, 0]
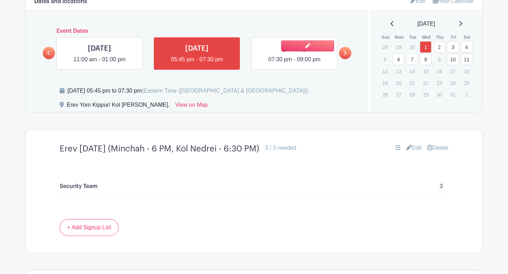
click at [294, 64] on link at bounding box center [294, 64] width 0 height 0
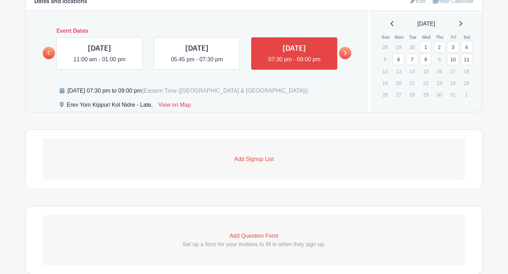
click at [269, 159] on p "Add Signup List" at bounding box center [254, 159] width 422 height 8
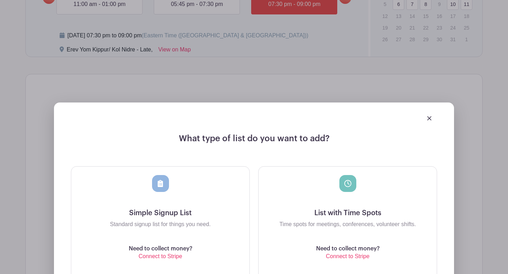
scroll to position [471, 0]
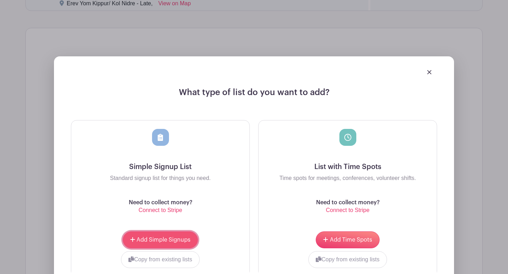
click at [165, 239] on span "Add Simple Signups" at bounding box center [163, 240] width 54 height 6
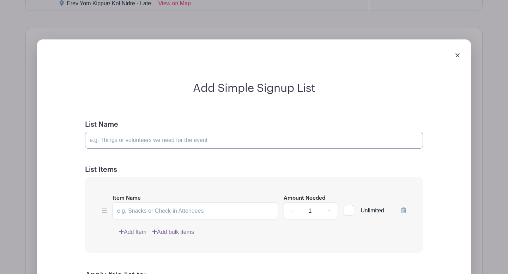
click at [165, 140] on input "List Name" at bounding box center [254, 140] width 338 height 17
type input "Erev Yom Kippur (Minchah - 6 PM, Kol Nedrei - 6:30 PM)"
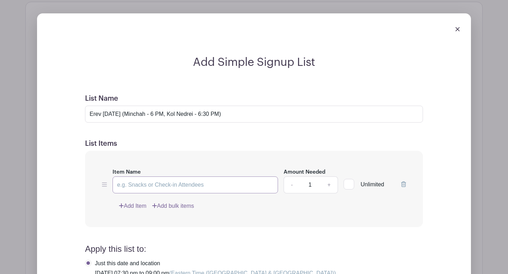
click at [198, 183] on input "Item Name" at bounding box center [194, 185] width 165 height 17
paste input "Security Team"
type input "Security Team"
click at [326, 186] on link "+" at bounding box center [329, 185] width 18 height 17
click at [326, 189] on link "+" at bounding box center [329, 185] width 18 height 17
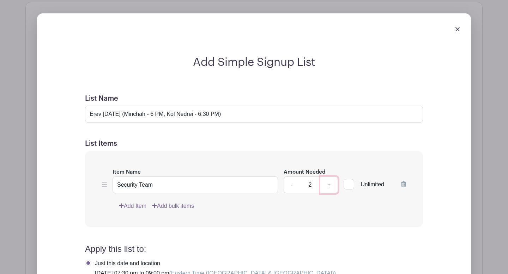
type input "3"
click at [244, 115] on input "Erev Yom Kippur (Minchah - 6 PM, Kol Nedrei - 6:30 PM)" at bounding box center [254, 114] width 338 height 17
type input "Erev Yom Kippur (Minchah - 6 PM, Kol Nedrei - 6:30 PM) - Late"
click at [287, 71] on div "Add Simple Signup List List Name Erev Yom Kippur (Minchah - 6 PM, Kol Nedrei - …" at bounding box center [254, 232] width 388 height 353
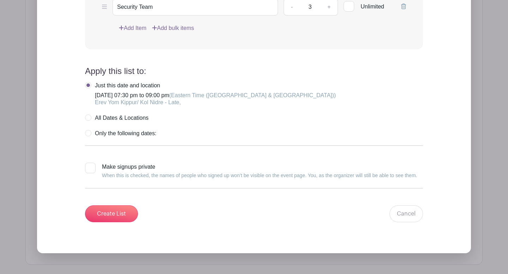
scroll to position [792, 0]
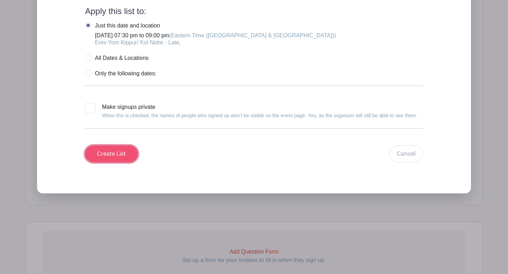
click at [106, 156] on input "Create List" at bounding box center [111, 154] width 53 height 17
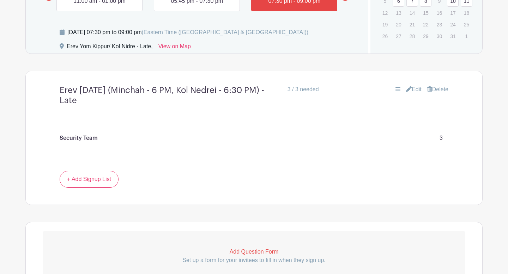
scroll to position [374, 0]
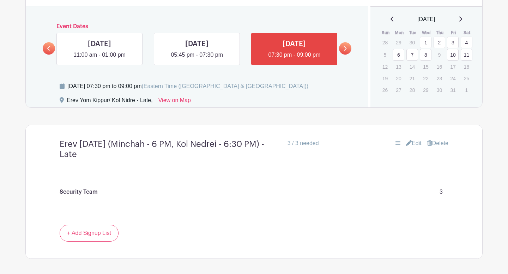
click at [343, 51] on link at bounding box center [345, 48] width 12 height 12
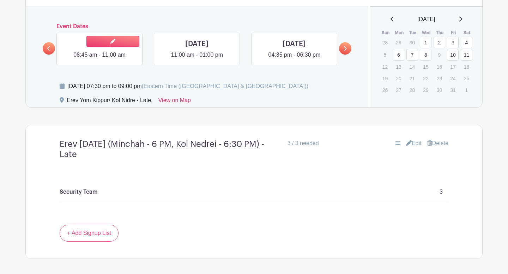
click at [99, 59] on link at bounding box center [99, 59] width 0 height 0
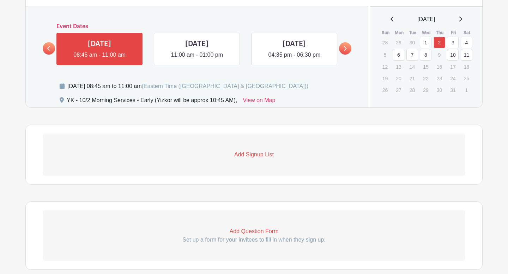
click at [250, 152] on p "Add Signup List" at bounding box center [254, 155] width 422 height 8
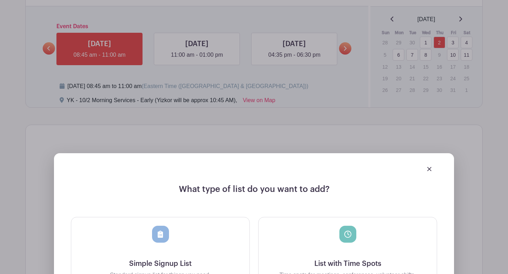
scroll to position [404, 0]
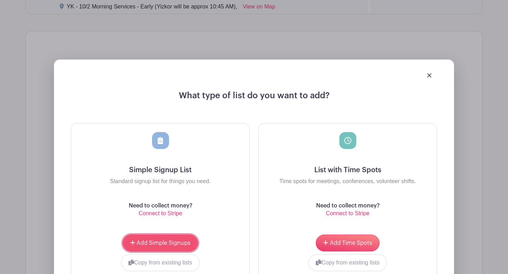
click at [164, 247] on button "Add Simple Signups" at bounding box center [160, 243] width 75 height 17
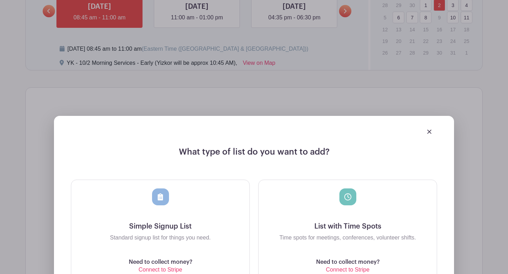
scroll to position [525, 0]
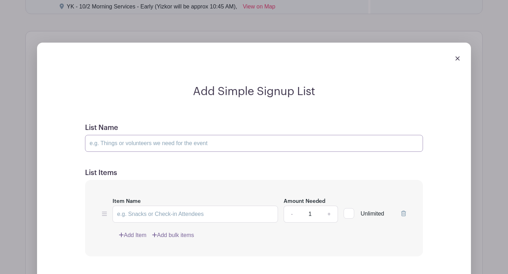
click at [172, 145] on input "List Name" at bounding box center [254, 143] width 338 height 17
type input "y"
type input "Yom Kippur - Morning Services - Early"
click at [198, 215] on input "Item Name" at bounding box center [194, 214] width 165 height 17
paste input "Security Team"
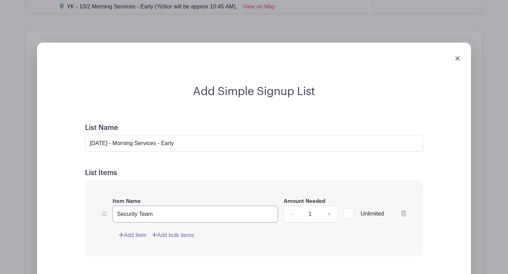
type input "Security Team"
click at [329, 216] on link "+" at bounding box center [329, 214] width 18 height 17
type input "3"
click at [307, 242] on div "Item Name Security Team Amount Needed - 3 + Unlimited Add Item Add bulk items" at bounding box center [254, 218] width 338 height 76
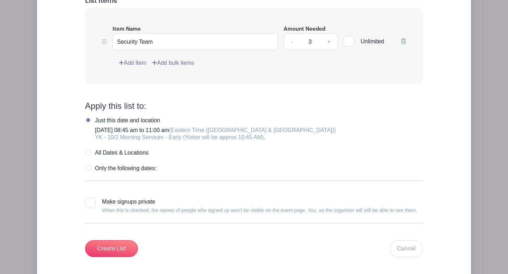
scroll to position [700, 0]
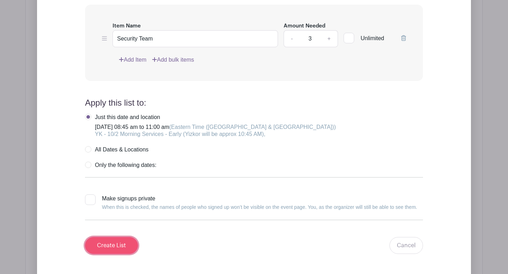
click at [118, 249] on input "Create List" at bounding box center [111, 245] width 53 height 17
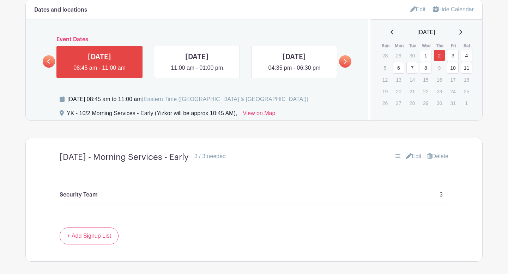
scroll to position [330, 0]
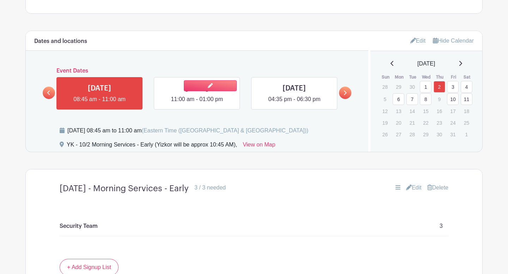
click at [197, 104] on link at bounding box center [197, 104] width 0 height 0
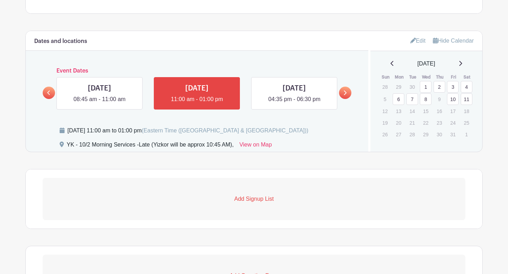
click at [246, 199] on p "Add Signup List" at bounding box center [254, 199] width 422 height 8
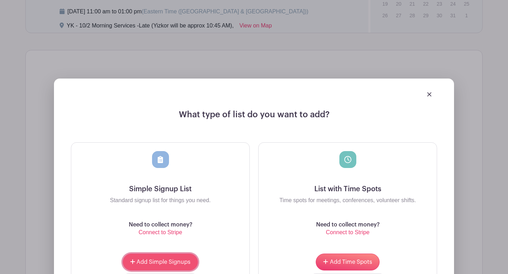
click at [172, 263] on span "Add Simple Signups" at bounding box center [163, 262] width 54 height 6
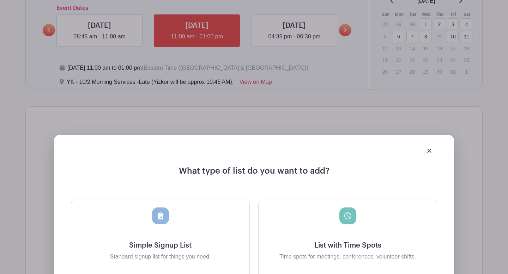
scroll to position [506, 0]
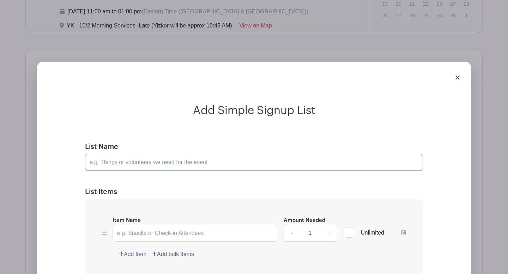
click at [152, 163] on input "List Name" at bounding box center [254, 162] width 338 height 17
type input "Yom Kippur - Morning Services - Late"
click at [186, 235] on input "Item Name" at bounding box center [194, 233] width 165 height 17
paste input "Security Team"
type input "Security Team"
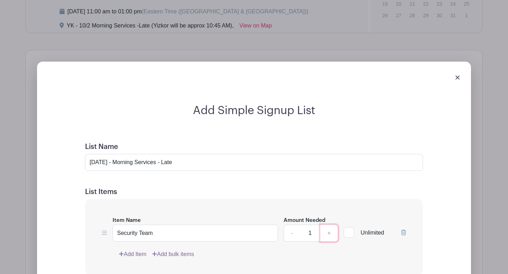
click at [326, 234] on link "+" at bounding box center [329, 233] width 18 height 17
type input "3"
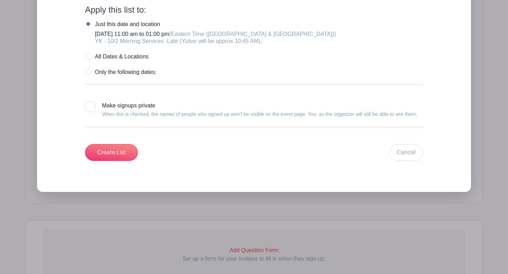
scroll to position [805, 0]
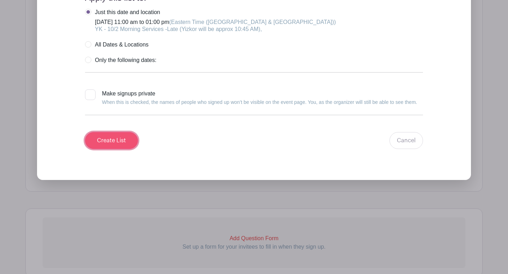
click at [121, 139] on input "Create List" at bounding box center [111, 140] width 53 height 17
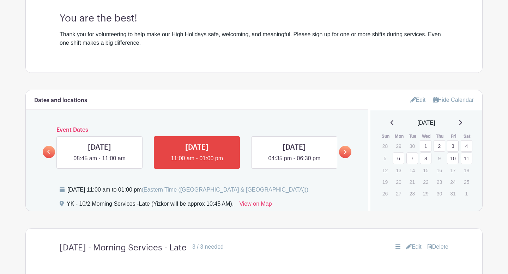
scroll to position [272, 0]
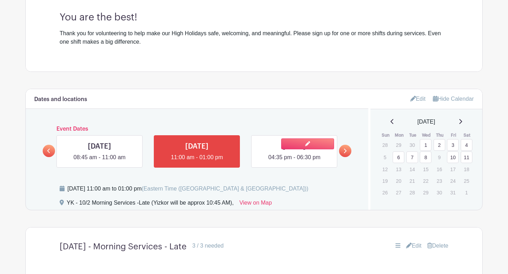
click at [294, 162] on link at bounding box center [294, 162] width 0 height 0
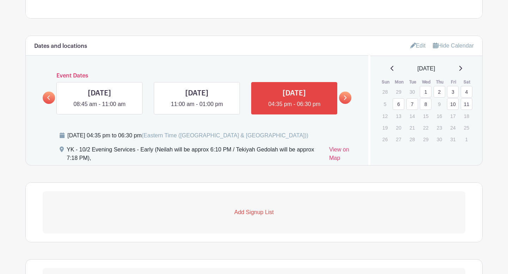
scroll to position [325, 0]
click at [270, 211] on p "Add Signup List" at bounding box center [254, 212] width 422 height 8
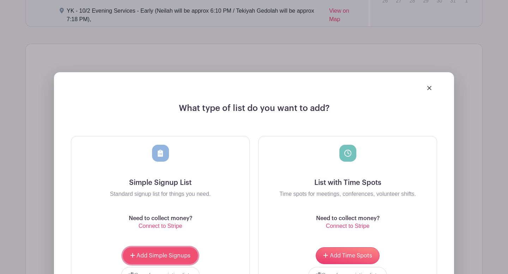
click at [171, 256] on span "Add Simple Signups" at bounding box center [163, 256] width 54 height 6
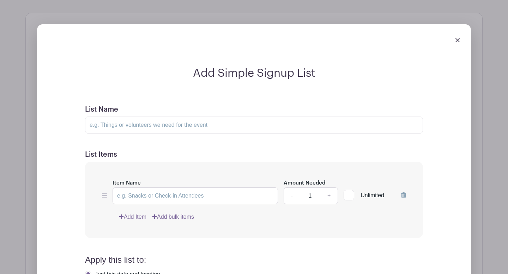
scroll to position [553, 0]
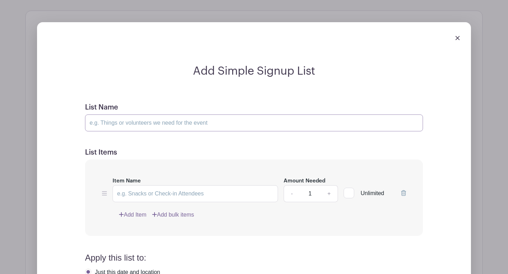
click at [119, 121] on input "List Name" at bounding box center [254, 123] width 338 height 17
drag, startPoint x: 146, startPoint y: 124, endPoint x: 124, endPoint y: 123, distance: 22.2
click at [124, 123] on input "Yom Kippur - Morning Services - Early" at bounding box center [254, 123] width 338 height 17
click at [207, 124] on input "Yom Kippur - Evening Services - Early" at bounding box center [254, 123] width 338 height 17
type input "Yom Kippur - Evening Services - Early (Minchah w/Jonah - 4:50 Pm)"
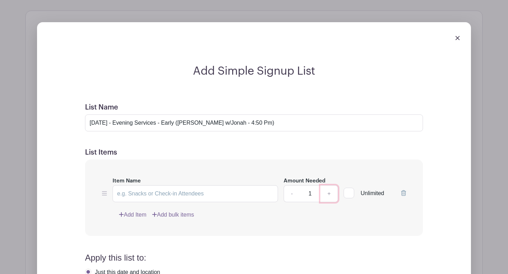
click at [328, 194] on link "+" at bounding box center [329, 193] width 18 height 17
type input "2"
click at [195, 192] on input "Item Name" at bounding box center [194, 193] width 165 height 17
paste input "Security Team"
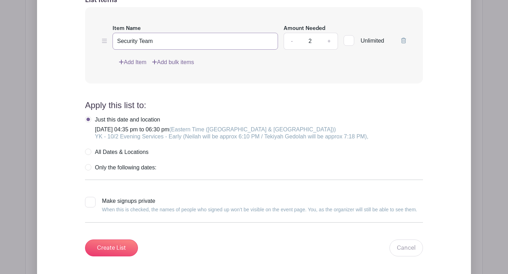
scroll to position [710, 0]
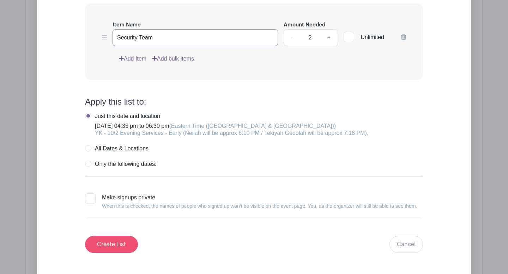
type input "Security Team"
click at [123, 244] on input "Create List" at bounding box center [111, 244] width 53 height 17
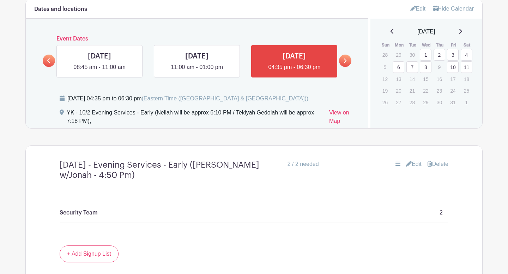
scroll to position [362, 0]
click at [343, 65] on link at bounding box center [345, 61] width 12 height 12
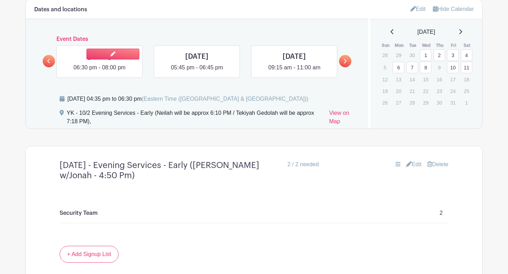
click at [99, 72] on link at bounding box center [99, 72] width 0 height 0
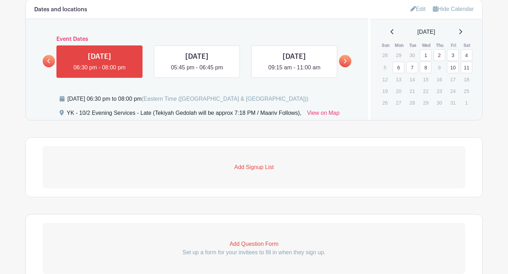
click at [256, 166] on p "Add Signup List" at bounding box center [254, 167] width 422 height 8
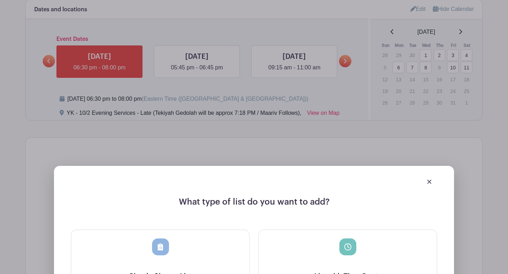
scroll to position [409, 0]
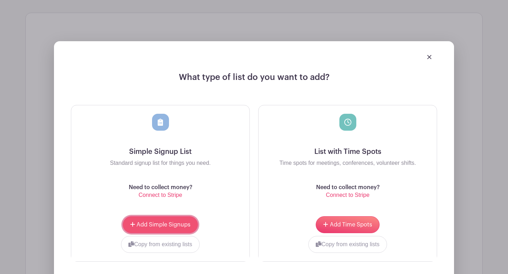
click at [174, 221] on button "Add Simple Signups" at bounding box center [160, 224] width 75 height 17
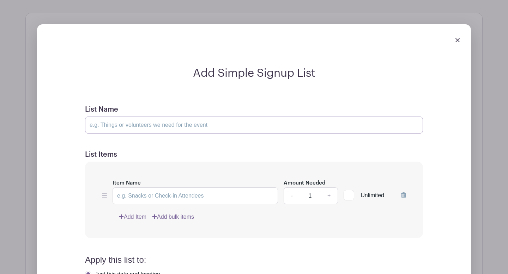
click at [122, 125] on input "List Name" at bounding box center [254, 125] width 338 height 17
drag, startPoint x: 185, startPoint y: 127, endPoint x: 174, endPoint y: 127, distance: 10.9
click at [174, 127] on input "Yom Kippur - Evening Services - Early (Minchah w/Jonah - 4:50 Pm)" at bounding box center [254, 125] width 338 height 17
drag, startPoint x: 257, startPoint y: 126, endPoint x: 188, endPoint y: 128, distance: 69.1
click at [188, 128] on input "Yom Kippur - Evening Services - Late (Minchah w/Jonah - 4:50 Pm)" at bounding box center [254, 125] width 338 height 17
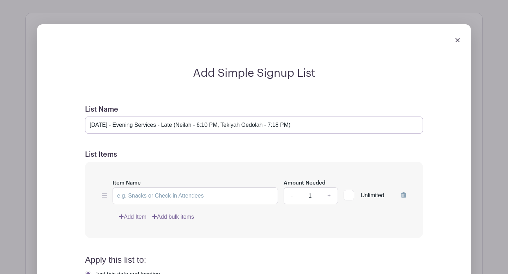
type input "Yom Kippur - Evening Services - Late (Neilah - 6:10 PM, Tekiyah Gedolah - 7:18 …"
click at [152, 198] on input "Item Name" at bounding box center [194, 196] width 165 height 17
paste input "Security Team"
type input "Security Team"
click at [328, 198] on link "+" at bounding box center [329, 196] width 18 height 17
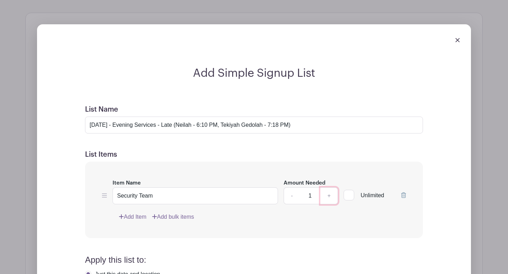
type input "2"
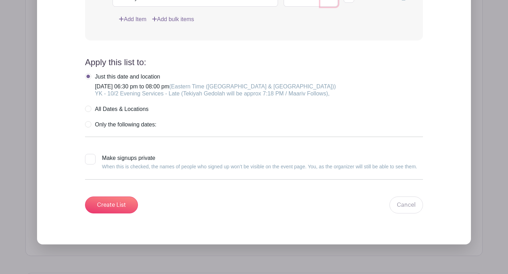
scroll to position [811, 0]
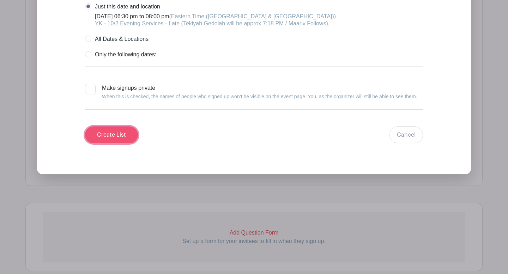
click at [129, 133] on input "Create List" at bounding box center [111, 135] width 53 height 17
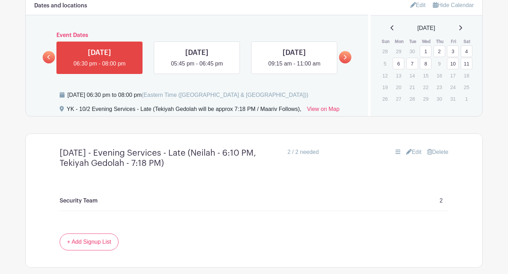
scroll to position [341, 0]
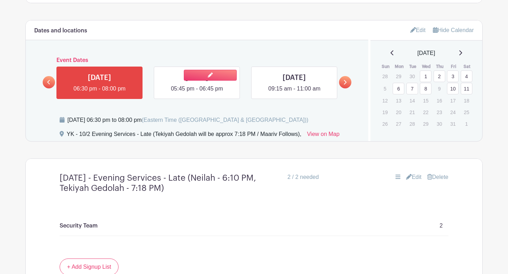
click at [197, 93] on link at bounding box center [197, 93] width 0 height 0
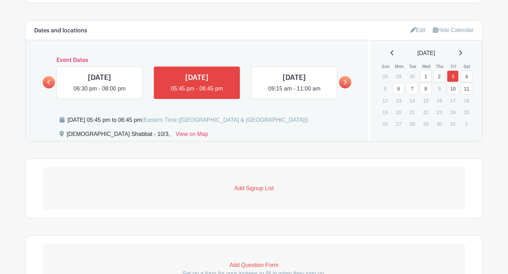
click at [250, 191] on p "Add Signup List" at bounding box center [254, 188] width 422 height 8
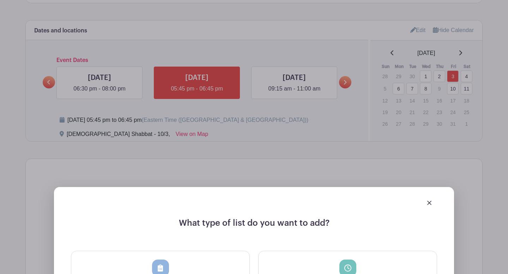
scroll to position [443, 0]
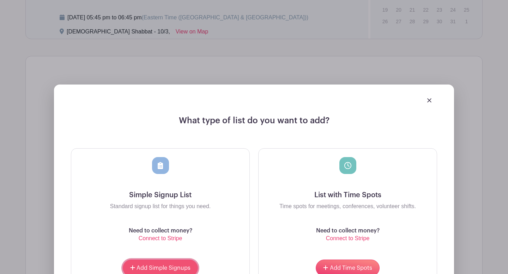
click at [153, 272] on button "Add Simple Signups" at bounding box center [160, 268] width 75 height 17
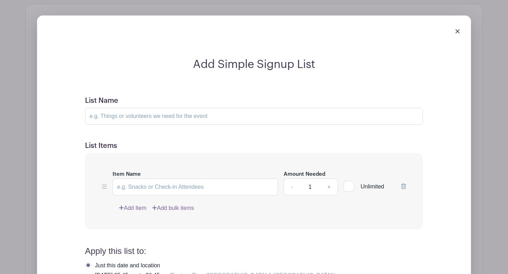
scroll to position [555, 0]
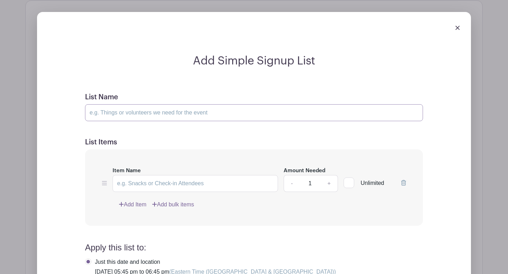
click at [138, 114] on input "List Name" at bounding box center [254, 112] width 338 height 17
type input "Kab Shab 10/3"
click at [135, 180] on input "Item Name" at bounding box center [194, 183] width 165 height 17
paste input "Security Team"
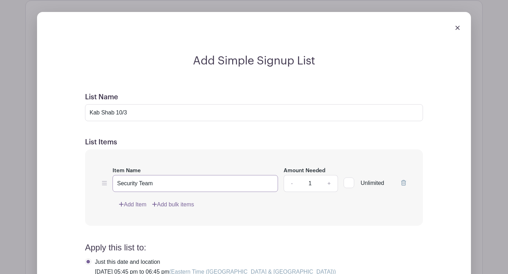
type input "Security Team"
click at [328, 184] on link "+" at bounding box center [329, 183] width 18 height 17
type input "2"
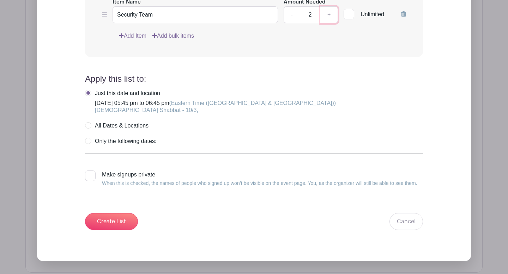
scroll to position [747, 0]
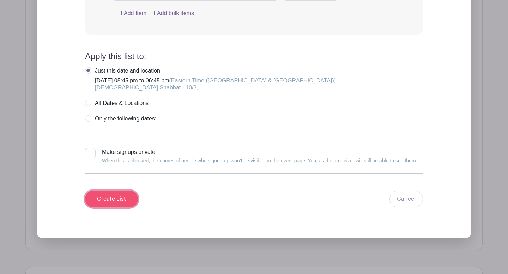
click at [112, 201] on input "Create List" at bounding box center [111, 199] width 53 height 17
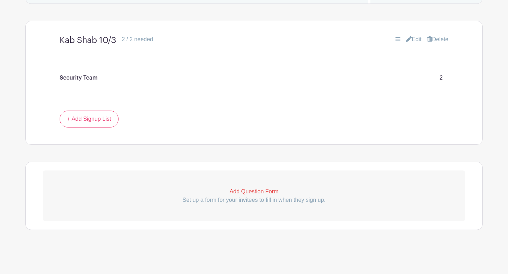
scroll to position [373, 0]
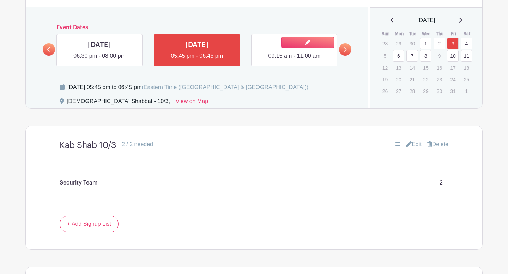
click at [294, 60] on link at bounding box center [294, 60] width 0 height 0
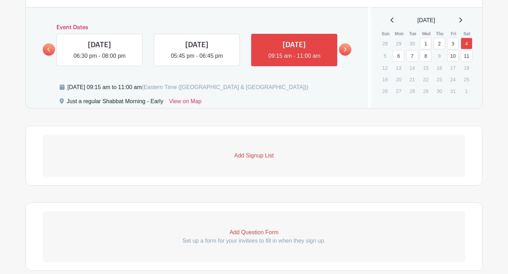
click at [249, 157] on p "Add Signup List" at bounding box center [254, 156] width 422 height 8
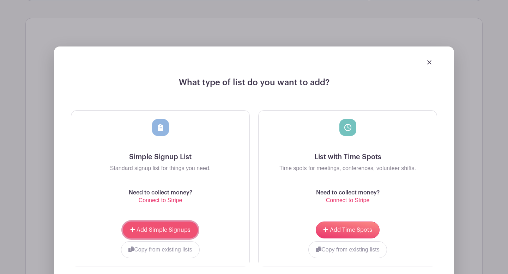
click at [171, 229] on span "Add Simple Signups" at bounding box center [163, 230] width 54 height 6
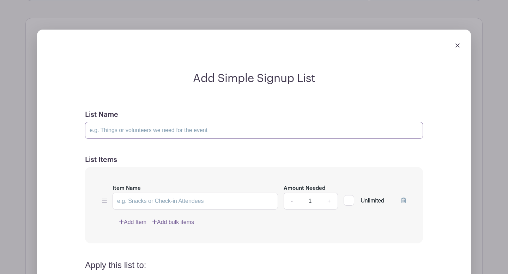
click at [129, 128] on input "List Name" at bounding box center [254, 130] width 338 height 17
type input "Shabbat Morning Services - Early"
click at [195, 206] on input "Item Name" at bounding box center [194, 201] width 165 height 17
paste input "Security Team"
type input "Security Team"
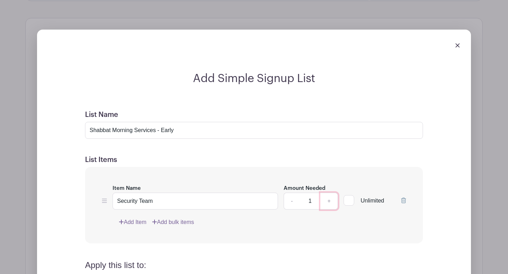
click at [327, 202] on link "+" at bounding box center [329, 201] width 18 height 17
type input "3"
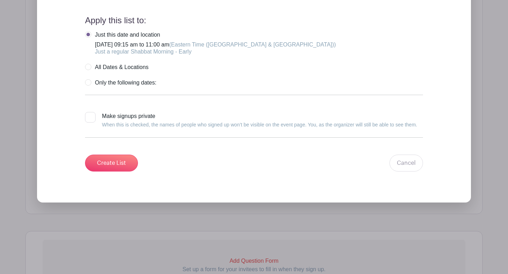
scroll to position [784, 0]
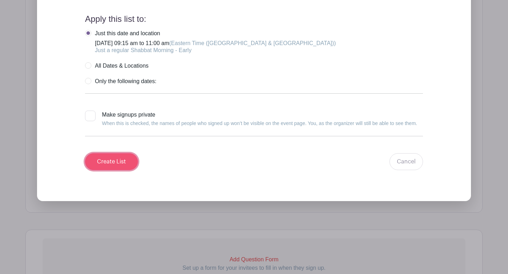
click at [109, 164] on input "Create List" at bounding box center [111, 161] width 53 height 17
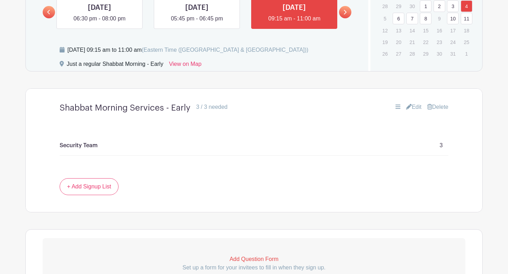
scroll to position [368, 0]
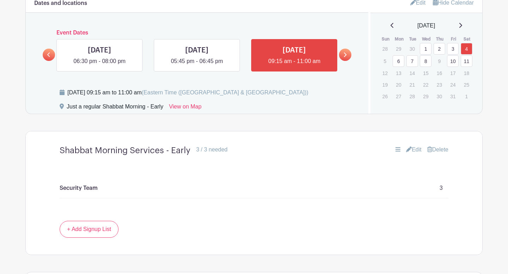
click at [343, 54] on icon at bounding box center [344, 54] width 3 height 5
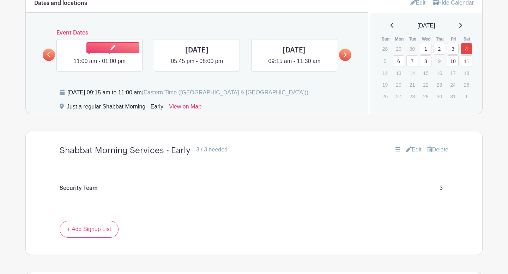
click at [99, 66] on link at bounding box center [99, 66] width 0 height 0
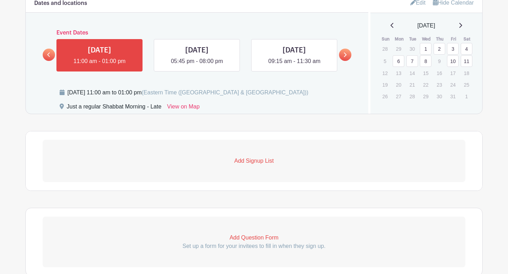
click at [257, 162] on p "Add Signup List" at bounding box center [254, 161] width 422 height 8
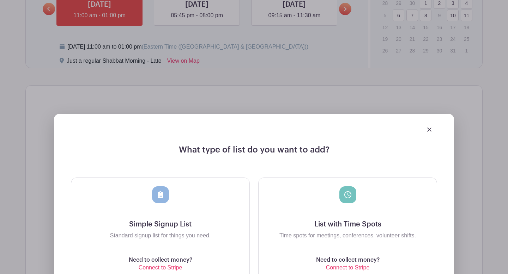
scroll to position [414, 0]
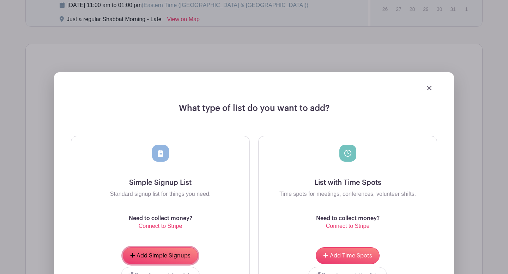
click at [176, 252] on button "Add Simple Signups" at bounding box center [160, 255] width 75 height 17
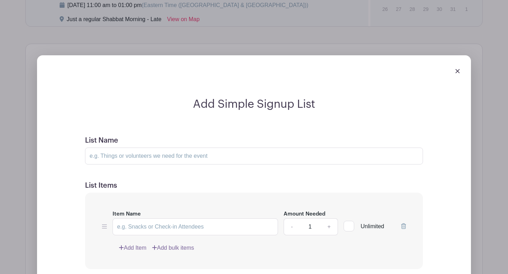
scroll to position [577, 0]
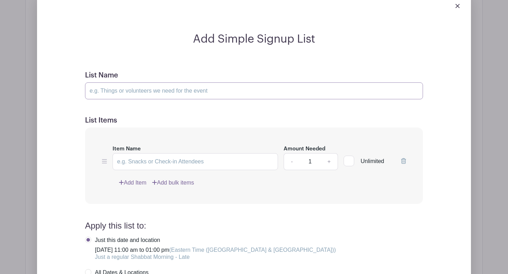
click at [155, 92] on input "List Name" at bounding box center [254, 90] width 338 height 17
type input "Shabbat Morning Services - Late"
click at [258, 121] on h5 "List Items" at bounding box center [254, 120] width 338 height 8
click at [224, 157] on input "Item Name" at bounding box center [194, 161] width 165 height 17
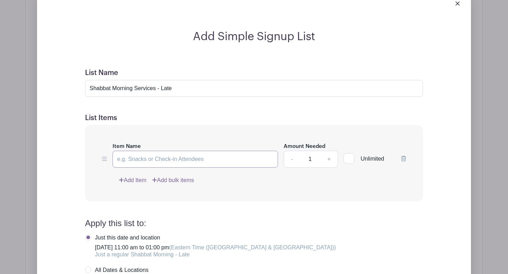
paste input "Security Team"
type input "Security Team"
click at [326, 163] on link "+" at bounding box center [329, 159] width 18 height 17
type input "3"
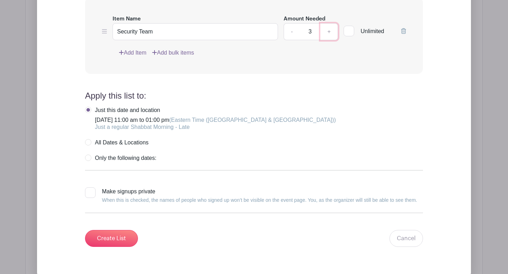
scroll to position [722, 0]
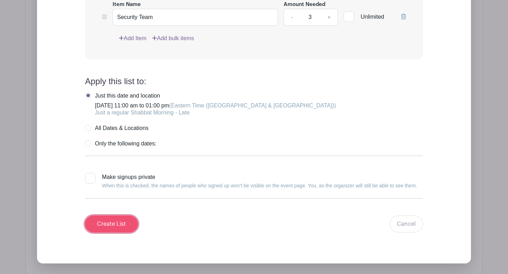
click at [121, 219] on input "Create List" at bounding box center [111, 224] width 53 height 17
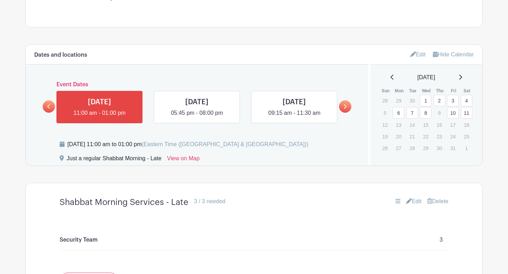
scroll to position [294, 0]
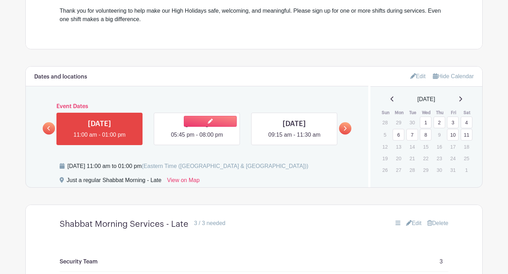
click at [197, 139] on link at bounding box center [197, 139] width 0 height 0
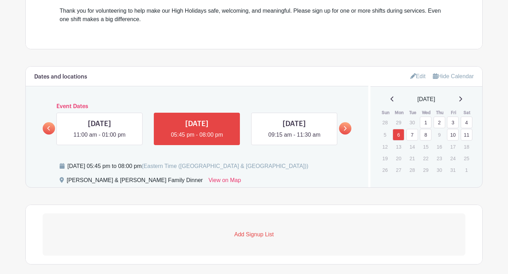
click at [260, 235] on p "Add Signup List" at bounding box center [254, 235] width 422 height 8
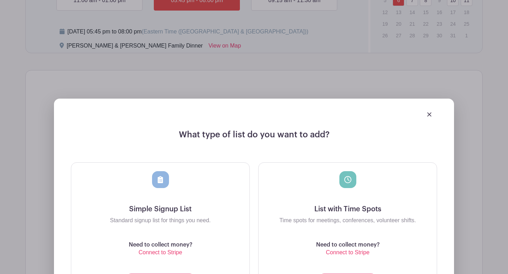
scroll to position [448, 0]
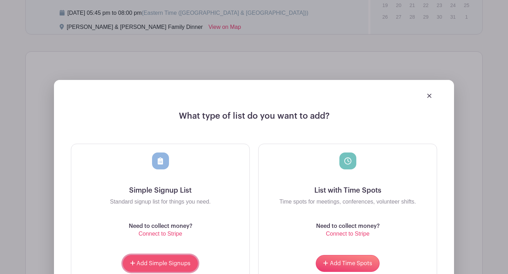
click at [160, 261] on span "Add Simple Signups" at bounding box center [163, 264] width 54 height 6
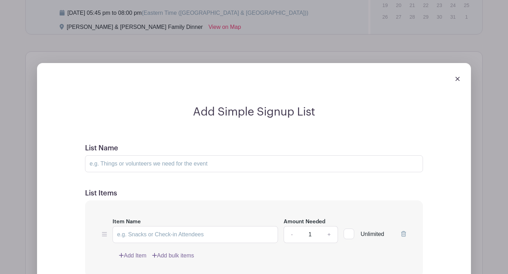
click at [456, 81] on link at bounding box center [457, 78] width 4 height 6
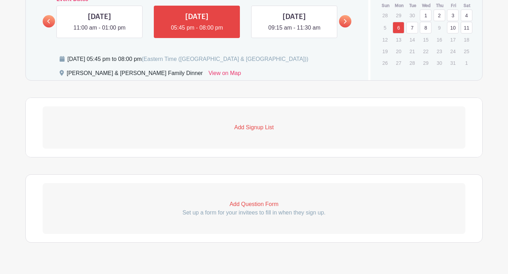
scroll to position [458, 0]
click at [252, 129] on p "Add Signup List" at bounding box center [254, 128] width 422 height 8
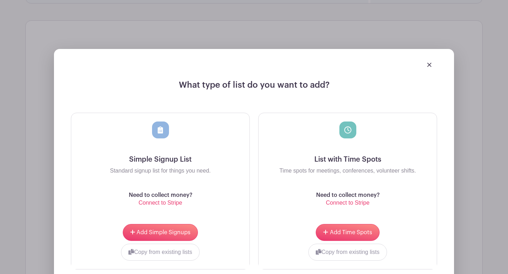
scroll to position [577, 0]
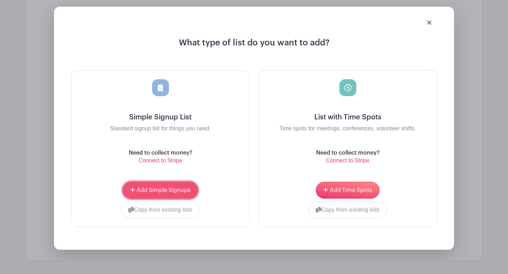
click at [164, 192] on span "Add Simple Signups" at bounding box center [163, 191] width 54 height 6
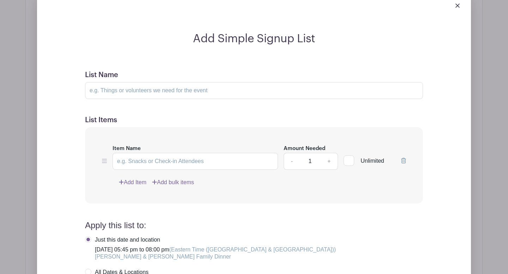
click at [457, 7] on img at bounding box center [457, 6] width 4 height 4
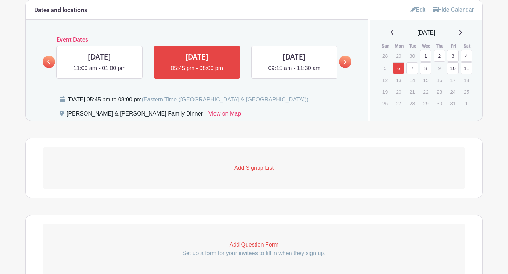
scroll to position [413, 0]
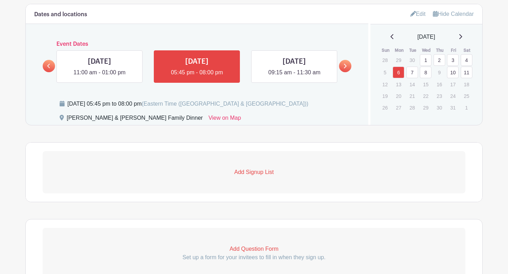
click at [241, 176] on p "Add Signup List" at bounding box center [254, 172] width 422 height 8
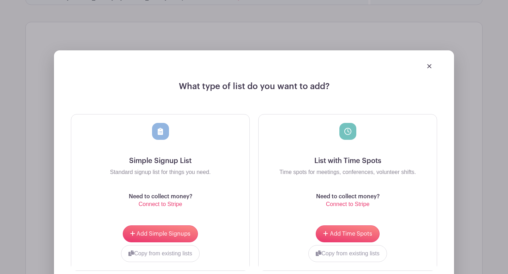
scroll to position [538, 0]
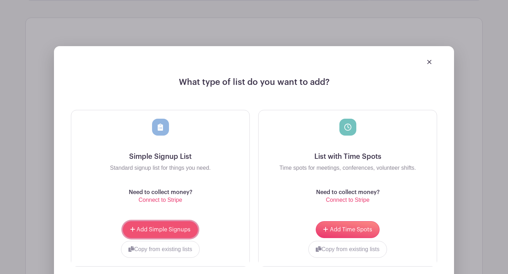
click at [165, 231] on span "Add Simple Signups" at bounding box center [163, 230] width 54 height 6
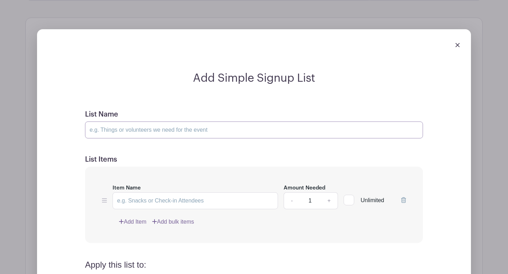
click at [142, 131] on input "List Name" at bounding box center [254, 130] width 338 height 17
type input "[PERSON_NAME]"
click at [197, 201] on input "Item Name" at bounding box center [194, 200] width 165 height 17
paste input "Security Team"
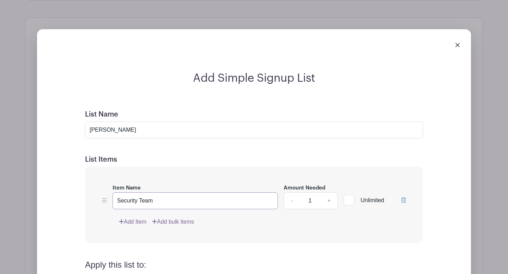
type input "Security Team"
click at [329, 201] on link "+" at bounding box center [329, 200] width 18 height 17
type input "2"
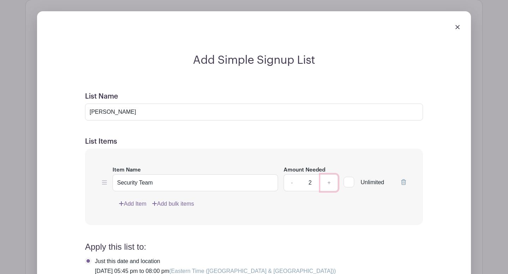
scroll to position [557, 0]
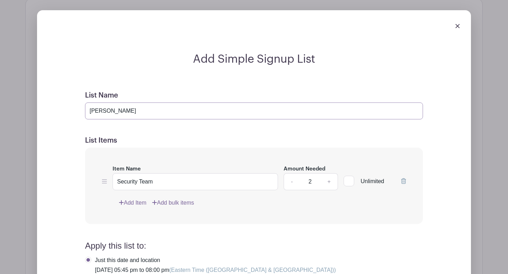
click at [166, 112] on input "[PERSON_NAME]" at bounding box center [254, 111] width 338 height 17
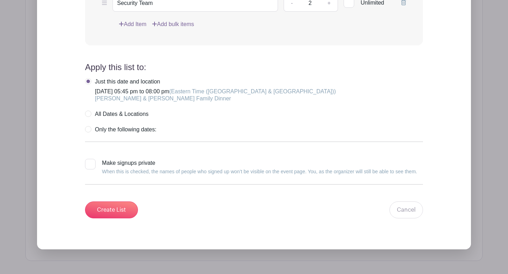
scroll to position [737, 0]
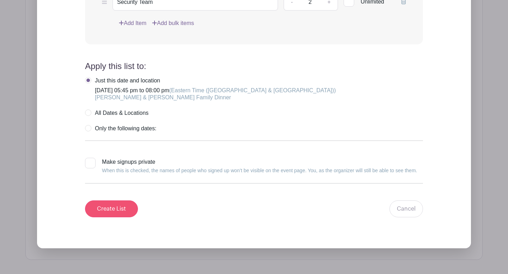
type input "Erev Sukkot (6 PM Mincha/Maariv, 6:30 PM Rimon Dinner)"
click at [109, 208] on input "Create List" at bounding box center [111, 209] width 53 height 17
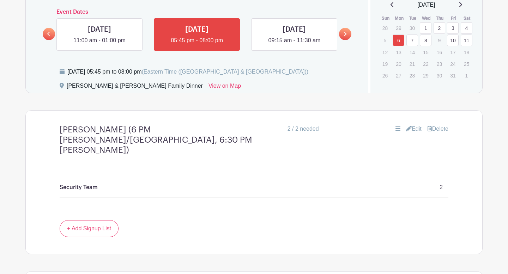
scroll to position [387, 0]
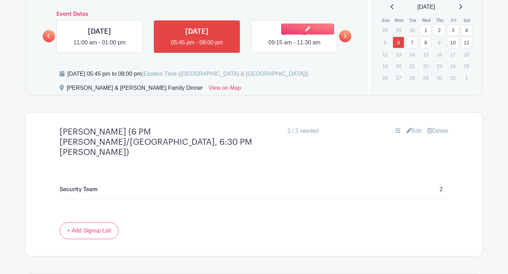
click at [294, 47] on link at bounding box center [294, 47] width 0 height 0
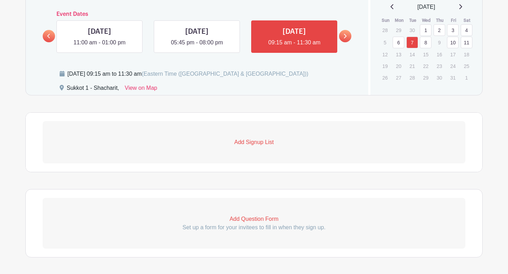
click at [269, 142] on p "Add Signup List" at bounding box center [254, 142] width 422 height 8
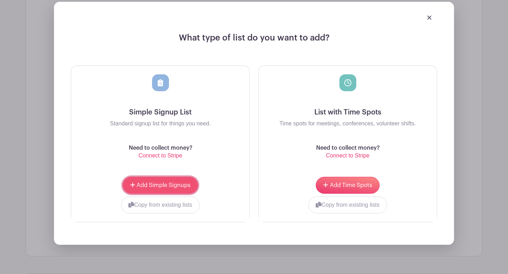
click at [178, 185] on span "Add Simple Signups" at bounding box center [163, 186] width 54 height 6
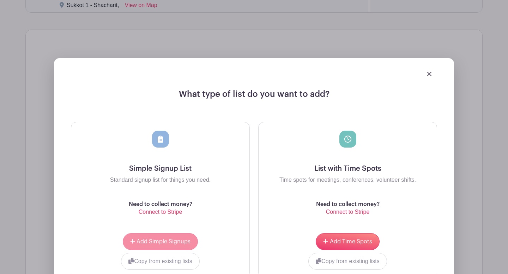
scroll to position [582, 0]
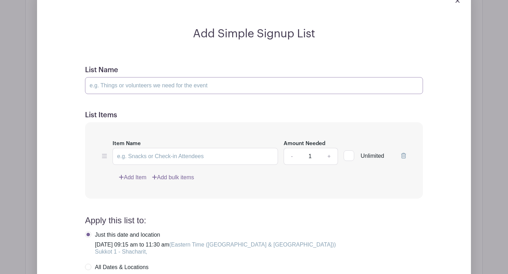
click at [160, 87] on input "List Name" at bounding box center [254, 85] width 338 height 17
type input "SK 1 - Morning Services"
click at [154, 161] on input "Item Name" at bounding box center [194, 156] width 165 height 17
paste input "Security Team"
type input "Security Team"
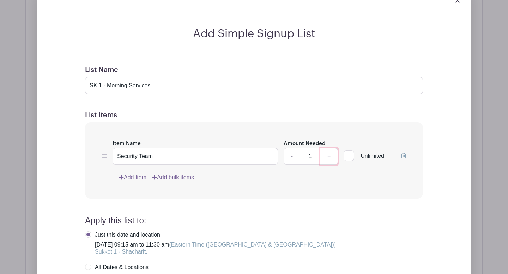
click at [326, 156] on link "+" at bounding box center [329, 156] width 18 height 17
type input "2"
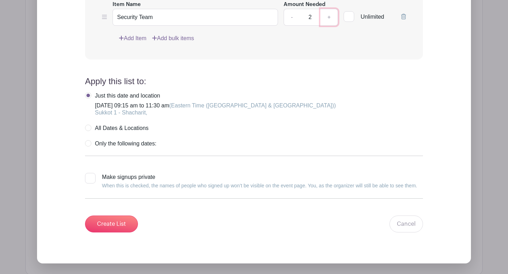
scroll to position [723, 0]
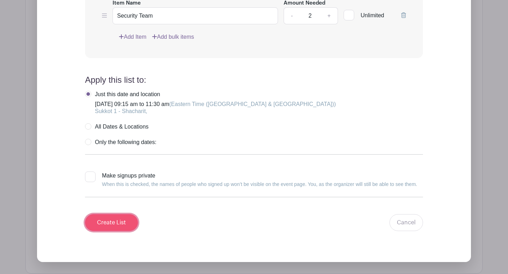
click at [112, 220] on input "Create List" at bounding box center [111, 222] width 53 height 17
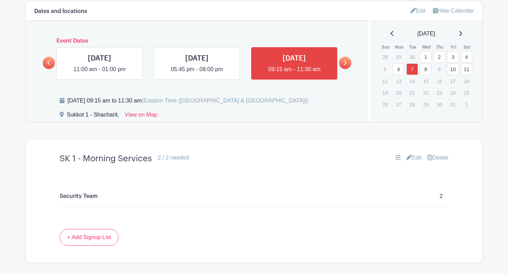
scroll to position [361, 0]
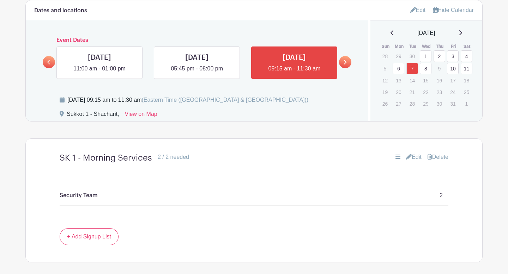
click at [347, 65] on link at bounding box center [345, 62] width 12 height 12
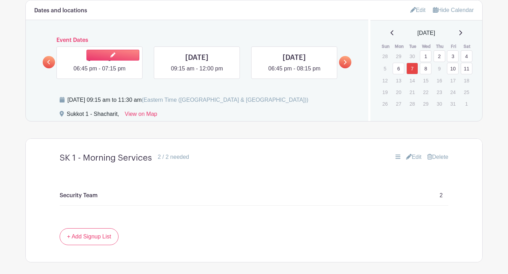
click at [99, 73] on link at bounding box center [99, 73] width 0 height 0
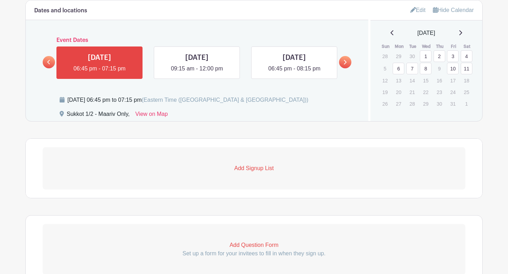
click at [248, 170] on p "Add Signup List" at bounding box center [254, 168] width 422 height 8
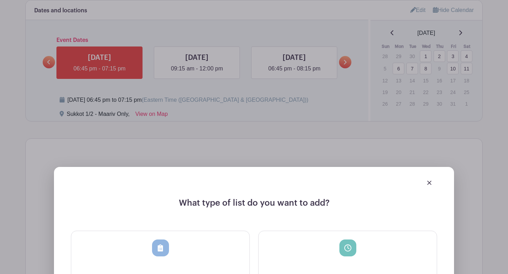
scroll to position [452, 0]
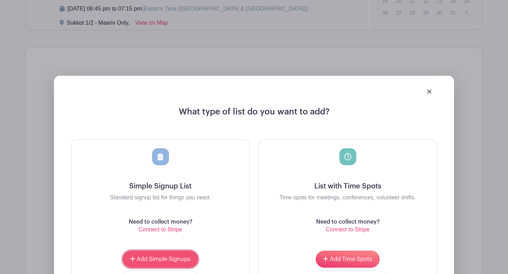
click at [167, 262] on span "Add Simple Signups" at bounding box center [163, 260] width 54 height 6
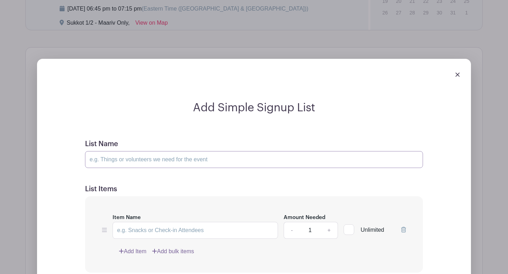
click at [147, 162] on input "List Name" at bounding box center [254, 159] width 338 height 17
drag, startPoint x: 128, startPoint y: 161, endPoint x: 109, endPoint y: 160, distance: 18.7
click at [109, 160] on input "SK 1 - Morning Services" at bounding box center [254, 159] width 338 height 17
click at [101, 160] on input "SK 1 - Evening Services" at bounding box center [254, 159] width 338 height 17
type input "SK 1/2 - Evening Services"
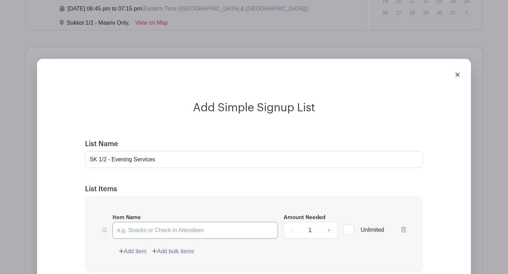
click at [220, 230] on input "Item Name" at bounding box center [194, 230] width 165 height 17
paste input "Security Team"
type input "Security Team"
click at [328, 230] on link "+" at bounding box center [329, 230] width 18 height 17
type input "2"
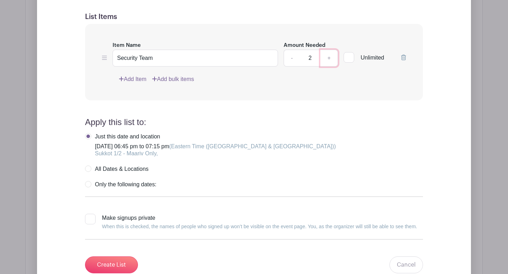
scroll to position [694, 0]
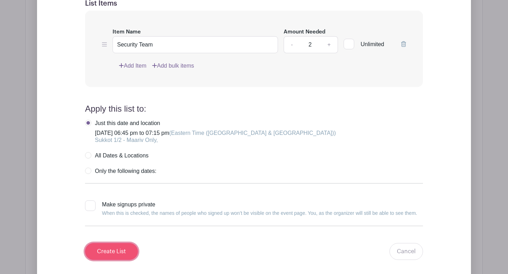
click at [105, 249] on input "Create List" at bounding box center [111, 251] width 53 height 17
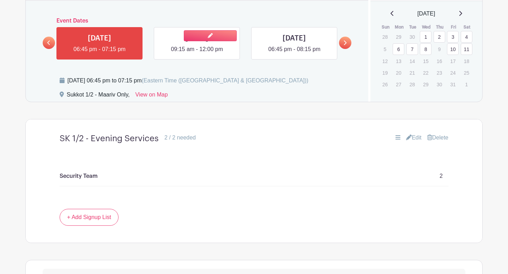
scroll to position [380, 0]
click at [197, 54] on link at bounding box center [197, 54] width 0 height 0
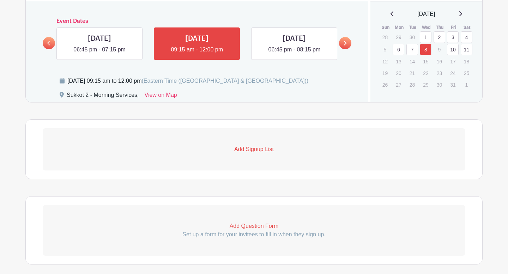
click at [240, 149] on p "Add Signup List" at bounding box center [254, 149] width 422 height 8
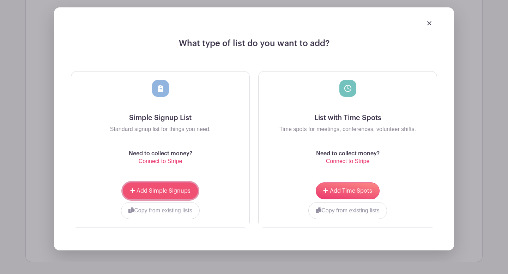
click at [172, 194] on span "Add Simple Signups" at bounding box center [163, 191] width 54 height 6
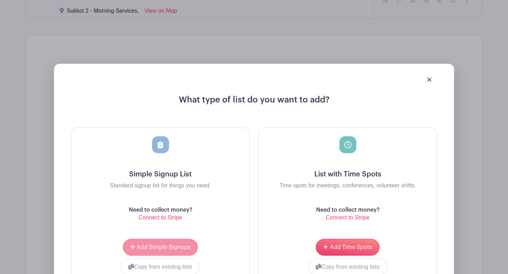
scroll to position [577, 0]
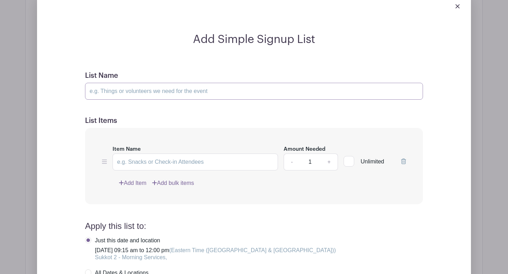
click at [137, 90] on input "List Name" at bounding box center [254, 91] width 338 height 17
click at [104, 92] on input "SK 1/2 - Evening Services" at bounding box center [254, 91] width 338 height 17
click at [128, 93] on input "SK 2 - Evening Services" at bounding box center [254, 91] width 338 height 17
type input "SK 2 - Morning Services"
click at [154, 160] on input "Item Name" at bounding box center [194, 162] width 165 height 17
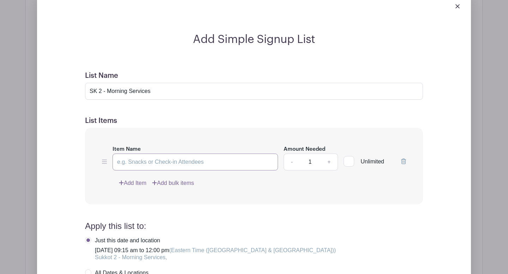
paste input "Security Team"
type input "Security Team"
click at [331, 164] on link "+" at bounding box center [329, 162] width 18 height 17
type input "2"
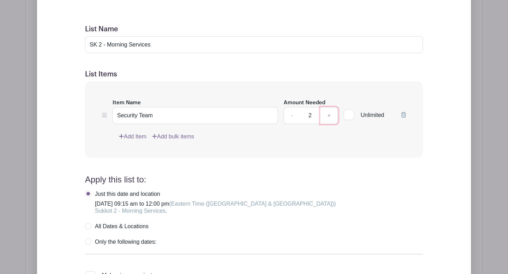
scroll to position [801, 0]
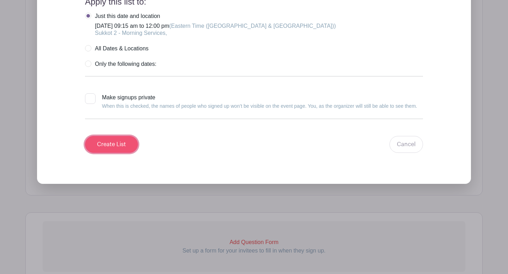
click at [115, 144] on input "Create List" at bounding box center [111, 144] width 53 height 17
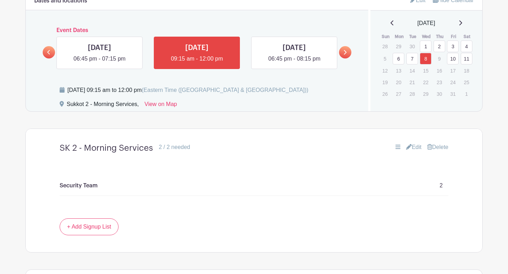
scroll to position [355, 0]
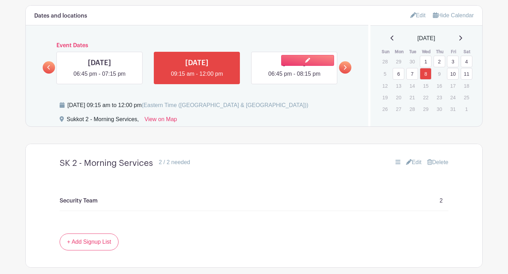
click at [294, 78] on link at bounding box center [294, 78] width 0 height 0
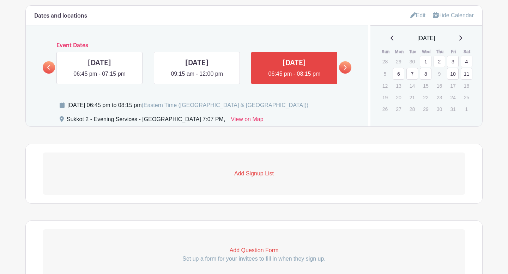
click at [246, 172] on p "Add Signup List" at bounding box center [254, 174] width 422 height 8
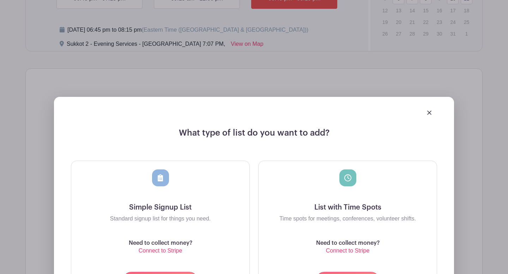
scroll to position [447, 0]
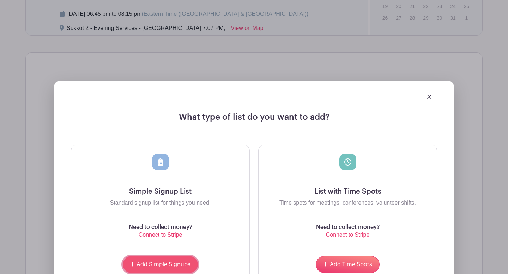
click at [160, 264] on span "Add Simple Signups" at bounding box center [163, 265] width 54 height 6
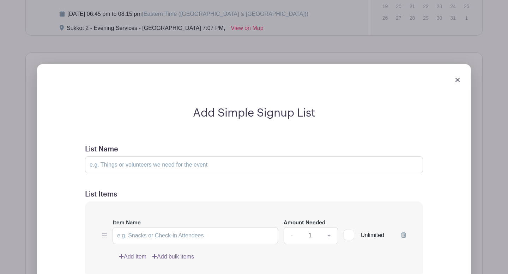
scroll to position [568, 0]
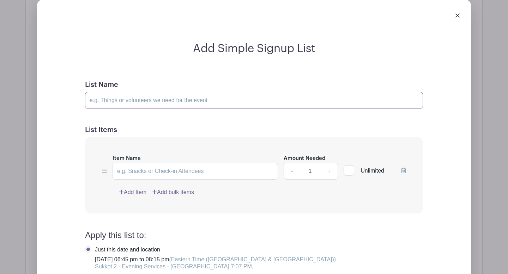
click at [145, 101] on input "List Name" at bounding box center [254, 100] width 338 height 17
drag, startPoint x: 128, startPoint y: 102, endPoint x: 107, endPoint y: 100, distance: 20.8
click at [107, 100] on input "SK 2 - Morning Services" at bounding box center [254, 100] width 338 height 17
click at [160, 102] on input "SK 2 - Evening Services" at bounding box center [254, 100] width 338 height 17
type input "SK 2 - Evening Services (Havdalah 7:07 PM)"
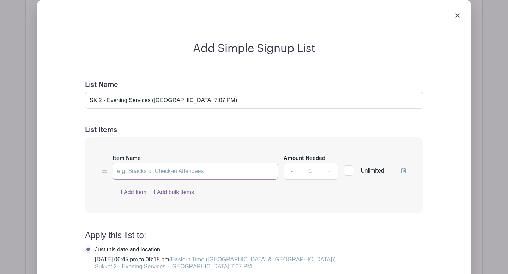
click at [202, 170] on input "Item Name" at bounding box center [194, 171] width 165 height 17
paste input "Security Team"
type input "Security Team"
click at [331, 171] on link "+" at bounding box center [329, 171] width 18 height 17
type input "2"
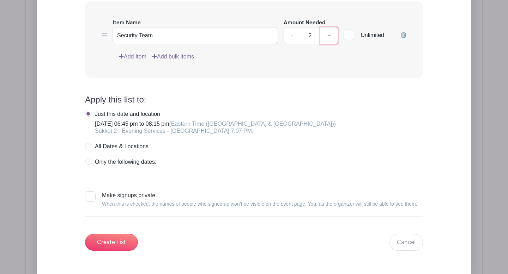
scroll to position [783, 0]
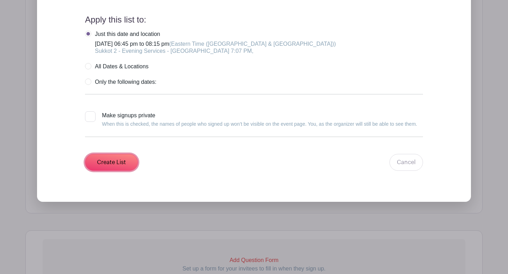
click at [121, 158] on input "Create List" at bounding box center [111, 162] width 53 height 17
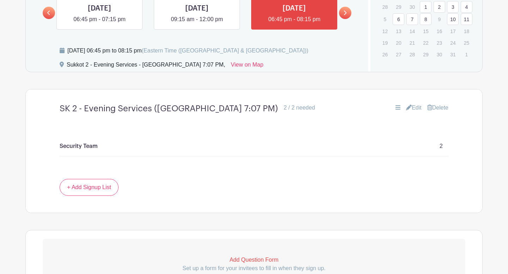
click at [345, 12] on icon at bounding box center [345, 13] width 3 height 5
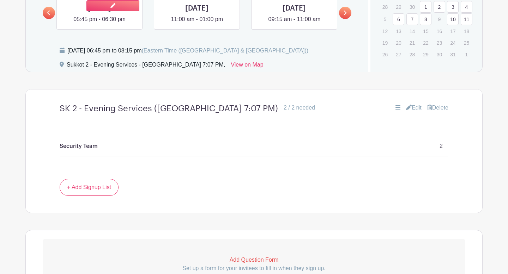
click at [99, 24] on link at bounding box center [99, 24] width 0 height 0
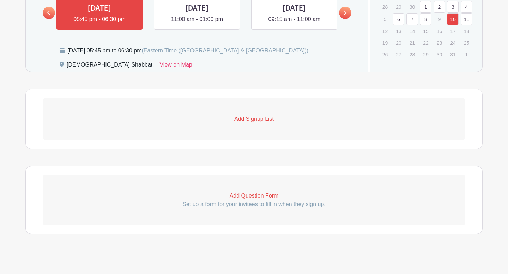
click at [246, 117] on p "Add Signup List" at bounding box center [254, 119] width 422 height 8
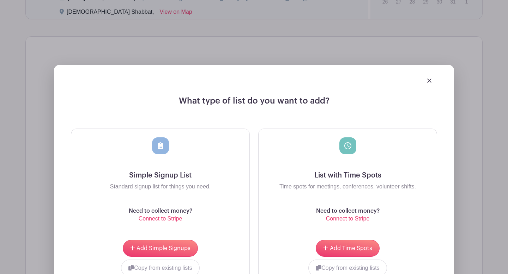
scroll to position [496, 0]
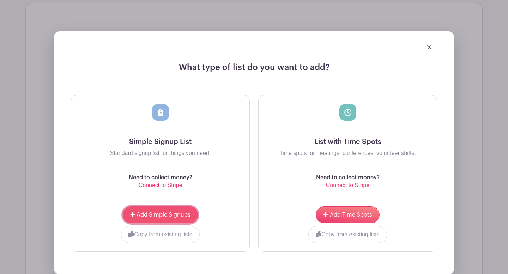
click at [172, 215] on span "Add Simple Signups" at bounding box center [163, 215] width 54 height 6
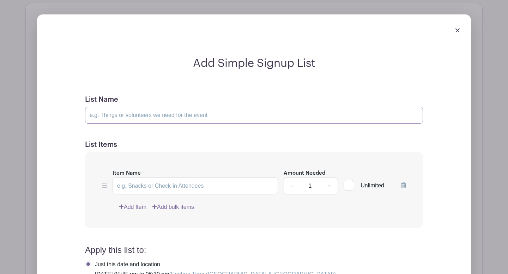
click at [122, 114] on input "List Name" at bounding box center [254, 115] width 338 height 17
click at [127, 117] on input "Sk - Shabbat JabShab" at bounding box center [254, 115] width 338 height 17
type input "Sk - Shabbat KabShab"
paste input "Security Team"
type input "Security Team"
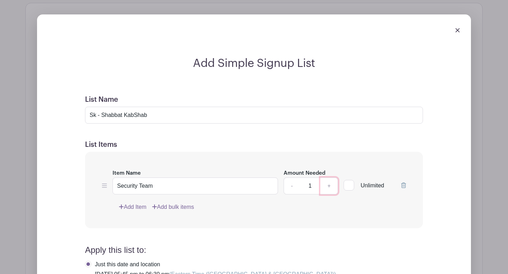
click at [331, 188] on link "+" at bounding box center [329, 186] width 18 height 17
type input "2"
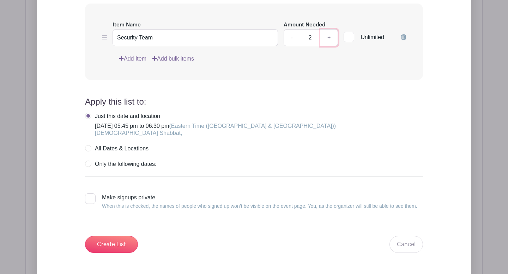
scroll to position [741, 0]
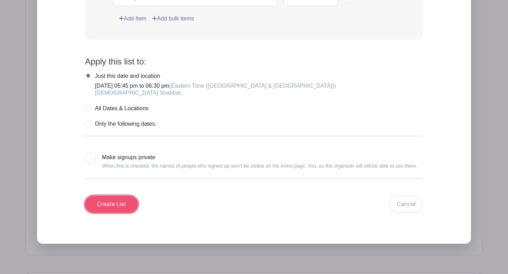
click at [96, 203] on input "Create List" at bounding box center [111, 204] width 53 height 17
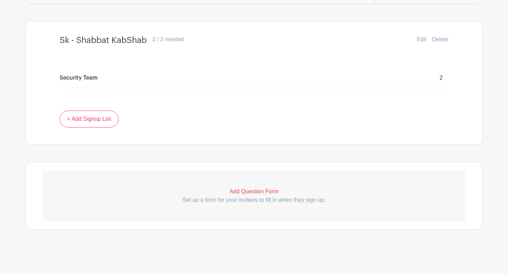
scroll to position [368, 0]
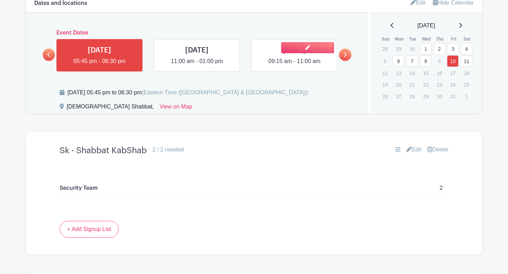
click at [294, 66] on link at bounding box center [294, 66] width 0 height 0
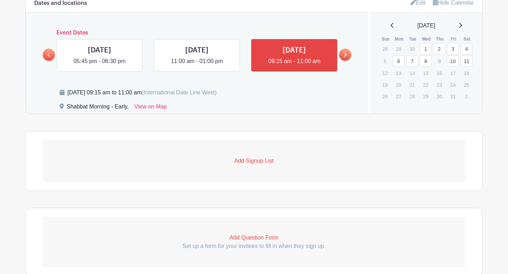
click at [251, 164] on p "Add Signup List" at bounding box center [254, 161] width 422 height 8
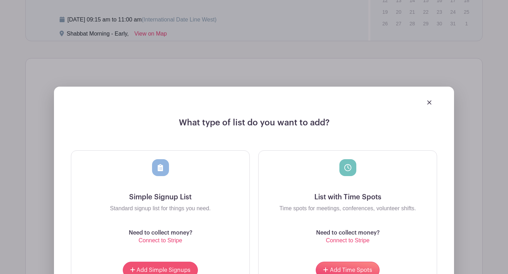
scroll to position [470, 0]
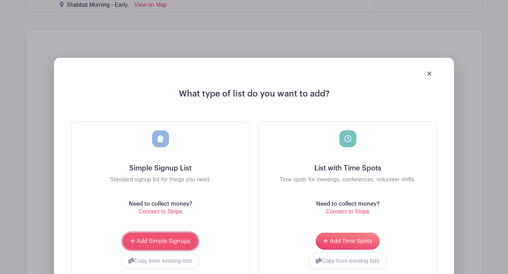
click at [172, 242] on span "Add Simple Signups" at bounding box center [163, 242] width 54 height 6
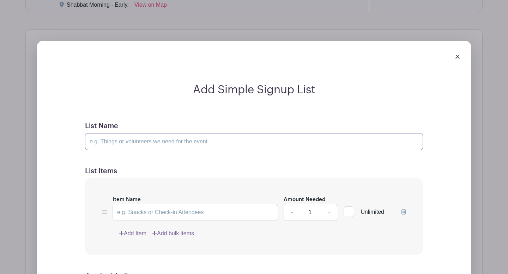
click at [132, 143] on input "List Name" at bounding box center [254, 141] width 338 height 17
type input "Shabbat Morning Services - Early (Selichot)"
click at [205, 218] on input "Item Name" at bounding box center [194, 212] width 165 height 17
paste input "Security Team"
type input "Security Team"
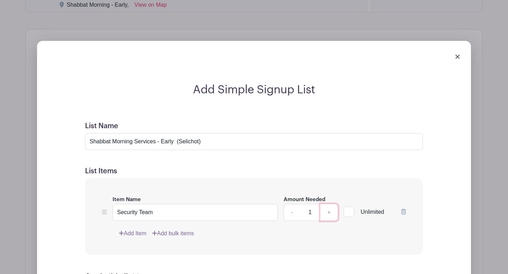
click at [326, 216] on link "+" at bounding box center [329, 212] width 18 height 17
type input "3"
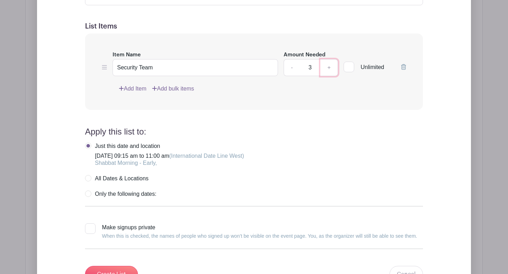
scroll to position [721, 0]
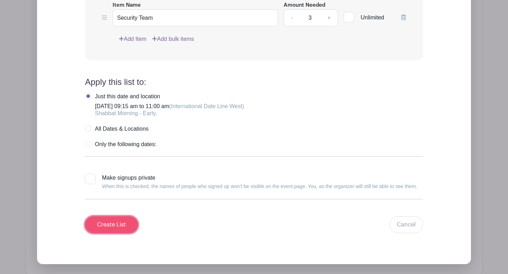
click at [114, 227] on input "Create List" at bounding box center [111, 224] width 53 height 17
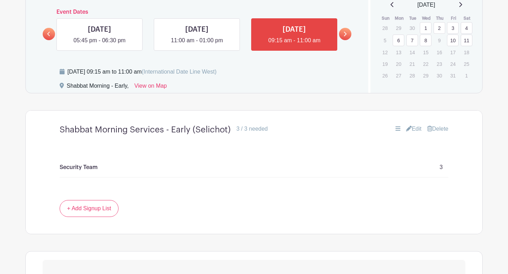
scroll to position [387, 0]
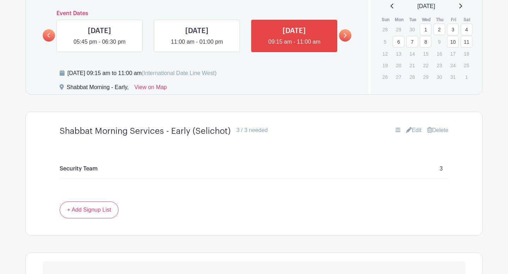
click at [413, 131] on link "Edit" at bounding box center [414, 130] width 16 height 8
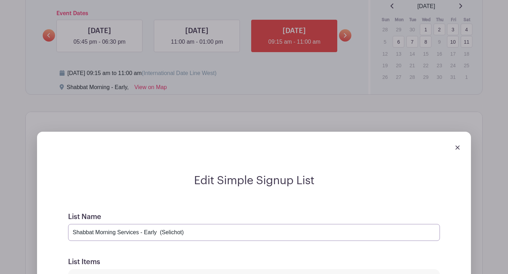
click at [186, 233] on input "Shabbat Morning Services - Early (Selichot)" at bounding box center [254, 232] width 372 height 17
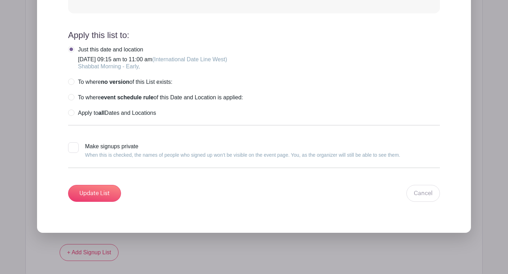
scroll to position [732, 0]
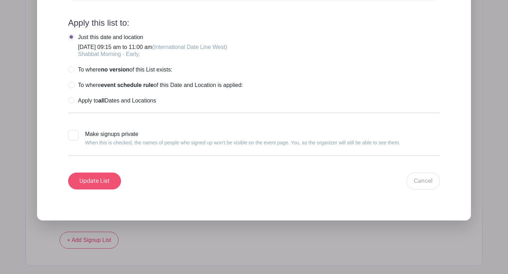
type input "Shabbat Morning Services - Early (Sk Moed)"
click at [109, 183] on input "Update List" at bounding box center [94, 181] width 53 height 17
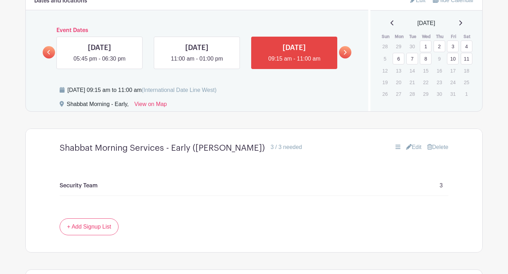
scroll to position [363, 0]
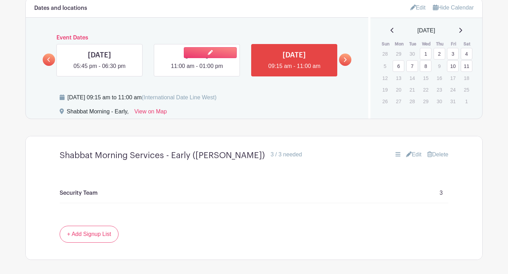
click at [197, 71] on link at bounding box center [197, 71] width 0 height 0
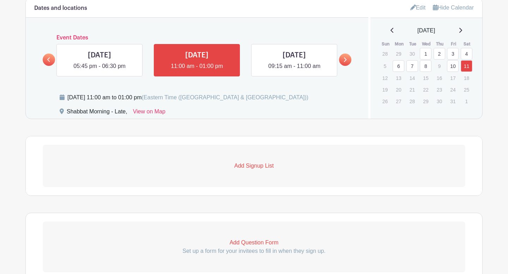
click at [253, 169] on p "Add Signup List" at bounding box center [254, 166] width 422 height 8
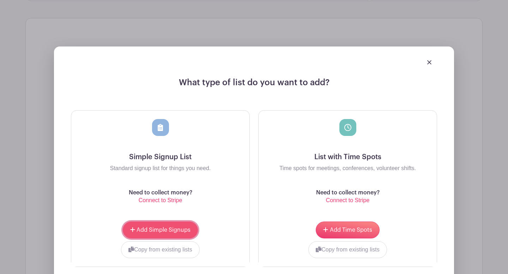
click at [173, 234] on button "Add Simple Signups" at bounding box center [160, 230] width 75 height 17
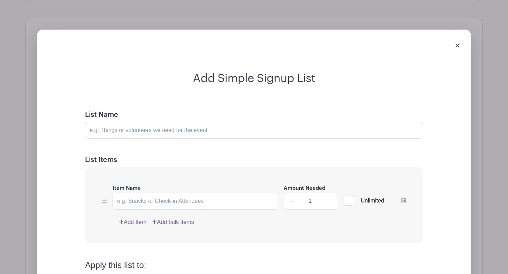
scroll to position [576, 0]
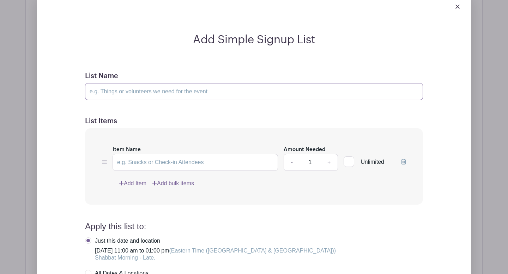
click at [130, 94] on input "List Name" at bounding box center [254, 91] width 338 height 17
type input "Shabbat Morning Services - Late (SK Moed)"
paste input "Security Team"
type input "Security Team"
click at [330, 162] on link "+" at bounding box center [329, 162] width 18 height 17
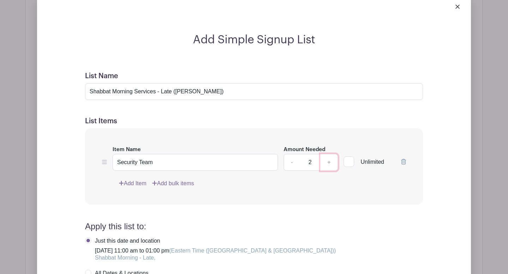
click at [330, 162] on link "+" at bounding box center [329, 162] width 18 height 17
type input "3"
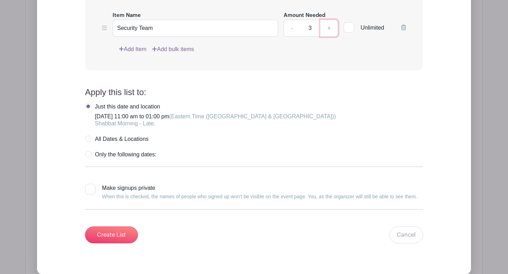
scroll to position [852, 0]
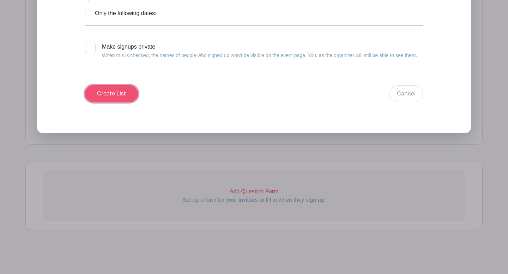
click at [110, 96] on input "Create List" at bounding box center [111, 93] width 53 height 17
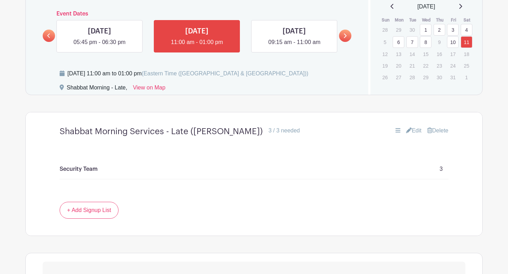
scroll to position [386, 0]
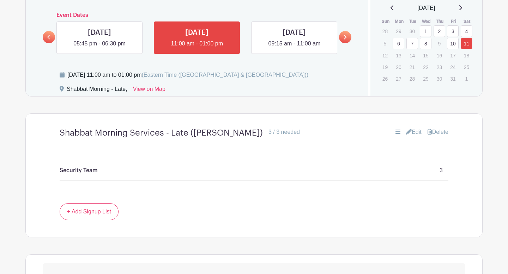
click at [348, 39] on link at bounding box center [345, 37] width 12 height 12
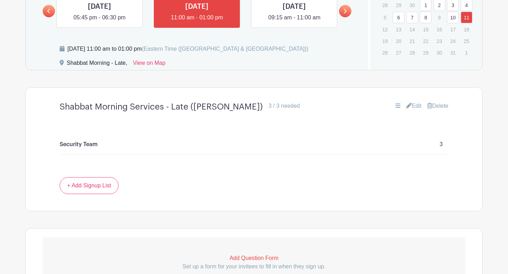
scroll to position [479, 0]
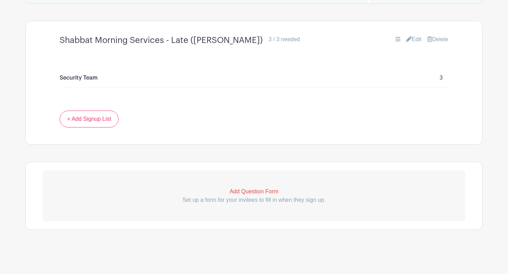
click at [245, 191] on p "Add Question Form" at bounding box center [254, 192] width 422 height 8
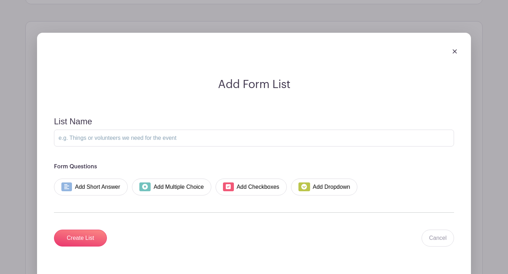
scroll to position [629, 0]
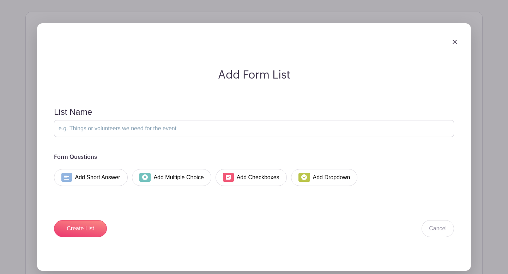
click at [455, 43] on img at bounding box center [454, 42] width 4 height 4
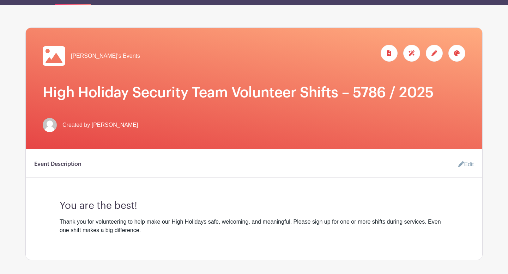
scroll to position [0, 0]
